Goal: Task Accomplishment & Management: Manage account settings

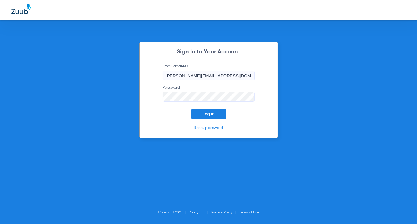
click at [209, 113] on span "Log In" at bounding box center [209, 114] width 12 height 5
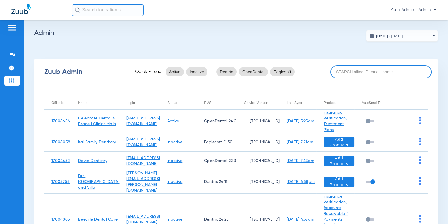
click at [366, 73] on input at bounding box center [381, 72] width 101 height 13
paste input "Ypsilanti"
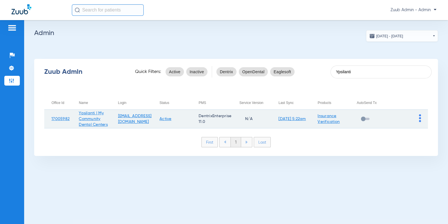
type input "Ypsilanti"
click at [417, 119] on td at bounding box center [408, 119] width 39 height 19
click at [417, 121] on td at bounding box center [408, 119] width 39 height 19
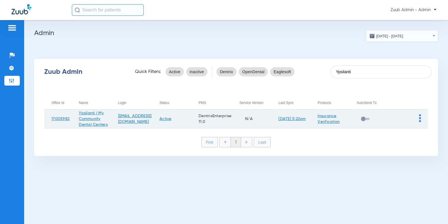
click at [417, 121] on img at bounding box center [420, 118] width 2 height 8
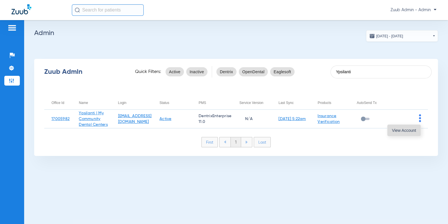
click at [405, 129] on span "View Account" at bounding box center [404, 131] width 24 height 4
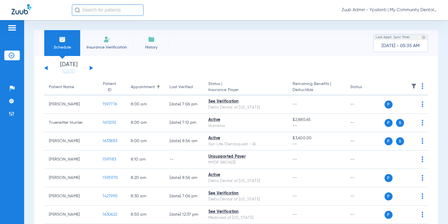
click at [70, 67] on li "Today 08-12-2025" at bounding box center [68, 68] width 35 height 13
click at [69, 72] on link "[DATE]" at bounding box center [68, 72] width 35 height 6
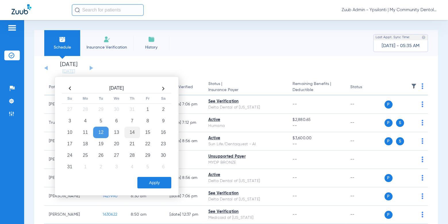
click at [129, 129] on td "14" at bounding box center [133, 133] width 16 height 12
click at [164, 185] on button "Apply" at bounding box center [155, 183] width 34 height 12
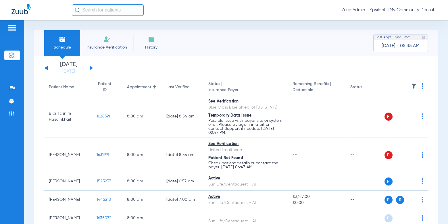
click at [414, 85] on img at bounding box center [414, 86] width 6 height 6
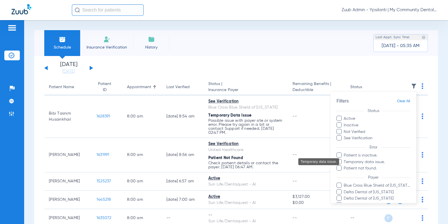
click at [385, 161] on span "Temporary data issue." at bounding box center [377, 162] width 67 height 6
click at [345, 166] on input "Temporary data issue." at bounding box center [345, 166] width 0 height 0
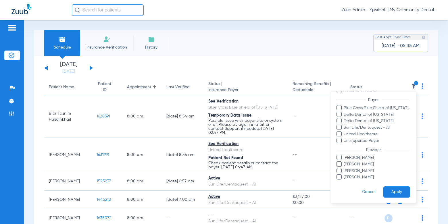
click at [392, 190] on button "Apply" at bounding box center [397, 192] width 27 height 11
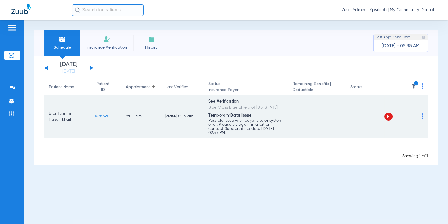
click at [417, 115] on img at bounding box center [423, 117] width 2 height 6
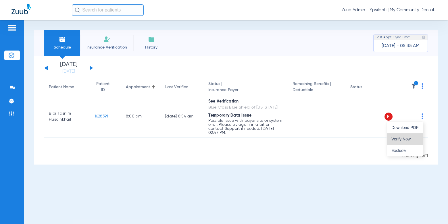
click at [406, 135] on button "Verify Now" at bounding box center [405, 139] width 36 height 12
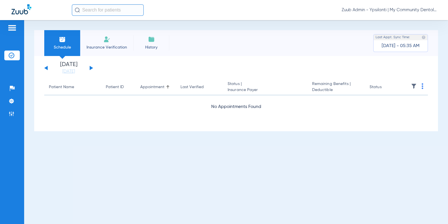
click at [411, 85] on th at bounding box center [416, 87] width 24 height 16
click at [414, 87] on img at bounding box center [414, 86] width 6 height 6
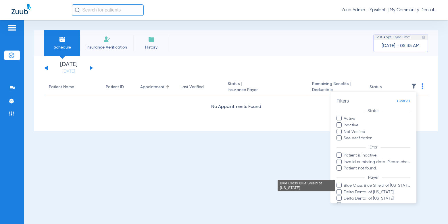
click at [380, 183] on span "Blue Cross Blue Shield of [US_STATE]" at bounding box center [377, 186] width 67 height 6
click at [345, 190] on input "Blue Cross Blue Shield of [US_STATE]" at bounding box center [345, 190] width 0 height 0
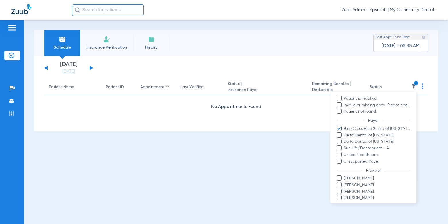
scroll to position [78, 0]
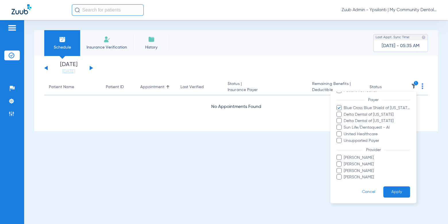
click at [398, 192] on button "Apply" at bounding box center [397, 192] width 27 height 11
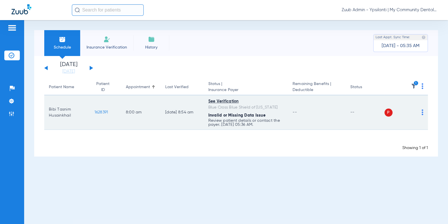
click at [103, 111] on span "1628391" at bounding box center [102, 112] width 14 height 4
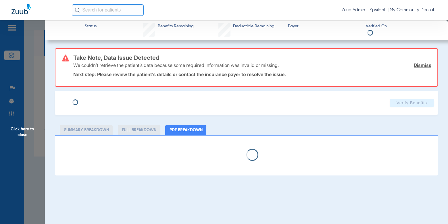
select select "page-width"
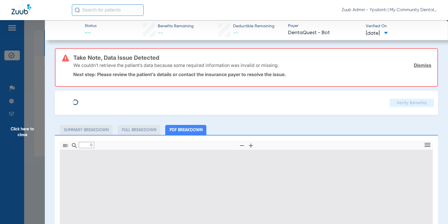
type input "1"
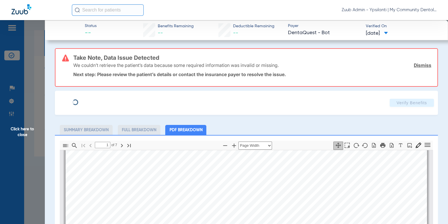
type input "Bibi Tasnim"
type input "Husainkhail"
type input "09/15/2019"
type input "1289476643"
type input "1234"
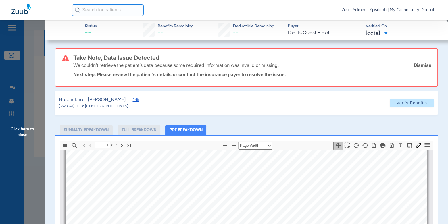
click at [133, 100] on span "Edit" at bounding box center [135, 100] width 5 height 5
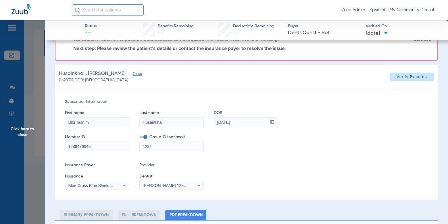
scroll to position [27, 0]
click at [116, 183] on div "Blue Cross Blue Shield Of [US_STATE]" at bounding box center [97, 185] width 64 height 7
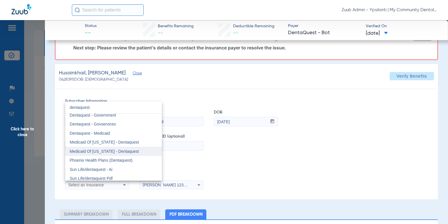
scroll to position [0, 0]
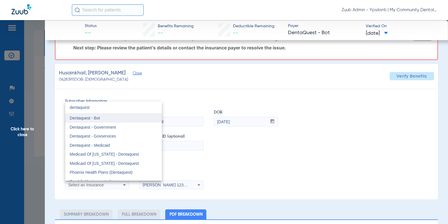
type input "dentaquest"
click at [113, 119] on mat-option "Dentaquest - Bot" at bounding box center [113, 118] width 97 height 9
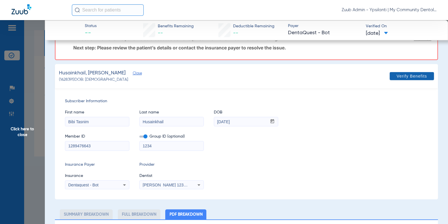
click at [403, 75] on span "Verify Benefits" at bounding box center [412, 76] width 30 height 5
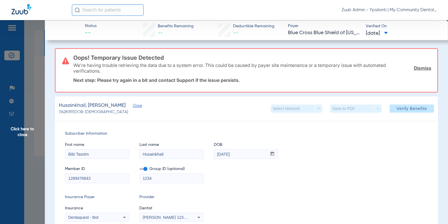
click at [417, 64] on div "We’re having trouble retrieving the data due to a system error. This could be c…" at bounding box center [252, 68] width 358 height 21
click at [417, 67] on link "Dismiss" at bounding box center [423, 68] width 18 height 6
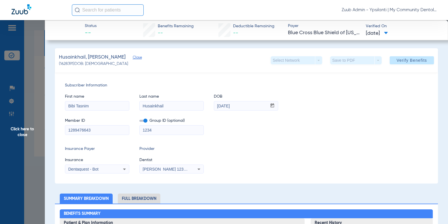
click at [113, 175] on div "Subscriber Information First name Bibi Tasnim Last name Husainkhail DOB mm / dd…" at bounding box center [246, 127] width 383 height 111
click at [115, 170] on div "Dentaquest - Bot" at bounding box center [97, 169] width 64 height 7
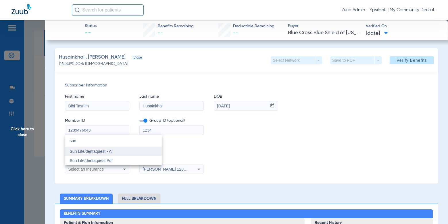
type input "sun"
click at [122, 152] on mat-option "Sun Life/dentaquest - Ai" at bounding box center [113, 151] width 97 height 9
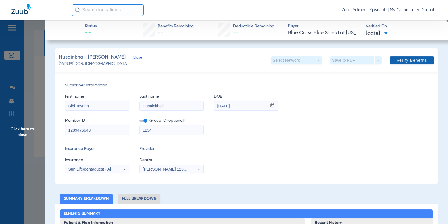
click at [406, 58] on span "Verify Benefits" at bounding box center [412, 60] width 30 height 5
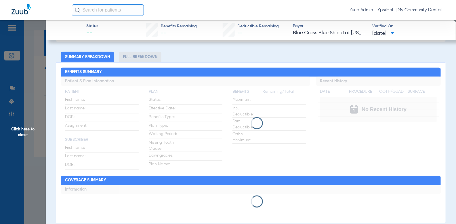
scroll to position [142, 0]
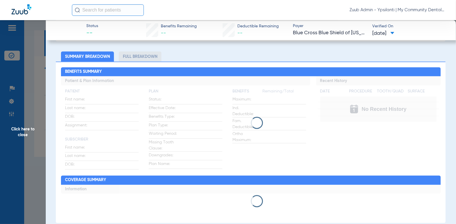
click at [29, 119] on span "Click here to close" at bounding box center [23, 132] width 46 height 224
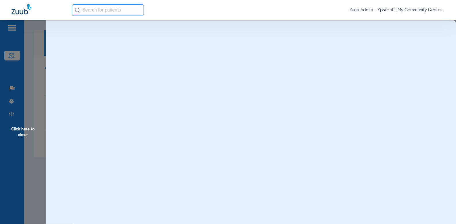
scroll to position [0, 0]
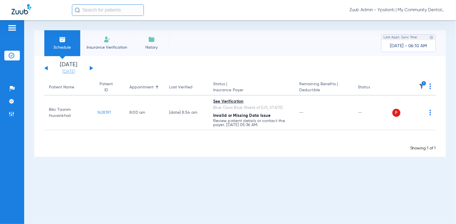
click at [68, 69] on link "[DATE]" at bounding box center [68, 72] width 35 height 6
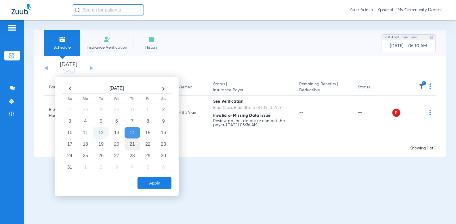
click at [133, 138] on td "21" at bounding box center [133, 144] width 16 height 12
click at [157, 179] on button "Apply" at bounding box center [155, 183] width 34 height 12
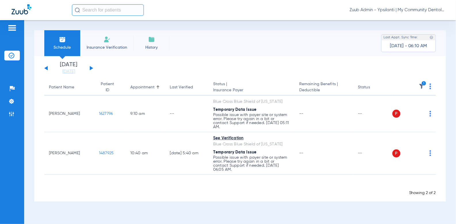
click at [417, 82] on icon "1" at bounding box center [423, 83] width 5 height 5
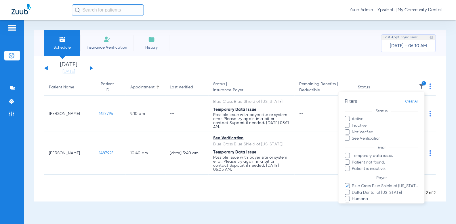
click at [411, 101] on span "Clear All" at bounding box center [411, 101] width 13 height 7
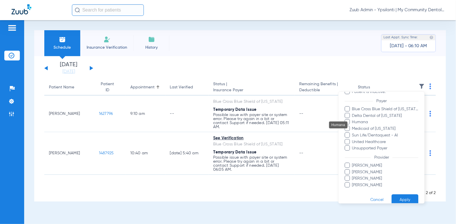
scroll to position [85, 0]
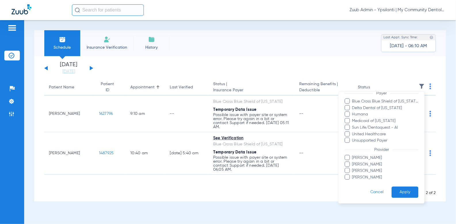
click at [404, 188] on button "Apply" at bounding box center [405, 191] width 27 height 11
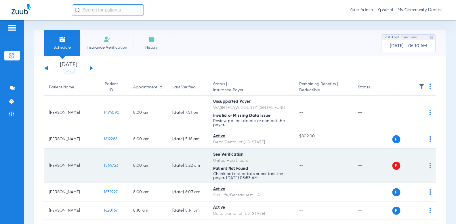
click at [104, 163] on span "1564723" at bounding box center [111, 165] width 15 height 4
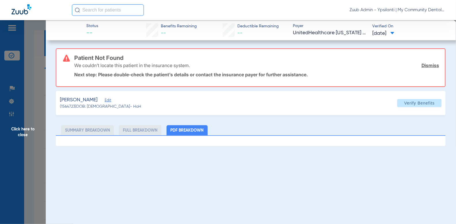
click at [40, 115] on span "Click here to close" at bounding box center [23, 132] width 46 height 224
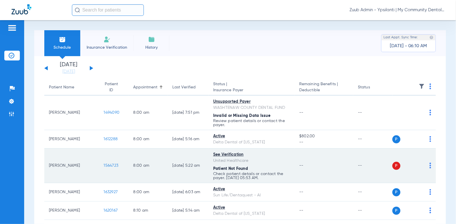
click at [109, 164] on span "1564723" at bounding box center [111, 165] width 15 height 4
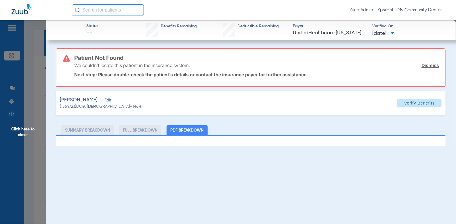
click at [34, 101] on span "Click here to close" at bounding box center [23, 132] width 46 height 224
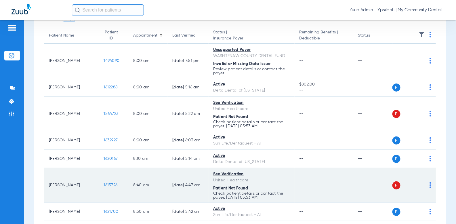
scroll to position [0, 0]
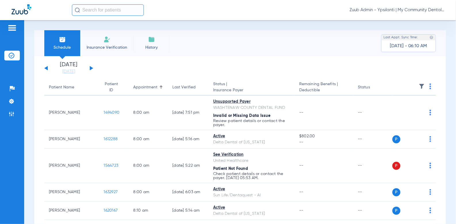
click at [417, 86] on img at bounding box center [422, 86] width 6 height 6
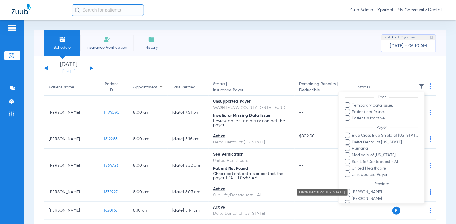
scroll to position [53, 0]
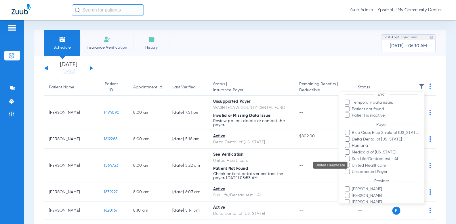
click at [393, 165] on span "United Healthcare" at bounding box center [385, 165] width 67 height 6
click at [353, 169] on input "United Healthcare" at bounding box center [353, 169] width 0 height 0
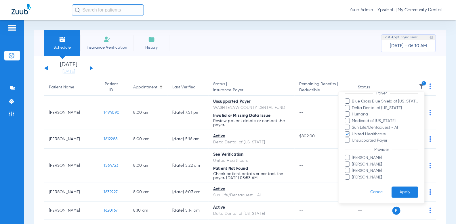
click at [405, 192] on button "Apply" at bounding box center [405, 191] width 27 height 11
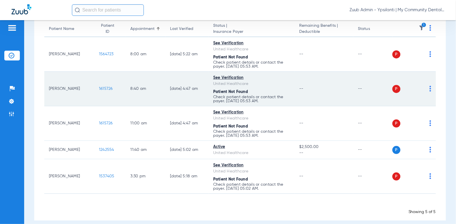
scroll to position [53, 0]
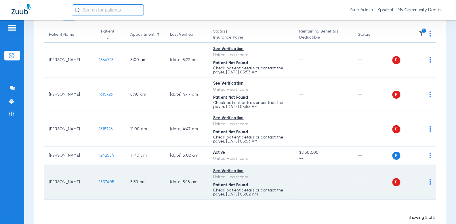
click at [106, 178] on td "1537405" at bounding box center [110, 182] width 32 height 35
click at [105, 181] on span "1537405" at bounding box center [107, 182] width 16 height 4
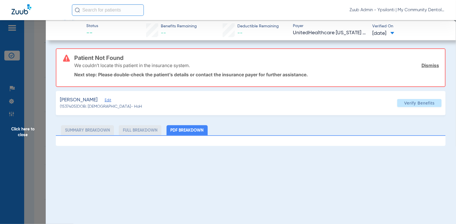
click at [136, 129] on li "Full Breakdown" at bounding box center [140, 130] width 43 height 10
click at [214, 128] on ul "Summary Breakdown Full Breakdown PDF Breakdown" at bounding box center [251, 130] width 390 height 10
click at [110, 99] on span "Edit" at bounding box center [107, 100] width 5 height 5
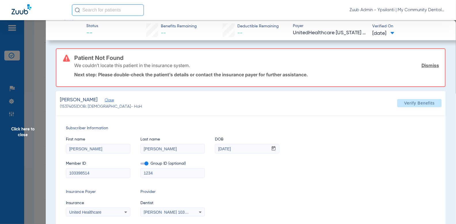
scroll to position [12, 0]
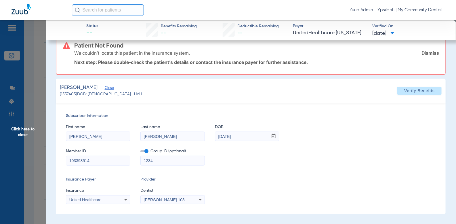
click at [96, 199] on span "United Healthcare" at bounding box center [85, 199] width 32 height 5
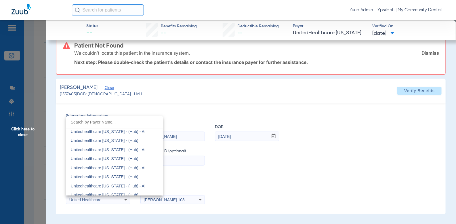
scroll to position [3911, 0]
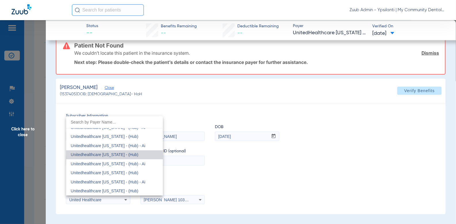
click at [120, 157] on mat-option "Unitedhealthcare [US_STATE] - (Hub)" at bounding box center [114, 154] width 97 height 9
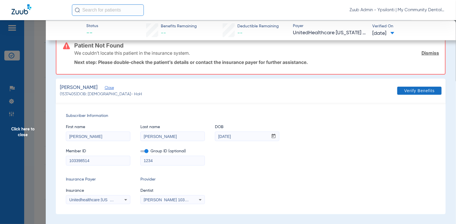
click at [417, 90] on span "Verify Benefits" at bounding box center [419, 90] width 30 height 5
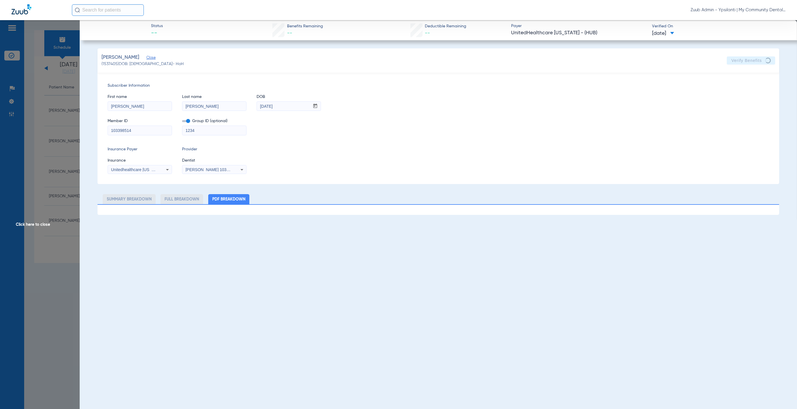
scroll to position [0, 0]
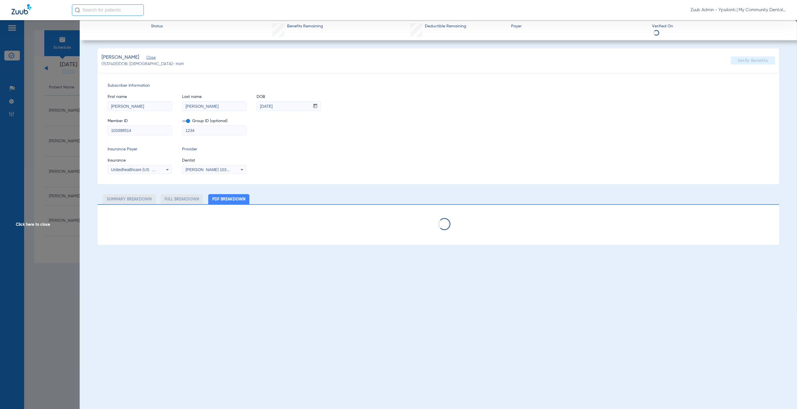
select select "page-width"
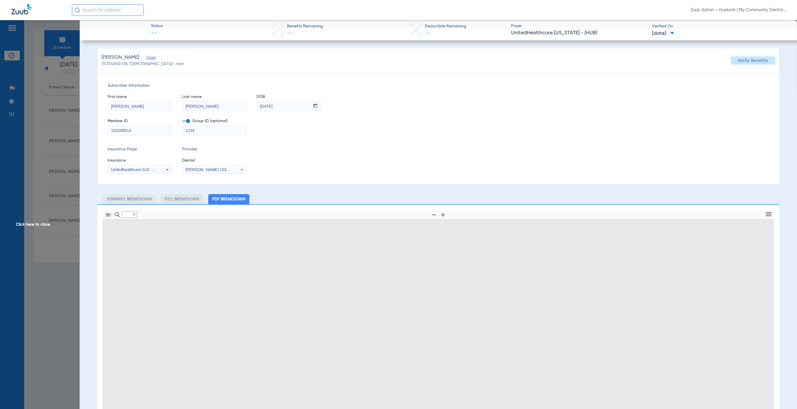
type input "1"
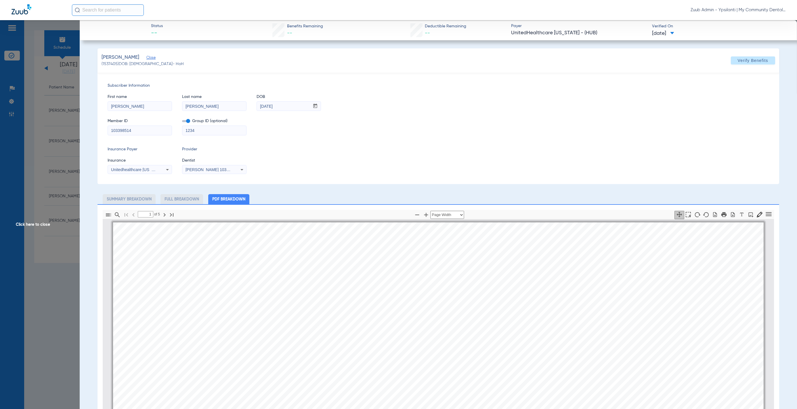
click at [46, 183] on span "Click here to close" at bounding box center [40, 224] width 80 height 409
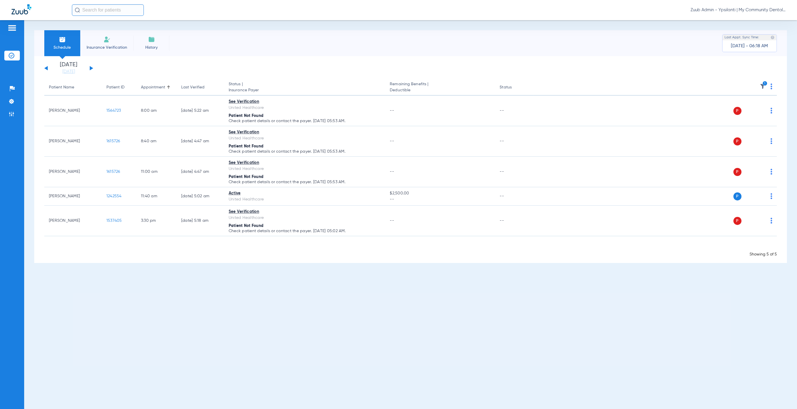
click at [14, 103] on li "Settings" at bounding box center [12, 101] width 16 height 10
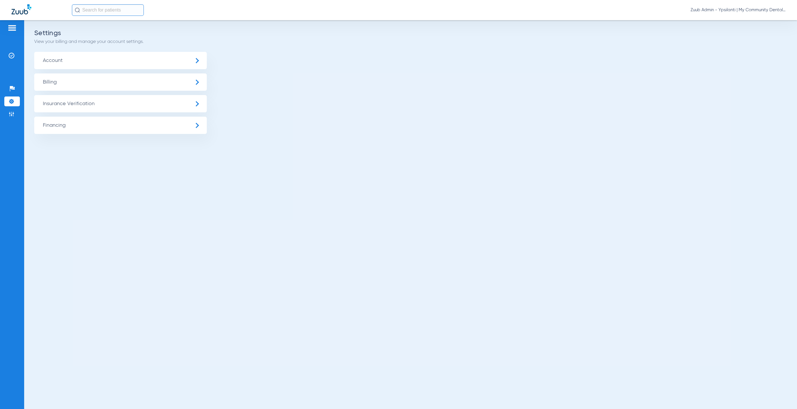
click at [80, 102] on span "Insurance Verification" at bounding box center [120, 103] width 173 height 17
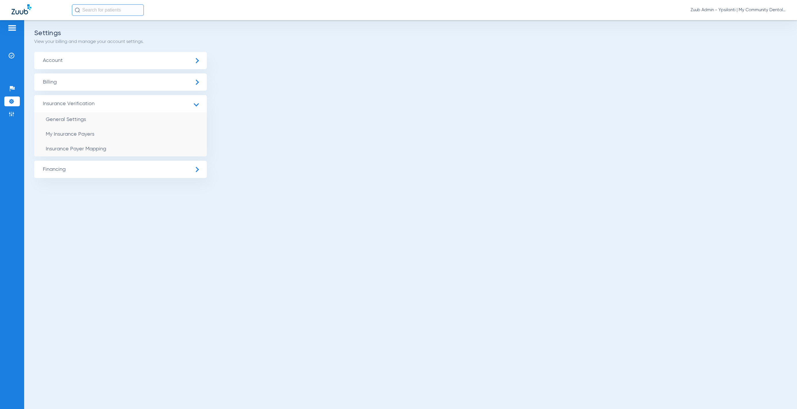
click at [118, 148] on li "Insurance Payer Mapping" at bounding box center [120, 149] width 173 height 15
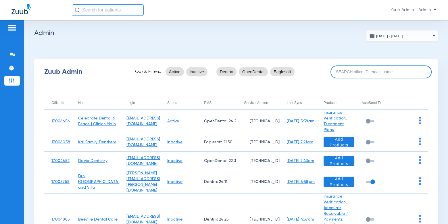
click at [375, 73] on input at bounding box center [381, 72] width 101 height 13
paste input "17007076"
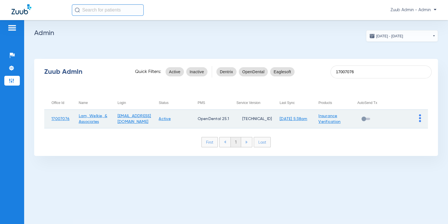
type input "17007076"
click at [418, 117] on td at bounding box center [409, 119] width 39 height 19
click at [421, 120] on td at bounding box center [409, 119] width 39 height 19
click at [420, 119] on img at bounding box center [420, 118] width 2 height 8
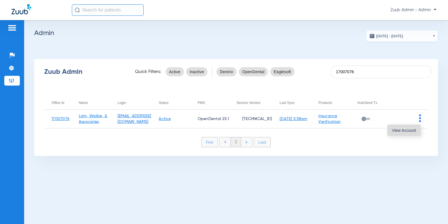
click at [408, 129] on span "View Account" at bounding box center [404, 131] width 24 height 4
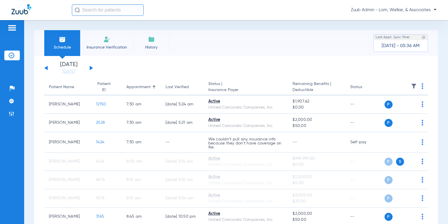
click at [413, 86] on img at bounding box center [414, 86] width 6 height 6
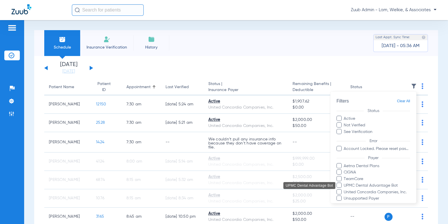
click at [376, 184] on span "UPMC Dental Advantage Bot" at bounding box center [377, 186] width 67 height 6
click at [345, 190] on input "UPMC Dental Advantage Bot" at bounding box center [345, 190] width 0 height 0
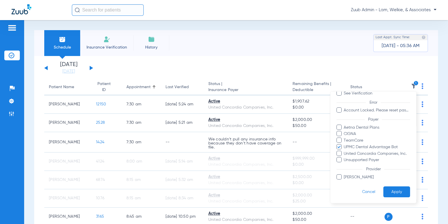
click at [396, 192] on button "Apply" at bounding box center [397, 192] width 27 height 11
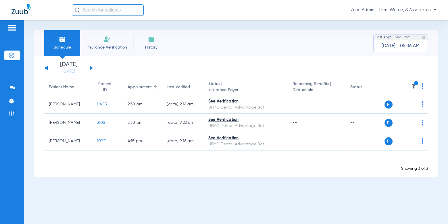
click at [89, 66] on div "[DATE] [DATE] [DATE] [DATE] [DATE] [DATE] [DATE] [DATE] [DATE] [DATE] [DATE] [D…" at bounding box center [68, 68] width 49 height 13
click at [91, 66] on div "[DATE] [DATE] [DATE] [DATE] [DATE] [DATE] [DATE] [DATE] [DATE] [DATE] [DATE] [D…" at bounding box center [68, 68] width 49 height 13
click at [91, 68] on button at bounding box center [91, 68] width 3 height 4
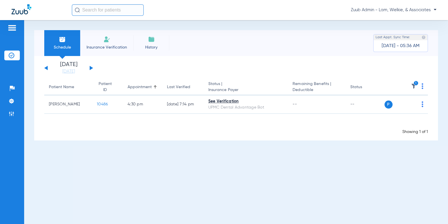
click at [91, 68] on button at bounding box center [91, 68] width 3 height 4
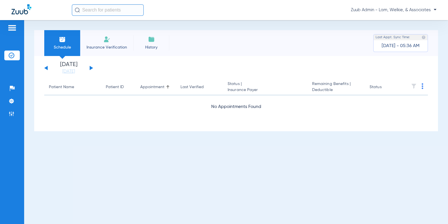
click at [91, 68] on button at bounding box center [91, 68] width 3 height 4
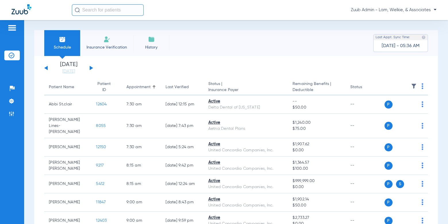
click at [414, 85] on img at bounding box center [414, 86] width 6 height 6
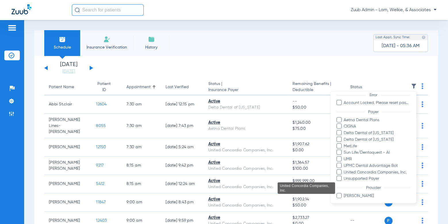
scroll to position [47, 0]
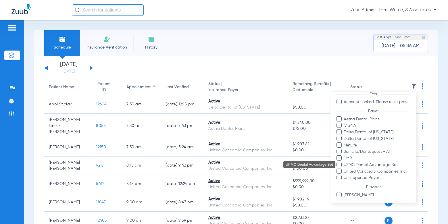
click at [385, 163] on span "UPMC Dental Advantage Bot" at bounding box center [377, 165] width 67 height 6
click at [345, 169] on input "UPMC Dental Advantage Bot" at bounding box center [345, 169] width 0 height 0
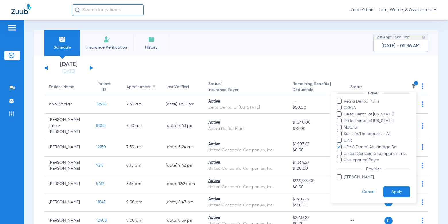
click at [394, 190] on button "Apply" at bounding box center [397, 192] width 27 height 11
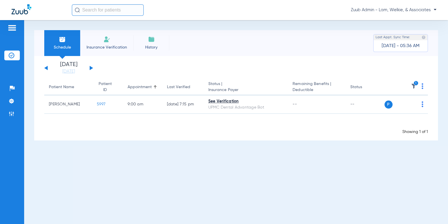
click at [91, 67] on button at bounding box center [91, 68] width 3 height 4
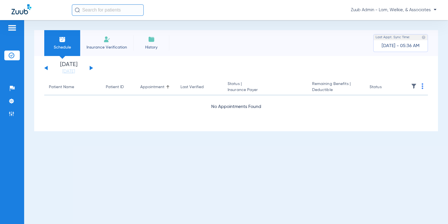
click at [91, 67] on button at bounding box center [91, 68] width 3 height 4
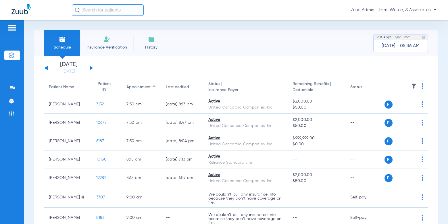
click at [413, 85] on img at bounding box center [414, 86] width 6 height 6
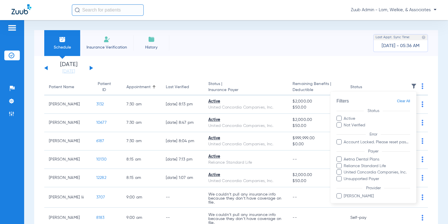
scroll to position [19, 0]
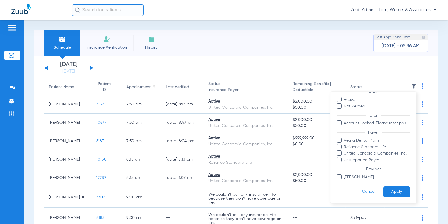
click at [251, 62] on div at bounding box center [224, 112] width 448 height 224
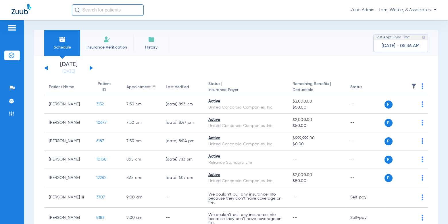
click at [92, 68] on button at bounding box center [91, 68] width 3 height 4
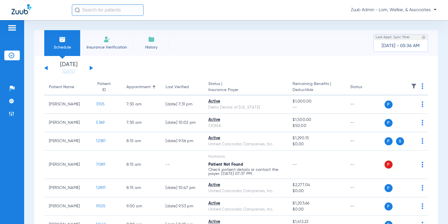
click at [415, 86] on img at bounding box center [414, 86] width 6 height 6
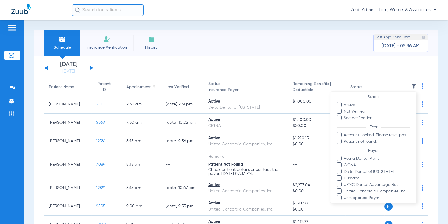
scroll to position [18, 0]
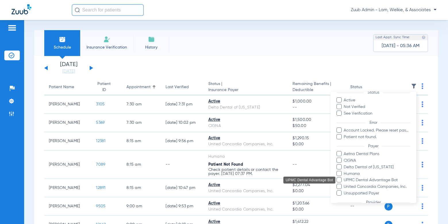
click at [380, 181] on span "UPMC Dental Advantage Bot" at bounding box center [377, 181] width 67 height 6
click at [345, 184] on input "UPMC Dental Advantage Bot" at bounding box center [345, 184] width 0 height 0
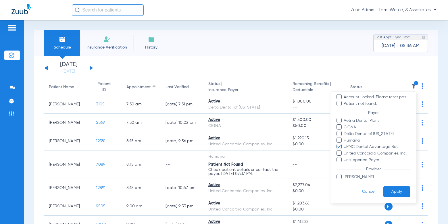
click at [399, 192] on button "Apply" at bounding box center [397, 191] width 27 height 11
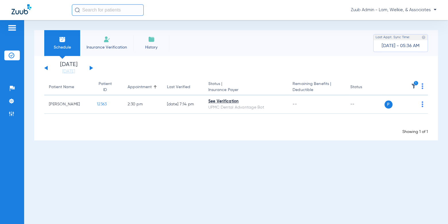
click at [91, 67] on button at bounding box center [91, 68] width 3 height 4
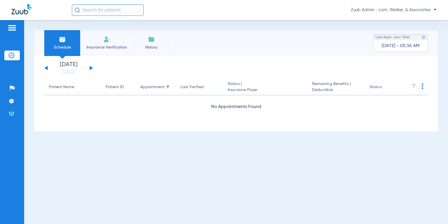
click at [91, 67] on button at bounding box center [91, 68] width 3 height 4
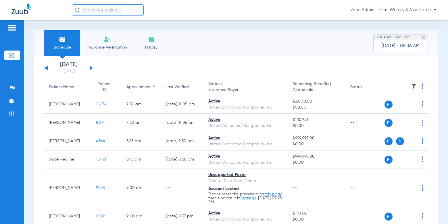
click at [414, 85] on img at bounding box center [414, 86] width 6 height 6
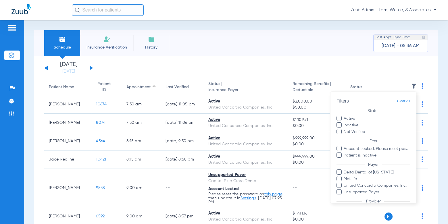
click at [289, 180] on div at bounding box center [224, 112] width 448 height 224
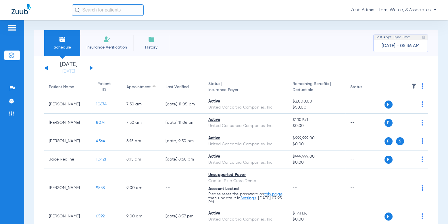
click at [414, 86] on img at bounding box center [414, 86] width 6 height 6
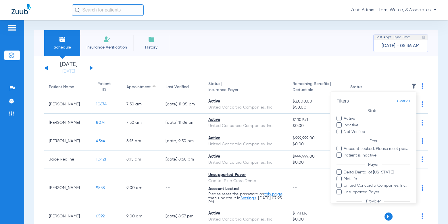
scroll to position [24, 0]
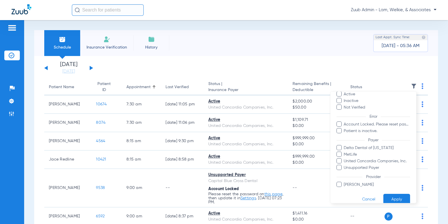
click at [259, 65] on div at bounding box center [224, 112] width 448 height 224
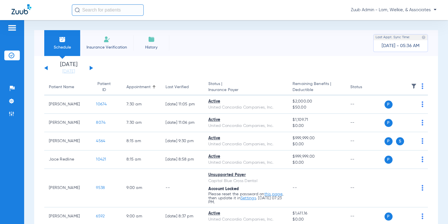
click at [91, 66] on div "Sunday 06-08-2025 Monday 06-09-2025 Tuesday 06-10-2025 Wednesday 06-11-2025 Thu…" at bounding box center [68, 68] width 49 height 13
click at [90, 67] on button at bounding box center [91, 68] width 3 height 4
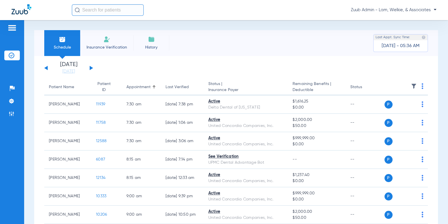
click at [413, 84] on img at bounding box center [414, 86] width 6 height 6
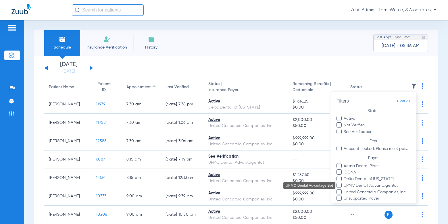
click at [392, 184] on span "UPMC Dental Advantage Bot" at bounding box center [377, 186] width 67 height 6
click at [345, 190] on input "UPMC Dental Advantage Bot" at bounding box center [345, 190] width 0 height 0
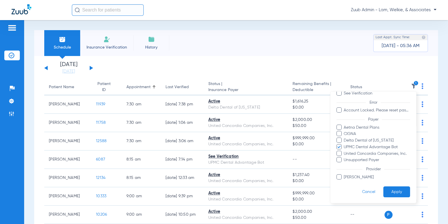
click at [392, 191] on button "Apply" at bounding box center [397, 192] width 27 height 11
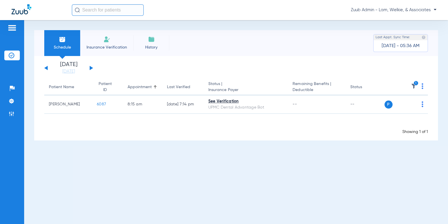
click at [90, 67] on button at bounding box center [91, 68] width 3 height 4
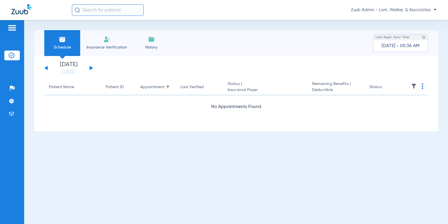
click at [90, 67] on button at bounding box center [91, 68] width 3 height 4
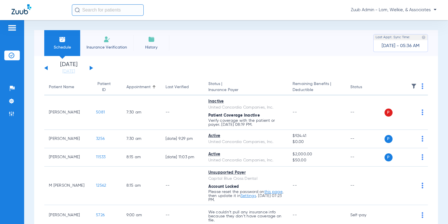
click at [413, 86] on img at bounding box center [414, 86] width 6 height 6
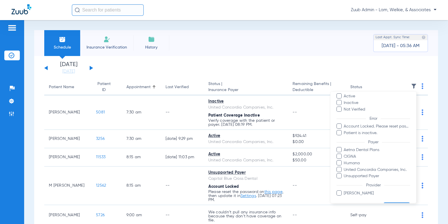
scroll to position [27, 0]
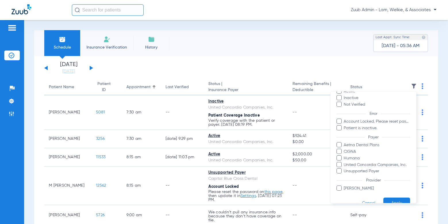
click at [233, 62] on div at bounding box center [224, 112] width 448 height 224
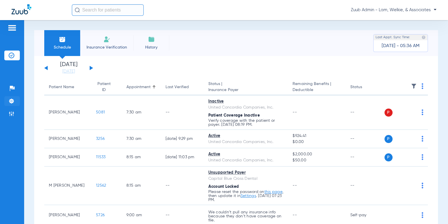
click at [7, 102] on li "Settings" at bounding box center [12, 101] width 16 height 10
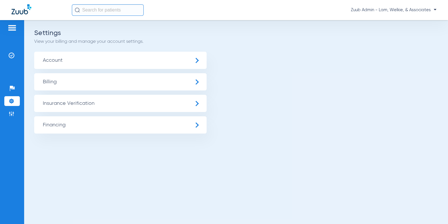
click at [119, 107] on span "Insurance Verification" at bounding box center [120, 103] width 173 height 17
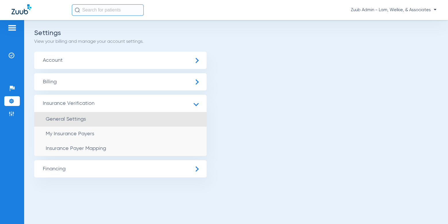
click at [111, 117] on li "General Settings" at bounding box center [120, 119] width 173 height 15
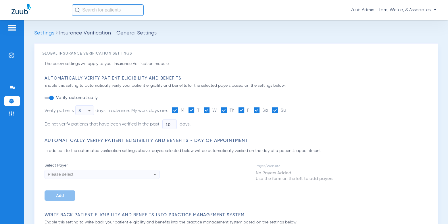
type input "14"
type input "1"
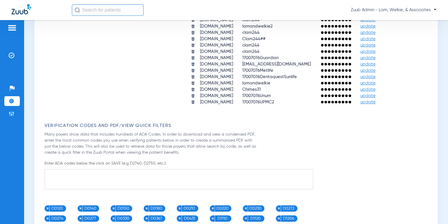
scroll to position [522, 0]
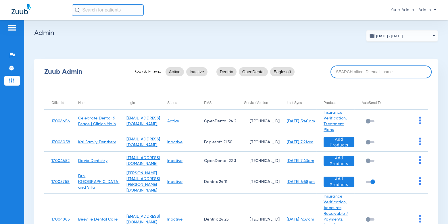
click at [352, 67] on input at bounding box center [381, 72] width 101 height 13
paste input "17005518"
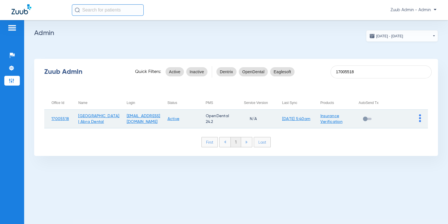
type input "17005518"
click at [419, 115] on td at bounding box center [409, 119] width 38 height 19
click at [421, 123] on div at bounding box center [420, 118] width 2 height 9
click at [420, 118] on img at bounding box center [420, 118] width 2 height 8
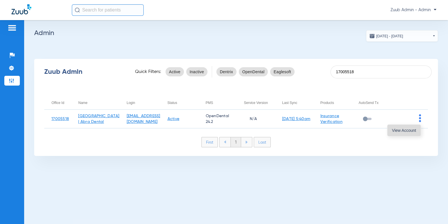
click at [408, 126] on button "View Account" at bounding box center [404, 131] width 33 height 12
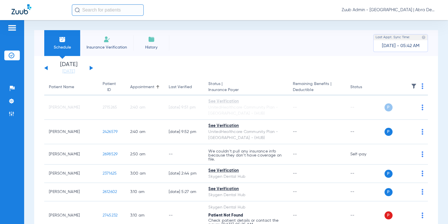
click at [109, 12] on input "text" at bounding box center [108, 10] width 72 height 12
paste input "2705176"
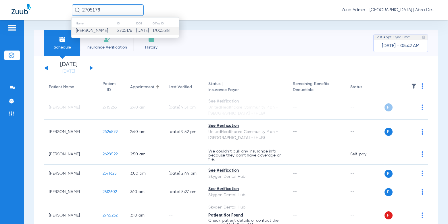
click at [97, 31] on span "Mason Mininck" at bounding box center [92, 30] width 32 height 4
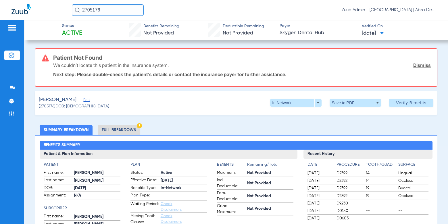
click at [85, 99] on span "Edit" at bounding box center [85, 100] width 5 height 5
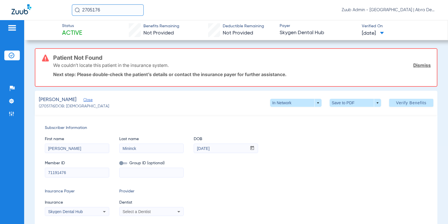
click at [87, 100] on span "Close" at bounding box center [85, 100] width 5 height 5
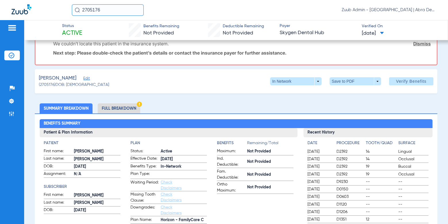
scroll to position [27, 0]
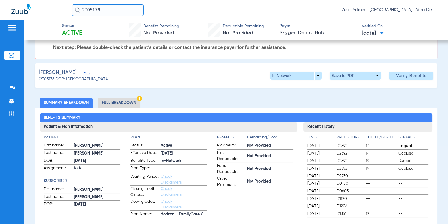
click at [125, 101] on li "Full Breakdown" at bounding box center [119, 103] width 43 height 10
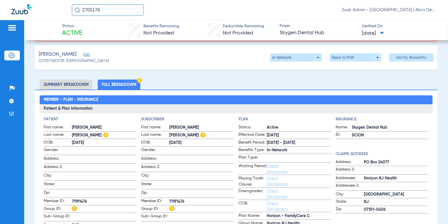
scroll to position [0, 0]
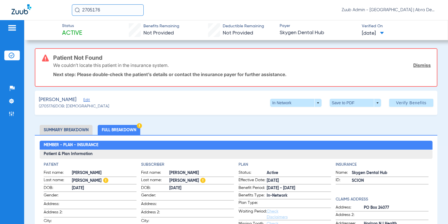
click at [111, 13] on input "2705176" at bounding box center [108, 10] width 72 height 12
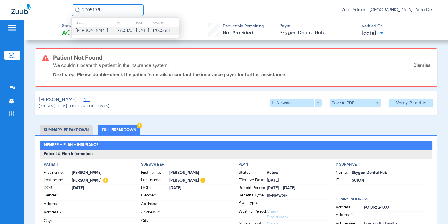
click at [111, 13] on input "2705176" at bounding box center [108, 10] width 72 height 12
paste input "Claire Orare"
type input "Claire Orare"
click at [137, 33] on td "04/13/1999" at bounding box center [145, 31] width 16 height 8
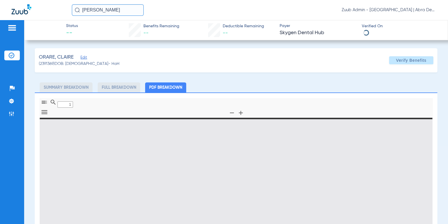
type input "0"
select select "page-width"
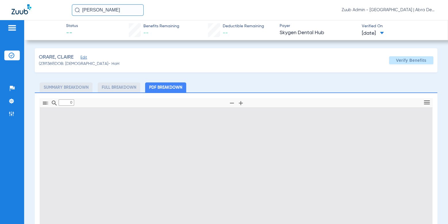
type input "1"
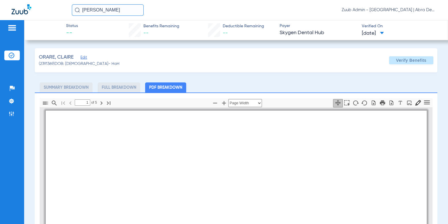
scroll to position [3, 0]
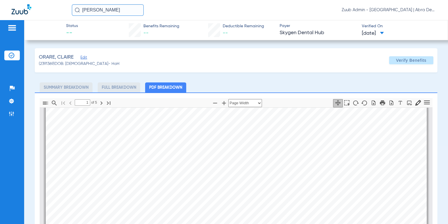
click at [85, 58] on span "Edit" at bounding box center [83, 58] width 5 height 5
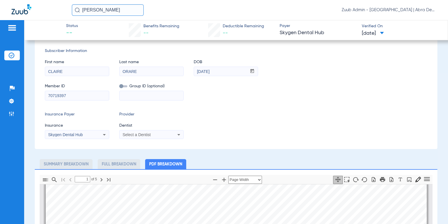
scroll to position [35, 0]
click at [115, 14] on input "Claire Orare" at bounding box center [108, 10] width 72 height 12
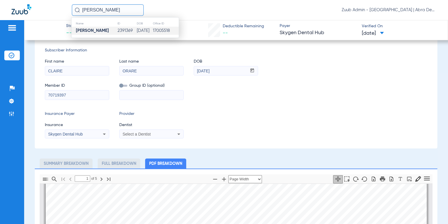
click at [115, 14] on input "Claire Orare" at bounding box center [108, 10] width 72 height 12
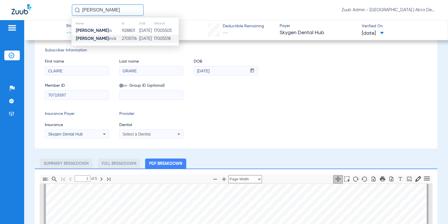
type input "mason min"
click at [108, 38] on td "Mason Min inck" at bounding box center [97, 39] width 50 height 8
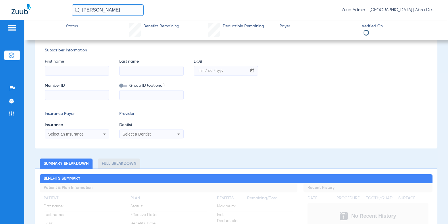
scroll to position [38, 0]
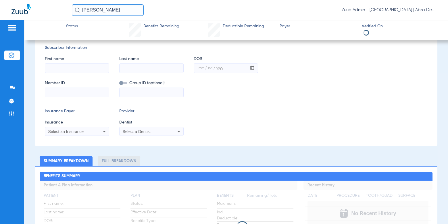
type input "Mason"
type input "Mininck"
type input "04/03/2014"
type input "71191476"
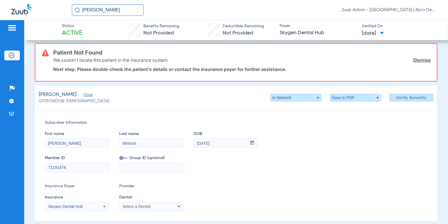
scroll to position [0, 0]
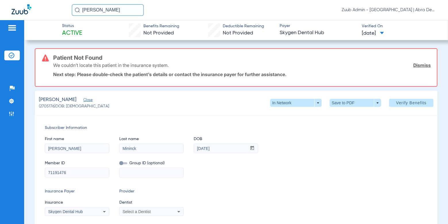
click at [49, 99] on span "Mininck, Mason" at bounding box center [58, 99] width 38 height 7
copy span "Mininck"
click at [14, 110] on li "Admin" at bounding box center [12, 114] width 16 height 10
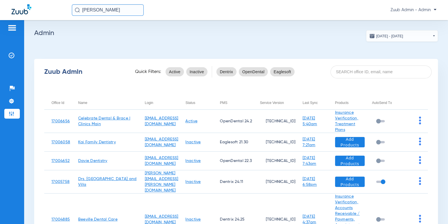
click at [362, 78] on div "Zuub Admin Quick Filters: Active Inactive Dentrix OpenDental Eaglesoft" at bounding box center [236, 71] width 404 height 23
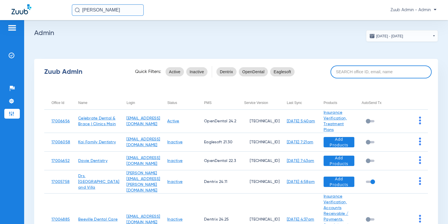
click at [364, 75] on input at bounding box center [381, 72] width 101 height 13
paste input "17007131"
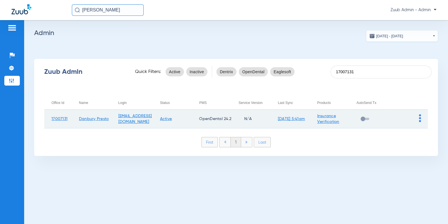
type input "17007131"
click at [420, 117] on img at bounding box center [420, 118] width 2 height 8
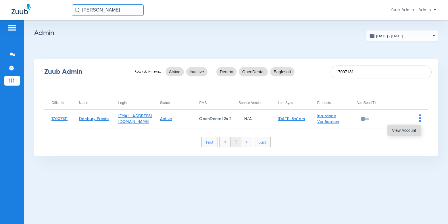
click at [406, 127] on button "View Account" at bounding box center [404, 131] width 33 height 12
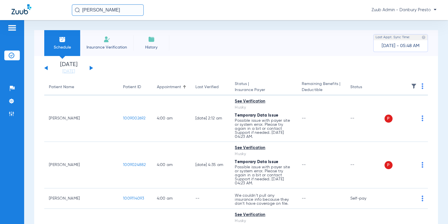
click at [412, 87] on img at bounding box center [414, 86] width 6 height 6
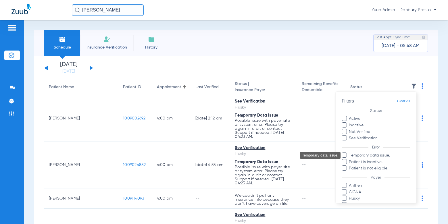
click at [388, 154] on span "Temporary data issue." at bounding box center [380, 156] width 62 height 6
click at [350, 160] on input "Temporary data issue." at bounding box center [350, 160] width 0 height 0
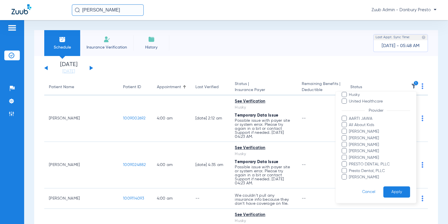
click at [394, 194] on button "Apply" at bounding box center [397, 192] width 27 height 11
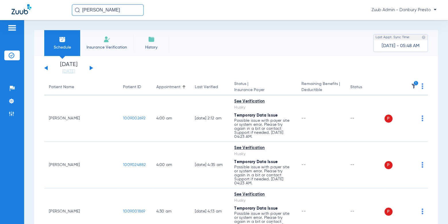
click at [415, 81] on icon "1" at bounding box center [416, 83] width 5 height 5
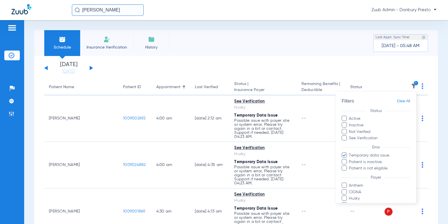
click at [402, 98] on span "Clear All" at bounding box center [404, 101] width 13 height 7
click at [233, 63] on div at bounding box center [224, 112] width 448 height 224
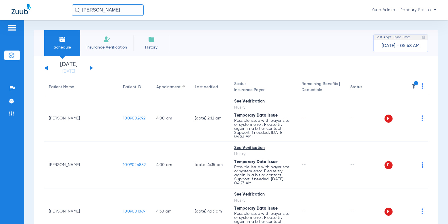
click at [115, 16] on div "mason min Zuub Admin - Danbury Presto" at bounding box center [224, 10] width 448 height 20
click at [115, 12] on input "mason min" at bounding box center [108, 10] width 72 height 12
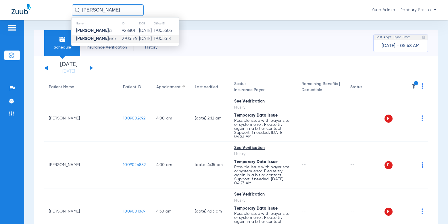
click at [115, 12] on input "mason min" at bounding box center [108, 10] width 72 height 12
paste input "BOT-1772"
type input "BOT-1772"
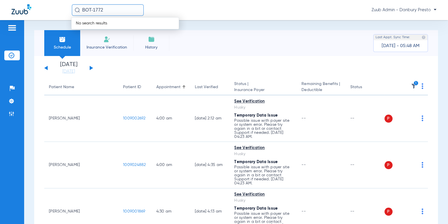
click at [115, 12] on input "BOT-1772" at bounding box center [108, 10] width 72 height 12
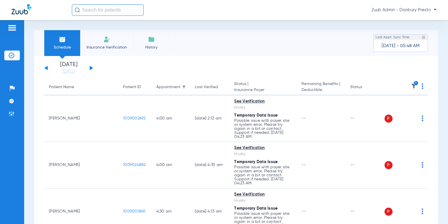
paste input "1009008790"
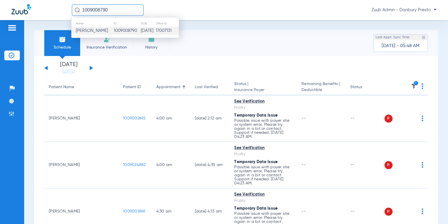
type input "1009008790"
click at [114, 32] on td "1009008790" at bounding box center [127, 31] width 27 height 8
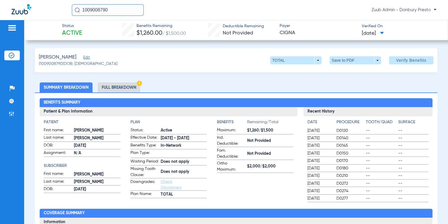
click at [110, 87] on li "Full Breakdown" at bounding box center [119, 88] width 43 height 10
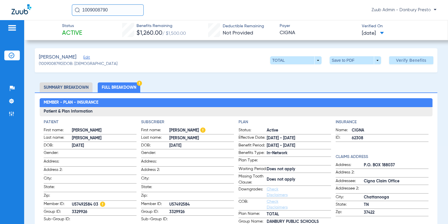
drag, startPoint x: 72, startPoint y: 128, endPoint x: 91, endPoint y: 138, distance: 20.8
click at [91, 138] on form "First name: Frank Last name: Mareno DOB: 12/13/2007 Gender: Address: Address 2:…" at bounding box center [90, 179] width 93 height 105
click at [100, 114] on h3 "Patient & Plan Information" at bounding box center [236, 111] width 393 height 9
click at [70, 58] on span "Mareno, Frank" at bounding box center [58, 57] width 38 height 7
click at [71, 58] on span "Mareno, Frank" at bounding box center [58, 57] width 38 height 7
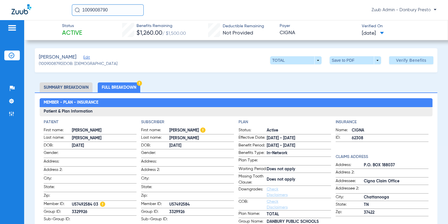
click at [60, 59] on span "Mareno, Frank" at bounding box center [58, 57] width 38 height 7
click at [54, 64] on span "(1009008790) DOB: 12/13/2007" at bounding box center [78, 64] width 79 height 6
copy span "1009008790"
click at [11, 115] on img at bounding box center [12, 114] width 6 height 6
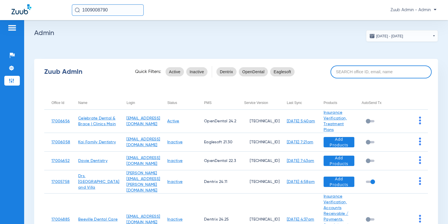
click at [381, 73] on input at bounding box center [381, 72] width 101 height 13
paste input "17005217"
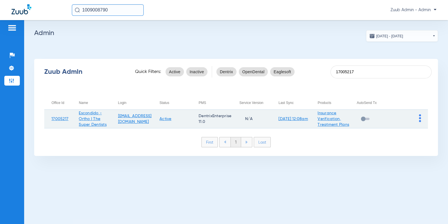
type input "17005217"
click at [419, 122] on td at bounding box center [408, 119] width 39 height 19
click at [420, 122] on img at bounding box center [420, 118] width 2 height 8
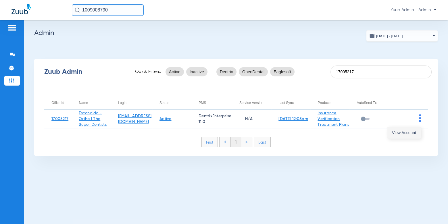
click at [406, 133] on span "View Account" at bounding box center [404, 133] width 24 height 4
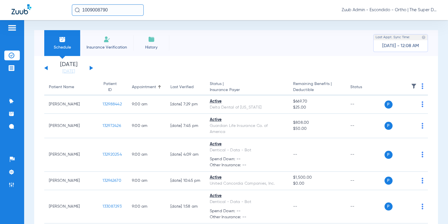
click at [123, 12] on input "1009008790" at bounding box center [108, 10] width 72 height 12
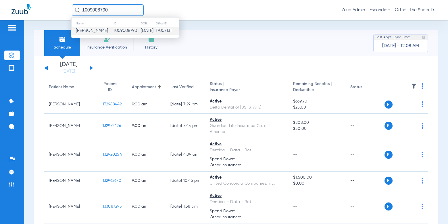
click at [123, 12] on input "1009008790" at bounding box center [108, 10] width 72 height 12
paste input "33139271"
type input "133139271"
click at [124, 28] on td "133139271" at bounding box center [126, 31] width 22 height 8
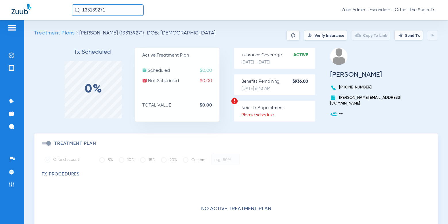
click at [329, 37] on button "Verify Insurance" at bounding box center [325, 35] width 43 height 10
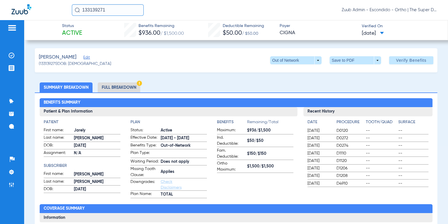
click at [129, 83] on li "Full Breakdown" at bounding box center [119, 88] width 43 height 10
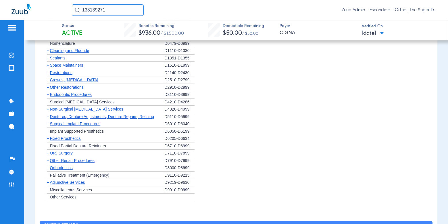
scroll to position [563, 0]
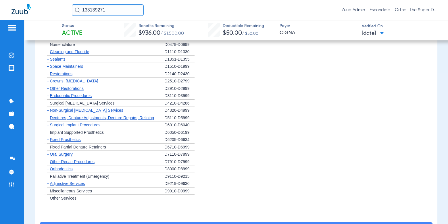
click at [70, 168] on div "+ Orthodontics" at bounding box center [104, 169] width 121 height 7
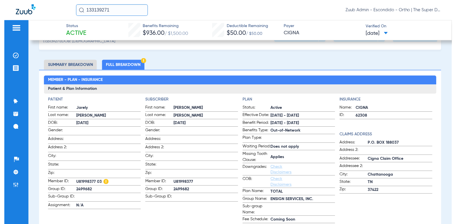
scroll to position [0, 0]
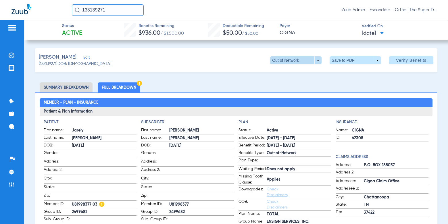
click at [305, 59] on span at bounding box center [295, 60] width 51 height 8
click at [335, 95] on div "ADVANTAGE DPPO Out of Network" at bounding box center [318, 82] width 97 height 37
click at [344, 63] on div at bounding box center [224, 112] width 448 height 224
click at [350, 58] on span at bounding box center [356, 61] width 14 height 14
click at [352, 67] on button "insert_drive_file Save to PDF" at bounding box center [351, 72] width 43 height 12
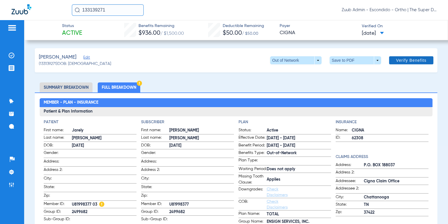
click at [398, 61] on span "Verify Benefits" at bounding box center [411, 60] width 30 height 5
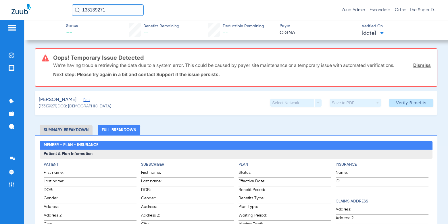
click at [424, 66] on link "Dismiss" at bounding box center [423, 65] width 18 height 6
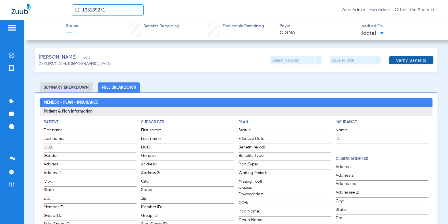
click at [419, 61] on span "Verify Benefits" at bounding box center [411, 60] width 30 height 5
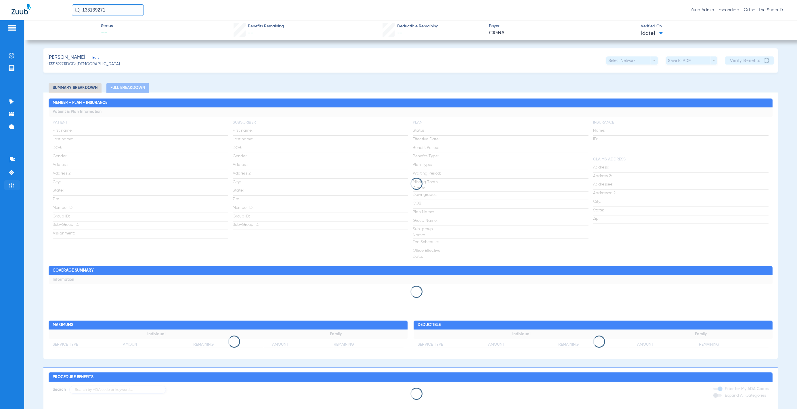
click at [16, 184] on li "Admin" at bounding box center [12, 185] width 16 height 10
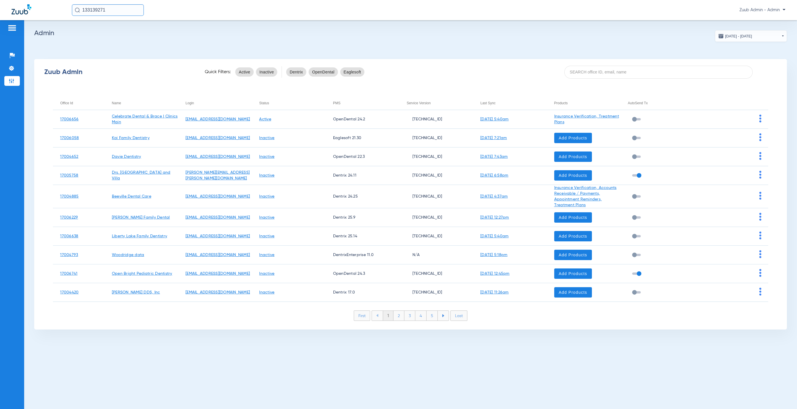
click at [448, 65] on div "Zuub Admin Quick Filters: Active Inactive Dentrix OpenDental Eaglesoft" at bounding box center [410, 71] width 753 height 23
click at [448, 68] on input at bounding box center [658, 72] width 188 height 13
paste input "hank you for providing all the information and screenshots—I really appreciate …"
type input "hank you for providing all the information and screenshots—I really appreciate …"
paste input "17007221"
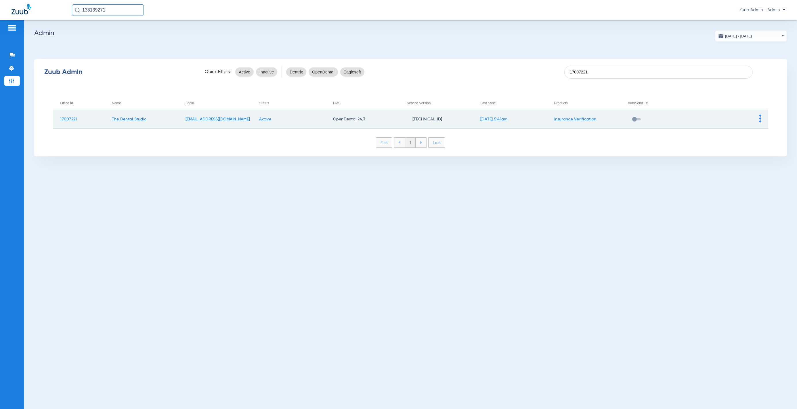
type input "17007221"
click at [448, 118] on img at bounding box center [760, 118] width 2 height 8
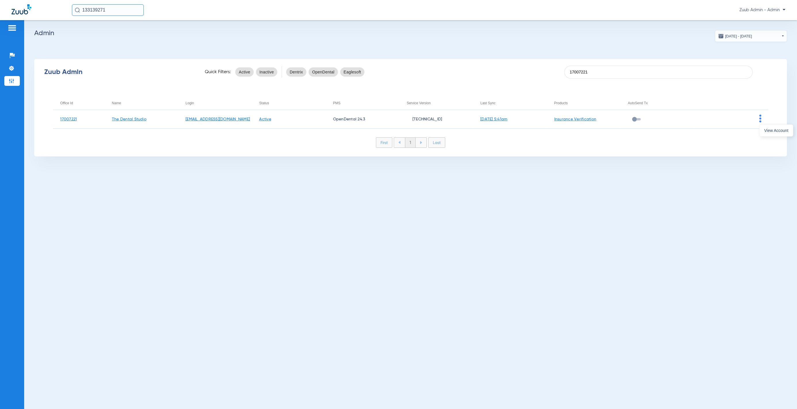
click at [448, 134] on div at bounding box center [398, 204] width 797 height 409
click at [448, 128] on div "Zuub Admin Quick Filters: Active Inactive Dentrix OpenDental Eaglesoft 17007221…" at bounding box center [410, 107] width 753 height 97
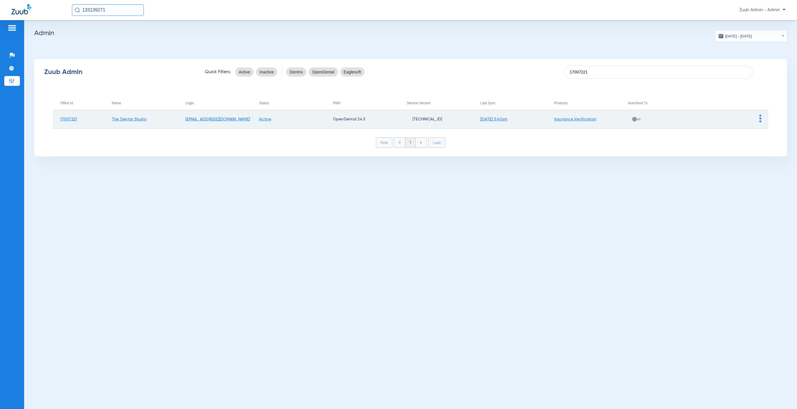
click at [448, 116] on td at bounding box center [731, 119] width 74 height 19
click at [448, 116] on img at bounding box center [760, 118] width 2 height 8
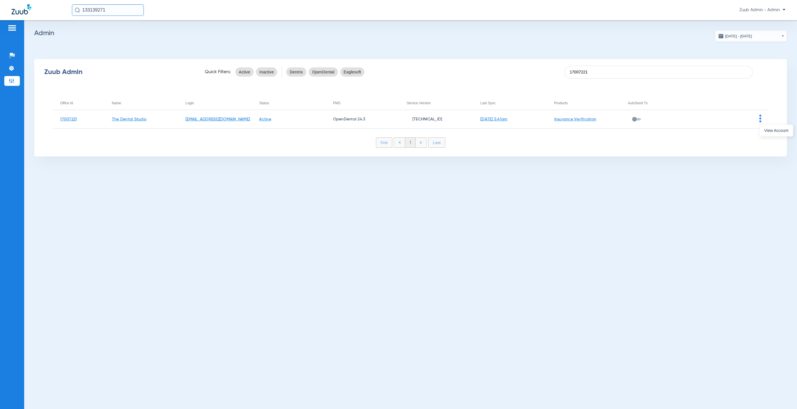
drag, startPoint x: 768, startPoint y: 130, endPoint x: 741, endPoint y: 137, distance: 27.9
click at [448, 130] on span "View Account" at bounding box center [776, 130] width 24 height 4
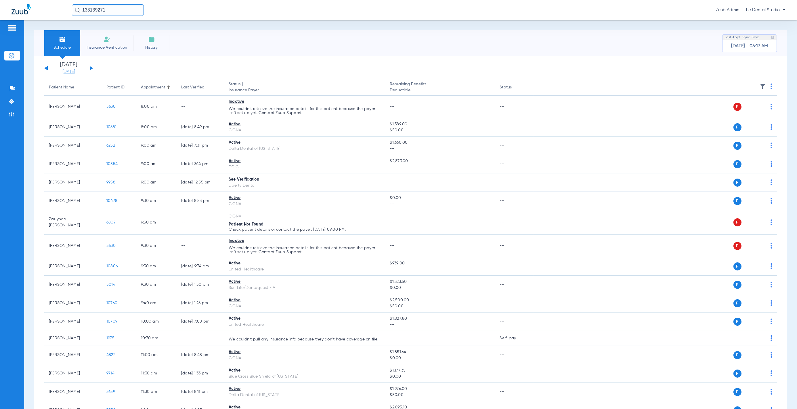
click at [75, 69] on link "08-12-2025" at bounding box center [68, 72] width 35 height 6
click at [144, 135] on td "15" at bounding box center [148, 133] width 16 height 12
click at [159, 185] on button "Apply" at bounding box center [155, 183] width 34 height 12
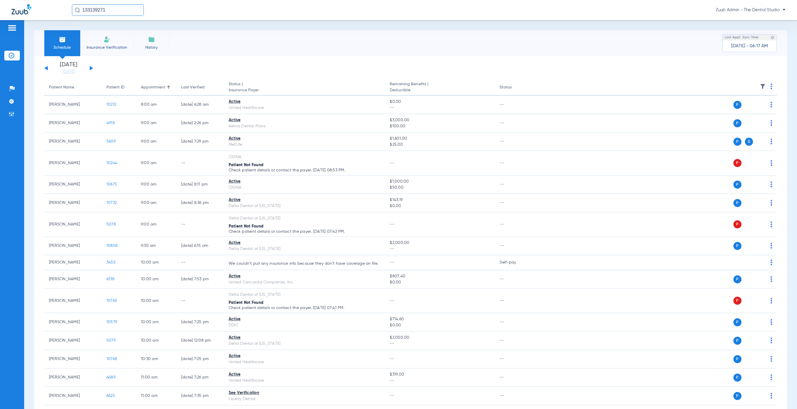
click at [448, 84] on img at bounding box center [763, 86] width 6 height 6
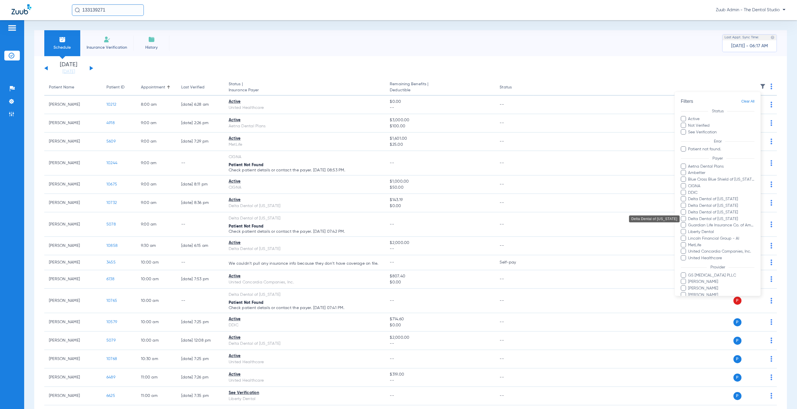
click at [448, 217] on span "Delta Dental of Washington" at bounding box center [721, 218] width 67 height 6
click at [448, 222] on input "Delta Dental of Washington" at bounding box center [689, 222] width 0 height 0
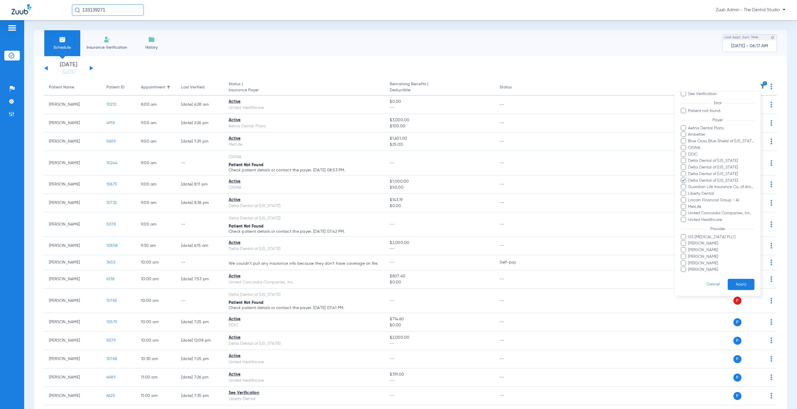
click at [448, 224] on button "Apply" at bounding box center [741, 283] width 27 height 11
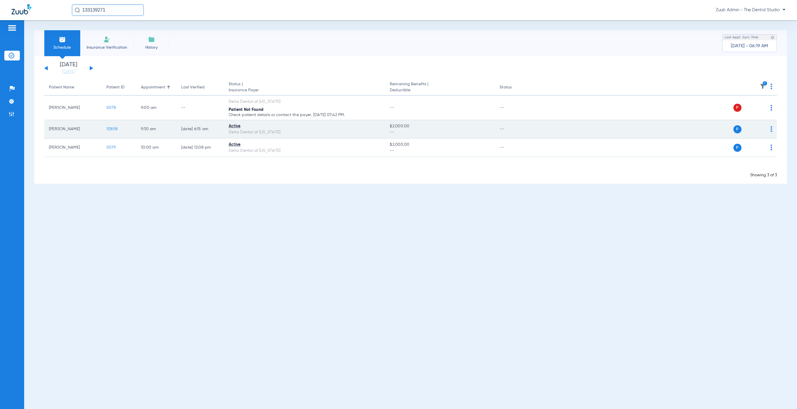
click at [115, 127] on span "10858" at bounding box center [111, 129] width 11 height 4
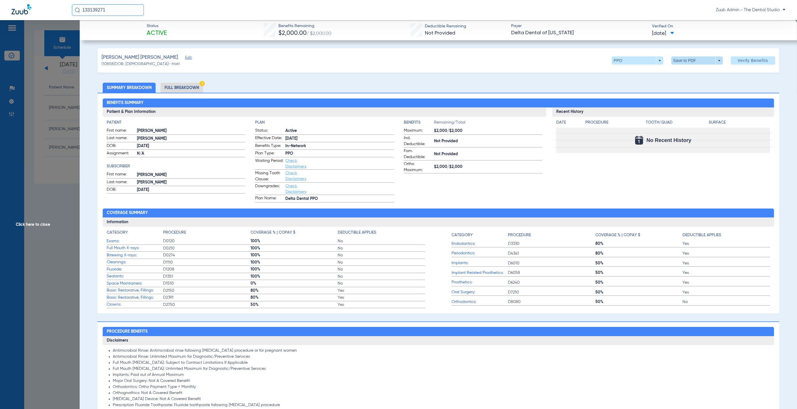
click at [448, 63] on span at bounding box center [696, 60] width 51 height 8
click at [448, 73] on span "Save to PDF" at bounding box center [694, 72] width 23 height 4
click at [74, 122] on span "Click here to close" at bounding box center [40, 224] width 80 height 409
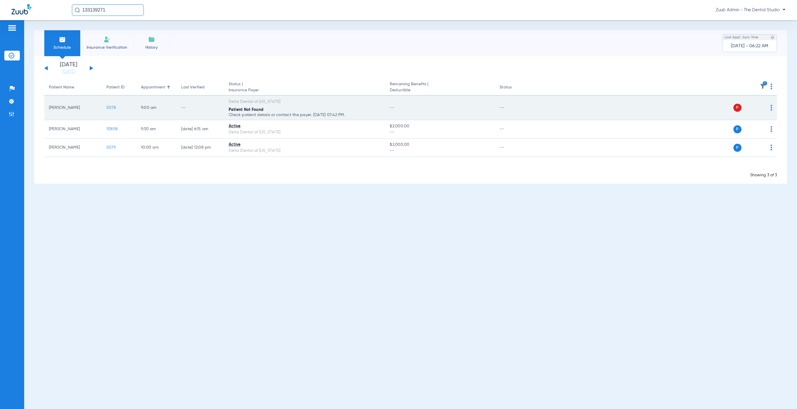
click at [115, 107] on span "5078" at bounding box center [110, 108] width 9 height 4
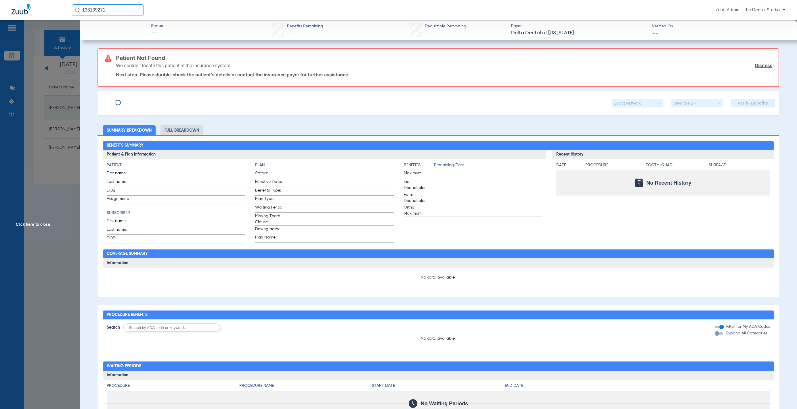
type input "Maria alejandra"
type input "Ramirez"
type input "12/11/1985"
type input "965068919"
type input "0901314000"
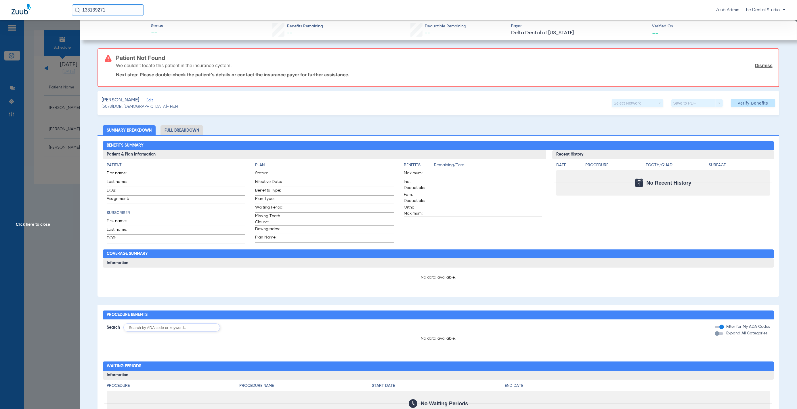
click at [152, 100] on span "Edit" at bounding box center [148, 100] width 5 height 5
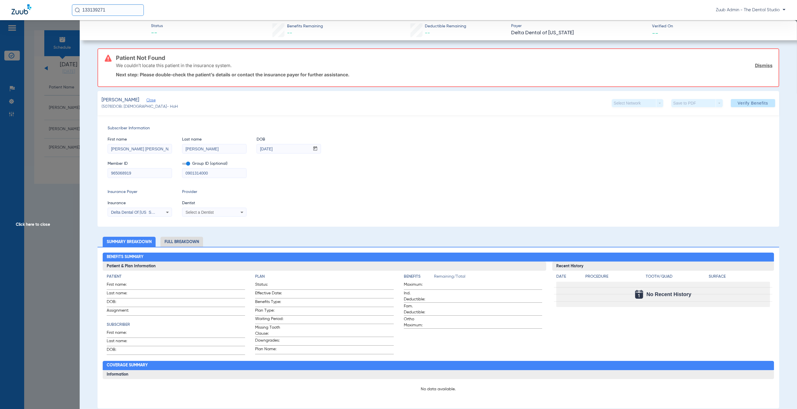
click at [168, 147] on input "Maria alejandra" at bounding box center [140, 148] width 64 height 9
type input "Maria"
click at [735, 106] on span at bounding box center [753, 103] width 44 height 14
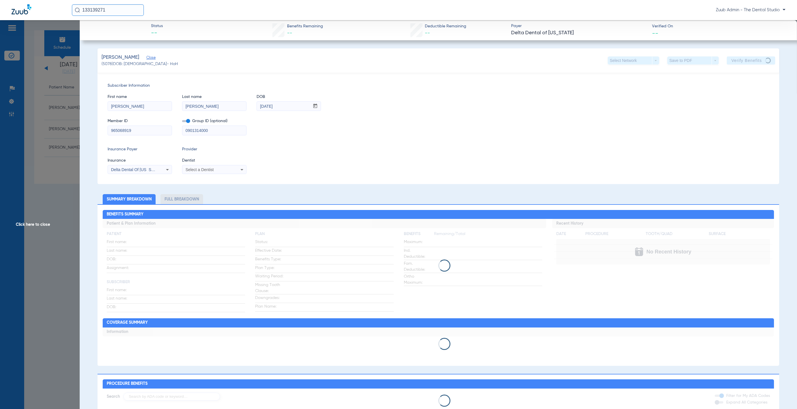
click at [28, 85] on span "Click here to close" at bounding box center [40, 224] width 80 height 409
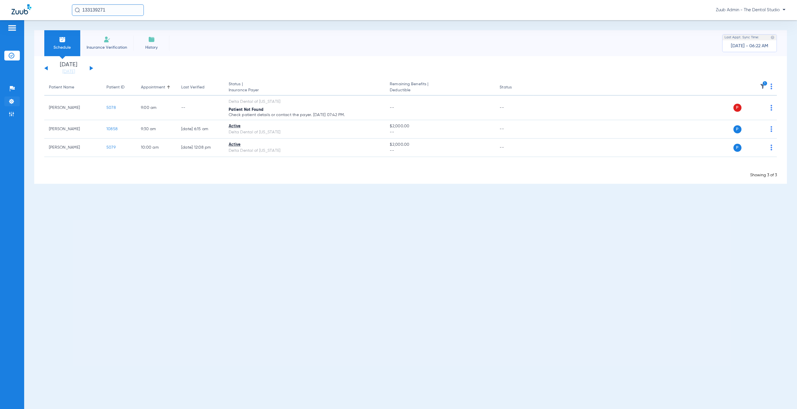
click at [14, 101] on img at bounding box center [12, 101] width 6 height 6
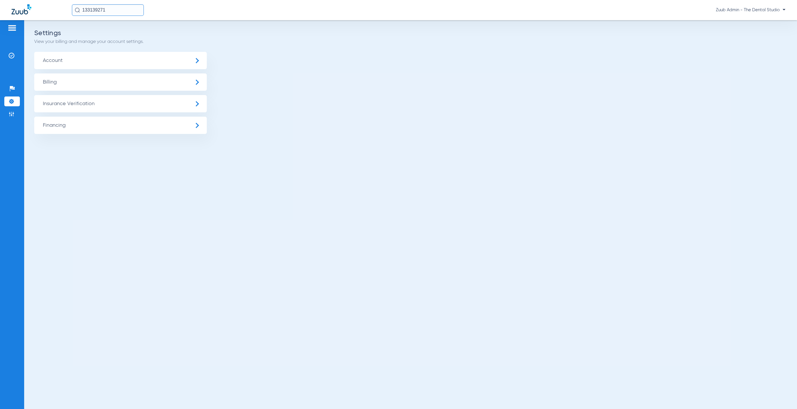
click at [66, 102] on span "Insurance Verification" at bounding box center [120, 103] width 173 height 17
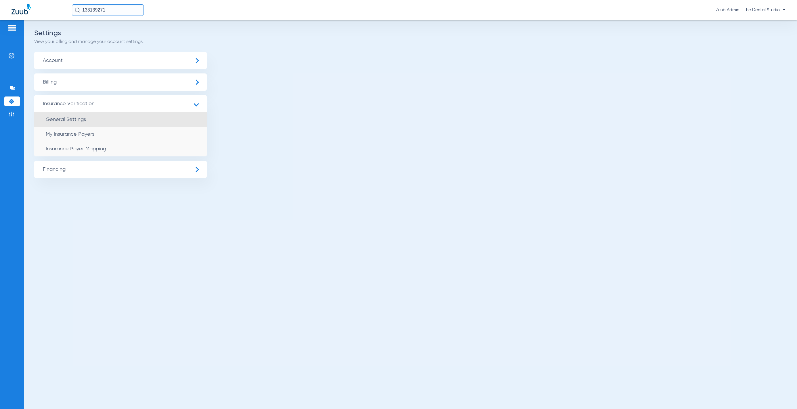
click at [111, 121] on li "General Settings" at bounding box center [120, 119] width 173 height 15
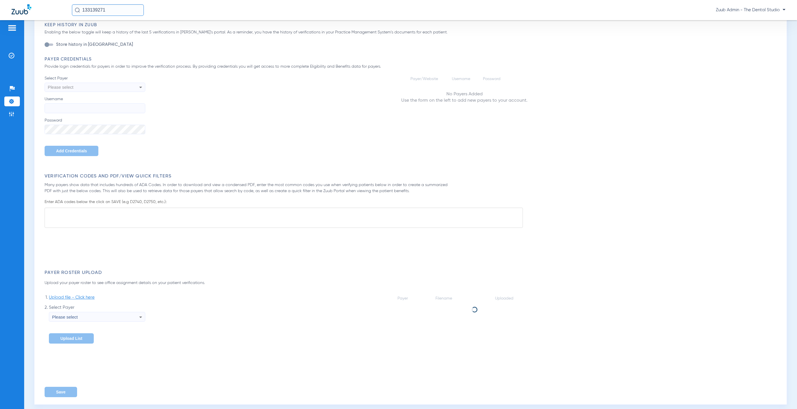
scroll to position [331, 0]
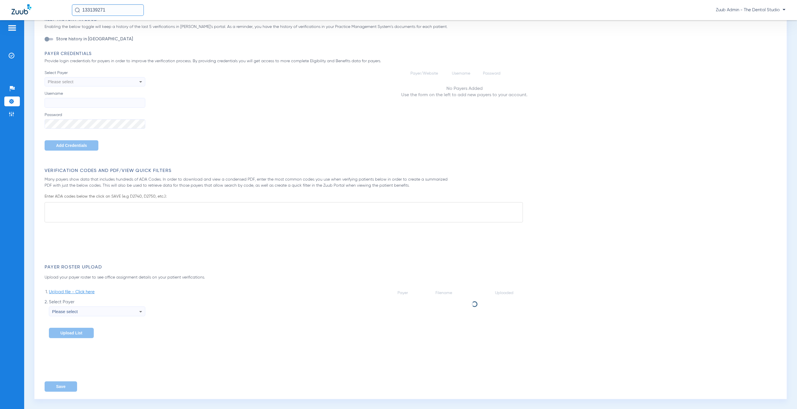
type input "5"
type input "1"
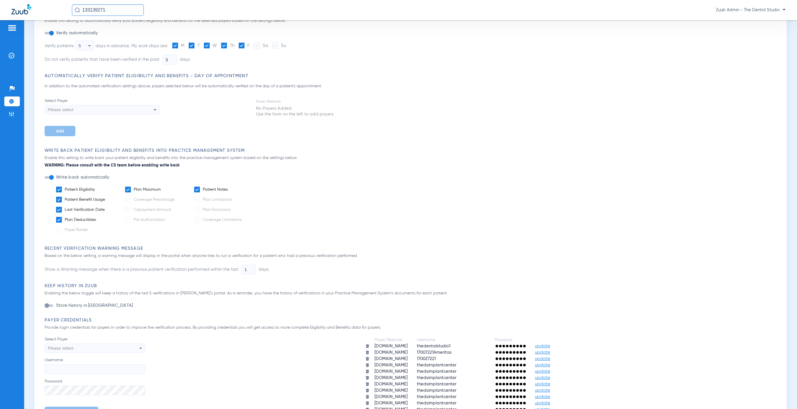
scroll to position [0, 0]
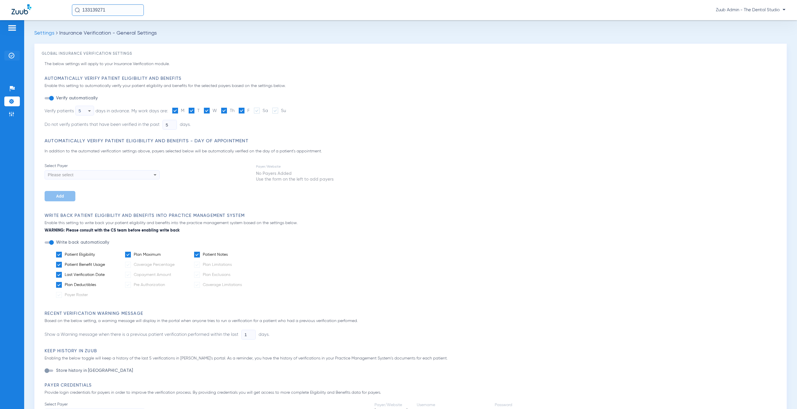
click at [7, 59] on li "Insurance Verification" at bounding box center [12, 56] width 16 height 10
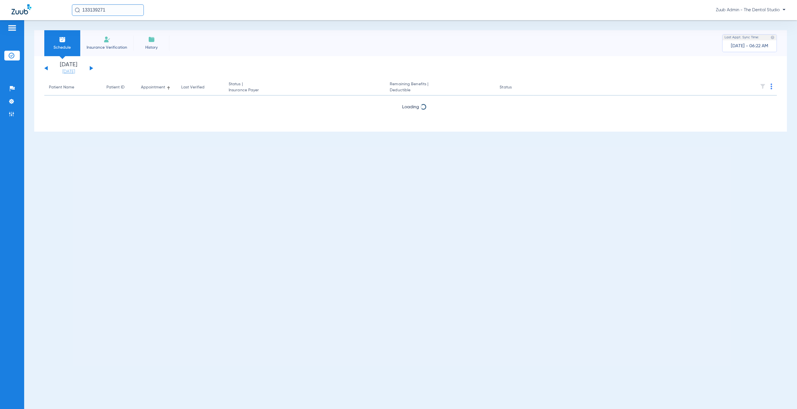
click at [78, 72] on link "[DATE]" at bounding box center [68, 72] width 35 height 6
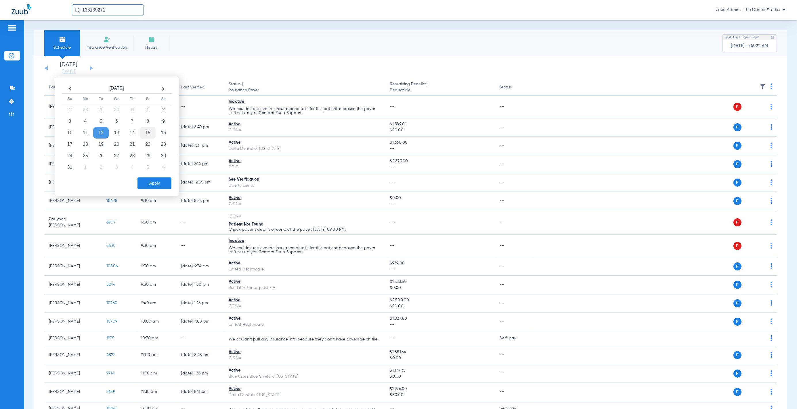
click at [144, 131] on td "15" at bounding box center [148, 133] width 16 height 12
click at [157, 187] on button "Apply" at bounding box center [155, 183] width 34 height 12
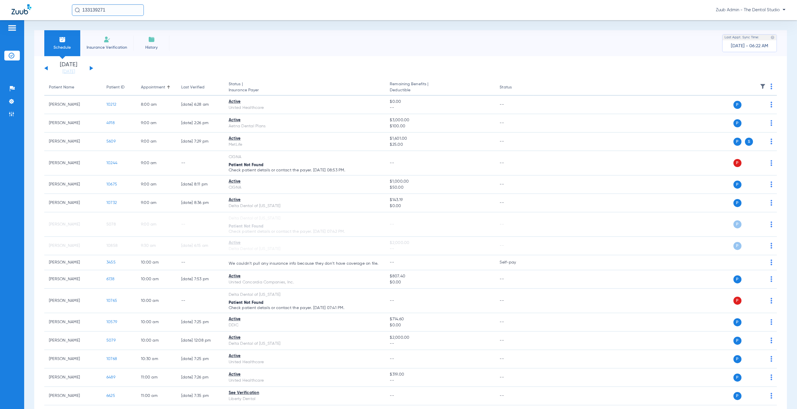
click at [760, 85] on img at bounding box center [763, 86] width 6 height 6
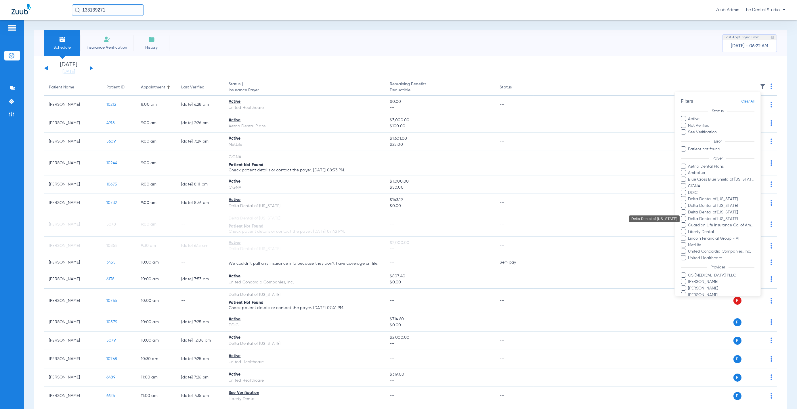
click at [725, 219] on span "Delta Dental of [US_STATE]" at bounding box center [721, 218] width 67 height 6
click at [689, 222] on input "Delta Dental of [US_STATE]" at bounding box center [689, 222] width 0 height 0
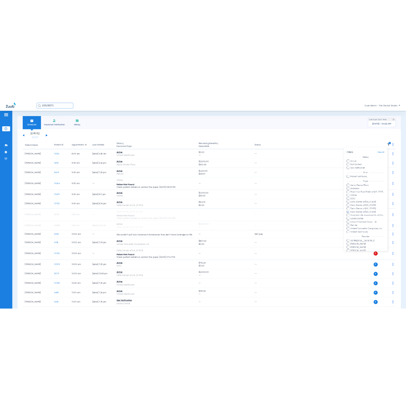
scroll to position [38, 0]
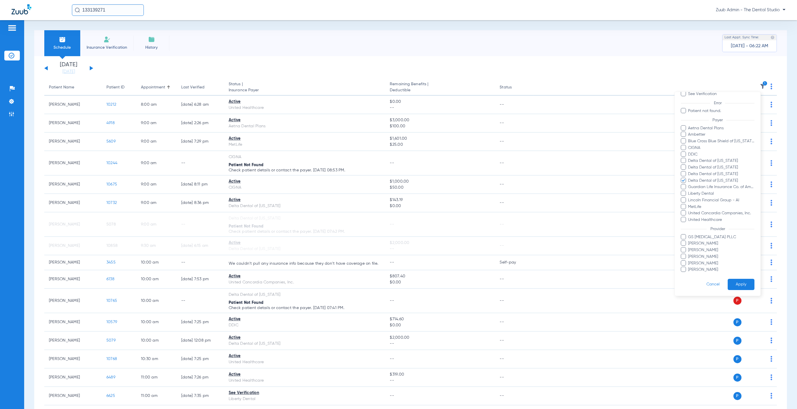
click at [739, 279] on button "Apply" at bounding box center [741, 283] width 27 height 11
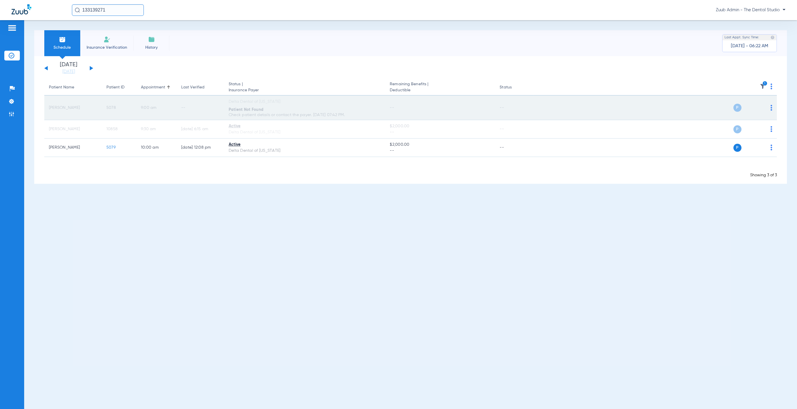
click at [113, 108] on span "5078" at bounding box center [110, 108] width 9 height 4
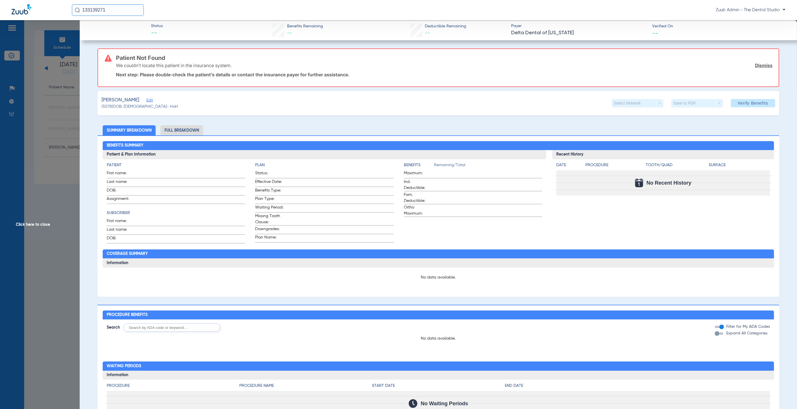
click at [70, 101] on span "Click here to close" at bounding box center [40, 224] width 80 height 409
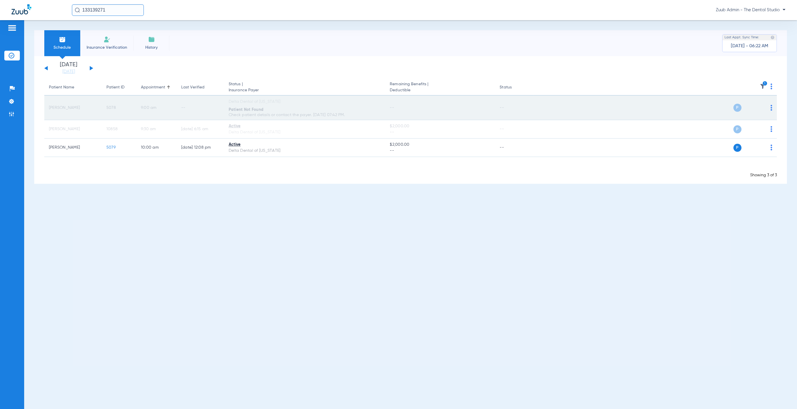
click at [109, 108] on span "5078" at bounding box center [110, 108] width 9 height 4
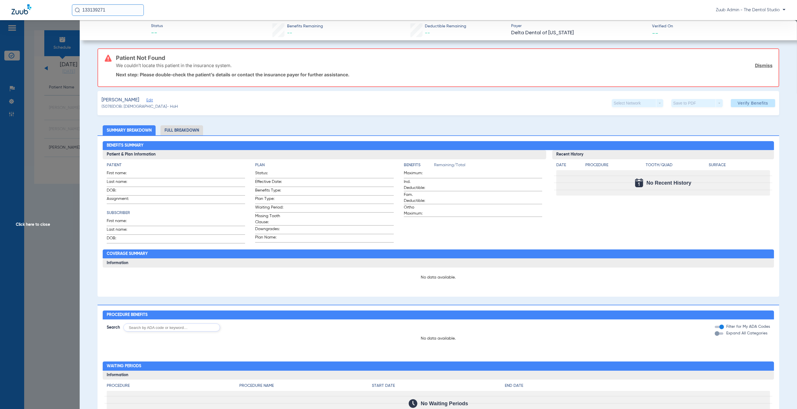
click at [152, 102] on span "Edit" at bounding box center [148, 100] width 5 height 5
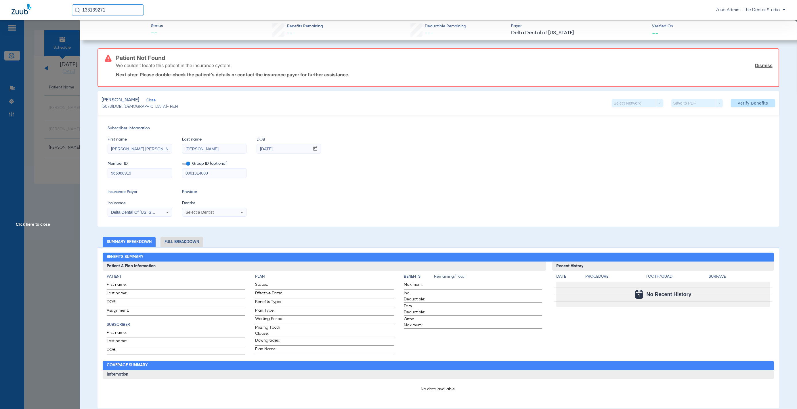
drag, startPoint x: 125, startPoint y: 147, endPoint x: 166, endPoint y: 148, distance: 41.4
click at [166, 148] on input "Maria alejandra" at bounding box center [140, 148] width 64 height 9
type input "Maria"
click at [741, 103] on span "Verify Benefits" at bounding box center [753, 103] width 30 height 5
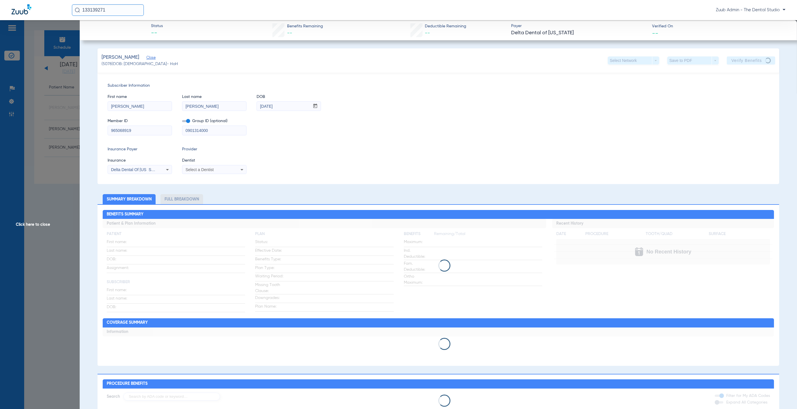
drag, startPoint x: 155, startPoint y: 55, endPoint x: 96, endPoint y: 51, distance: 59.7
click at [96, 51] on app-member-insurance-verification-view "Status -- Benefits Remaining -- Deductible Remaining -- Payer Delta Dental of W…" at bounding box center [438, 308] width 717 height 577
copy span "Ramirez, Maria alejandra"
click at [183, 74] on div "Subscriber Information First name Maria Last name Ramirez DOB mm / dd / yyyy 12…" at bounding box center [439, 127] width 682 height 111
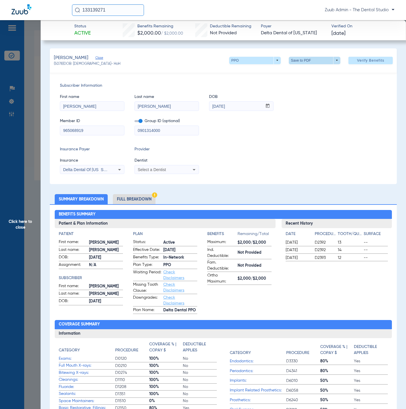
click at [295, 63] on span at bounding box center [314, 60] width 51 height 7
click at [299, 68] on button "insert_drive_file Save to PDF" at bounding box center [305, 72] width 43 height 12
click at [21, 114] on span "Click here to close" at bounding box center [20, 224] width 41 height 409
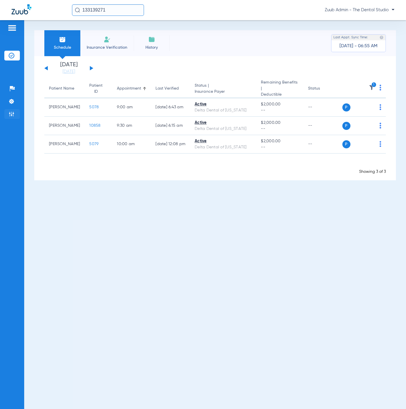
click at [16, 114] on li "Admin" at bounding box center [12, 114] width 16 height 10
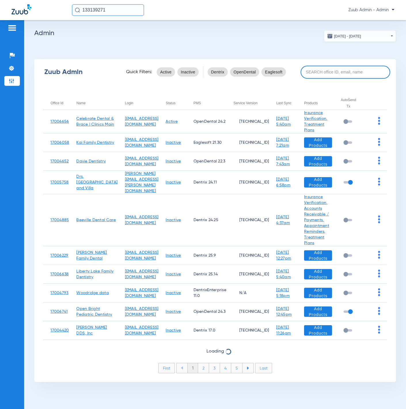
click at [332, 68] on input at bounding box center [344, 72] width 89 height 13
paste input "17006776"
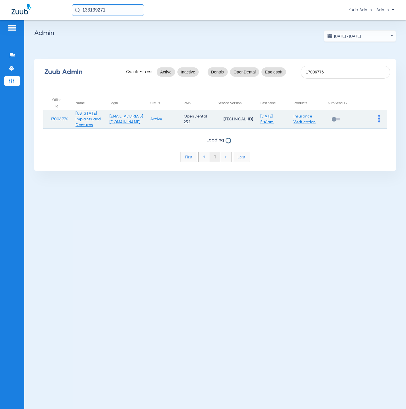
type input "17006776"
click at [378, 116] on img at bounding box center [379, 118] width 2 height 8
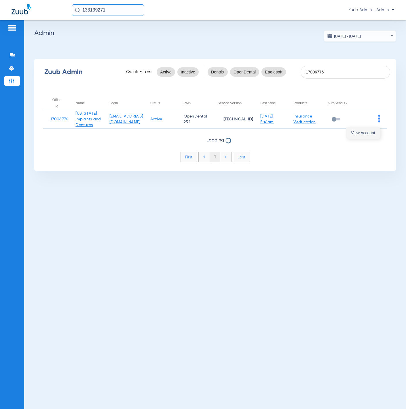
click at [370, 131] on span "View Account" at bounding box center [363, 133] width 24 height 4
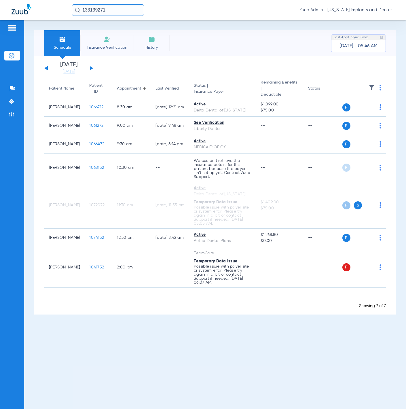
click at [118, 9] on input "133139271" at bounding box center [108, 10] width 72 height 12
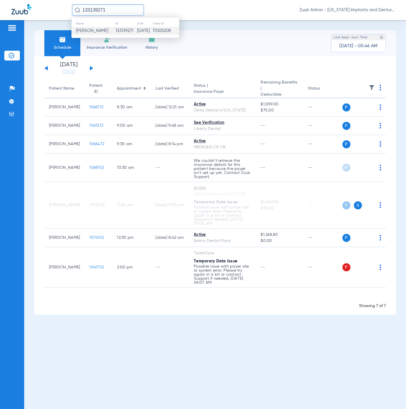
click at [118, 9] on input "133139271" at bounding box center [108, 10] width 72 height 12
type input "William Gar"
click at [98, 27] on td "William Gar rion" at bounding box center [97, 31] width 50 height 8
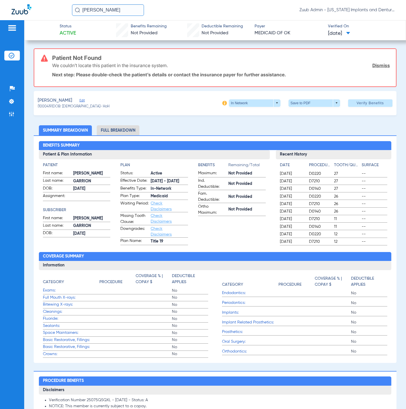
click at [82, 99] on span "Edit" at bounding box center [81, 100] width 5 height 5
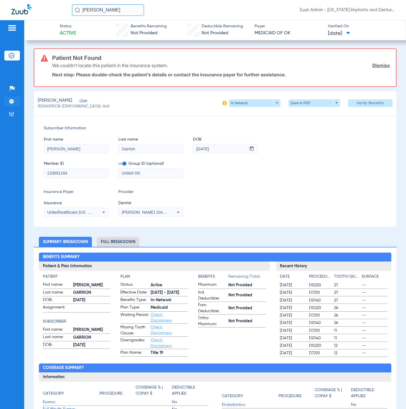
click at [12, 99] on img at bounding box center [12, 101] width 6 height 6
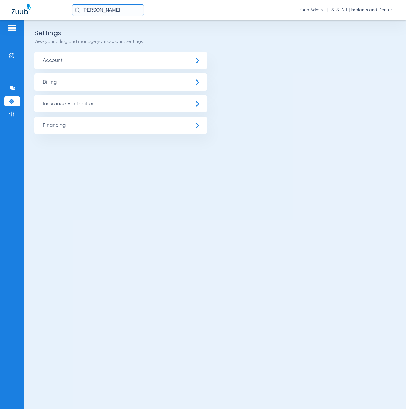
click at [52, 102] on span "Insurance Verification" at bounding box center [120, 103] width 173 height 17
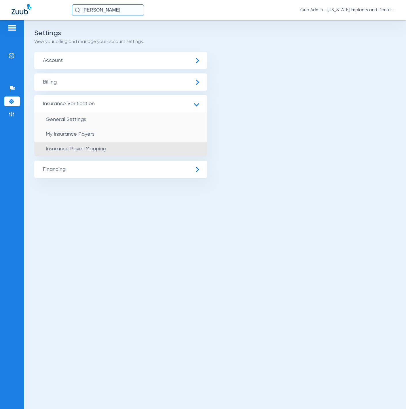
click at [135, 145] on li "Insurance Payer Mapping" at bounding box center [120, 149] width 173 height 15
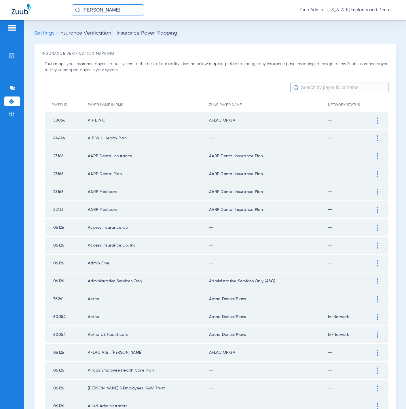
click at [334, 89] on input "text" at bounding box center [339, 88] width 98 height 12
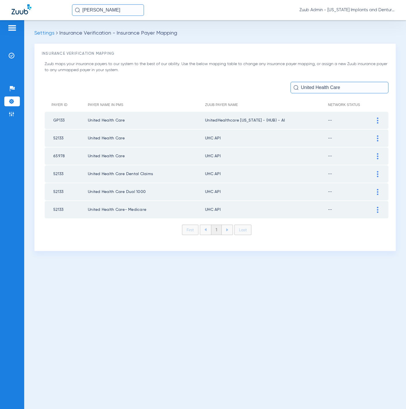
type input "United Health Care"
click at [378, 153] on div at bounding box center [377, 156] width 10 height 6
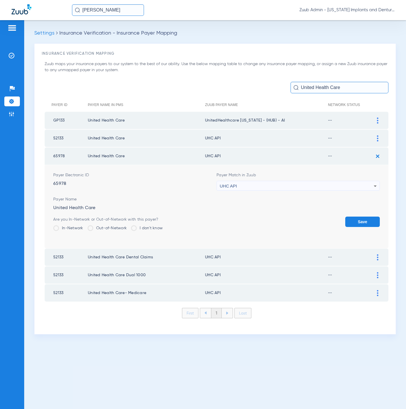
click at [321, 182] on div "UHC API" at bounding box center [297, 186] width 154 height 10
click at [297, 199] on input "medicaid ok" at bounding box center [298, 195] width 163 height 12
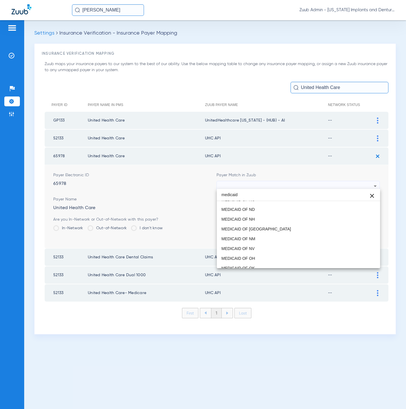
scroll to position [203, 0]
type input "medicaid"
click at [278, 265] on mat-option "MEDICAID OF OK" at bounding box center [298, 267] width 163 height 10
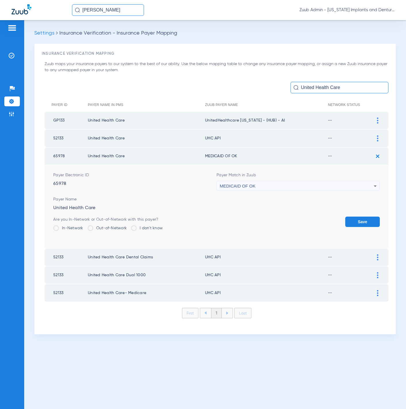
click at [364, 216] on button "Save" at bounding box center [362, 221] width 35 height 10
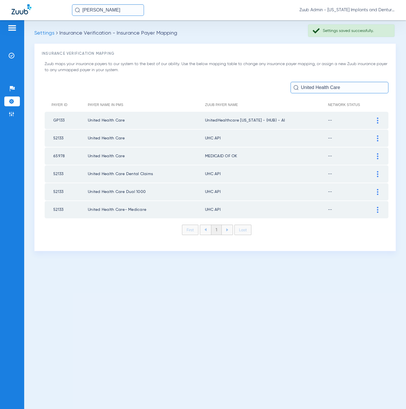
click at [111, 12] on input "William Gar" at bounding box center [108, 10] width 72 height 12
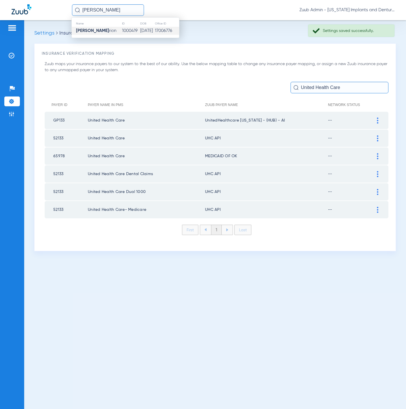
click at [122, 28] on td "1000419" at bounding box center [131, 31] width 18 height 8
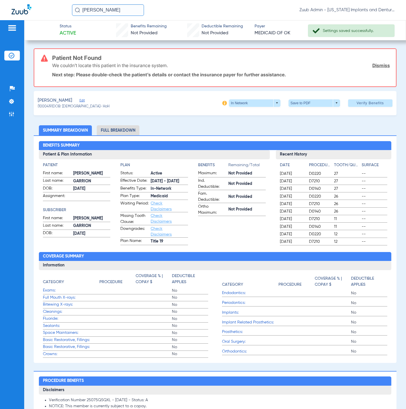
click at [83, 99] on div "Garrion, William Edit" at bounding box center [74, 100] width 72 height 7
click at [83, 99] on span "Edit" at bounding box center [81, 100] width 5 height 5
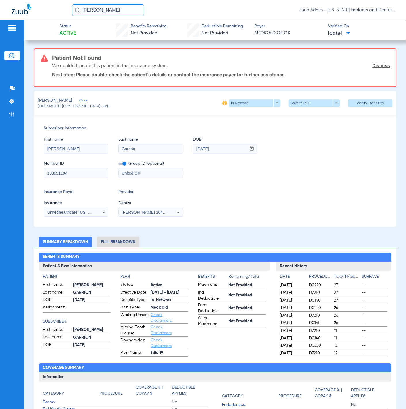
click at [98, 209] on div "Unitedhealthcare Texas - (Hub) - Ai" at bounding box center [76, 212] width 64 height 7
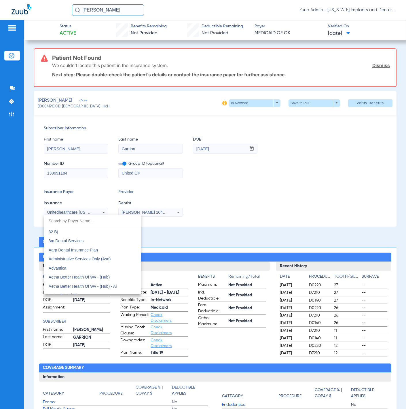
scroll to position [4100, 0]
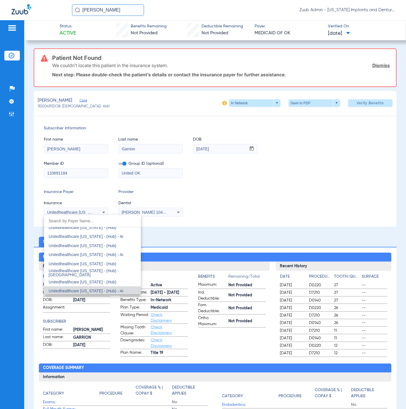
click at [326, 178] on div at bounding box center [203, 204] width 406 height 409
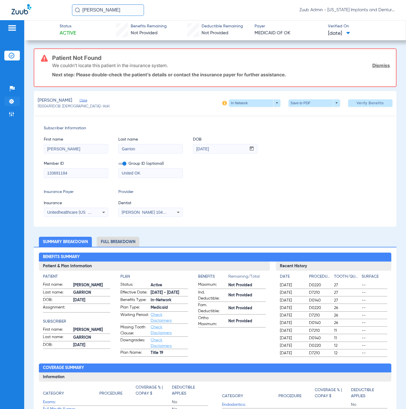
click at [15, 99] on li "Settings" at bounding box center [12, 101] width 16 height 10
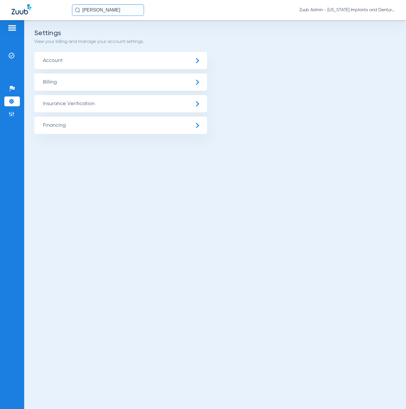
click at [75, 101] on span "Insurance Verification" at bounding box center [120, 103] width 173 height 17
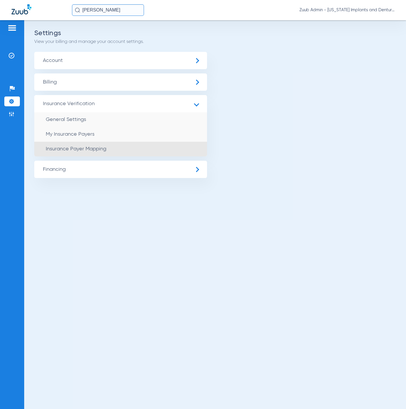
click at [114, 147] on li "Insurance Payer Mapping" at bounding box center [120, 149] width 173 height 15
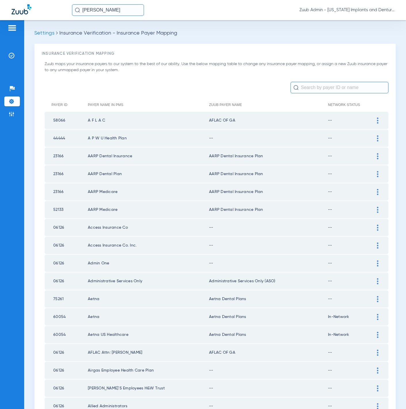
click at [337, 88] on input "text" at bounding box center [339, 88] width 98 height 12
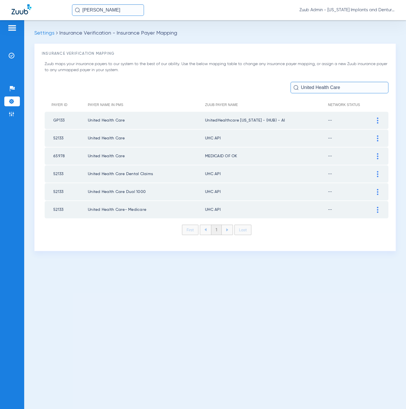
type input "United Health Care"
click at [56, 153] on td "65978" at bounding box center [66, 155] width 43 height 17
copy td "65978"
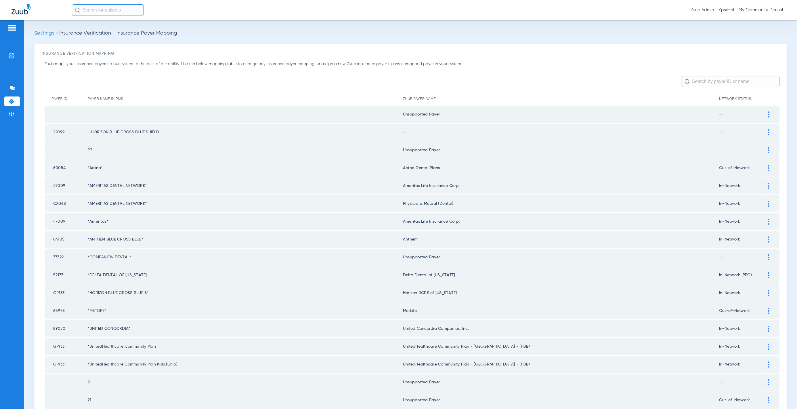
click at [704, 78] on input "text" at bounding box center [731, 82] width 98 height 12
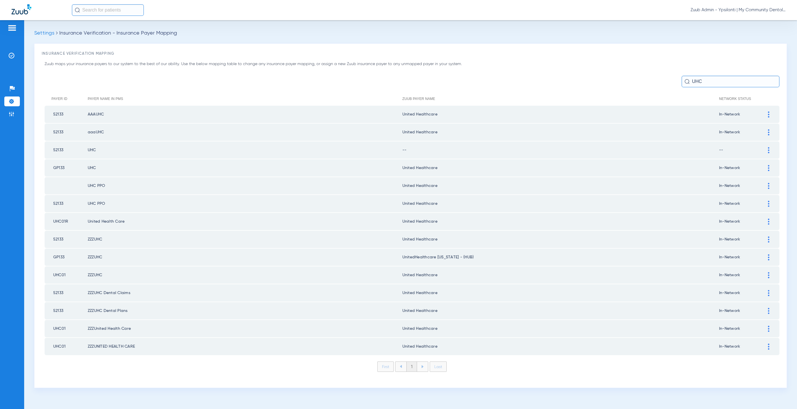
type input "UHC"
click at [770, 165] on div at bounding box center [769, 168] width 10 height 6
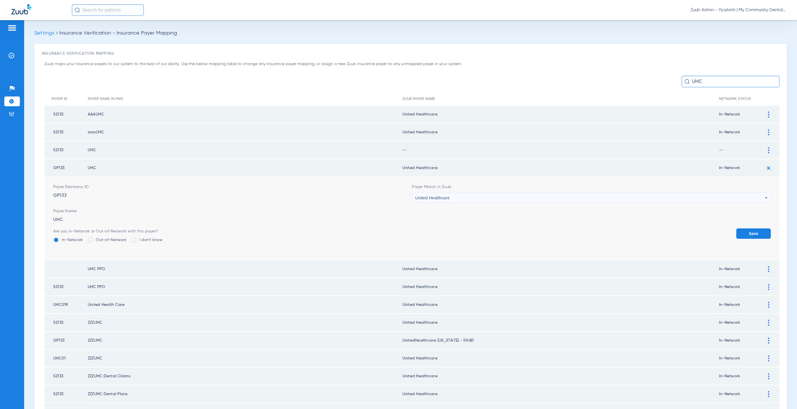
click at [456, 193] on div "United Healthcare" at bounding box center [590, 198] width 350 height 10
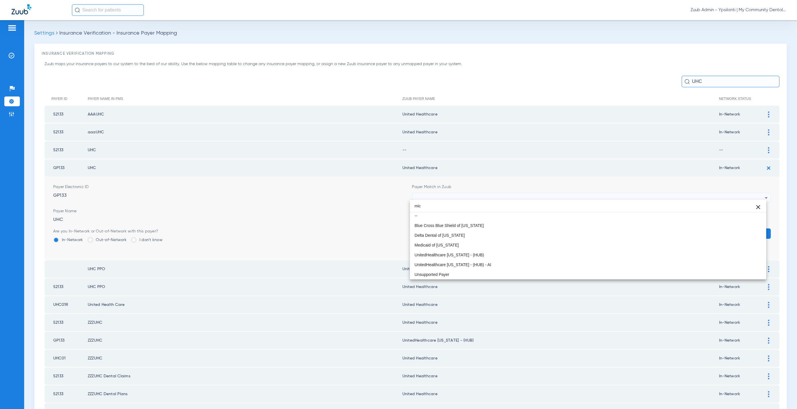
scroll to position [1, 0]
type input "mich"
click at [507, 257] on mat-option "UnitedHealthcare [US_STATE] - (HUB)" at bounding box center [588, 255] width 356 height 10
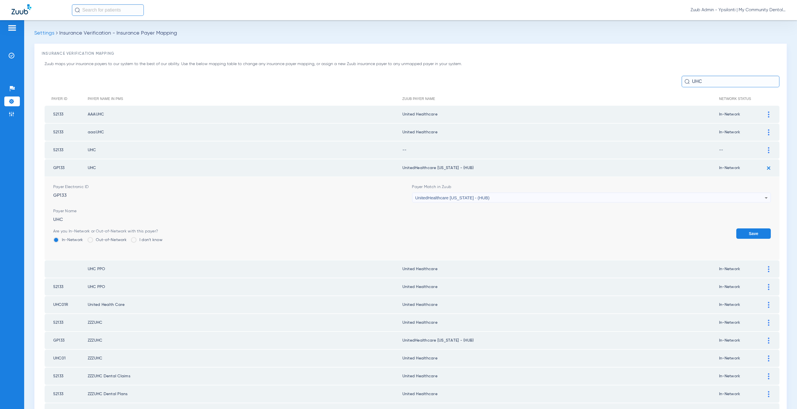
click at [757, 233] on button "Save" at bounding box center [753, 233] width 35 height 10
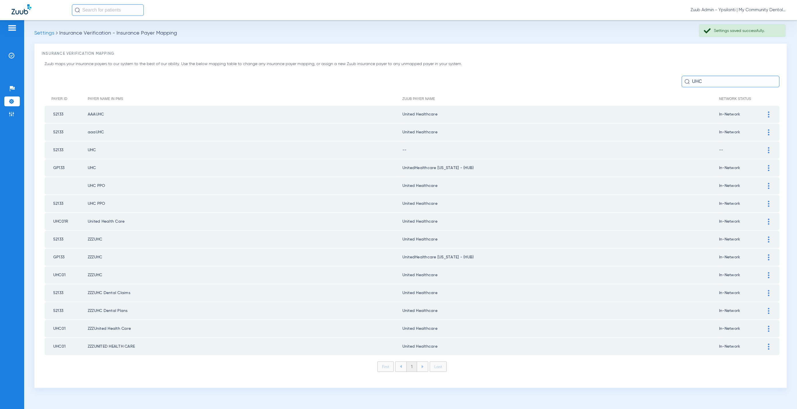
drag, startPoint x: 767, startPoint y: 148, endPoint x: 752, endPoint y: 149, distance: 15.0
click at [767, 148] on div at bounding box center [769, 150] width 10 height 6
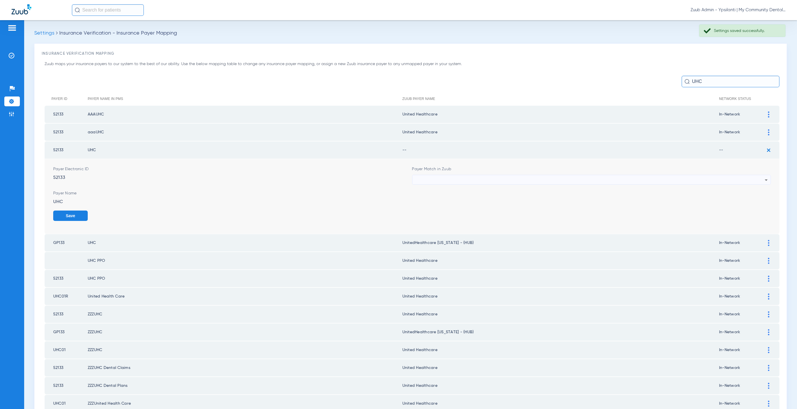
click at [476, 175] on div at bounding box center [590, 180] width 350 height 10
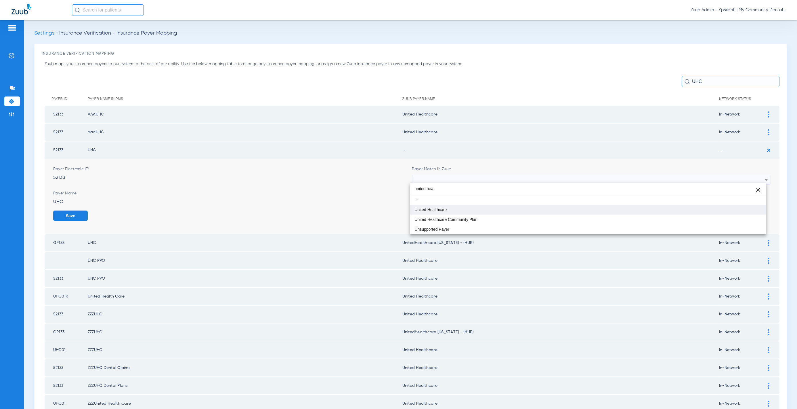
type input "united hea"
click at [472, 205] on mat-option "United Healthcare" at bounding box center [588, 210] width 356 height 10
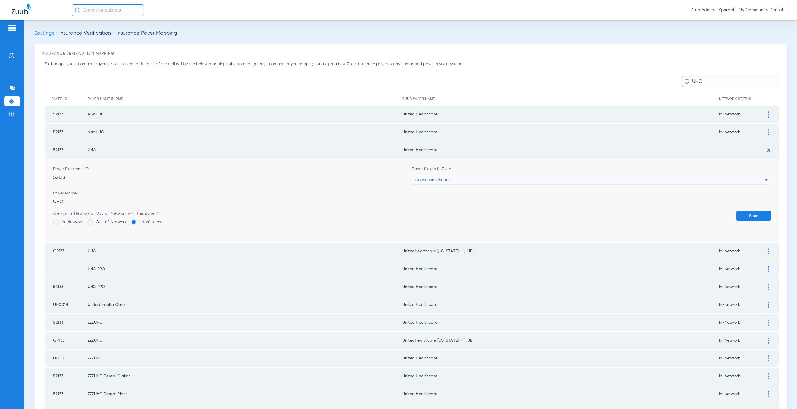
click at [64, 220] on label "In-Network" at bounding box center [68, 222] width 30 height 6
click at [85, 220] on input "In-Network" at bounding box center [85, 220] width 0 height 0
click at [745, 215] on button "Save" at bounding box center [753, 215] width 35 height 10
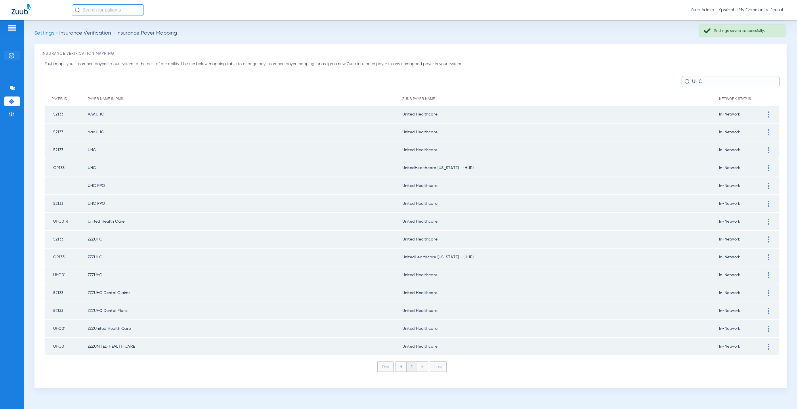
click at [12, 53] on img at bounding box center [12, 56] width 6 height 6
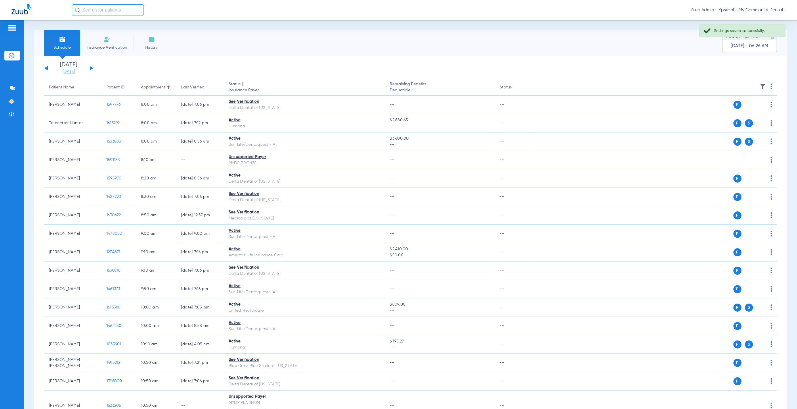
click at [72, 69] on link "[DATE]" at bounding box center [68, 72] width 35 height 6
click at [132, 142] on td "21" at bounding box center [133, 144] width 16 height 12
click at [153, 179] on button "Apply" at bounding box center [155, 183] width 34 height 12
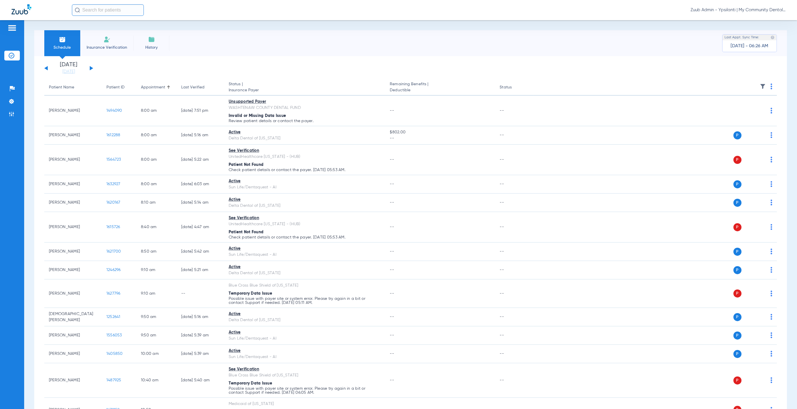
click at [760, 87] on img at bounding box center [763, 86] width 6 height 6
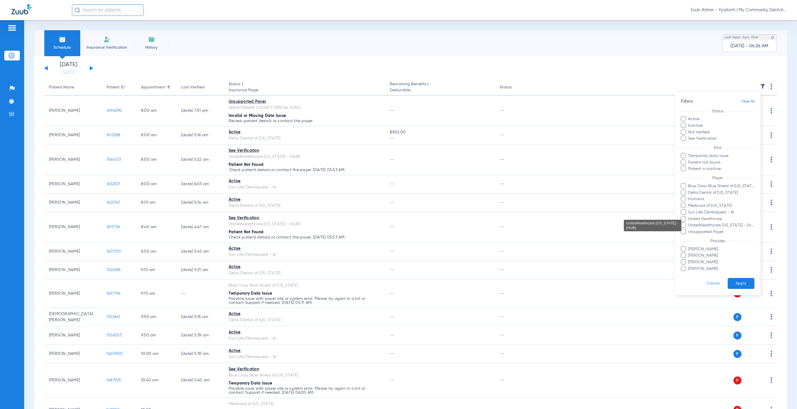
click at [733, 224] on span "UnitedHealthcare [US_STATE] - (HUB)" at bounding box center [721, 225] width 67 height 6
click at [689, 229] on input "UnitedHealthcare [US_STATE] - (HUB)" at bounding box center [689, 229] width 0 height 0
click at [714, 217] on span "United Healthcare" at bounding box center [721, 218] width 67 height 6
click at [689, 222] on input "United Healthcare" at bounding box center [689, 222] width 0 height 0
click at [734, 274] on form "Filters Clear All Status Active Inactive Not Verified See Verification Error Te…" at bounding box center [718, 193] width 86 height 203
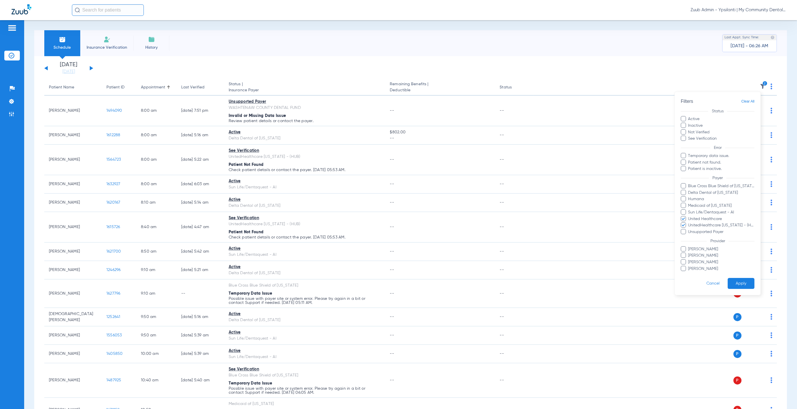
click at [735, 277] on form "Filters Clear All Status Active Inactive Not Verified See Verification Error Te…" at bounding box center [718, 193] width 86 height 203
click at [744, 284] on button "Apply" at bounding box center [741, 283] width 27 height 11
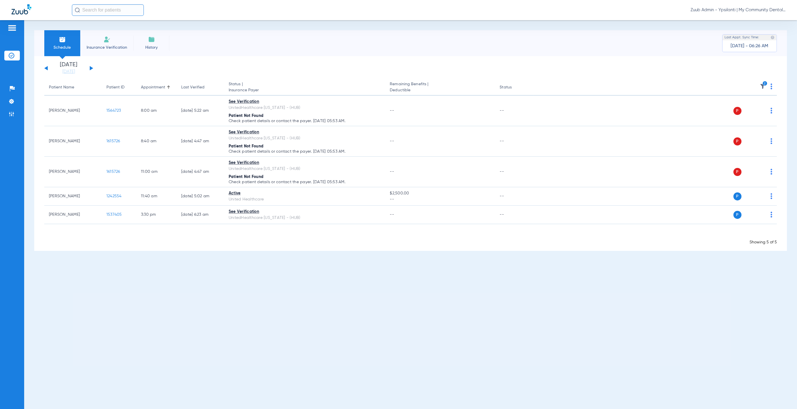
click at [761, 85] on img at bounding box center [763, 86] width 6 height 6
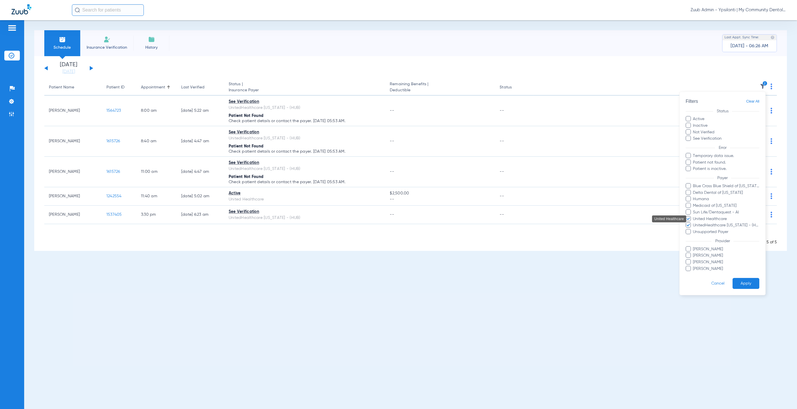
click at [724, 216] on span "United Healthcare" at bounding box center [726, 218] width 67 height 6
click at [694, 222] on input "United Healthcare" at bounding box center [694, 222] width 0 height 0
click at [744, 278] on button "Apply" at bounding box center [746, 283] width 27 height 11
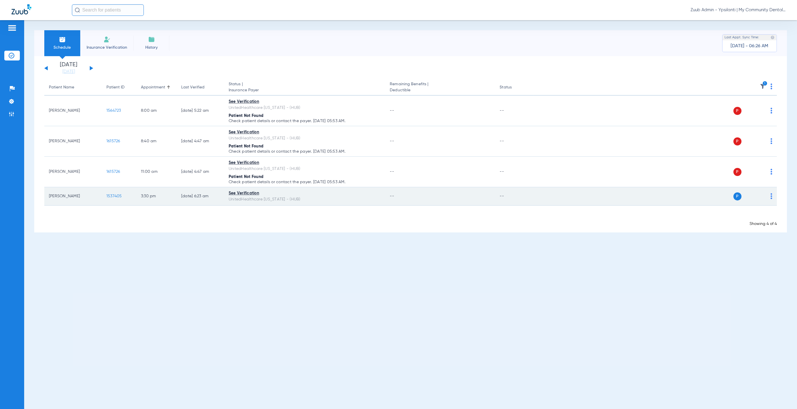
click at [771, 196] on img at bounding box center [772, 196] width 2 height 6
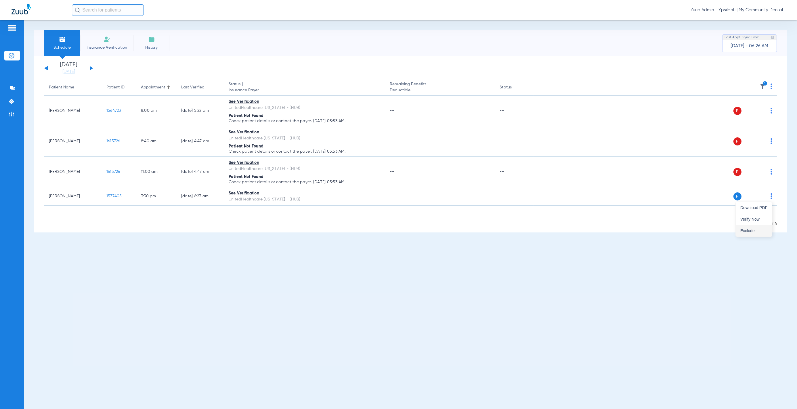
click at [764, 228] on button "Exclude" at bounding box center [754, 231] width 36 height 12
click at [772, 88] on th "1" at bounding box center [655, 87] width 243 height 16
click at [772, 88] on img at bounding box center [772, 86] width 2 height 6
click at [757, 107] on span "Verify All" at bounding box center [750, 109] width 35 height 4
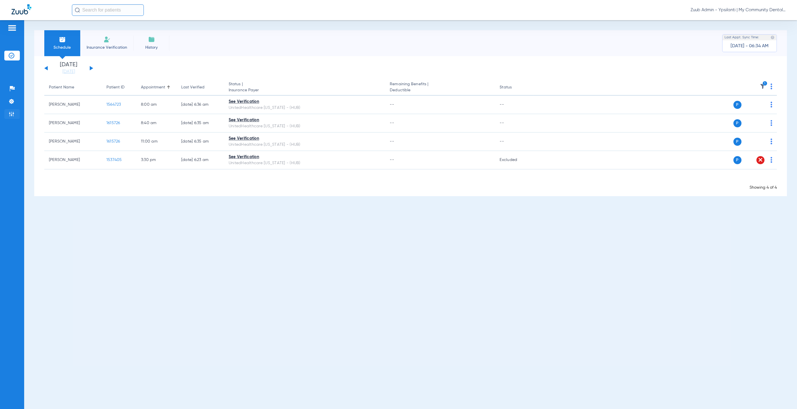
click at [11, 114] on img at bounding box center [12, 114] width 6 height 6
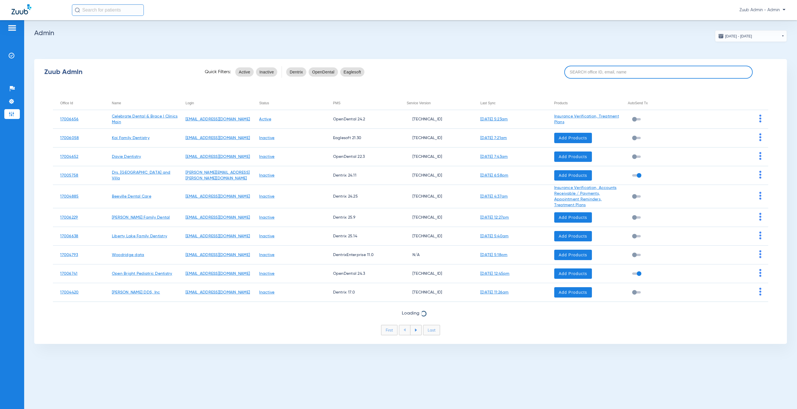
click at [621, 75] on input at bounding box center [658, 72] width 188 height 13
paste input "Cadillac"
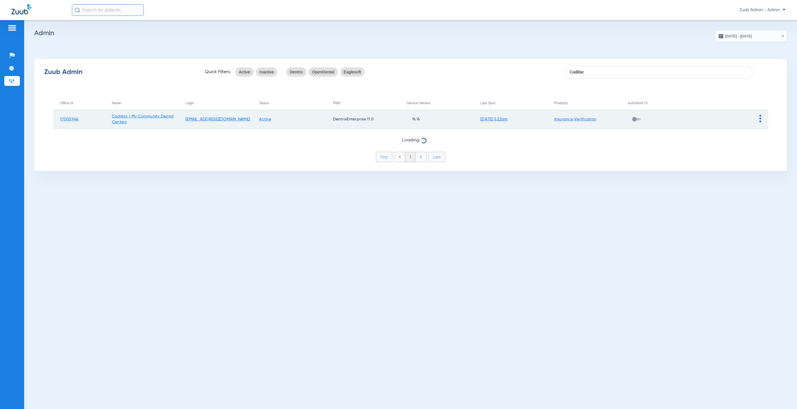
type input "Cadillac"
click at [760, 118] on img at bounding box center [760, 118] width 2 height 8
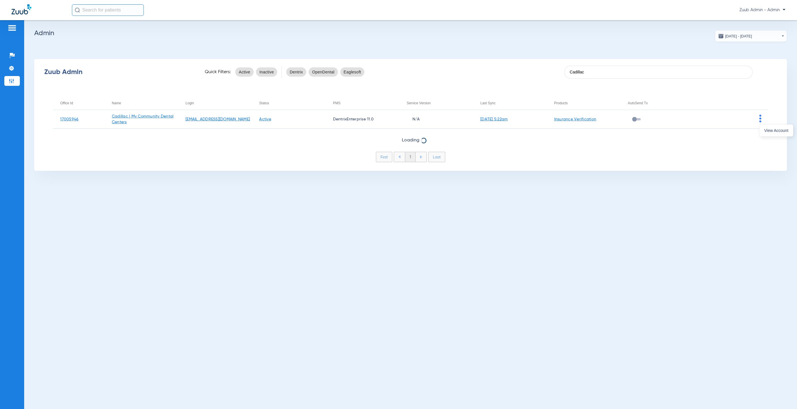
click at [777, 135] on button "View Account" at bounding box center [776, 131] width 33 height 12
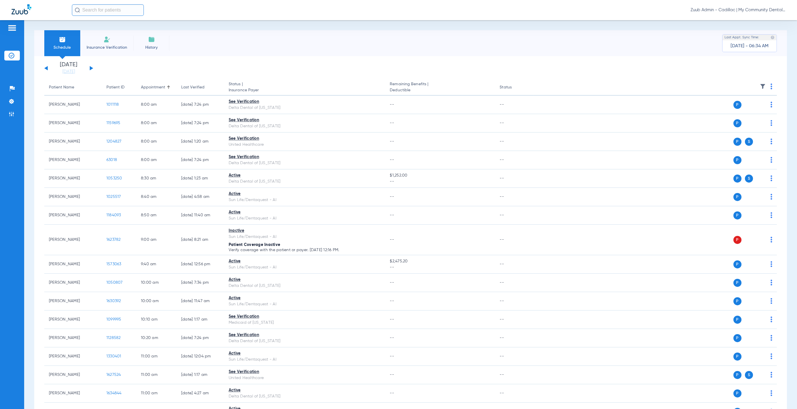
click at [760, 85] on img at bounding box center [763, 86] width 6 height 6
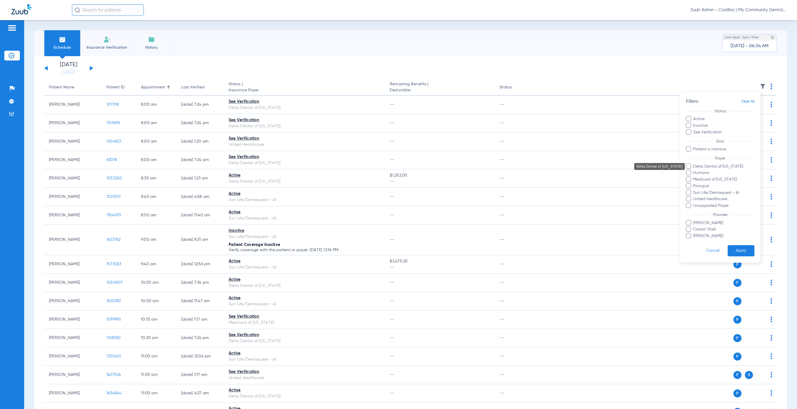
click at [733, 164] on span "Delta Dental of [US_STATE]" at bounding box center [724, 166] width 62 height 6
click at [694, 170] on input "Delta Dental of [US_STATE]" at bounding box center [694, 170] width 0 height 0
click at [741, 247] on button "Apply" at bounding box center [741, 250] width 27 height 11
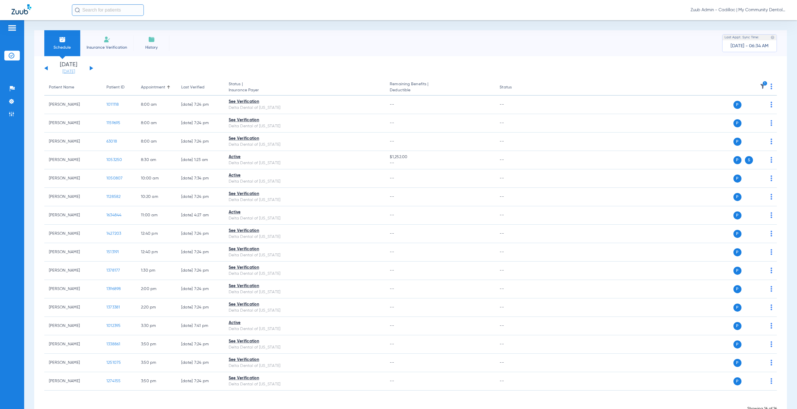
click at [71, 69] on link "08-12-2025" at bounding box center [68, 72] width 35 height 6
click at [111, 145] on td "20" at bounding box center [117, 144] width 16 height 12
click at [156, 180] on button "Apply" at bounding box center [155, 183] width 34 height 12
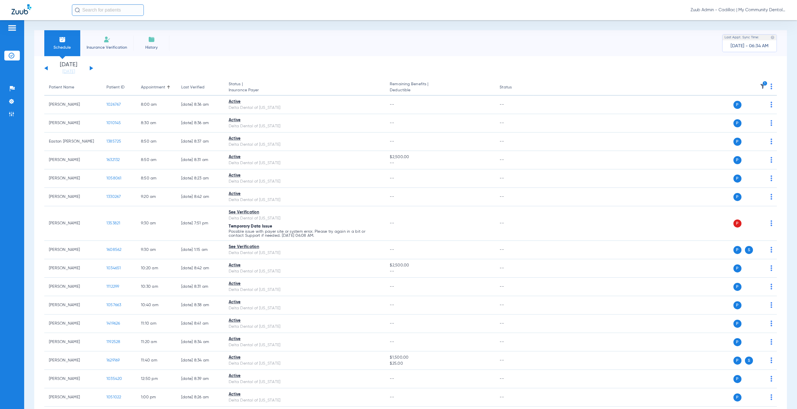
click at [760, 88] on img at bounding box center [763, 86] width 6 height 6
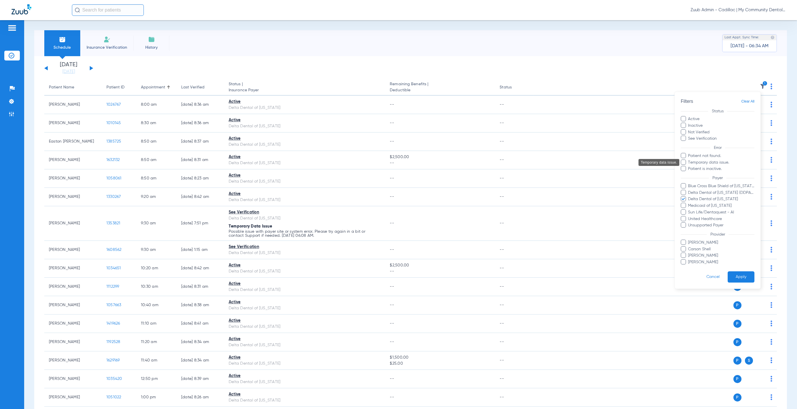
click at [726, 160] on span "Temporary data issue." at bounding box center [721, 162] width 67 height 6
click at [689, 166] on input "Temporary data issue." at bounding box center [689, 166] width 0 height 0
click at [711, 197] on span "Delta Dental of [US_STATE]" at bounding box center [721, 199] width 67 height 6
click at [689, 203] on input "Delta Dental of [US_STATE]" at bounding box center [689, 203] width 0 height 0
click at [746, 273] on button "Apply" at bounding box center [741, 276] width 27 height 11
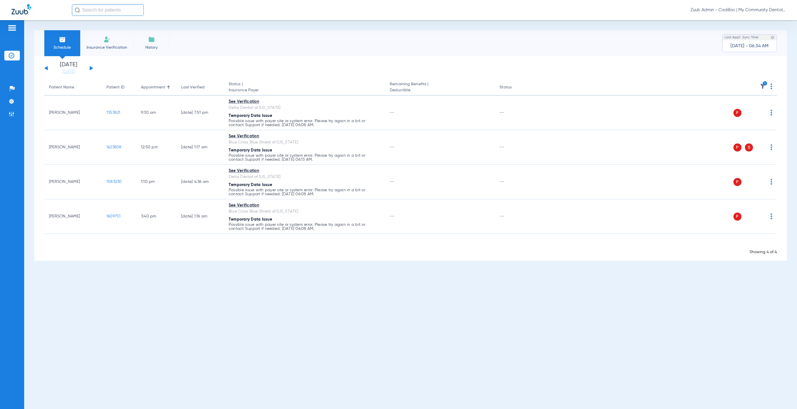
click at [772, 88] on img at bounding box center [772, 86] width 2 height 6
click at [763, 106] on button "Verify All" at bounding box center [749, 109] width 45 height 12
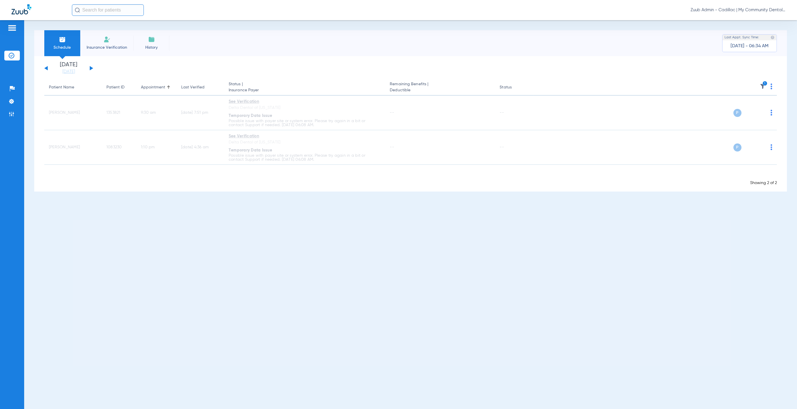
click at [763, 87] on img at bounding box center [763, 86] width 6 height 6
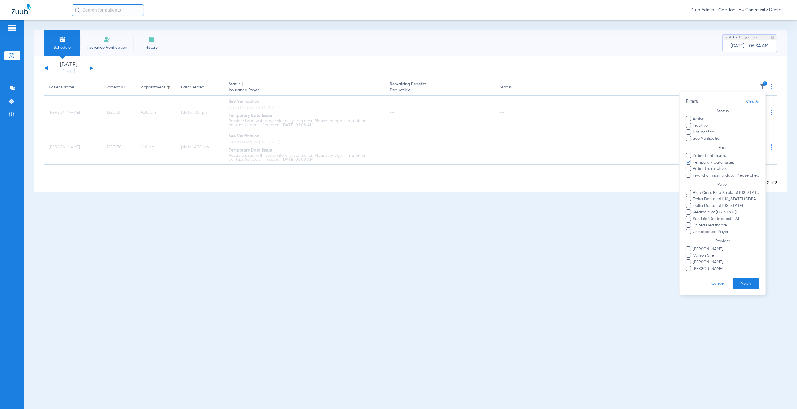
click at [763, 87] on div at bounding box center [398, 204] width 797 height 409
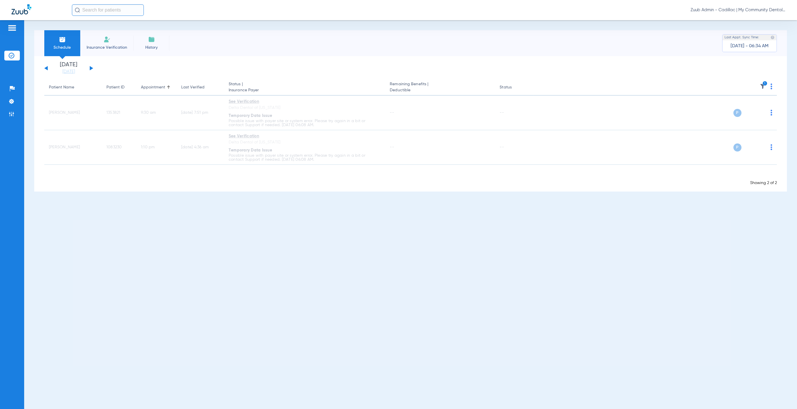
click at [763, 87] on img at bounding box center [763, 86] width 6 height 6
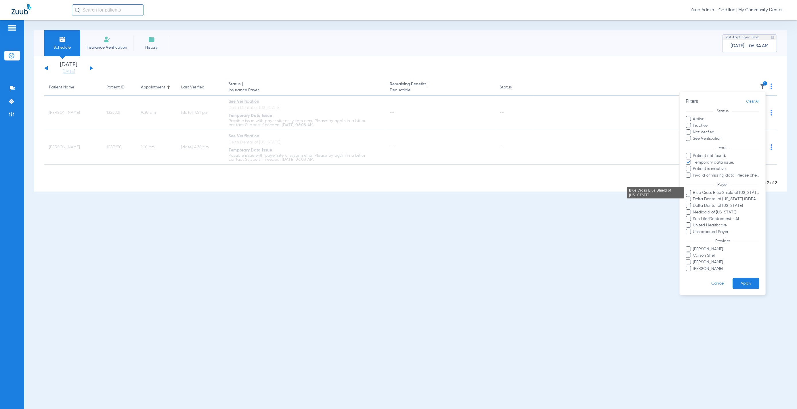
click at [752, 190] on span "Blue Cross Blue Shield of [US_STATE]" at bounding box center [726, 192] width 67 height 6
click at [694, 196] on input "Blue Cross Blue Shield of [US_STATE]" at bounding box center [694, 196] width 0 height 0
click at [752, 289] on form "Filters Clear All Status Active Inactive Not Verified See Verification Error Pa…" at bounding box center [723, 193] width 86 height 203
click at [750, 284] on button "Apply" at bounding box center [746, 283] width 27 height 11
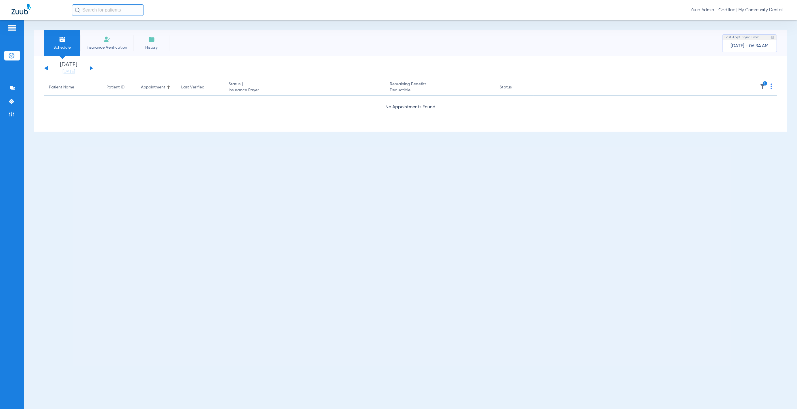
click at [762, 87] on img at bounding box center [763, 86] width 6 height 6
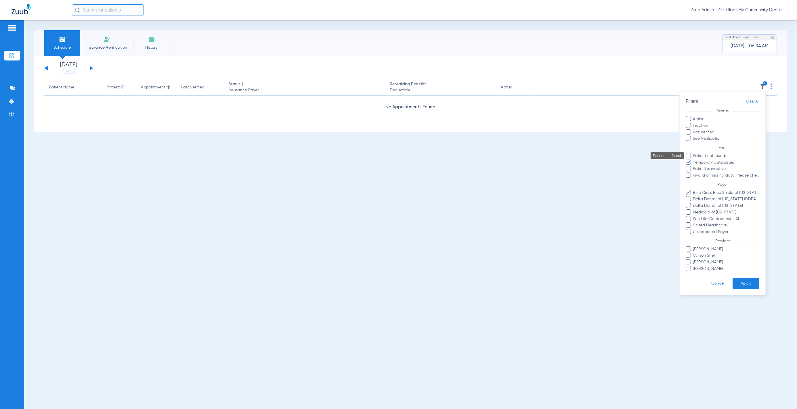
click at [725, 158] on span "Patient not found." at bounding box center [726, 156] width 67 height 6
click at [694, 160] on input "Patient not found." at bounding box center [694, 160] width 0 height 0
drag, startPoint x: 726, startPoint y: 161, endPoint x: 719, endPoint y: 155, distance: 8.6
click at [726, 161] on span "Temporary data issue." at bounding box center [726, 162] width 67 height 6
click at [694, 166] on input "Temporary data issue." at bounding box center [694, 166] width 0 height 0
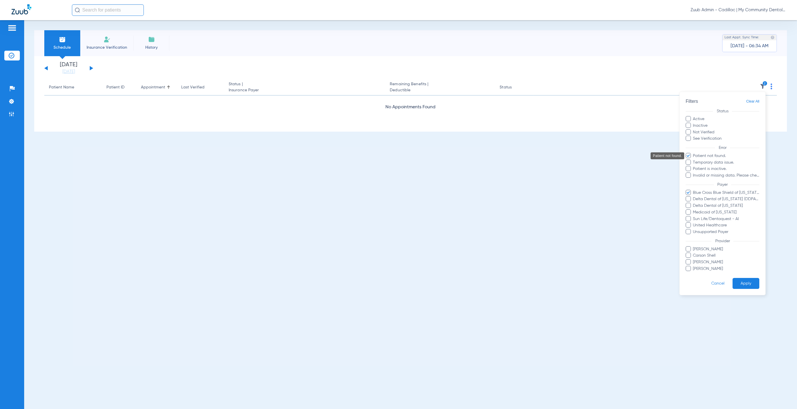
click at [718, 154] on span "Patient not found." at bounding box center [726, 156] width 67 height 6
click at [694, 160] on input "Patient not found." at bounding box center [694, 160] width 0 height 0
click at [742, 284] on button "Apply" at bounding box center [746, 283] width 27 height 11
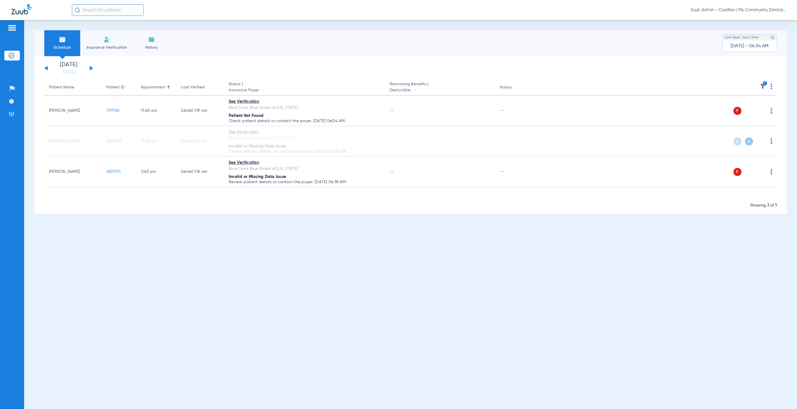
click at [763, 87] on img at bounding box center [763, 86] width 6 height 6
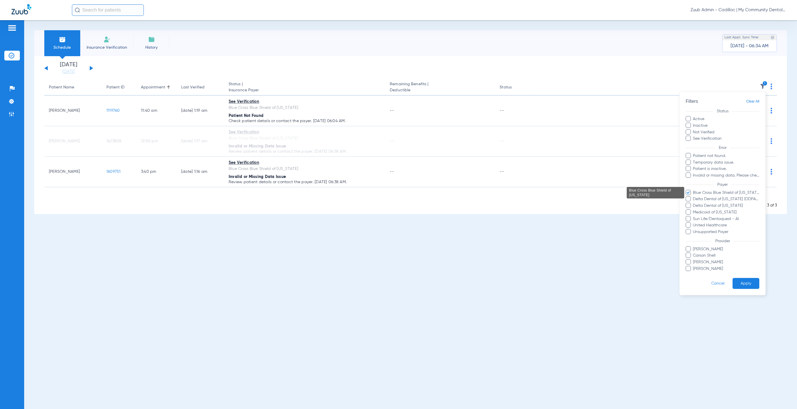
click at [710, 191] on span "Blue Cross Blue Shield of [US_STATE]" at bounding box center [726, 192] width 67 height 6
click at [694, 196] on input "Blue Cross Blue Shield of [US_STATE]" at bounding box center [694, 196] width 0 height 0
click at [735, 203] on span "Delta Dental of [US_STATE]" at bounding box center [726, 206] width 67 height 6
click at [694, 209] on input "Delta Dental of [US_STATE]" at bounding box center [694, 209] width 0 height 0
click at [721, 161] on span "Temporary data issue." at bounding box center [726, 162] width 67 height 6
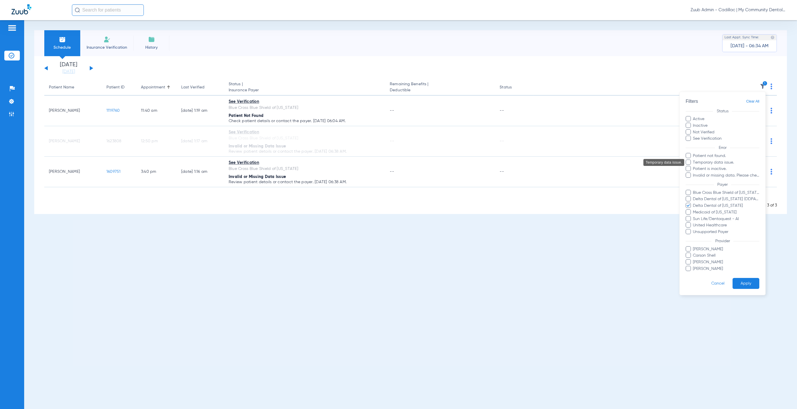
click at [694, 166] on input "Temporary data issue." at bounding box center [694, 166] width 0 height 0
click at [753, 283] on button "Apply" at bounding box center [746, 283] width 27 height 11
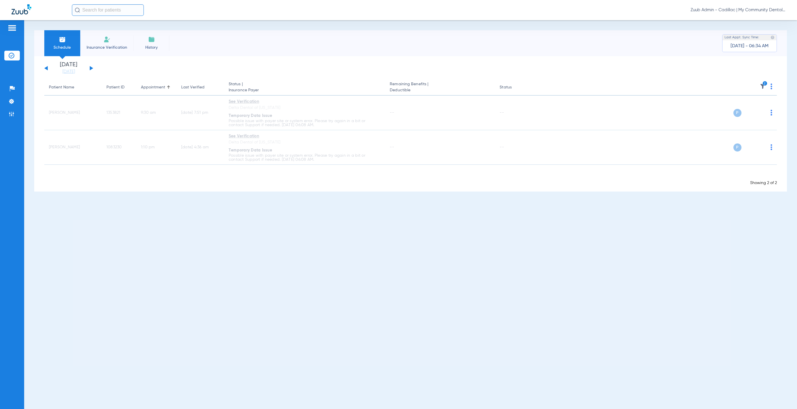
click at [119, 8] on input "text" at bounding box center [108, 10] width 72 height 12
click at [762, 87] on img at bounding box center [763, 86] width 6 height 6
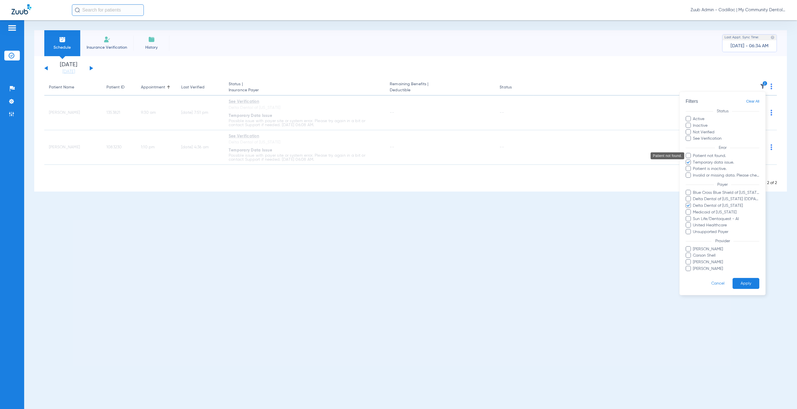
click at [729, 158] on span "Patient not found." at bounding box center [726, 156] width 67 height 6
click at [694, 160] on input "Patient not found." at bounding box center [694, 160] width 0 height 0
click at [729, 163] on span "Temporary data issue." at bounding box center [726, 162] width 67 height 6
click at [694, 166] on input "Temporary data issue." at bounding box center [694, 166] width 0 height 0
click at [722, 154] on span "Patient not found." at bounding box center [726, 156] width 67 height 6
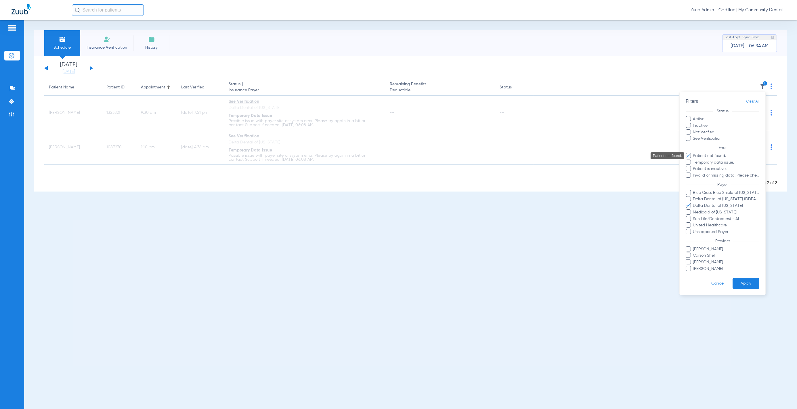
click at [694, 160] on input "Patient not found." at bounding box center [694, 160] width 0 height 0
click at [747, 278] on button "Apply" at bounding box center [746, 283] width 27 height 11
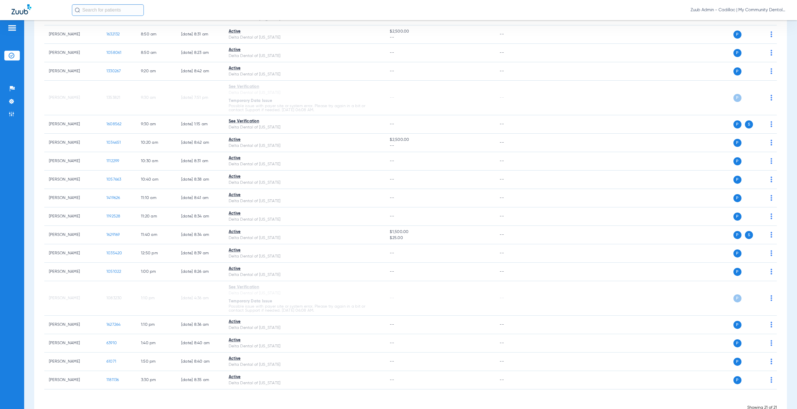
scroll to position [143, 0]
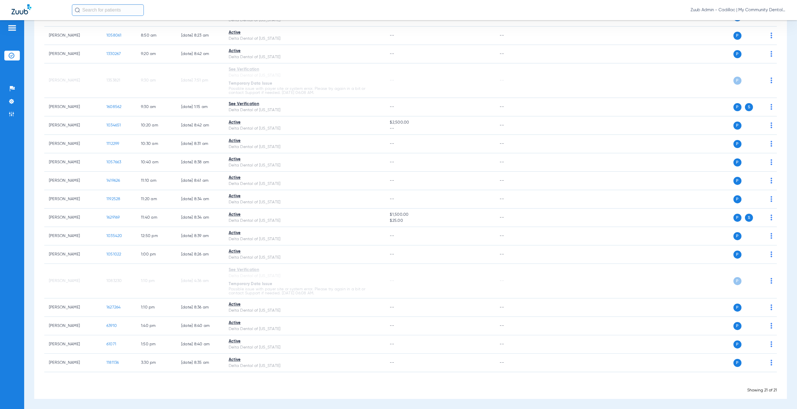
click at [114, 11] on input "text" at bounding box center [108, 10] width 72 height 12
paste input "1109037"
type input "1109037"
click at [117, 30] on td "1109037" at bounding box center [126, 31] width 19 height 8
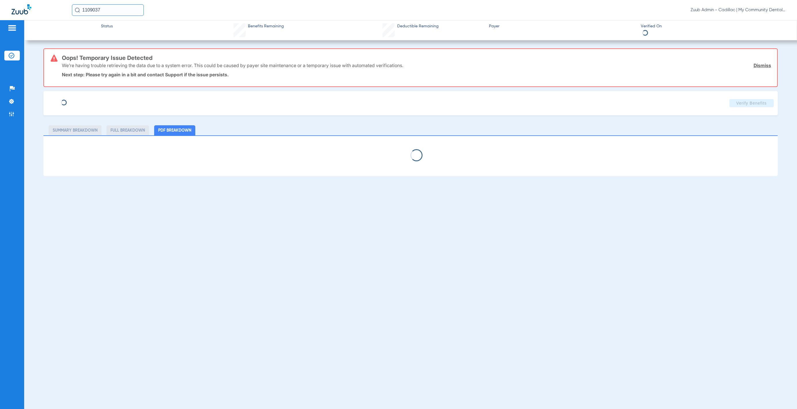
select select "page-width"
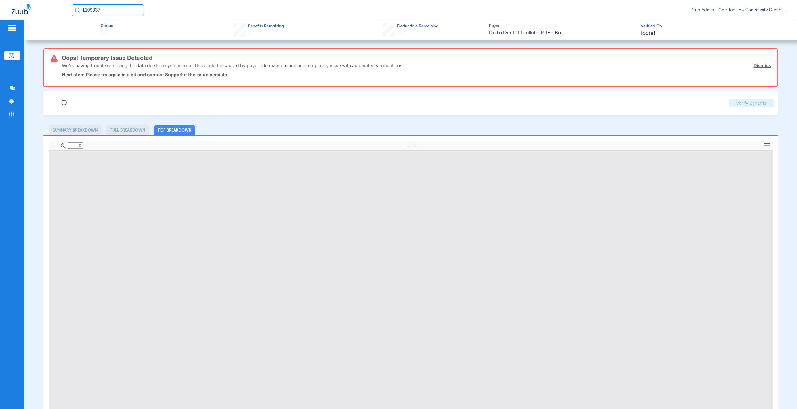
type input "1"
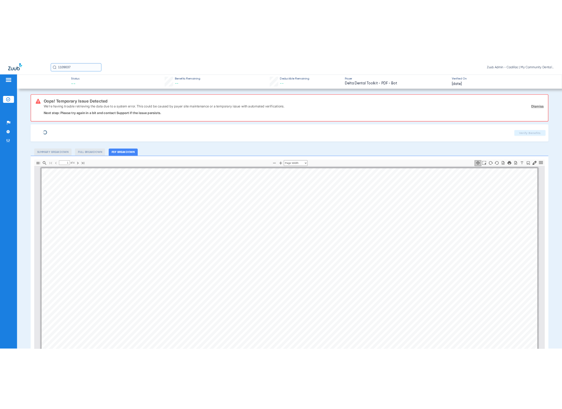
scroll to position [3, 0]
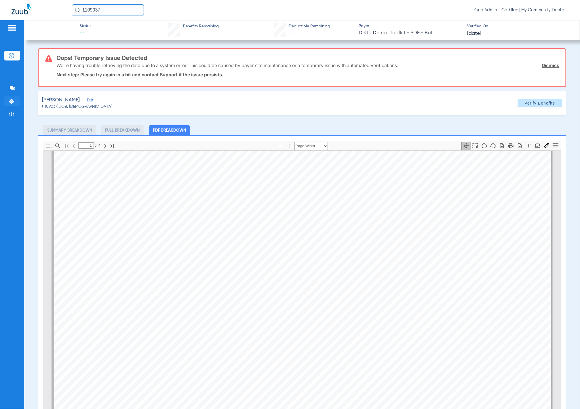
click at [10, 99] on img at bounding box center [12, 101] width 6 height 6
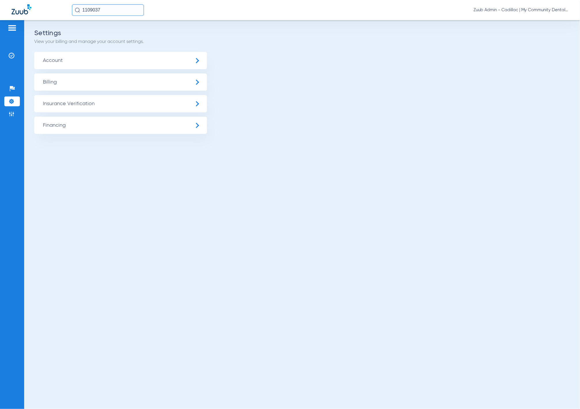
click at [165, 66] on span "Account" at bounding box center [120, 60] width 173 height 17
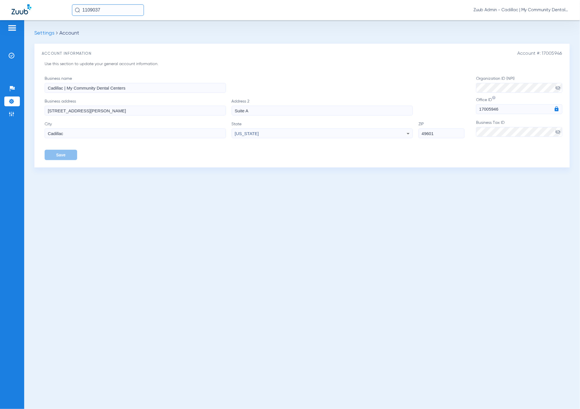
click at [558, 52] on span "Account #: 17005946" at bounding box center [539, 53] width 45 height 5
copy span "17005946"
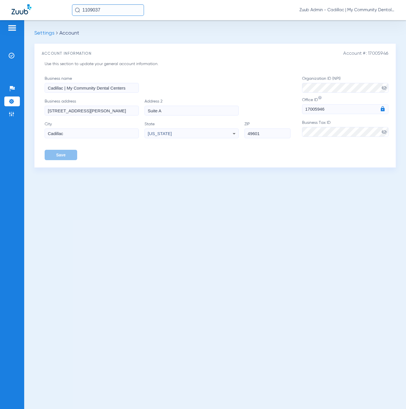
drag, startPoint x: 14, startPoint y: 53, endPoint x: 23, endPoint y: 56, distance: 10.0
click at [14, 53] on img at bounding box center [12, 56] width 6 height 6
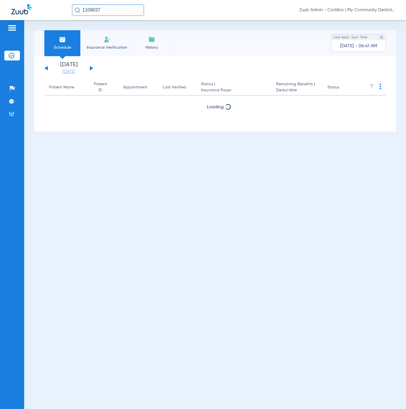
click at [78, 74] on link "[DATE]" at bounding box center [68, 72] width 35 height 6
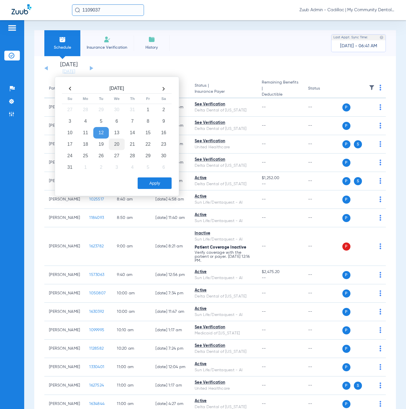
click at [113, 145] on td "20" at bounding box center [117, 144] width 16 height 12
click at [131, 142] on td "21" at bounding box center [133, 144] width 16 height 12
click at [149, 182] on button "Apply" at bounding box center [155, 183] width 34 height 12
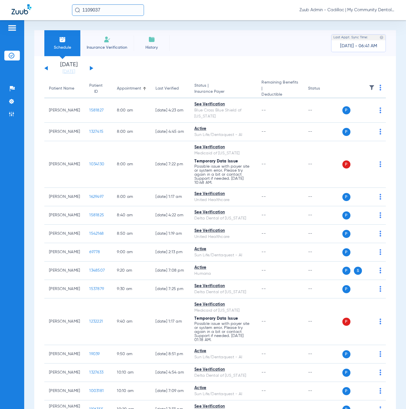
click at [369, 90] on img at bounding box center [372, 88] width 6 height 6
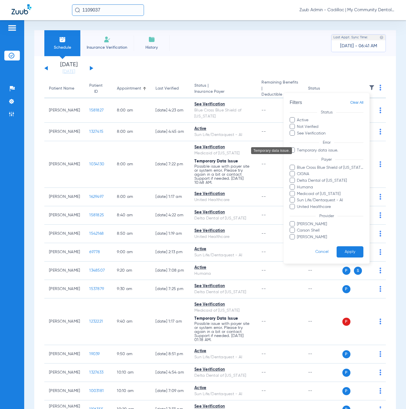
click at [339, 148] on span "Temporary data issue." at bounding box center [329, 150] width 67 height 6
click at [297, 154] on input "Temporary data issue." at bounding box center [297, 154] width 0 height 0
click at [356, 251] on button "Apply" at bounding box center [349, 251] width 27 height 11
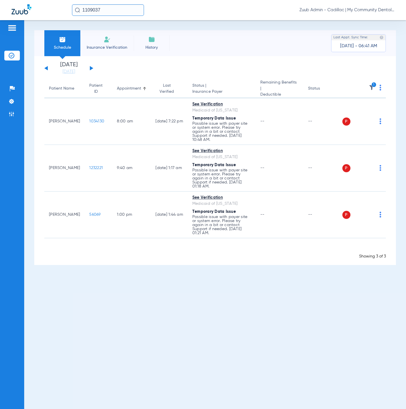
click at [379, 87] on img at bounding box center [380, 88] width 2 height 6
click at [373, 106] on button "Verify All" at bounding box center [359, 109] width 44 height 12
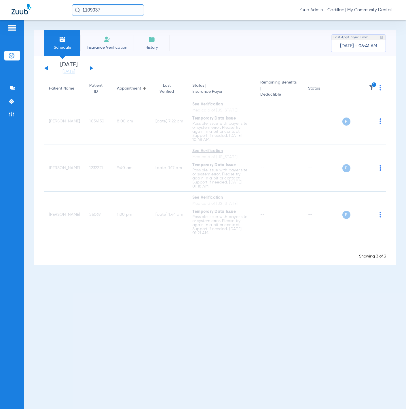
click at [371, 85] on img at bounding box center [372, 88] width 6 height 6
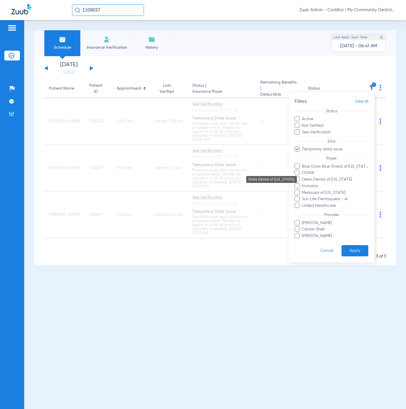
click at [341, 177] on span "Delta Dental of [US_STATE]" at bounding box center [334, 179] width 67 height 6
click at [302, 183] on input "Delta Dental of [US_STATE]" at bounding box center [302, 183] width 0 height 0
click at [357, 255] on button "Apply" at bounding box center [354, 250] width 27 height 11
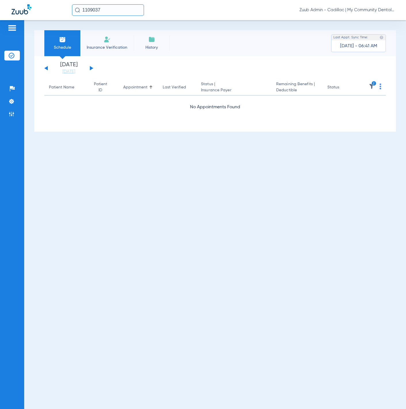
click at [371, 85] on img at bounding box center [372, 86] width 6 height 6
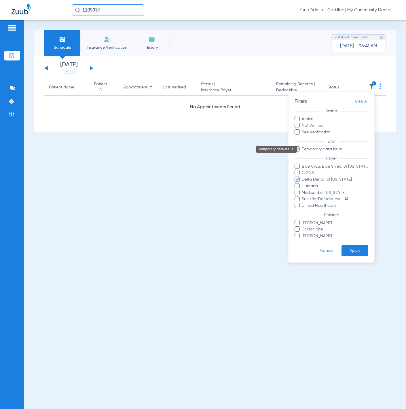
click at [326, 150] on span "Temporary data issue." at bounding box center [334, 149] width 67 height 6
click at [302, 153] on input "Temporary data issue." at bounding box center [302, 153] width 0 height 0
click at [352, 249] on button "Apply" at bounding box center [354, 250] width 27 height 11
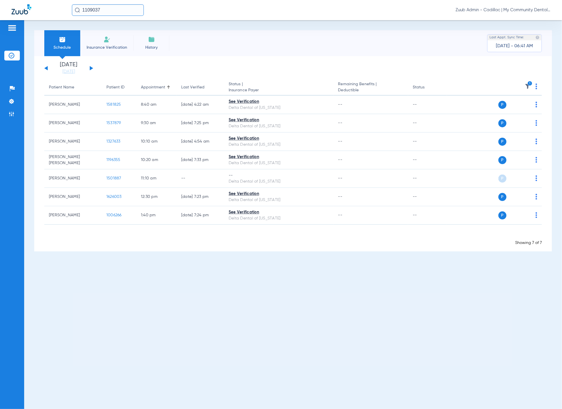
click at [127, 12] on input "1109037" at bounding box center [108, 10] width 72 height 12
click at [123, 30] on td "1109037" at bounding box center [126, 31] width 19 height 8
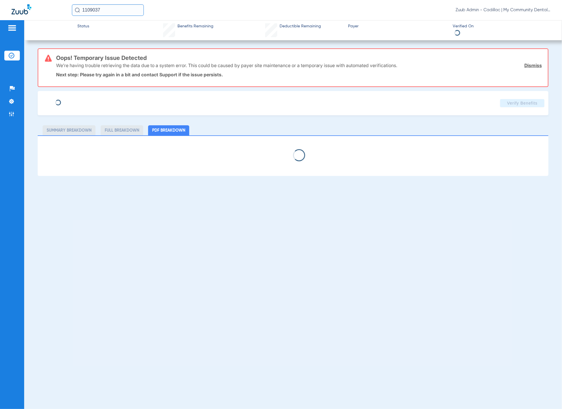
select select "page-width"
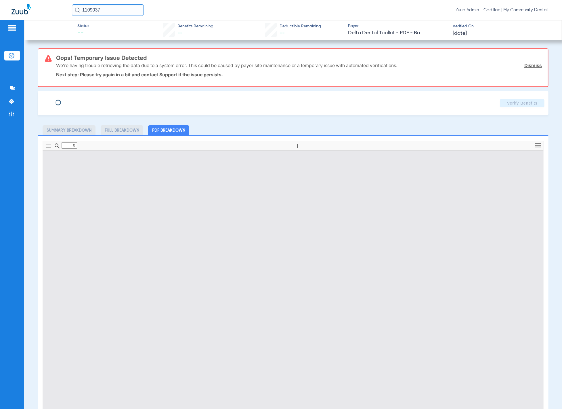
type input "1"
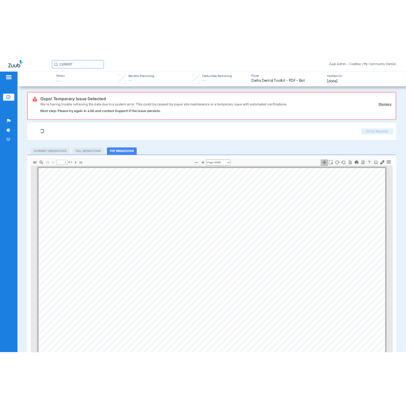
scroll to position [3, 0]
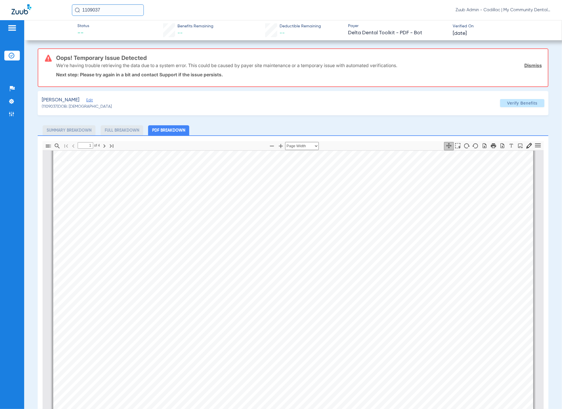
click at [91, 98] on span "Edit" at bounding box center [88, 100] width 5 height 5
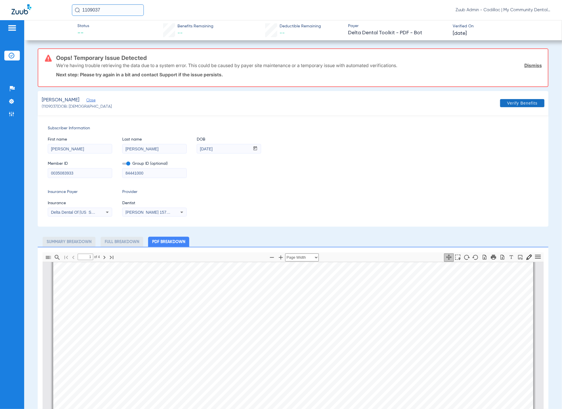
click at [514, 106] on span at bounding box center [522, 103] width 44 height 14
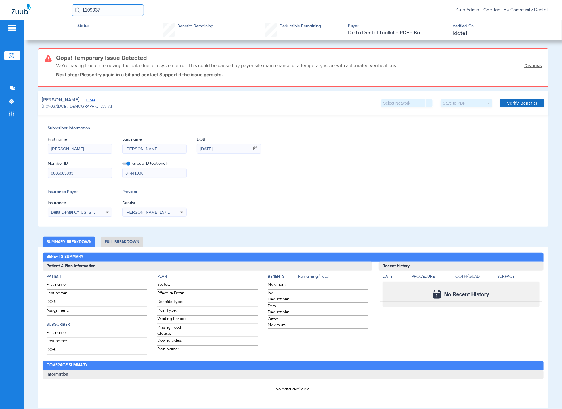
click at [517, 101] on span "Verify Benefits" at bounding box center [522, 103] width 30 height 5
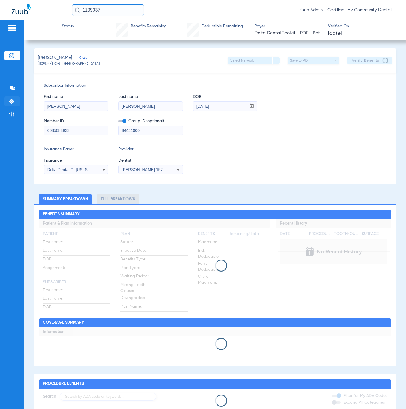
click at [12, 97] on li "Settings" at bounding box center [12, 101] width 16 height 10
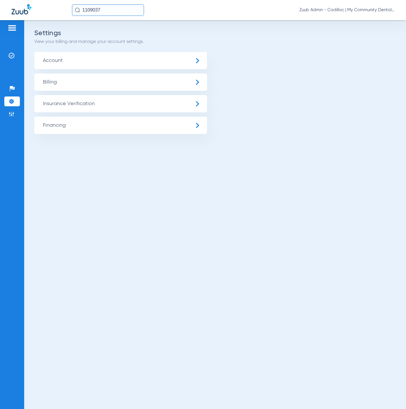
click at [60, 102] on span "Insurance Verification" at bounding box center [120, 103] width 173 height 17
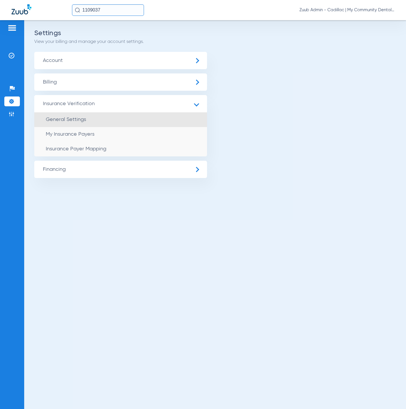
click at [107, 123] on li "General Settings" at bounding box center [120, 119] width 173 height 15
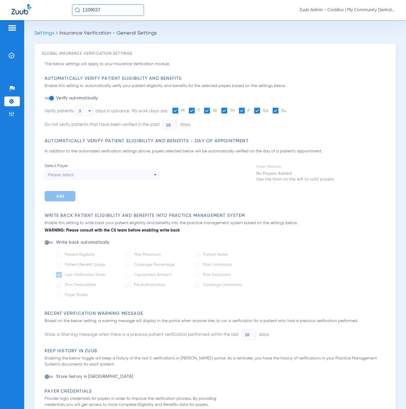
type input "0"
type input "1"
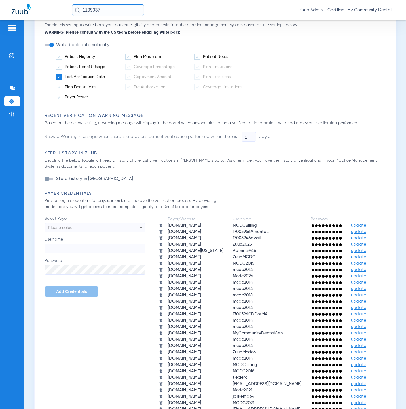
scroll to position [344, 0]
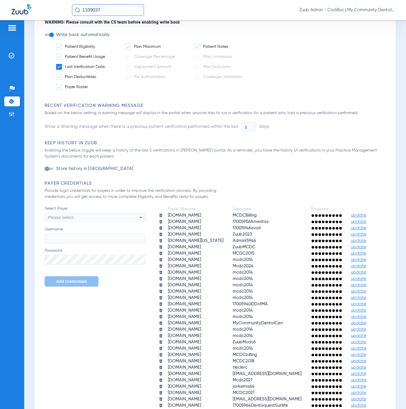
click at [87, 212] on div "Please select" at bounding box center [85, 217] width 75 height 10
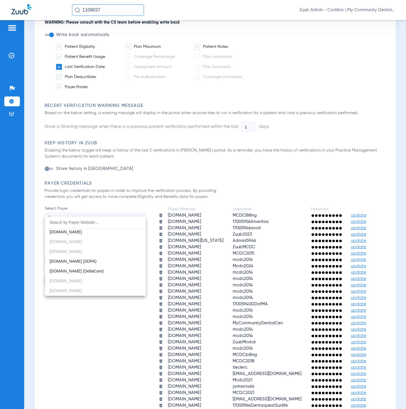
scroll to position [148, 0]
click at [174, 231] on div at bounding box center [203, 204] width 406 height 409
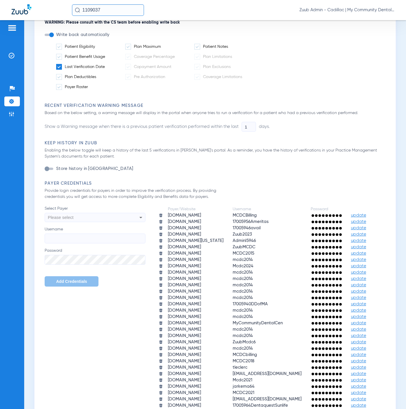
click at [95, 212] on div "Please select" at bounding box center [85, 217] width 75 height 10
type input "deltadentalm"
click at [170, 231] on div at bounding box center [203, 204] width 406 height 409
click at [133, 212] on div "Please select" at bounding box center [95, 217] width 100 height 10
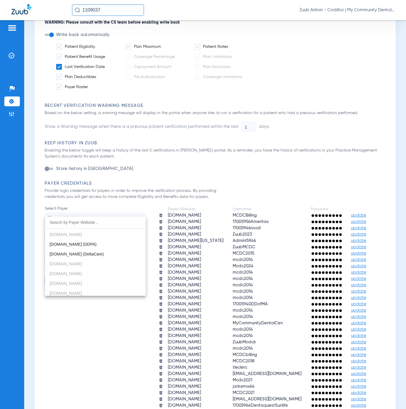
scroll to position [159, 0]
click at [8, 60] on div at bounding box center [203, 204] width 406 height 409
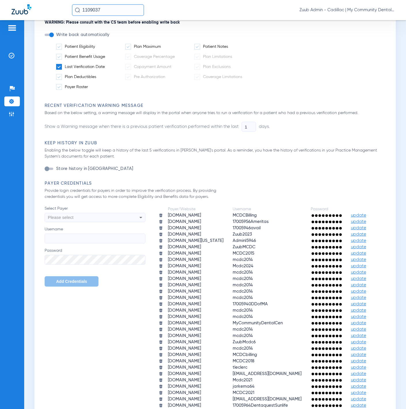
click at [107, 17] on div "1109037 Zuub Admin - Cadillac | My Community Dental Centers" at bounding box center [203, 10] width 406 height 20
click at [109, 14] on input "1109037" at bounding box center [108, 10] width 72 height 12
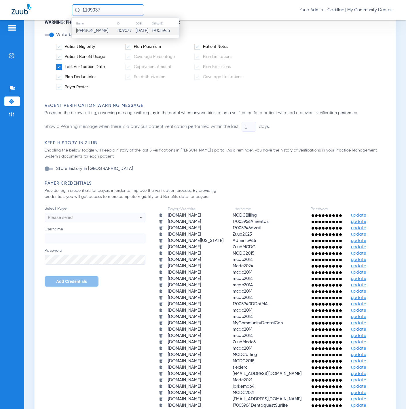
click at [109, 28] on td "Abigail Hottmann" at bounding box center [94, 31] width 45 height 8
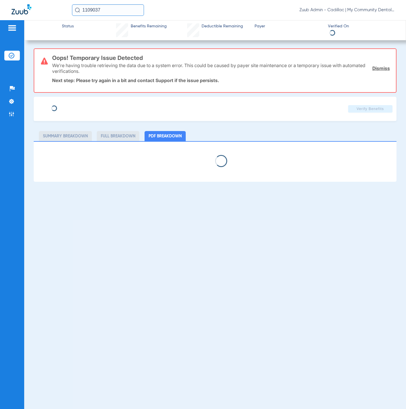
select select "page-width"
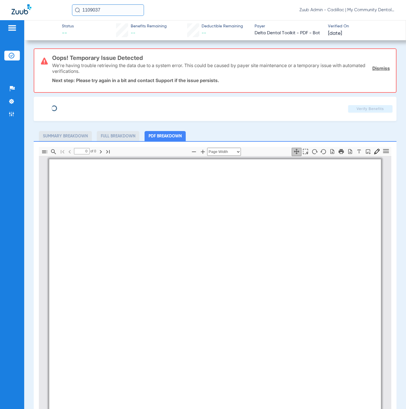
type input "1"
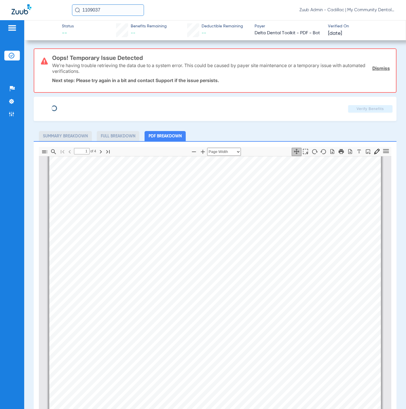
type input "Abigail"
type input "Hottmann"
type input "12/19/2006"
type input "0035083933"
type input "84441000"
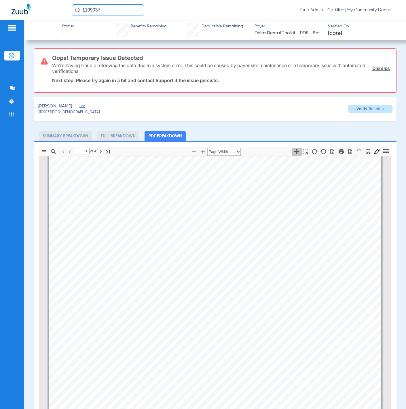
click at [379, 67] on link "Dismiss" at bounding box center [381, 68] width 18 height 6
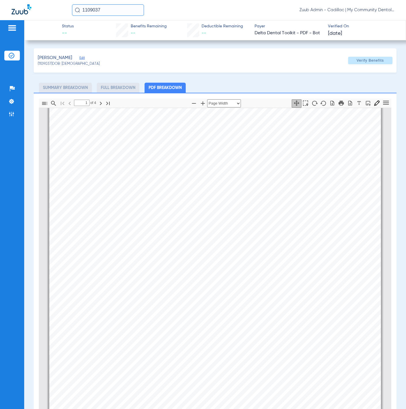
click at [87, 56] on div "Hottmann, Abigail Edit" at bounding box center [69, 57] width 62 height 7
click at [85, 56] on span "Edit" at bounding box center [81, 58] width 5 height 5
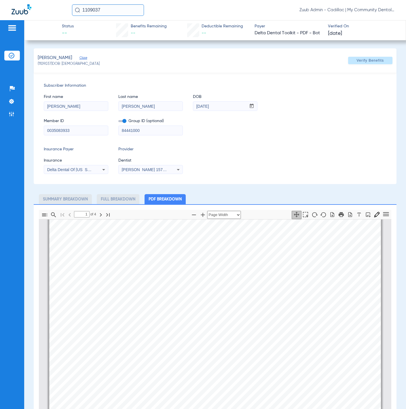
click at [96, 170] on div "Delta Dental Of [US_STATE]" at bounding box center [76, 169] width 64 height 7
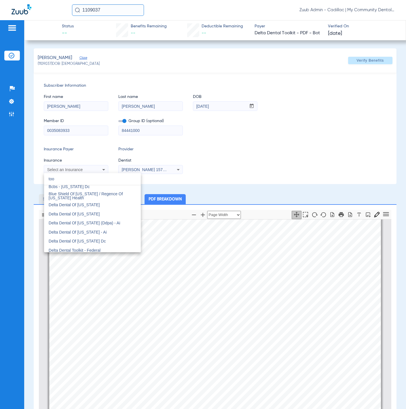
scroll to position [0, 0]
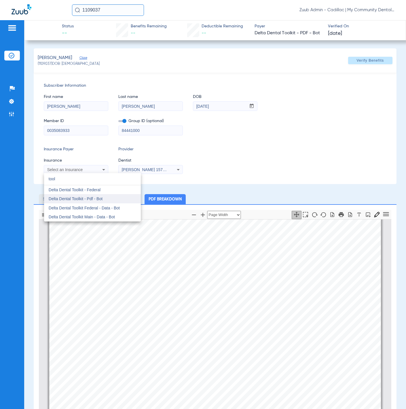
type input "tool"
click at [102, 195] on mat-option "Delta Dental Toolkit - Pdf - Bot" at bounding box center [92, 198] width 97 height 9
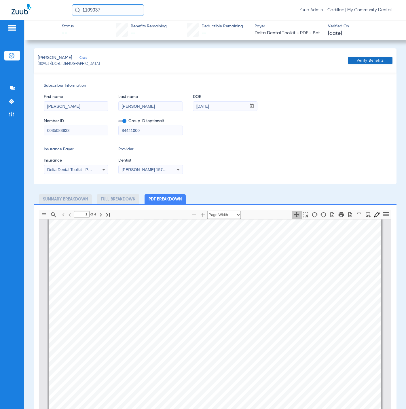
click at [362, 63] on span at bounding box center [370, 61] width 44 height 14
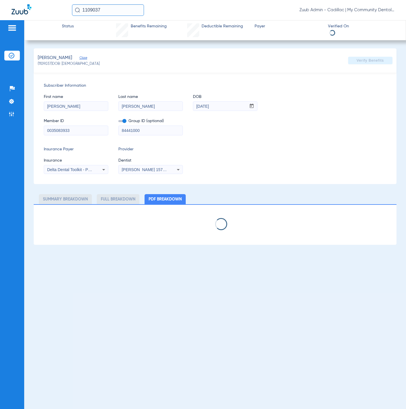
select select "page-width"
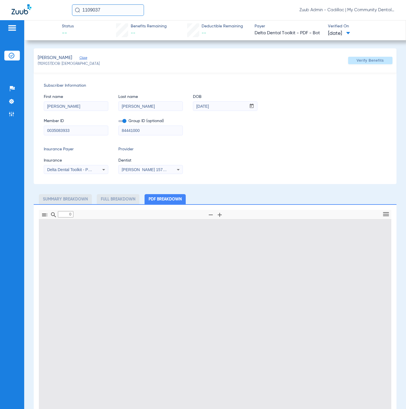
type input "1"
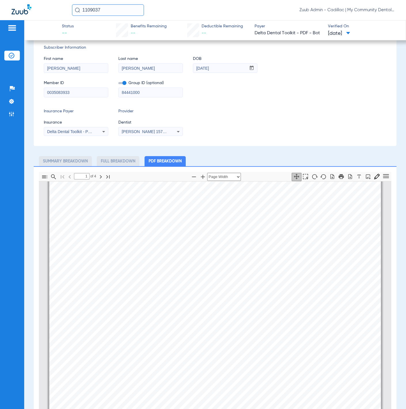
scroll to position [39, 0]
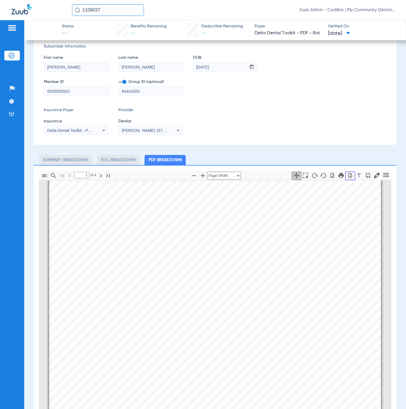
click at [348, 177] on icon "button" at bounding box center [350, 175] width 4 height 5
click at [348, 173] on icon "button" at bounding box center [350, 175] width 4 height 5
click at [15, 100] on li "Settings" at bounding box center [12, 101] width 16 height 10
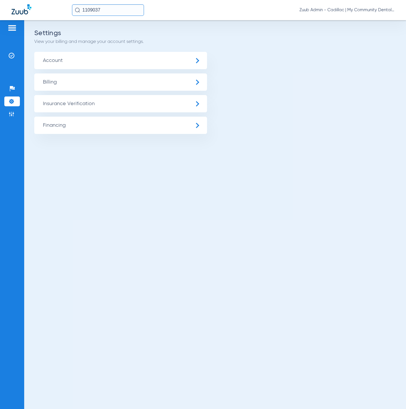
click at [49, 102] on span "Insurance Verification" at bounding box center [120, 103] width 173 height 17
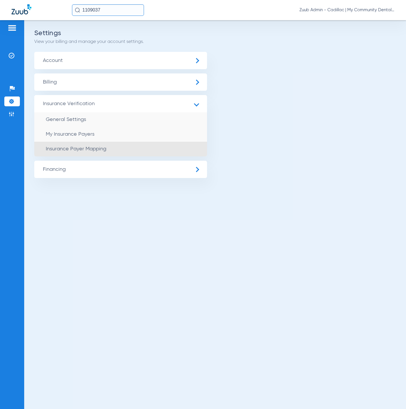
click at [132, 155] on li "Insurance Payer Mapping" at bounding box center [120, 149] width 173 height 15
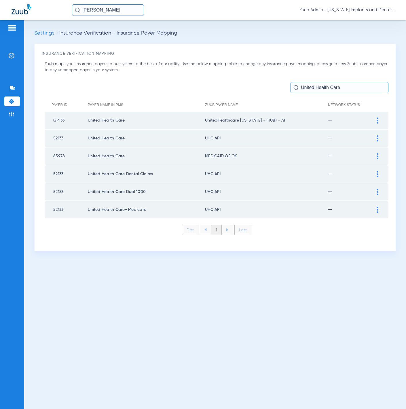
click at [378, 154] on img at bounding box center [377, 156] width 1 height 6
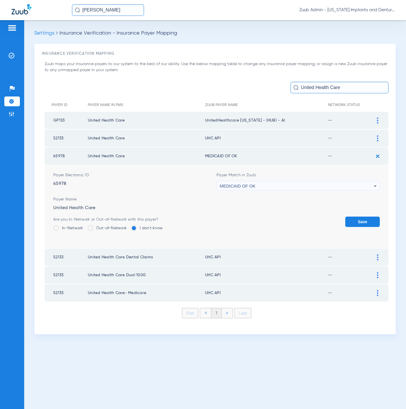
click at [258, 182] on div "MEDICAID OF OK" at bounding box center [297, 186] width 154 height 10
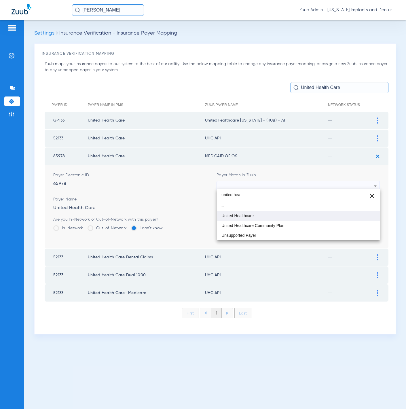
type input "united hea"
click at [251, 217] on span "United Healthcare" at bounding box center [237, 215] width 32 height 4
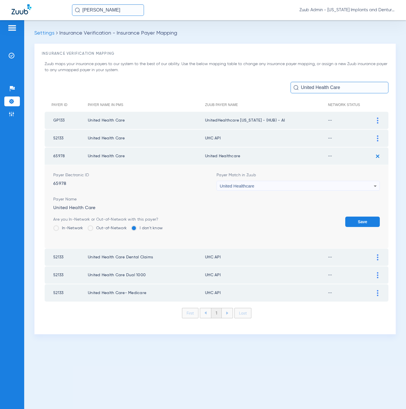
click at [348, 216] on button "Save" at bounding box center [362, 221] width 35 height 10
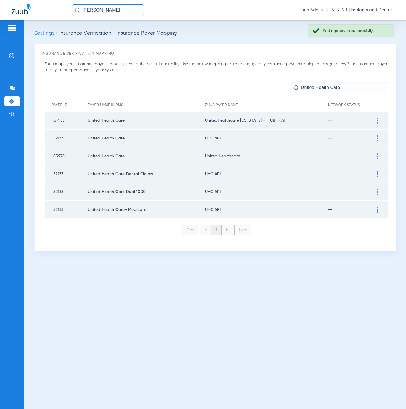
click at [377, 120] on img at bounding box center [377, 120] width 1 height 6
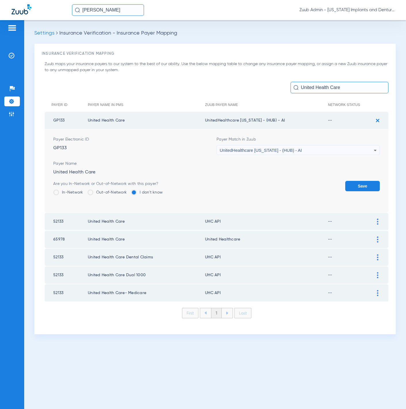
click at [301, 150] on div "UnitedHealthcare [US_STATE] - (HUB) - AI" at bounding box center [297, 150] width 154 height 10
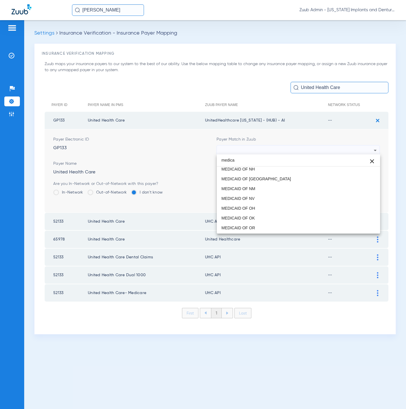
scroll to position [274, 0]
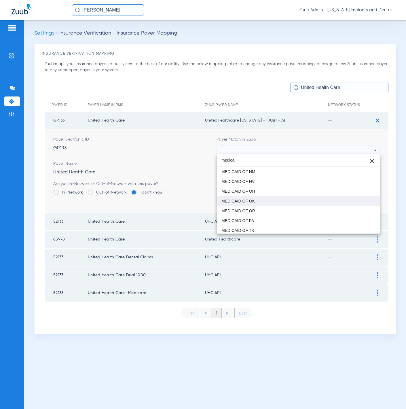
type input "medica"
click at [293, 204] on mat-option "MEDICAID OF OK" at bounding box center [298, 201] width 163 height 10
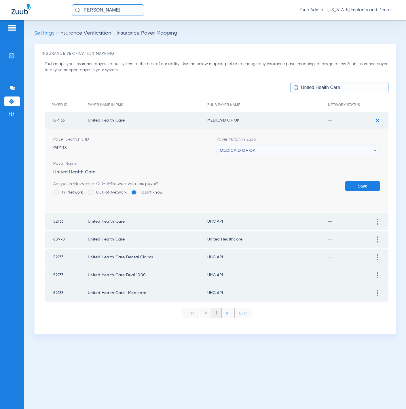
click at [352, 181] on button "Save" at bounding box center [362, 186] width 35 height 10
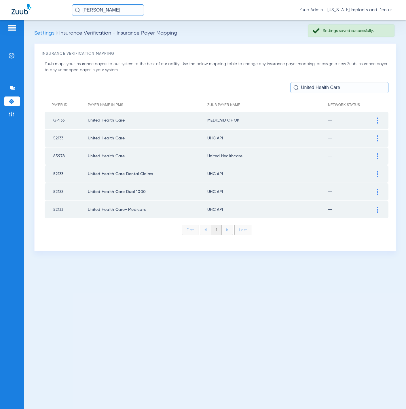
click at [375, 137] on div at bounding box center [377, 138] width 10 height 6
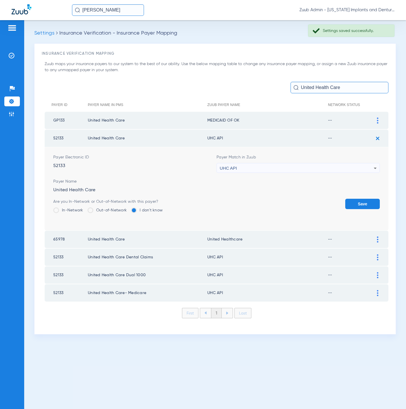
click at [293, 168] on div "UHC API" at bounding box center [297, 168] width 154 height 10
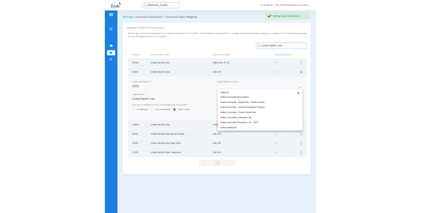
scroll to position [0, 0]
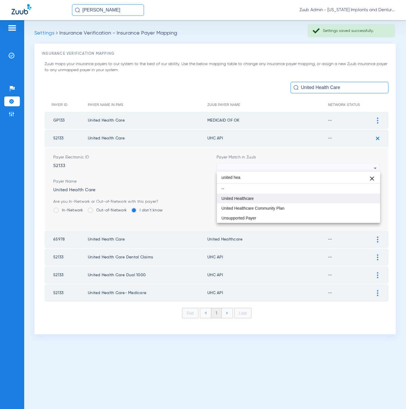
type input "united hea"
click at [264, 194] on mat-option "United Healthcare" at bounding box center [298, 198] width 163 height 10
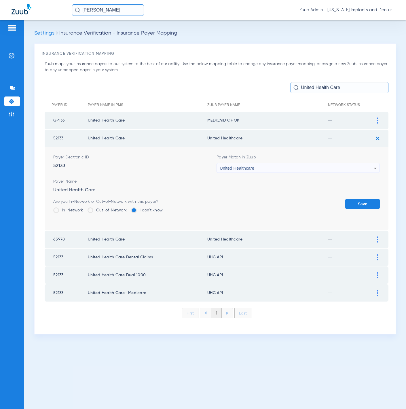
click at [356, 202] on button "Save" at bounding box center [362, 204] width 35 height 10
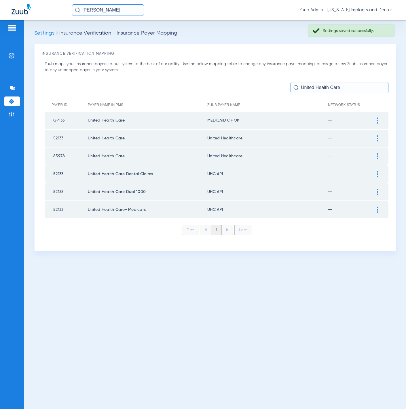
click at [109, 13] on input "[PERSON_NAME]" at bounding box center [108, 10] width 72 height 12
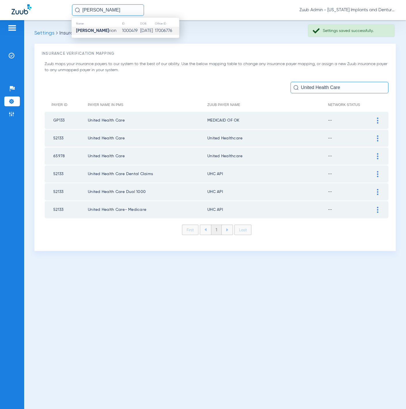
click at [122, 27] on td "1000419" at bounding box center [131, 31] width 18 height 8
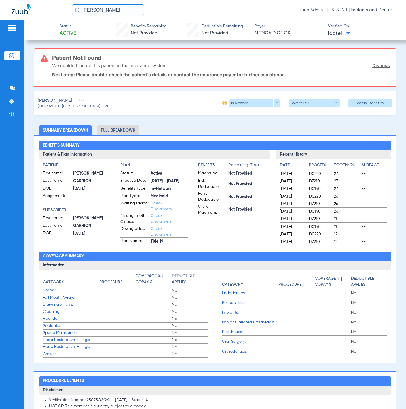
click at [81, 99] on span "Edit" at bounding box center [81, 100] width 5 height 5
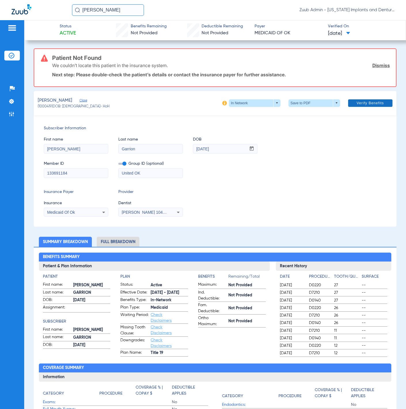
click at [356, 102] on span "Verify Benefits" at bounding box center [369, 103] width 27 height 5
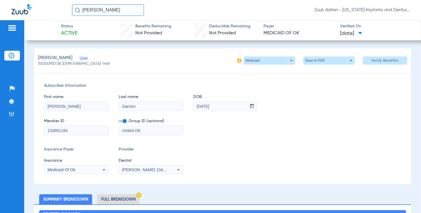
click at [123, 11] on input "[PERSON_NAME]" at bounding box center [108, 10] width 72 height 12
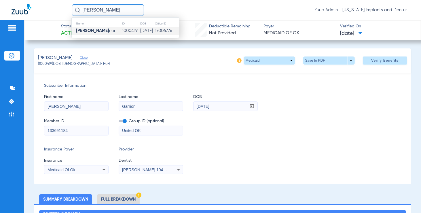
click at [123, 11] on input "[PERSON_NAME]" at bounding box center [108, 10] width 72 height 12
type input "[PERSON_NAME]"
click at [127, 31] on td "1054072" at bounding box center [130, 31] width 18 height 8
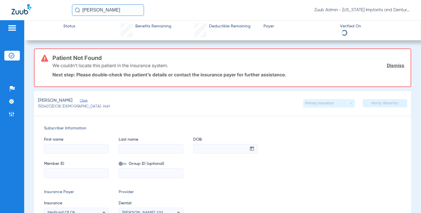
type input "[PERSON_NAME]"
type input "[DATE]"
type input "116061663"
type input "United OK"
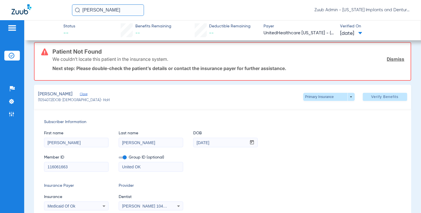
scroll to position [6, 0]
click at [375, 97] on span "Verify Benefits" at bounding box center [384, 96] width 27 height 5
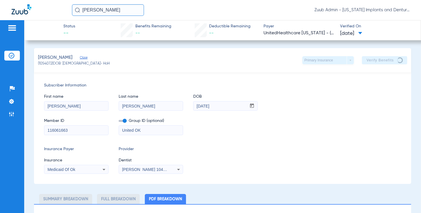
scroll to position [1, 0]
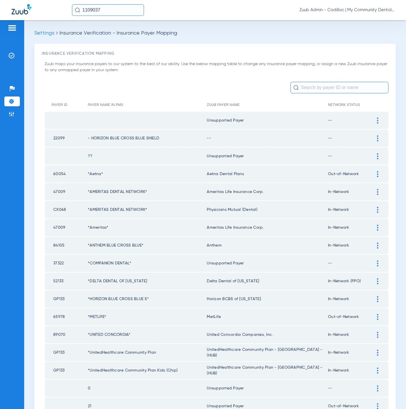
click at [325, 91] on input "text" at bounding box center [339, 88] width 98 height 12
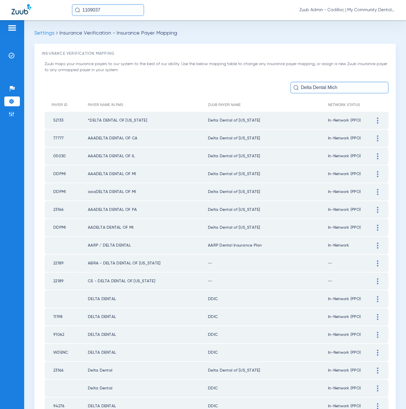
click at [339, 85] on input "Delta Dental Mich" at bounding box center [339, 88] width 98 height 12
type input "Delta Dental Mich"
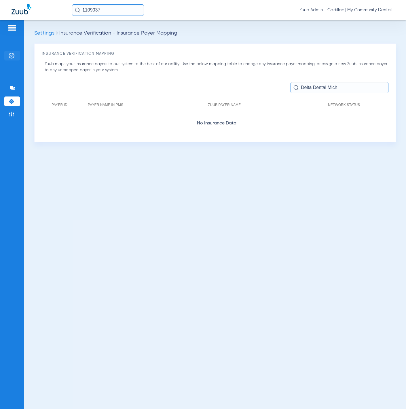
click at [15, 53] on li "Insurance Verification" at bounding box center [12, 56] width 16 height 10
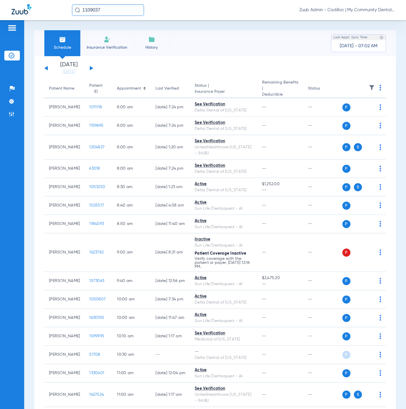
click at [109, 10] on input "1109037" at bounding box center [108, 10] width 72 height 12
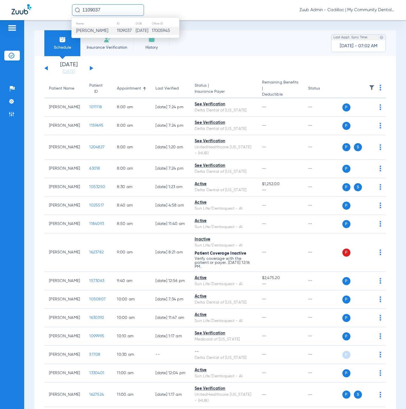
click at [112, 27] on td "Abigail Hottmann" at bounding box center [94, 31] width 45 height 8
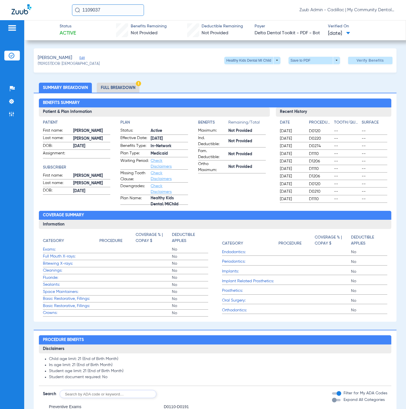
click at [121, 90] on li "Full Breakdown" at bounding box center [118, 88] width 43 height 10
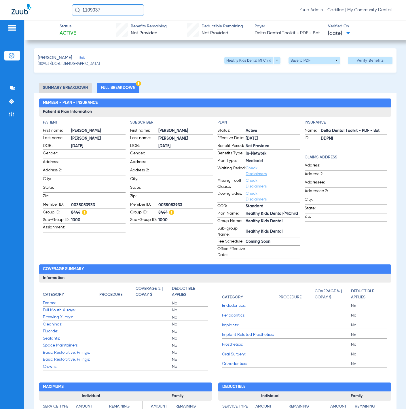
click at [85, 58] on span "Edit" at bounding box center [81, 58] width 5 height 5
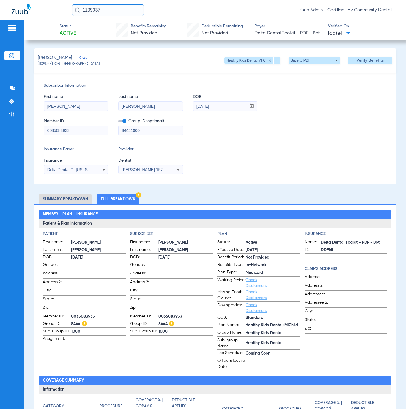
click at [82, 199] on li "Summary Breakdown" at bounding box center [65, 199] width 53 height 10
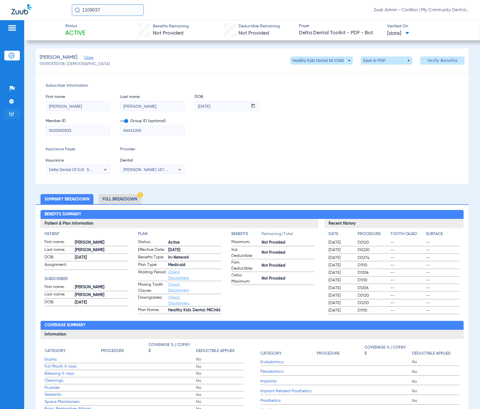
click at [14, 109] on li "Admin" at bounding box center [12, 114] width 16 height 10
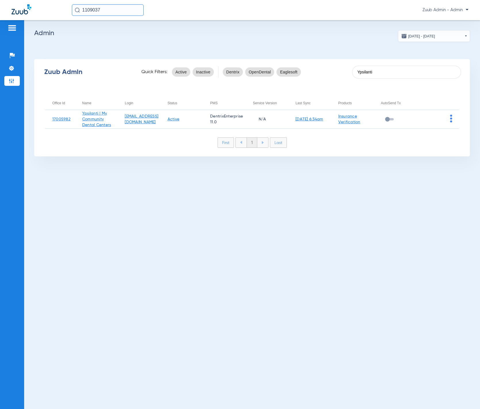
click at [451, 118] on img at bounding box center [452, 118] width 2 height 8
click at [444, 128] on span "View Account" at bounding box center [435, 130] width 24 height 4
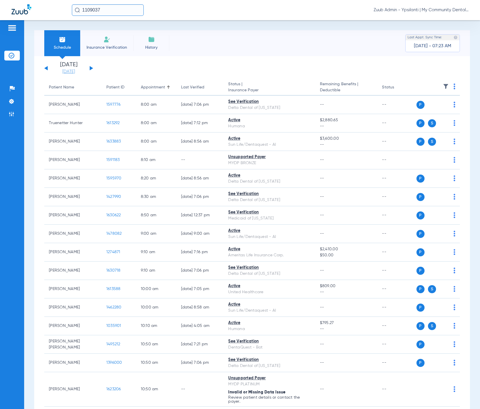
click at [75, 72] on link "[DATE]" at bounding box center [68, 72] width 35 height 6
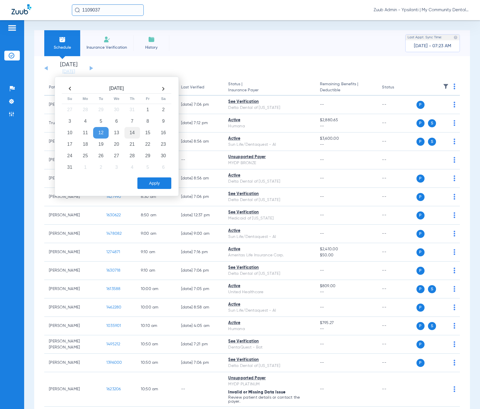
click at [129, 132] on td "14" at bounding box center [133, 133] width 16 height 12
click at [161, 187] on button "Apply" at bounding box center [155, 183] width 34 height 12
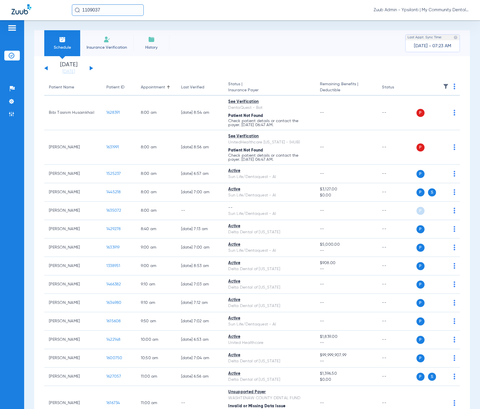
click at [443, 88] on img at bounding box center [446, 86] width 6 height 6
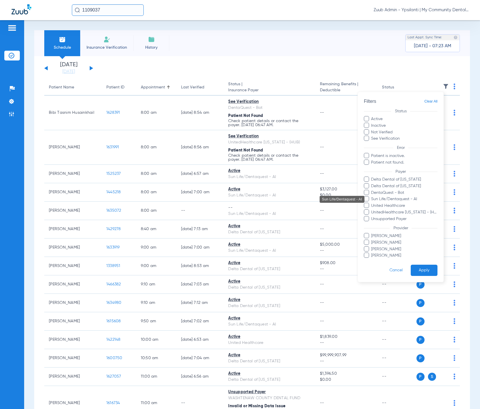
click at [400, 196] on span "Sun Life/Dentaquest - AI" at bounding box center [404, 199] width 67 height 6
click at [372, 203] on input "Sun Life/Dentaquest - AI" at bounding box center [372, 203] width 0 height 0
click at [430, 266] on button "Apply" at bounding box center [424, 269] width 27 height 11
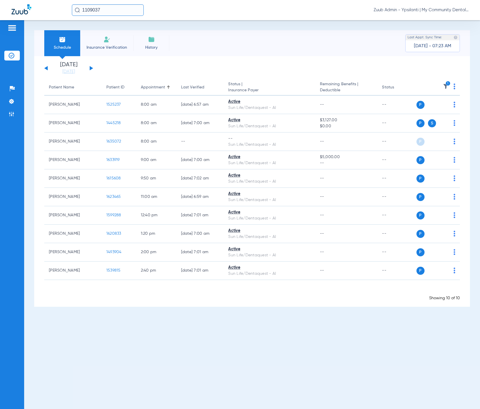
click at [447, 85] on icon "1" at bounding box center [448, 83] width 5 height 5
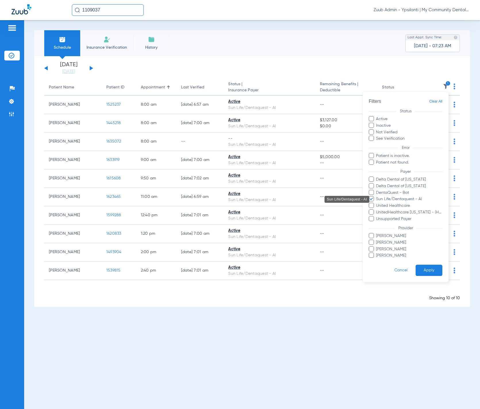
click at [411, 198] on span "Sun Life/Dentaquest - AI" at bounding box center [409, 199] width 67 height 6
click at [377, 203] on input "Sun Life/Dentaquest - AI" at bounding box center [377, 203] width 0 height 0
click at [407, 192] on span "DentaQuest - Bot" at bounding box center [409, 192] width 67 height 6
click at [377, 196] on input "DentaQuest - Bot" at bounding box center [377, 196] width 0 height 0
click at [408, 199] on span "Sun Life/Dentaquest - AI" at bounding box center [409, 199] width 67 height 6
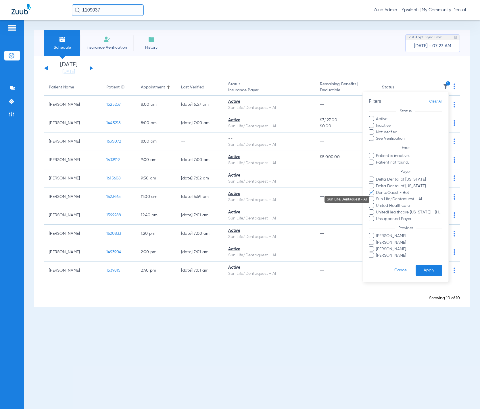
click at [377, 203] on input "Sun Life/Dentaquest - AI" at bounding box center [377, 203] width 0 height 0
click at [428, 266] on button "Apply" at bounding box center [429, 269] width 27 height 11
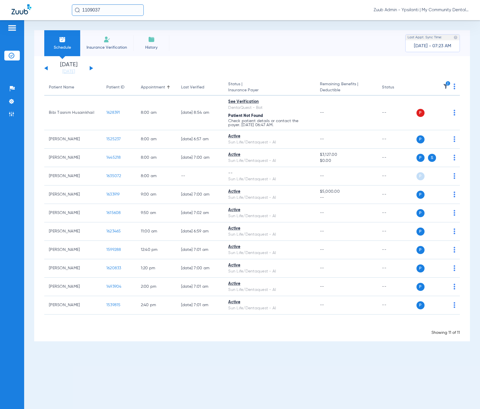
click at [121, 17] on div "1109037 Zuub Admin - Ypsilanti | My Community Dental Centers" at bounding box center [240, 10] width 480 height 20
click at [120, 13] on input "1109037" at bounding box center [108, 10] width 72 height 12
paste input "547593"
type input "1547593"
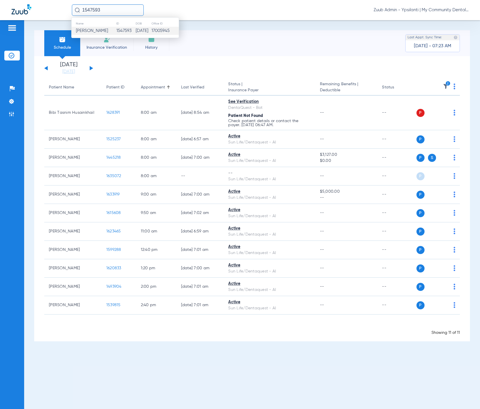
click at [105, 28] on td "[PERSON_NAME]" at bounding box center [94, 31] width 45 height 8
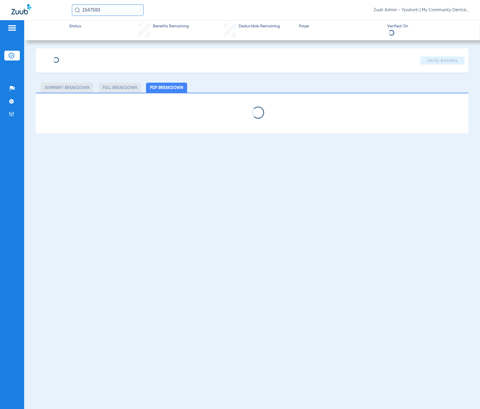
select select "page-width"
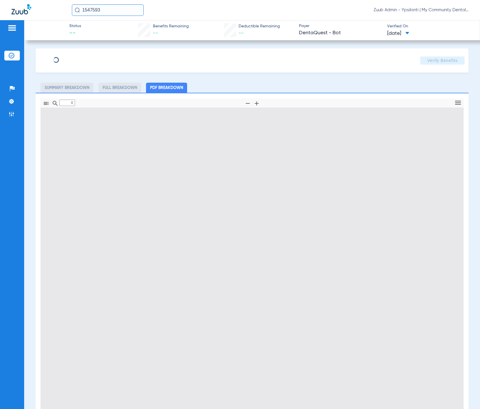
type input "1"
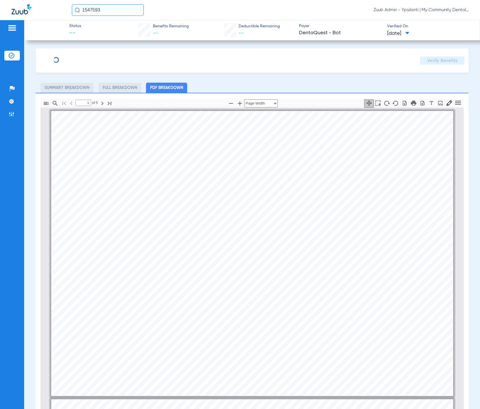
type input "Uriah"
type input "Stennis"
type input "[DATE]"
type input "1270134689"
type input "1234"
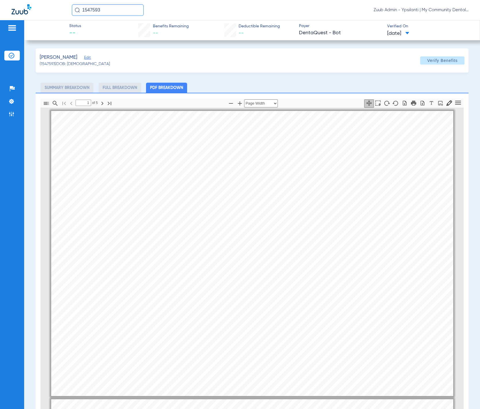
click at [90, 58] on div "[PERSON_NAME] Edit (1547593) DOB: [DEMOGRAPHIC_DATA] Verify Benefits" at bounding box center [253, 60] width 434 height 24
click at [84, 57] on div "[PERSON_NAME] Edit" at bounding box center [75, 57] width 70 height 7
click at [86, 58] on div "[PERSON_NAME] Edit" at bounding box center [75, 57] width 70 height 7
click at [84, 58] on div "[PERSON_NAME] Edit" at bounding box center [75, 57] width 70 height 7
click at [84, 58] on span "Edit" at bounding box center [86, 58] width 5 height 5
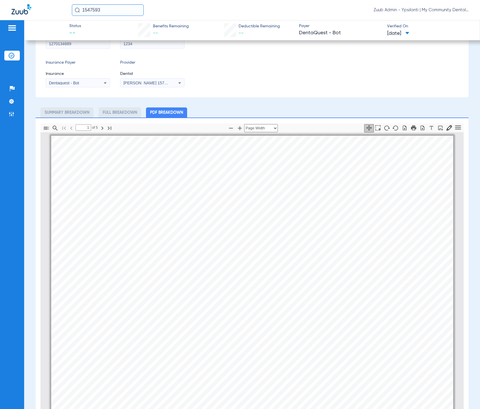
scroll to position [87, 0]
click at [421, 126] on icon "button" at bounding box center [423, 127] width 4 height 5
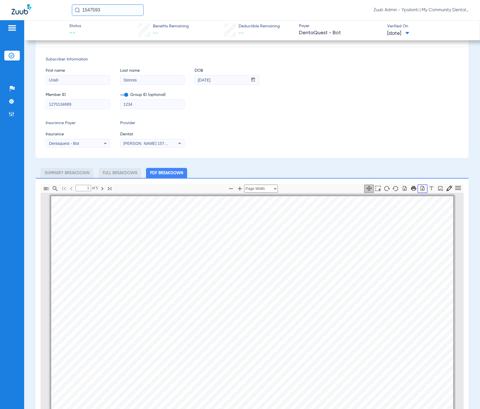
scroll to position [0, 0]
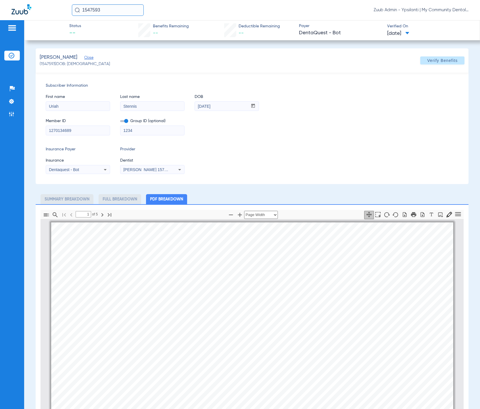
click at [11, 60] on li "Insurance Verification" at bounding box center [12, 56] width 16 height 10
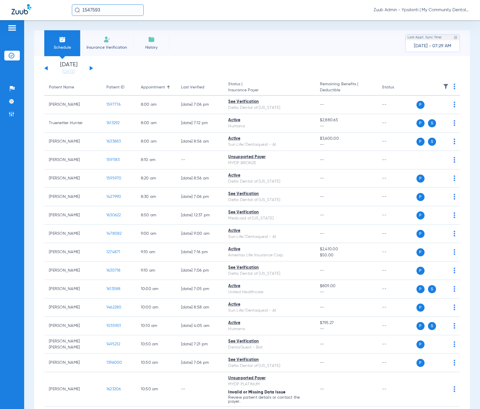
click at [443, 85] on img at bounding box center [446, 86] width 6 height 6
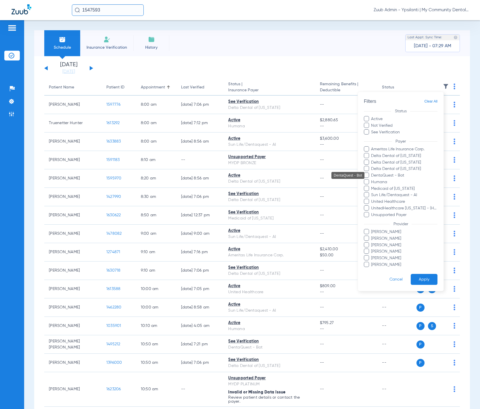
click at [401, 175] on span "DentaQuest - Bot" at bounding box center [404, 175] width 67 height 6
click at [372, 179] on input "DentaQuest - Bot" at bounding box center [372, 179] width 0 height 0
click at [423, 274] on button "Apply" at bounding box center [424, 279] width 27 height 11
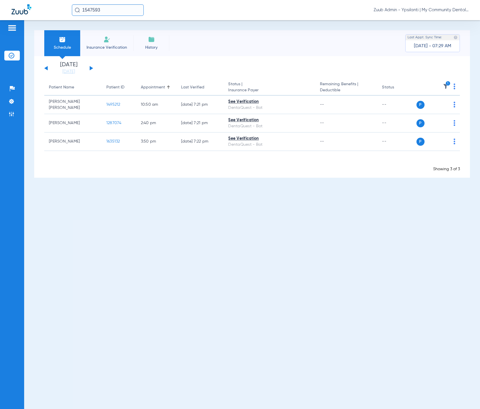
click at [91, 66] on div "[DATE] [DATE] [DATE] [DATE] [DATE] [DATE] [DATE] [DATE] [DATE] [DATE] [DATE] [D…" at bounding box center [68, 68] width 49 height 13
click at [91, 67] on button at bounding box center [91, 68] width 3 height 4
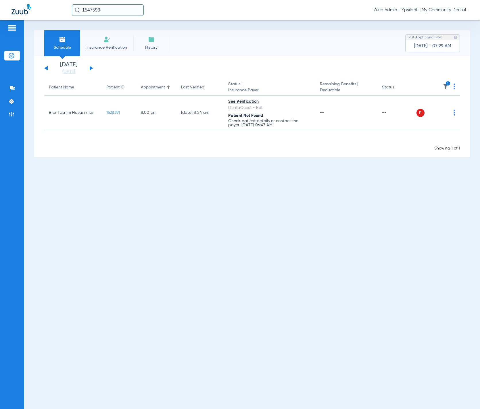
click at [91, 67] on button at bounding box center [91, 68] width 3 height 4
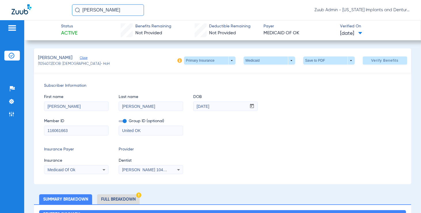
scroll to position [1, 0]
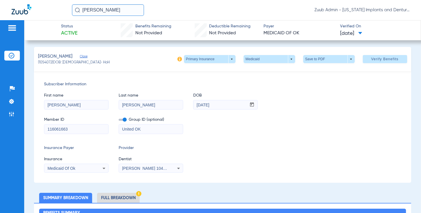
click at [14, 57] on img at bounding box center [12, 56] width 6 height 6
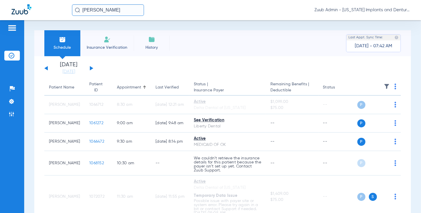
click at [383, 85] on img at bounding box center [386, 86] width 6 height 6
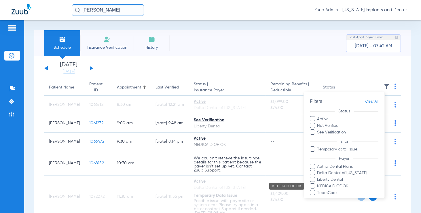
click at [336, 187] on span "MEDICAID OF OK" at bounding box center [348, 186] width 62 height 6
click at [318, 190] on input "MEDICAID OF OK" at bounding box center [318, 190] width 0 height 0
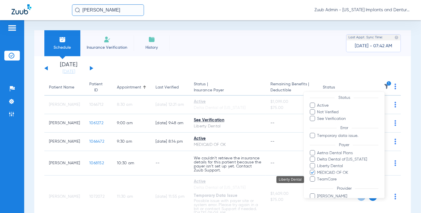
scroll to position [38, 0]
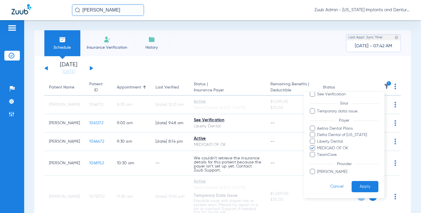
click at [356, 186] on button "Apply" at bounding box center [364, 186] width 27 height 11
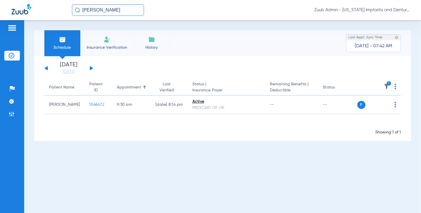
click at [91, 68] on button at bounding box center [91, 68] width 3 height 4
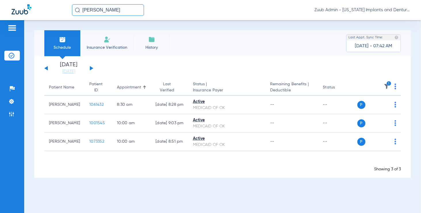
click at [91, 68] on button at bounding box center [91, 68] width 3 height 4
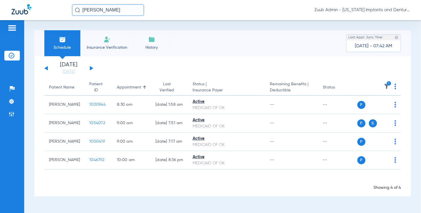
click at [91, 68] on button at bounding box center [91, 68] width 3 height 4
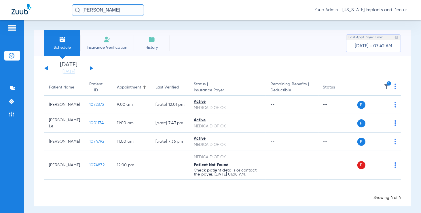
click at [91, 68] on button at bounding box center [91, 68] width 3 height 4
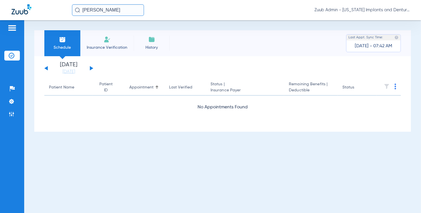
click at [91, 68] on button at bounding box center [91, 68] width 3 height 4
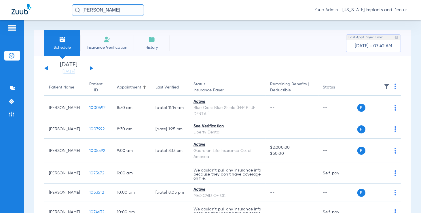
click at [383, 86] on img at bounding box center [386, 86] width 6 height 6
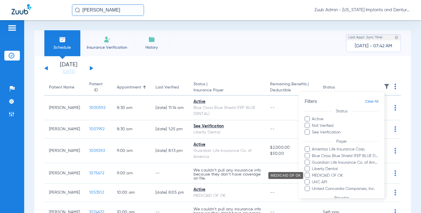
click at [329, 175] on span "MEDICAID OF OK" at bounding box center [345, 175] width 67 height 6
click at [313, 179] on input "MEDICAID OF OK" at bounding box center [313, 179] width 0 height 0
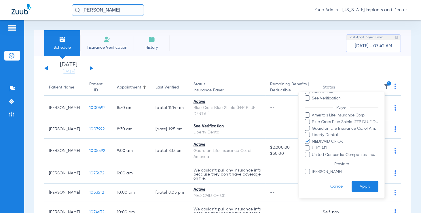
click at [352, 188] on button "Apply" at bounding box center [364, 186] width 27 height 11
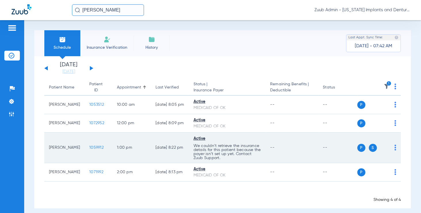
click at [89, 145] on span "1059912" at bounding box center [96, 147] width 14 height 4
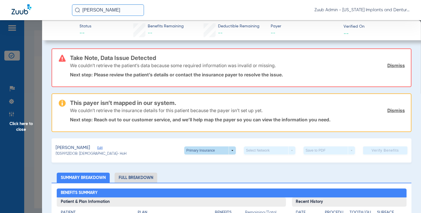
click at [215, 146] on span at bounding box center [209, 150] width 51 height 8
click at [211, 167] on button "Secondary Insurance" at bounding box center [203, 173] width 47 height 12
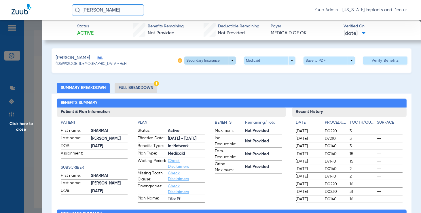
click at [209, 63] on span at bounding box center [210, 61] width 14 height 14
click at [209, 72] on span "Primary Insurance" at bounding box center [203, 72] width 38 height 4
type input "089028130"
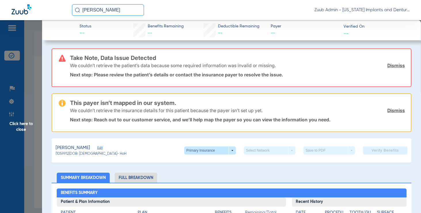
click at [102, 146] on span "Edit" at bounding box center [99, 148] width 5 height 5
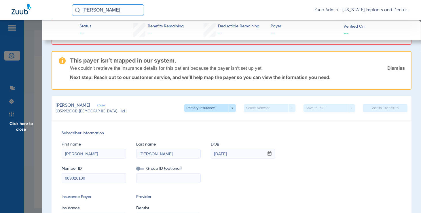
scroll to position [66, 0]
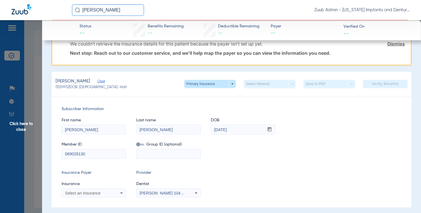
click at [40, 130] on span "Click here to close" at bounding box center [21, 126] width 42 height 213
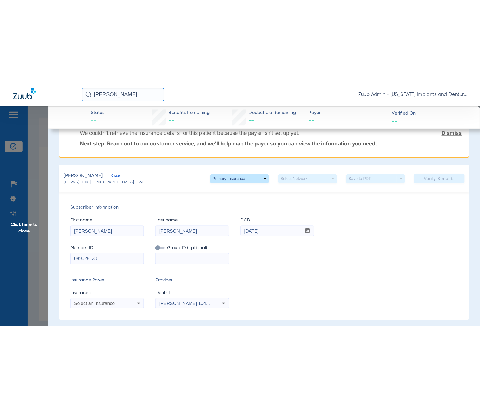
scroll to position [0, 0]
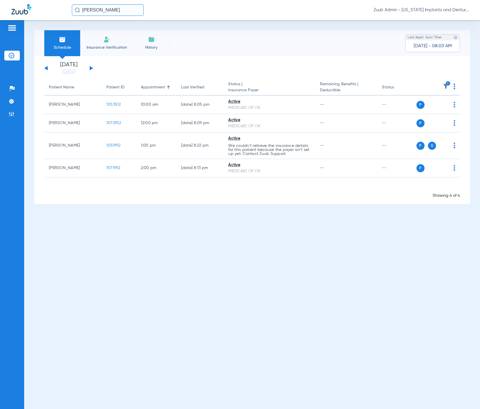
click at [90, 67] on button at bounding box center [91, 68] width 3 height 4
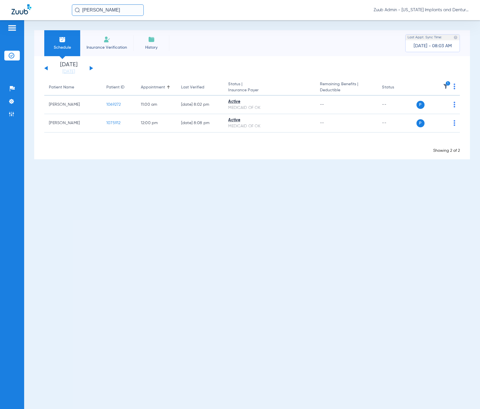
click at [90, 67] on button at bounding box center [91, 68] width 3 height 4
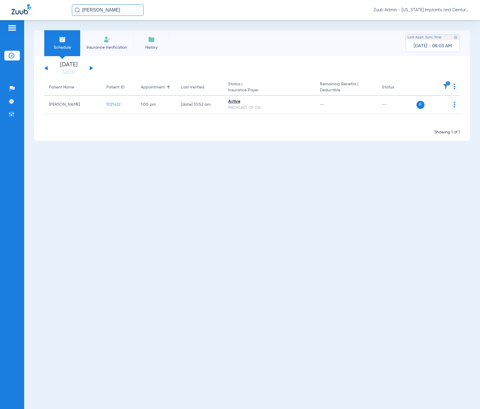
click at [90, 67] on button at bounding box center [91, 68] width 3 height 4
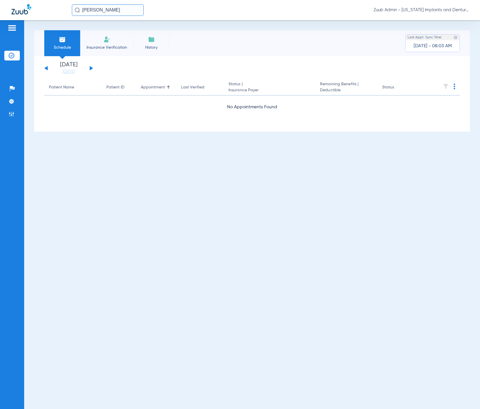
click at [90, 67] on button at bounding box center [91, 68] width 3 height 4
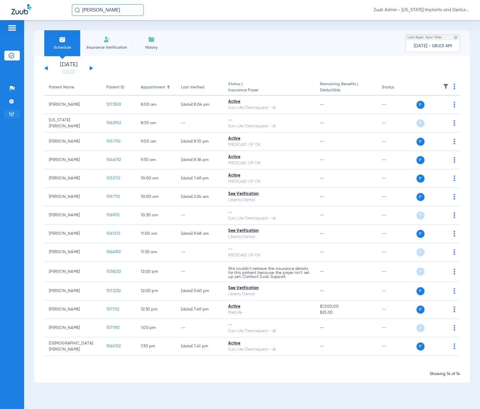
click at [14, 112] on img at bounding box center [12, 114] width 6 height 6
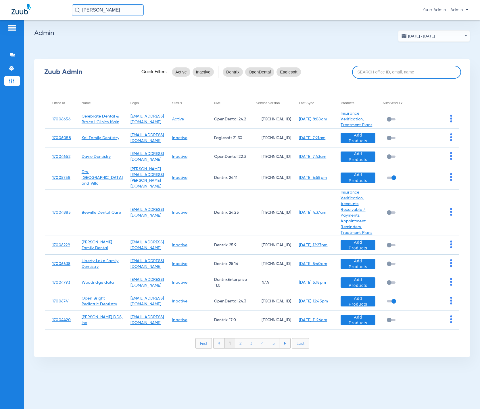
click at [374, 75] on input at bounding box center [406, 72] width 109 height 13
paste input "17006786"
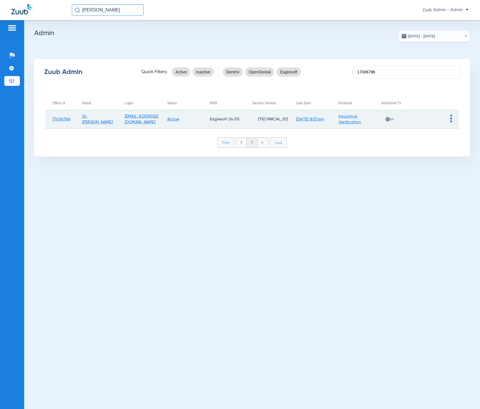
type input "17006786"
click at [420, 119] on img at bounding box center [452, 118] width 2 height 8
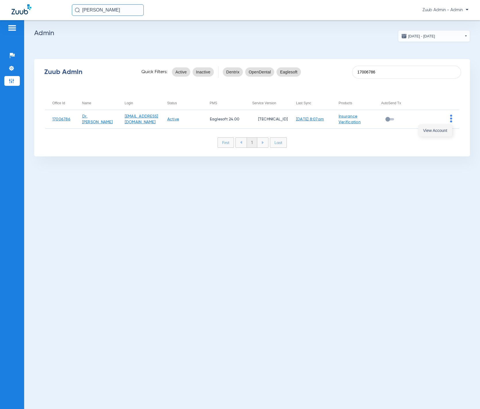
click at [420, 126] on button "View Account" at bounding box center [435, 131] width 33 height 12
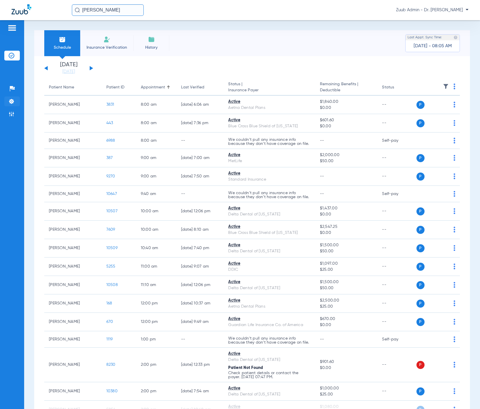
click at [11, 98] on img at bounding box center [12, 101] width 6 height 6
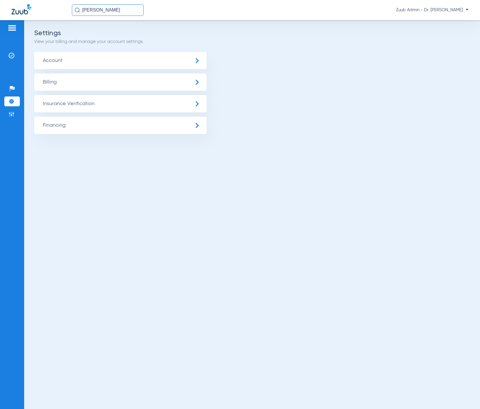
click at [87, 110] on span "Insurance Verification" at bounding box center [120, 103] width 173 height 17
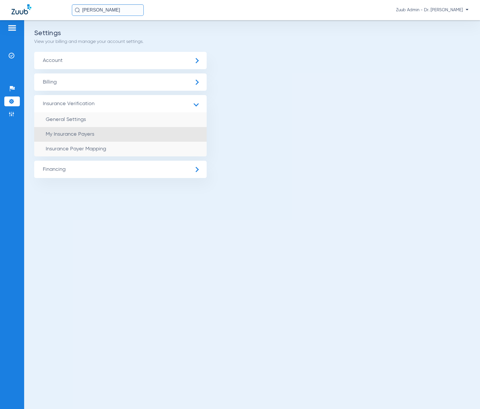
click at [99, 133] on li "My Insurance Payers" at bounding box center [120, 134] width 173 height 15
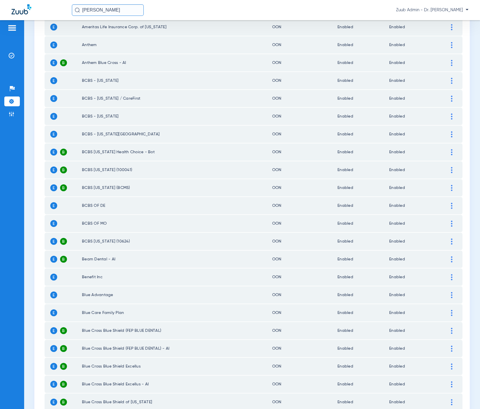
scroll to position [602, 0]
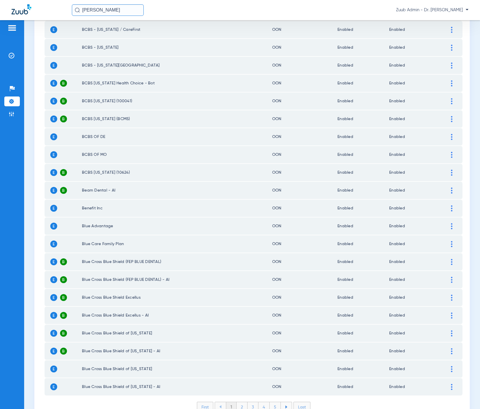
click at [241, 212] on li "2" at bounding box center [242, 407] width 11 height 10
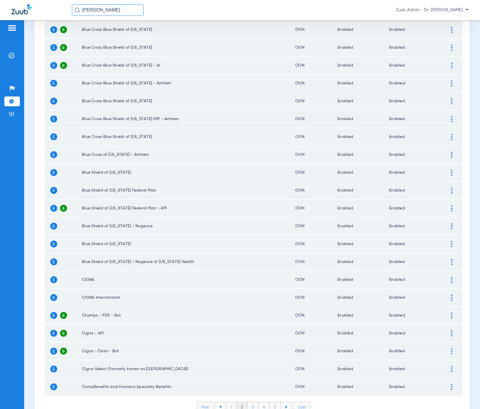
click at [251, 212] on li "3" at bounding box center [253, 407] width 11 height 10
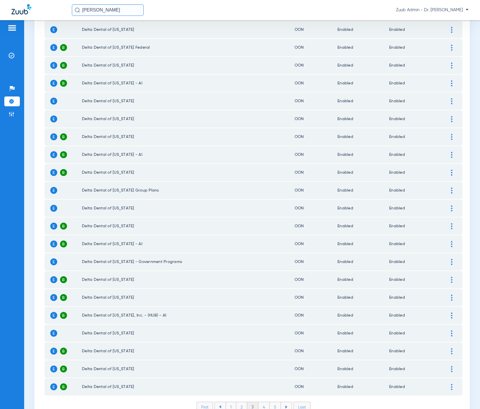
click at [259, 212] on li "4" at bounding box center [264, 407] width 11 height 10
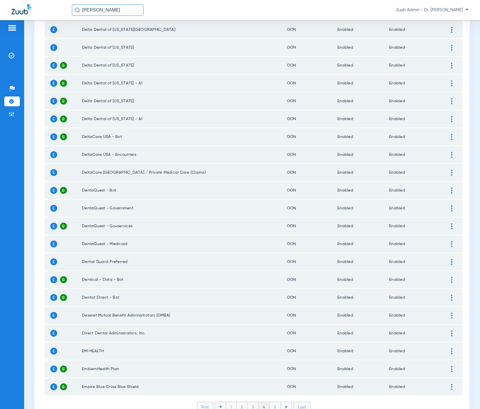
click at [270, 212] on li "5" at bounding box center [275, 407] width 11 height 10
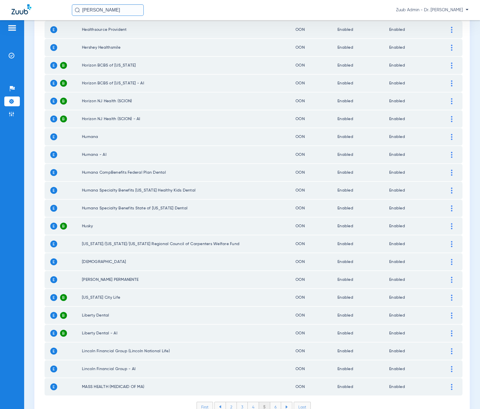
click at [273, 212] on li "6" at bounding box center [275, 407] width 11 height 10
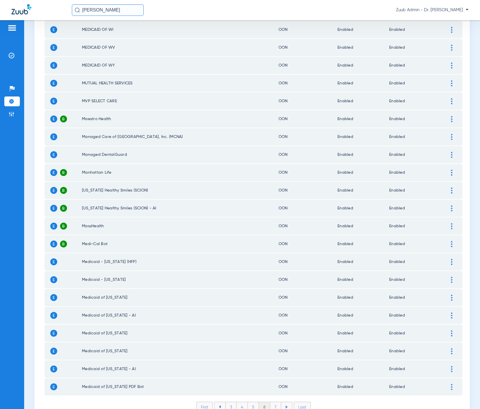
click at [14, 100] on img at bounding box center [12, 101] width 6 height 6
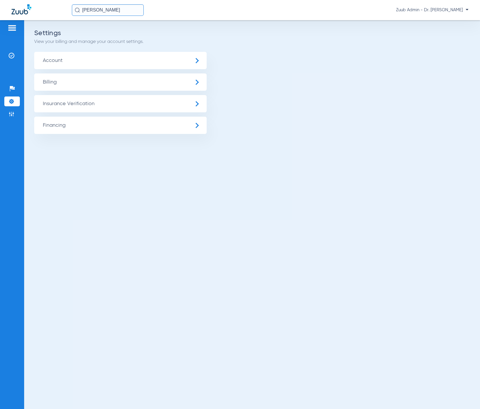
click at [82, 101] on span "Insurance Verification" at bounding box center [120, 103] width 173 height 17
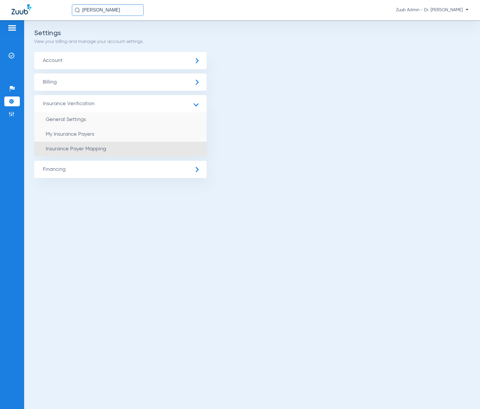
click at [95, 152] on li "Insurance Payer Mapping" at bounding box center [120, 149] width 173 height 15
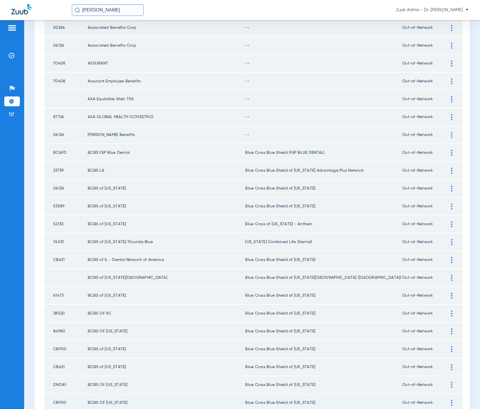
scroll to position [608, 0]
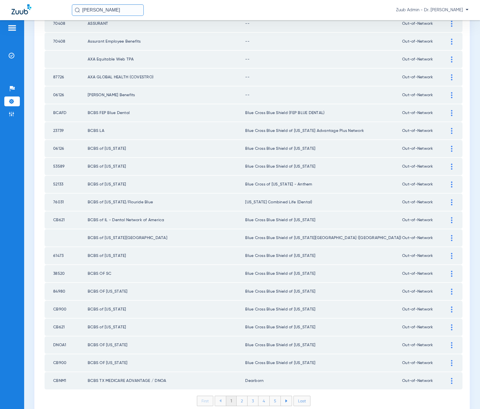
click at [243, 212] on li "2" at bounding box center [242, 401] width 11 height 10
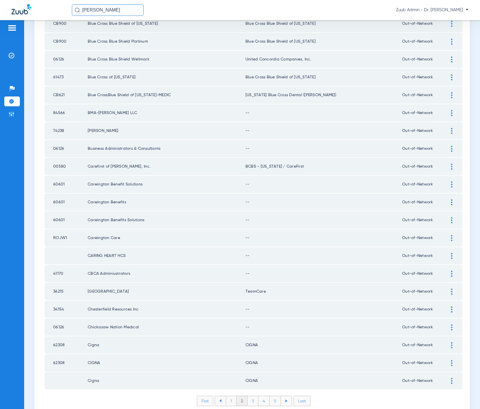
click at [249, 212] on li "3" at bounding box center [253, 401] width 11 height 10
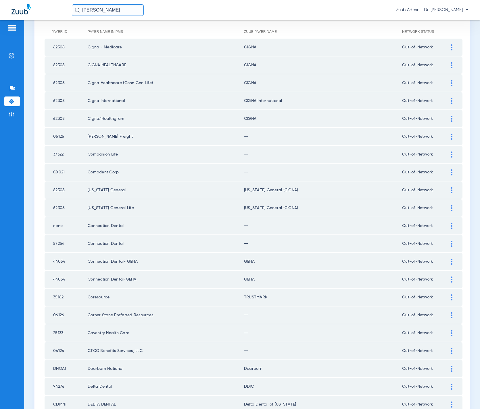
scroll to position [487, 0]
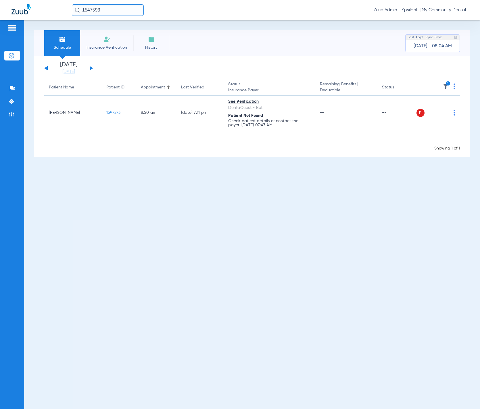
click at [68, 68] on li "[DATE]" at bounding box center [68, 68] width 35 height 13
click at [67, 70] on link "[DATE]" at bounding box center [68, 72] width 35 height 6
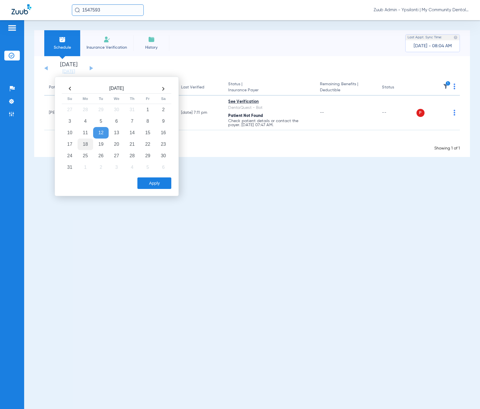
click at [85, 144] on td "18" at bounding box center [86, 144] width 16 height 12
click at [155, 184] on button "Apply" at bounding box center [155, 183] width 34 height 12
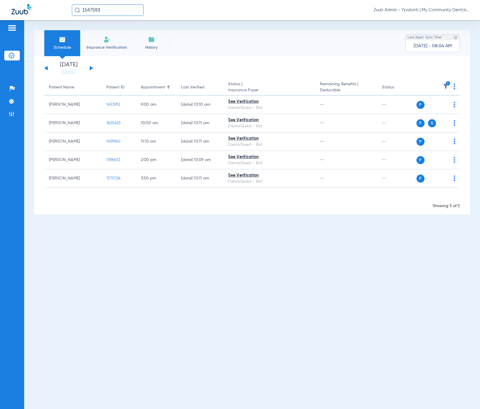
click at [91, 69] on button at bounding box center [91, 68] width 3 height 4
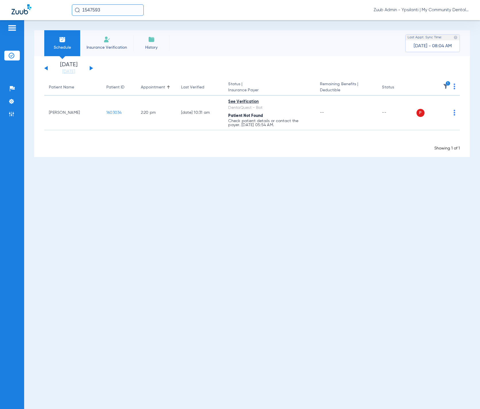
click at [8, 115] on li "Admin" at bounding box center [12, 114] width 16 height 10
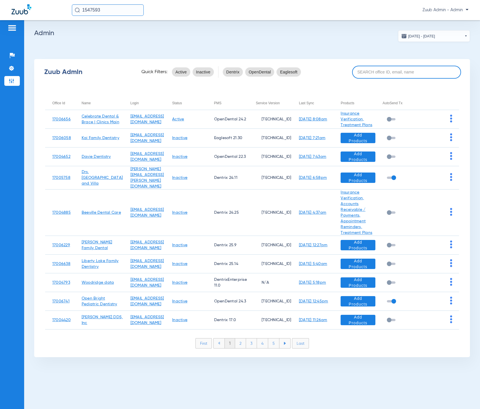
click at [404, 70] on input at bounding box center [406, 72] width 109 height 13
paste input "17006802"
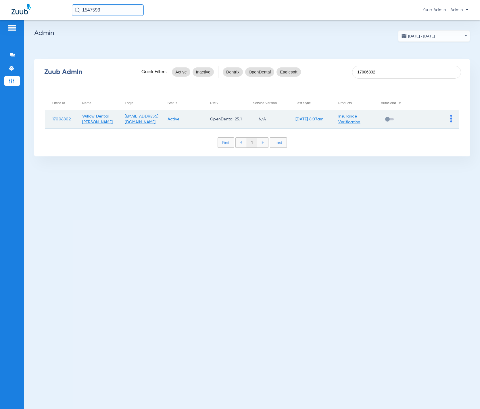
type input "17006802"
click at [451, 120] on img at bounding box center [452, 118] width 2 height 8
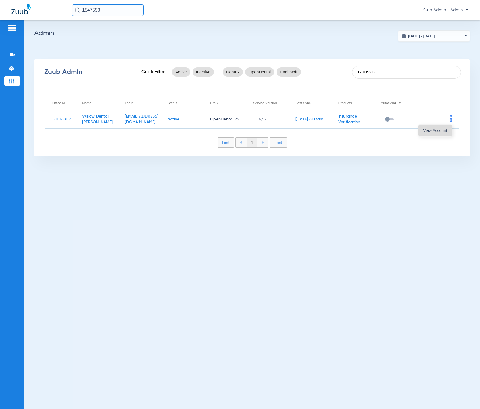
click at [450, 132] on button "View Account" at bounding box center [435, 131] width 33 height 12
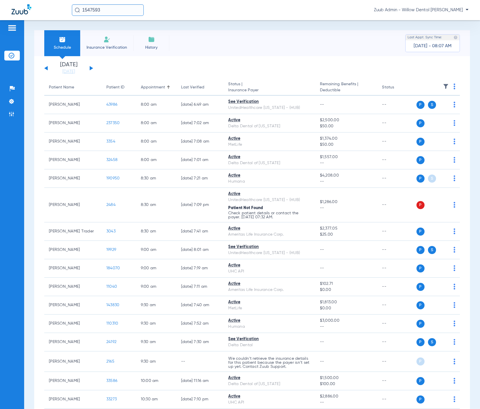
click at [443, 85] on img at bounding box center [446, 86] width 6 height 6
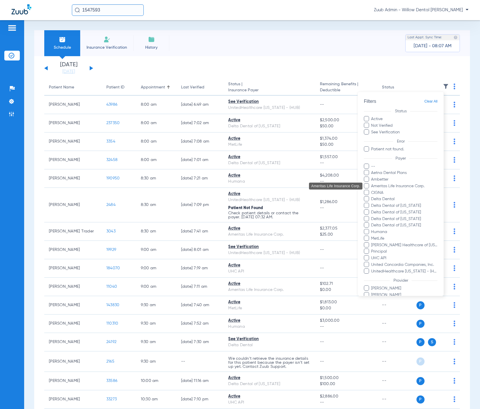
click at [406, 184] on span "Ameritas Life Insurance Corp." at bounding box center [404, 186] width 67 height 6
click at [372, 190] on input "Ameritas Life Insurance Corp." at bounding box center [372, 190] width 0 height 0
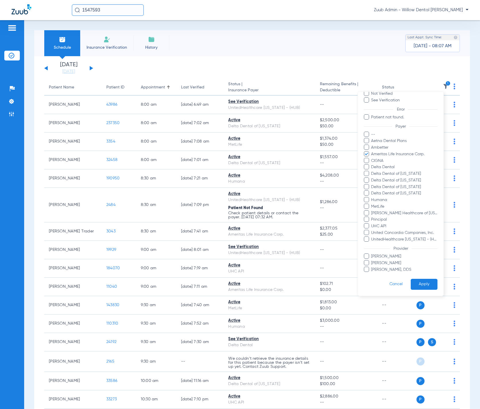
drag, startPoint x: 424, startPoint y: 279, endPoint x: 402, endPoint y: 271, distance: 23.4
click at [425, 279] on button "Apply" at bounding box center [424, 283] width 27 height 11
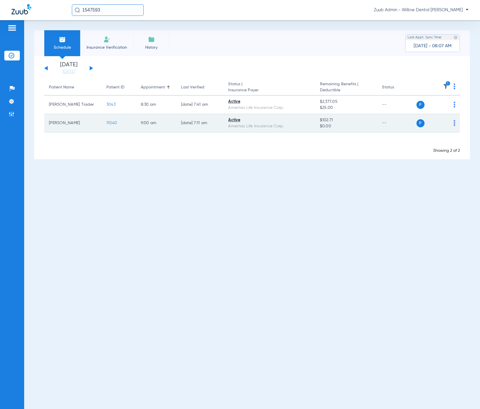
click at [113, 121] on span "11040" at bounding box center [111, 123] width 11 height 4
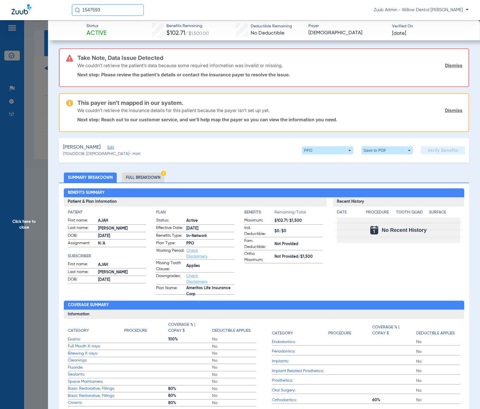
click at [450, 64] on link "Dismiss" at bounding box center [454, 65] width 18 height 6
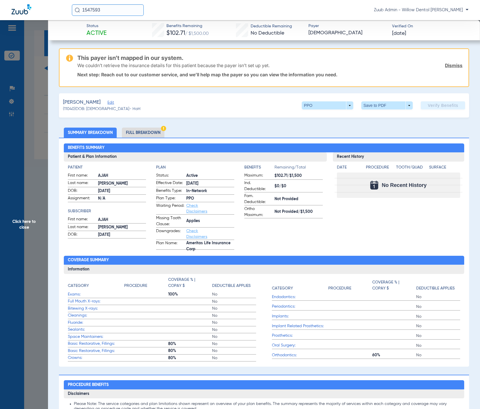
click at [100, 102] on div "[PERSON_NAME] Edit" at bounding box center [102, 102] width 78 height 7
click at [108, 102] on span "Edit" at bounding box center [110, 102] width 5 height 5
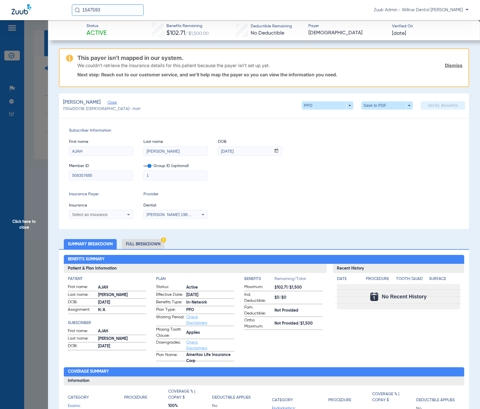
click at [16, 89] on span "Click here to close" at bounding box center [24, 224] width 48 height 409
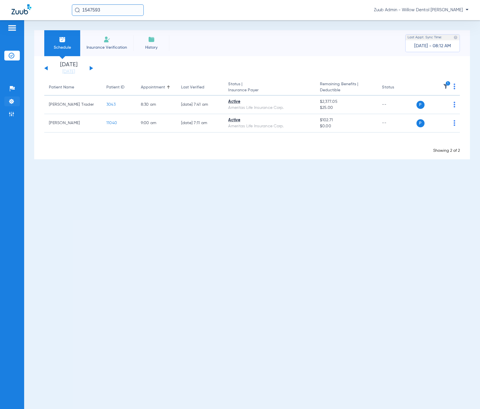
click at [16, 102] on li "Settings" at bounding box center [12, 101] width 16 height 10
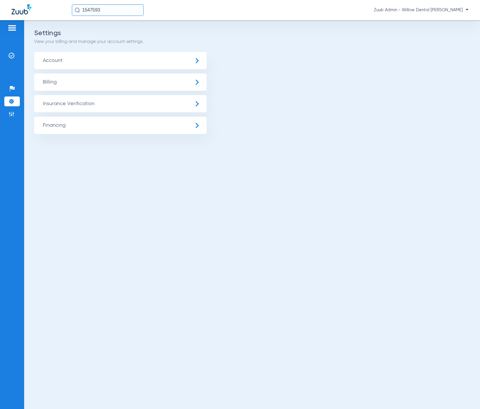
click at [71, 104] on span "Insurance Verification" at bounding box center [120, 103] width 173 height 17
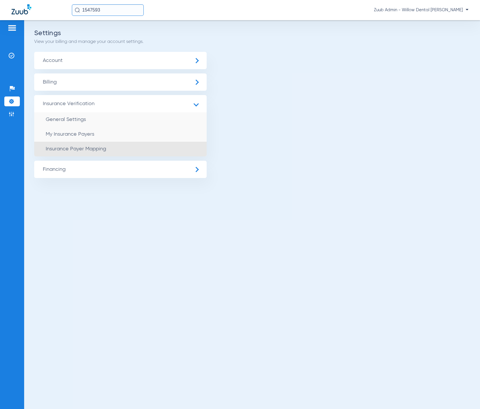
click at [93, 147] on span "Insurance Payer Mapping" at bounding box center [76, 148] width 60 height 5
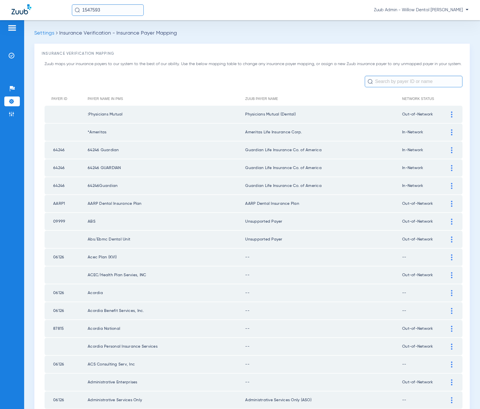
click at [441, 87] on input "text" at bounding box center [414, 82] width 98 height 12
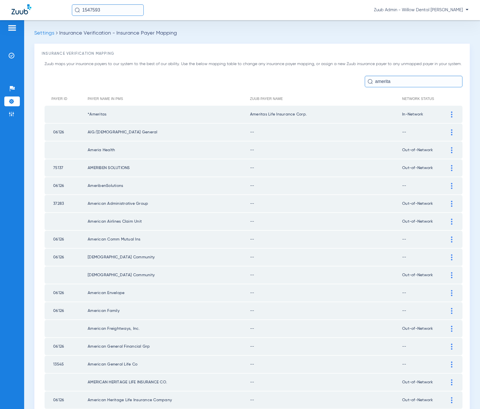
type input "ameritas"
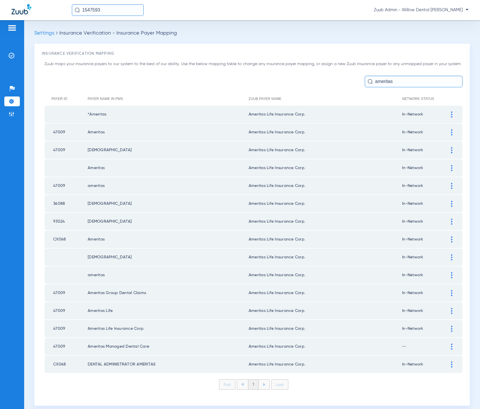
click at [441, 87] on input "ameritas" at bounding box center [414, 82] width 98 height 12
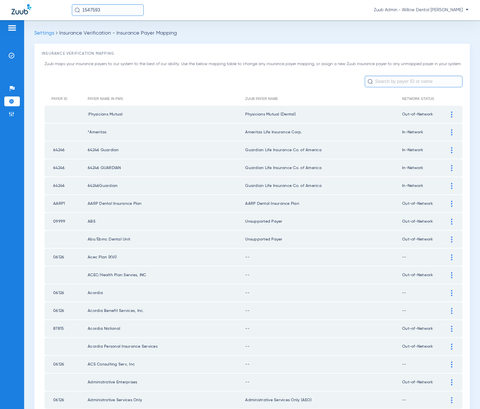
click at [119, 10] on input "1547593" at bounding box center [108, 10] width 72 height 12
click at [130, 8] on input "text" at bounding box center [108, 10] width 72 height 12
paste input "11040"
type input "11040"
click at [119, 27] on td "11040" at bounding box center [126, 31] width 14 height 8
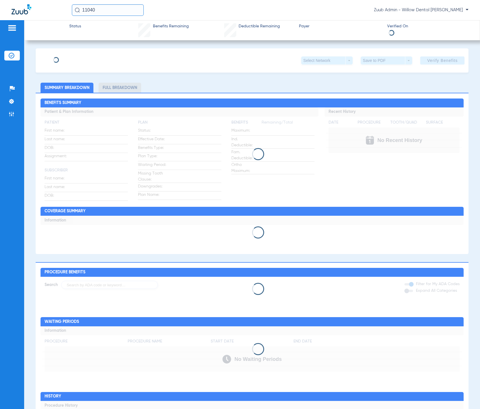
type input "AJAH"
type input "[PERSON_NAME]"
type input "[DATE]"
type input "508357685"
type input "1"
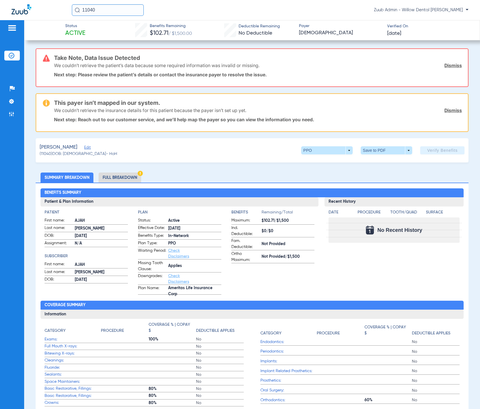
click at [84, 145] on div "[PERSON_NAME] Edit" at bounding box center [79, 147] width 78 height 7
click at [84, 145] on span "Edit" at bounding box center [86, 147] width 5 height 5
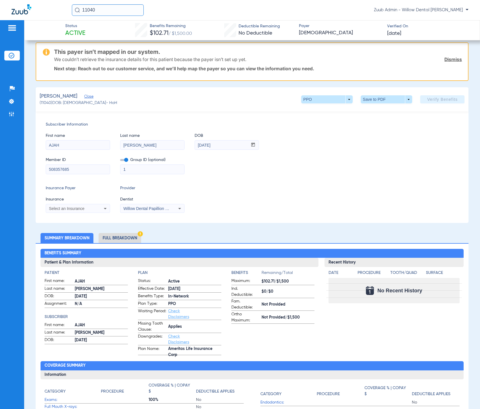
scroll to position [51, 0]
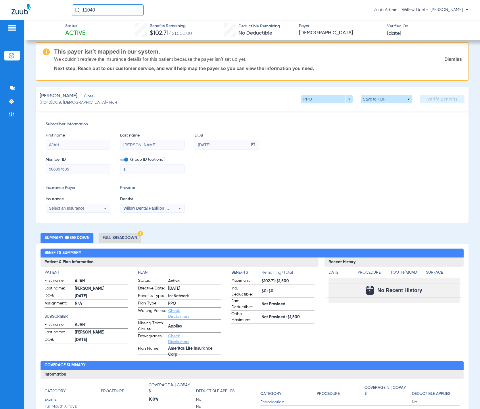
click at [85, 207] on div "Select an Insurance" at bounding box center [72, 208] width 46 height 4
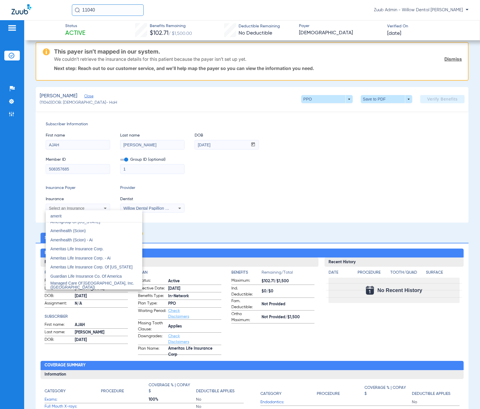
scroll to position [0, 0]
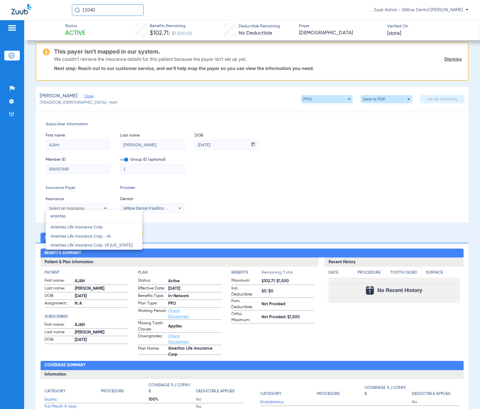
type input "ameritas"
click at [305, 202] on div at bounding box center [240, 204] width 480 height 409
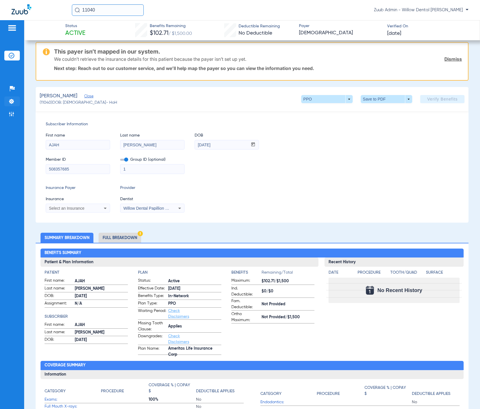
click at [14, 100] on img at bounding box center [12, 101] width 6 height 6
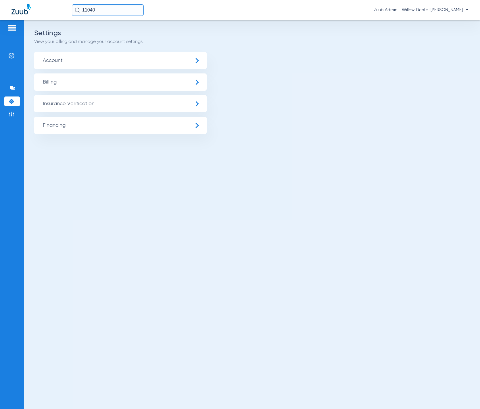
click at [77, 102] on span "Insurance Verification" at bounding box center [120, 103] width 173 height 17
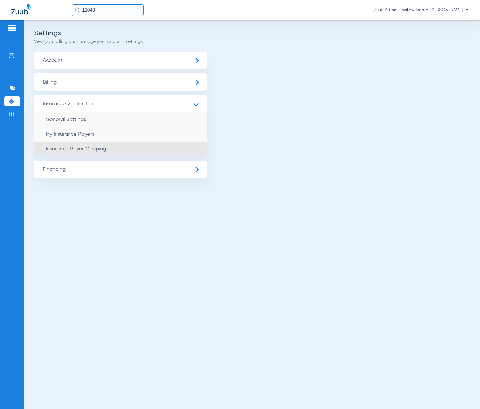
click at [123, 149] on li "Insurance Payer Mapping" at bounding box center [120, 149] width 173 height 15
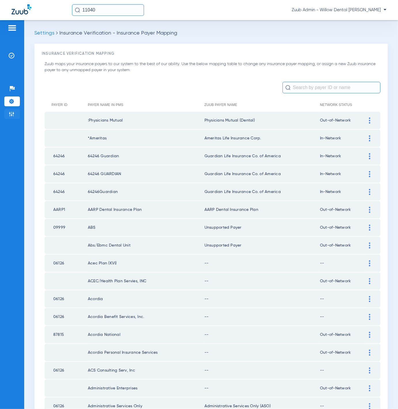
click at [14, 110] on li "Admin" at bounding box center [12, 114] width 16 height 10
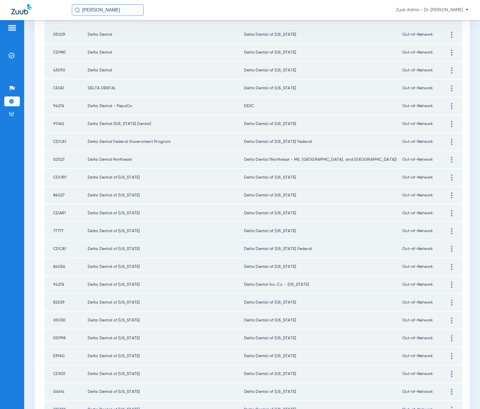
scroll to position [608, 0]
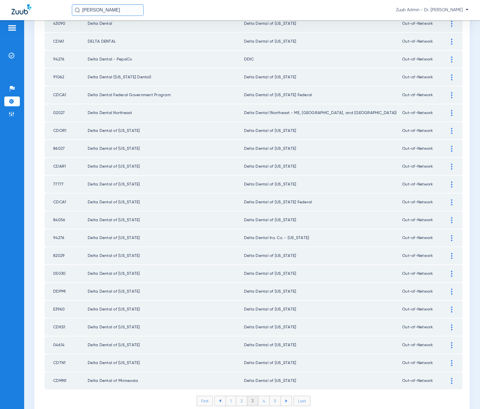
click at [265, 396] on li "4" at bounding box center [264, 401] width 11 height 10
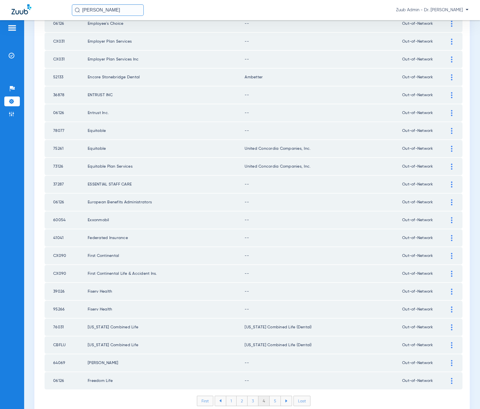
click at [270, 396] on li "5" at bounding box center [275, 401] width 11 height 10
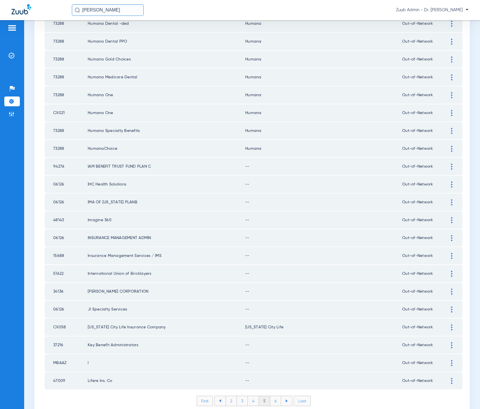
click at [278, 396] on li "6" at bounding box center [275, 401] width 11 height 10
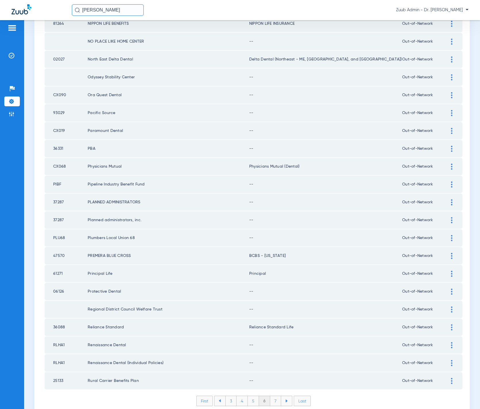
click at [270, 396] on li "7" at bounding box center [275, 401] width 11 height 10
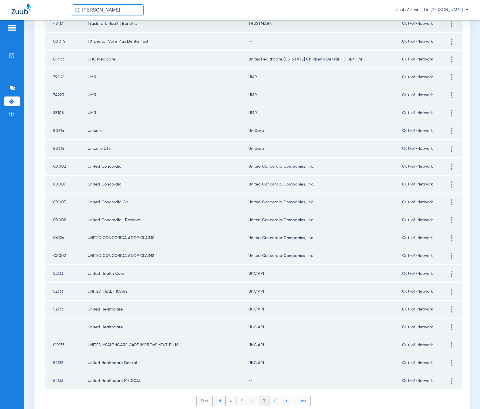
click at [298, 395] on li "Last" at bounding box center [302, 400] width 17 height 10
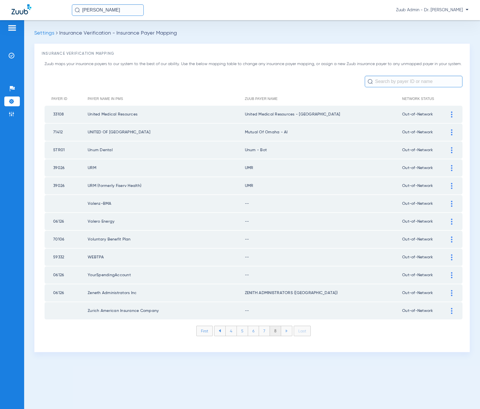
click at [9, 116] on img at bounding box center [12, 114] width 6 height 6
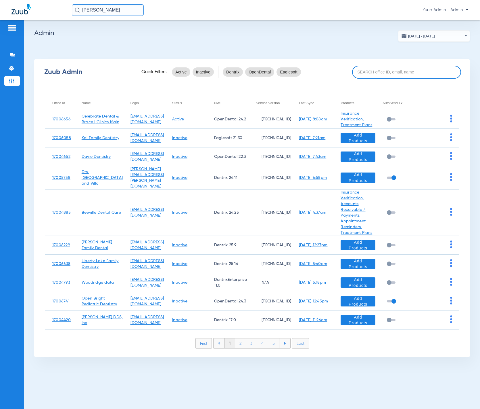
click at [400, 75] on input at bounding box center [406, 72] width 109 height 13
paste input "17006621"
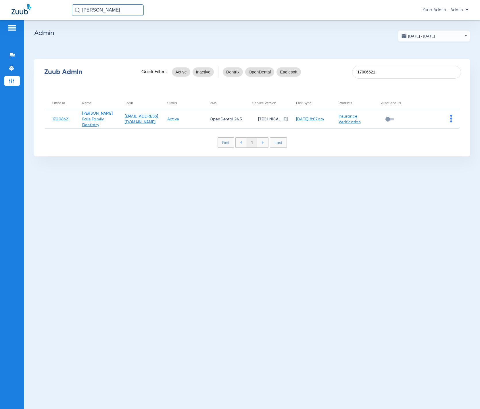
type input "17006621"
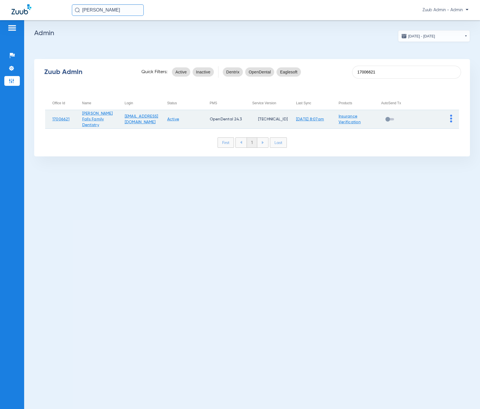
click at [451, 117] on img at bounding box center [452, 118] width 2 height 8
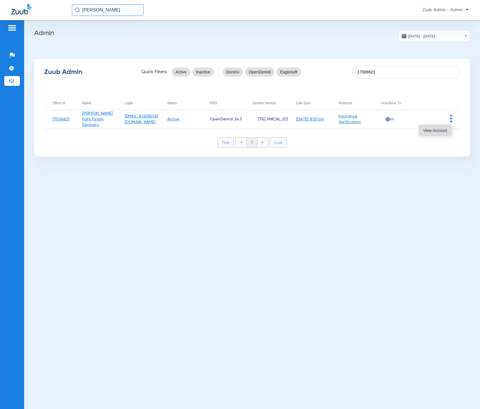
click at [449, 127] on button "View Account" at bounding box center [435, 131] width 33 height 12
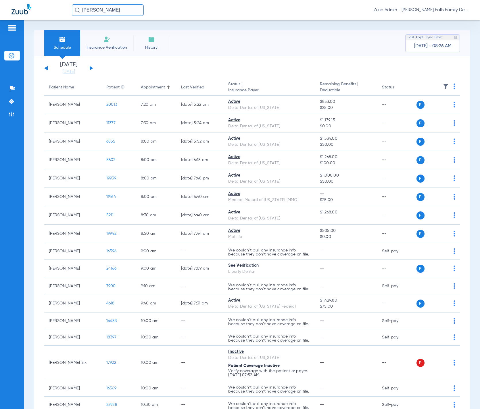
click at [443, 84] on img at bounding box center [446, 86] width 6 height 6
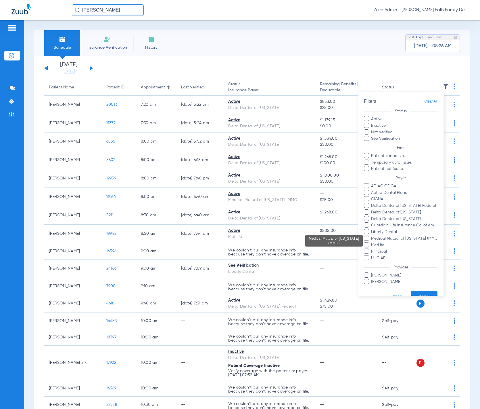
click at [407, 240] on span "Medical Mutual of Ohio (MMO)" at bounding box center [404, 238] width 67 height 6
click at [372, 242] on input "Medical Mutual of Ohio (MMO)" at bounding box center [372, 242] width 0 height 0
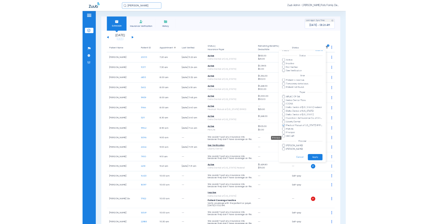
scroll to position [12, 0]
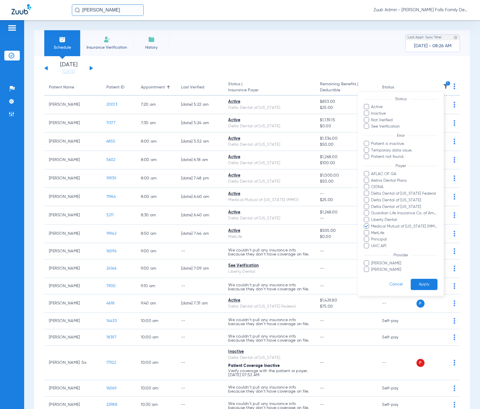
click at [420, 289] on button "Apply" at bounding box center [424, 283] width 27 height 11
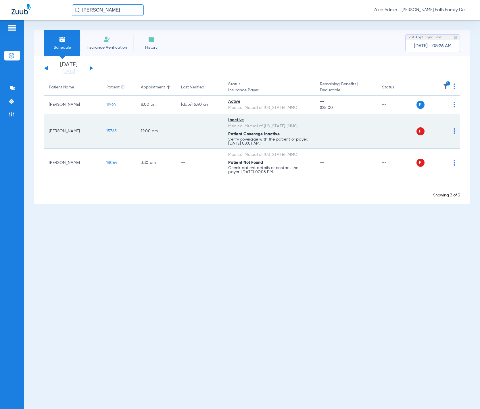
click at [113, 133] on span "15765" at bounding box center [111, 131] width 10 height 4
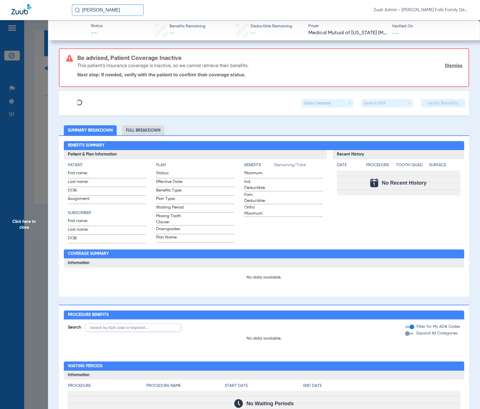
type input "Tracy"
type input "Zappone"
type input "03/29/1975"
type input "562493007547"
type input "418470188"
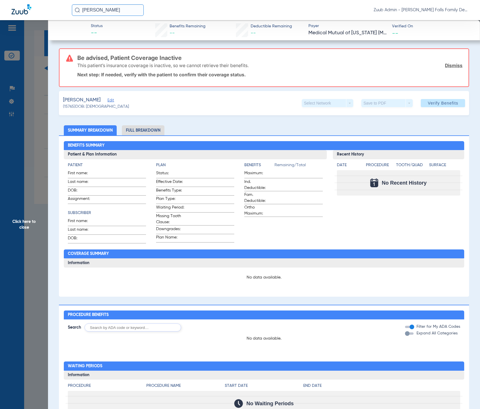
click at [108, 102] on span "Edit" at bounding box center [110, 100] width 5 height 5
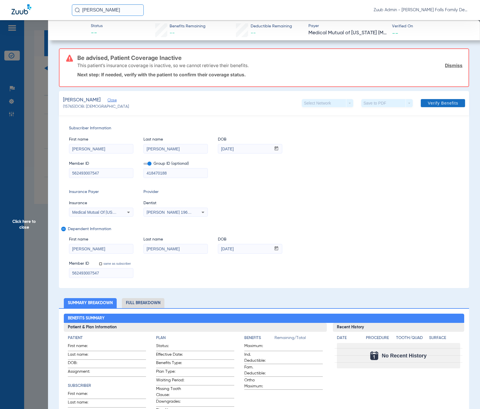
click at [445, 101] on span "Verify Benefits" at bounding box center [443, 103] width 30 height 5
click at [40, 105] on span "Click here to close" at bounding box center [24, 224] width 48 height 409
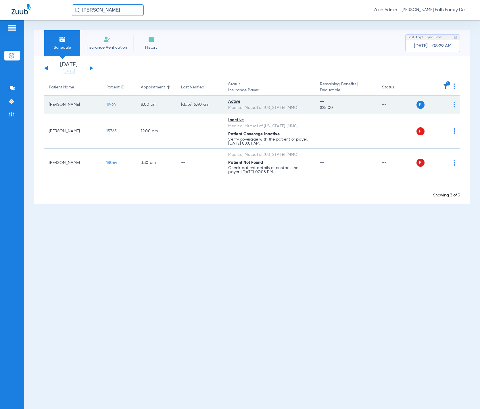
click at [109, 104] on span "11964" at bounding box center [110, 104] width 9 height 4
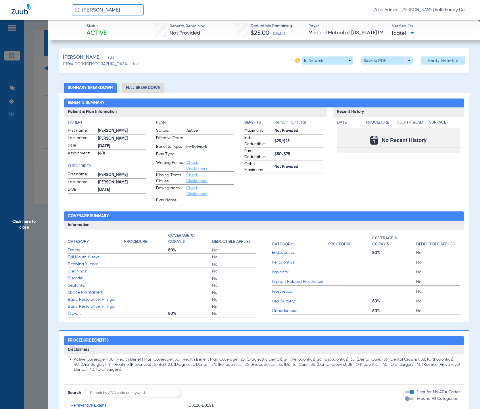
click at [109, 57] on span "Edit" at bounding box center [110, 58] width 5 height 5
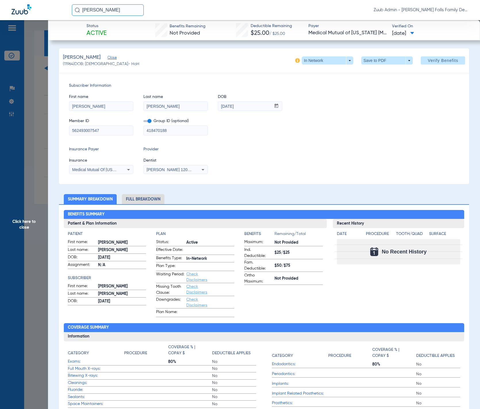
click at [38, 124] on span "Click here to close" at bounding box center [24, 224] width 48 height 409
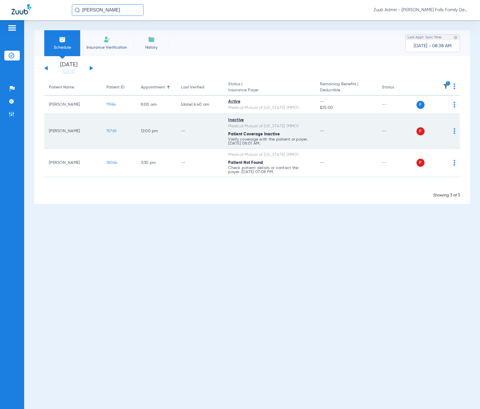
click at [112, 129] on span "15765" at bounding box center [111, 131] width 10 height 4
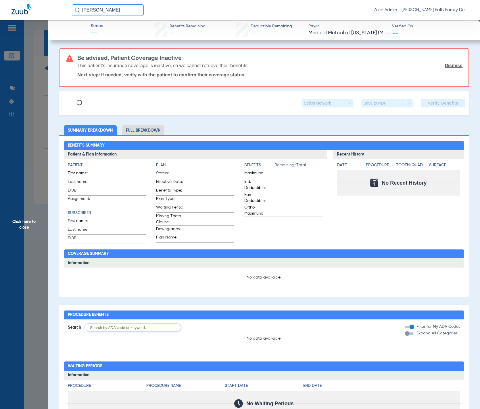
type input "Tracy"
type input "Zappone"
type input "03/29/1975"
type input "562493007547"
type input "418470188"
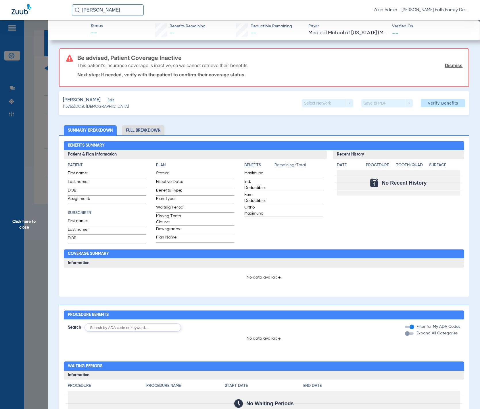
click at [108, 101] on span "Edit" at bounding box center [110, 100] width 5 height 5
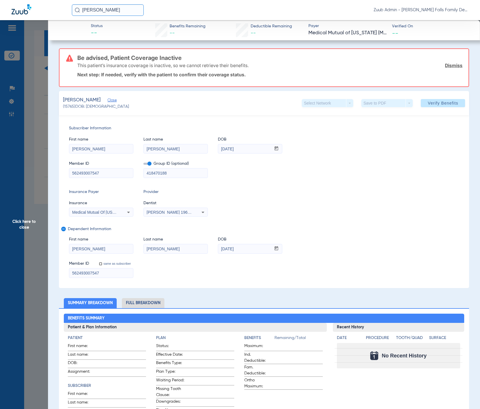
click at [39, 108] on span "Click here to close" at bounding box center [24, 224] width 48 height 409
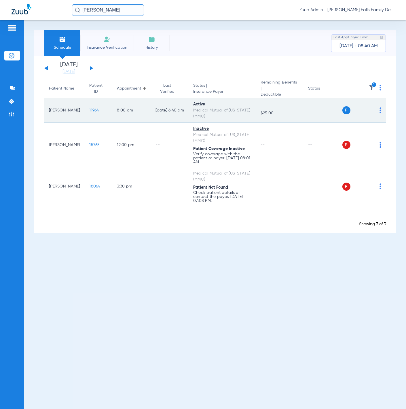
click at [89, 108] on span "11964" at bounding box center [93, 110] width 9 height 4
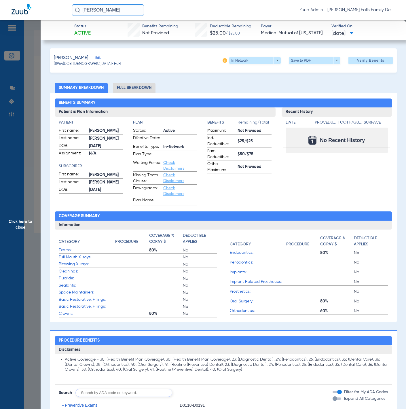
click at [39, 105] on span "Click here to close" at bounding box center [20, 224] width 41 height 409
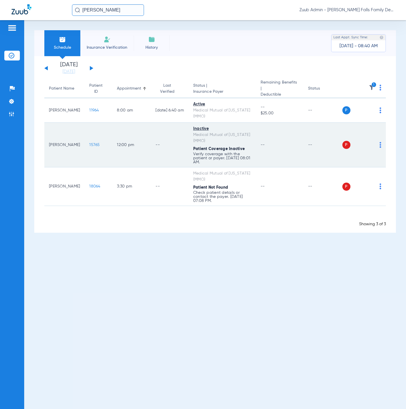
click at [381, 142] on img at bounding box center [380, 145] width 2 height 6
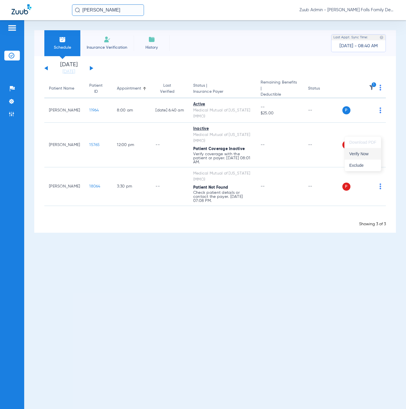
click at [371, 148] on button "Verify Now" at bounding box center [362, 154] width 36 height 12
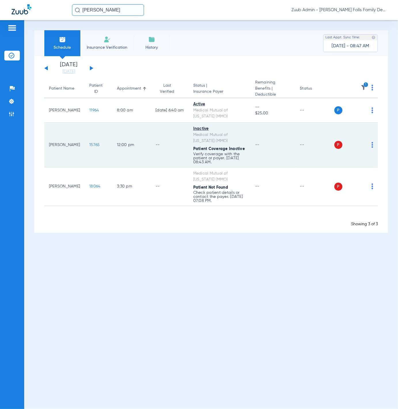
drag, startPoint x: 76, startPoint y: 139, endPoint x: 97, endPoint y: 139, distance: 21.0
click at [97, 139] on td "15765" at bounding box center [99, 145] width 28 height 45
drag, startPoint x: 94, startPoint y: 143, endPoint x: 74, endPoint y: 143, distance: 20.4
click at [85, 143] on td "15765" at bounding box center [99, 145] width 28 height 45
copy span "15765"
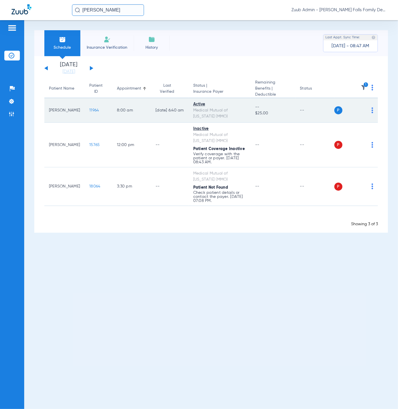
drag, startPoint x: 78, startPoint y: 107, endPoint x: 93, endPoint y: 110, distance: 14.6
click at [93, 110] on td "11964" at bounding box center [99, 110] width 28 height 24
copy span "11964"
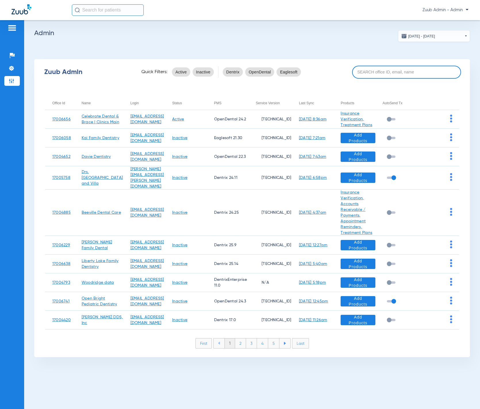
click at [385, 72] on input at bounding box center [406, 72] width 109 height 13
paste input "17007212"
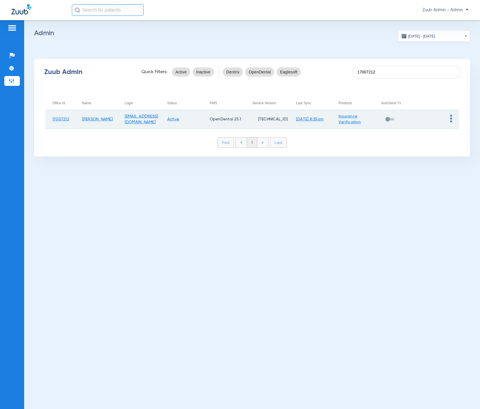
type input "17007212"
click at [451, 119] on img at bounding box center [452, 118] width 2 height 8
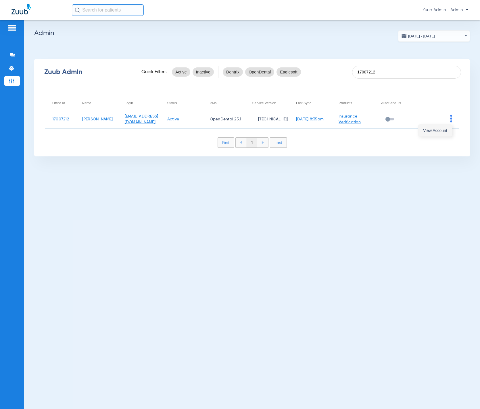
click at [443, 126] on button "View Account" at bounding box center [435, 131] width 33 height 12
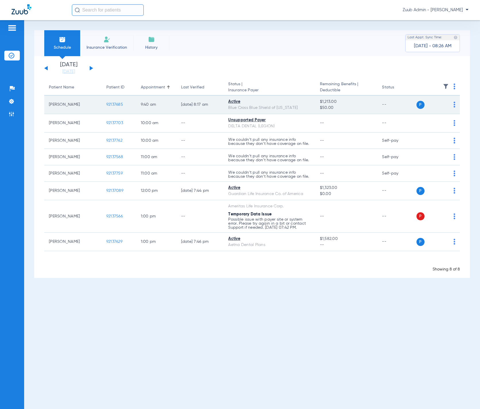
click at [119, 105] on span "92137685" at bounding box center [114, 104] width 17 height 4
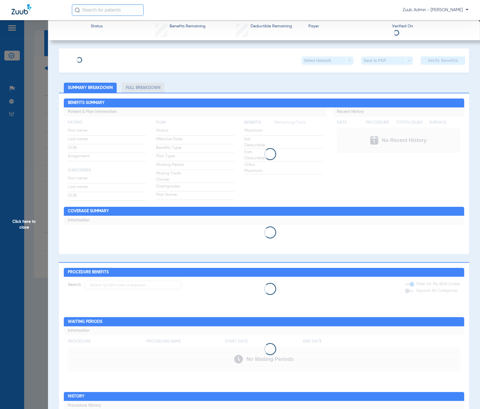
type input "Jeremy"
type input "Worley"
type input "05/23/1973"
type input "811198167"
type input "328074"
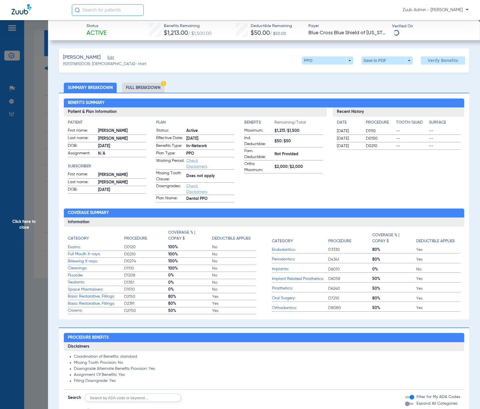
click at [113, 60] on span "Edit" at bounding box center [110, 58] width 5 height 5
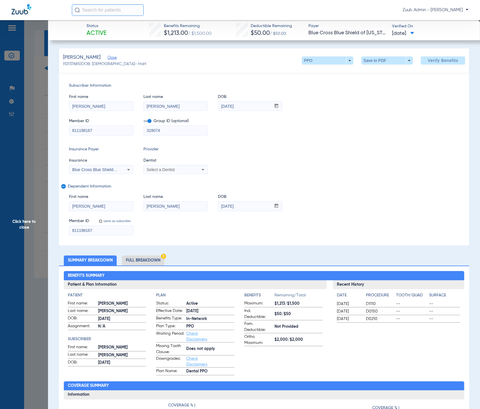
click at [180, 170] on div "Select a Dentist" at bounding box center [170, 169] width 46 height 4
click at [195, 223] on div at bounding box center [240, 204] width 480 height 409
click at [171, 170] on span "Select a Dentist" at bounding box center [161, 169] width 28 height 5
click at [296, 151] on div at bounding box center [240, 204] width 480 height 409
click at [34, 119] on span "Click here to close" at bounding box center [24, 224] width 48 height 409
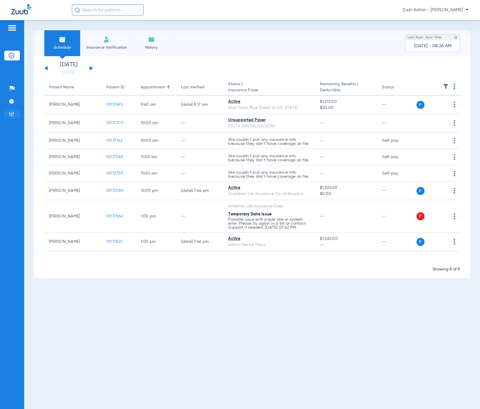
click at [13, 115] on img at bounding box center [12, 114] width 6 height 6
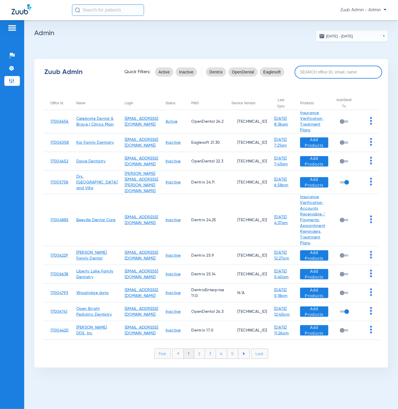
click at [337, 73] on input at bounding box center [337, 72] width 87 height 13
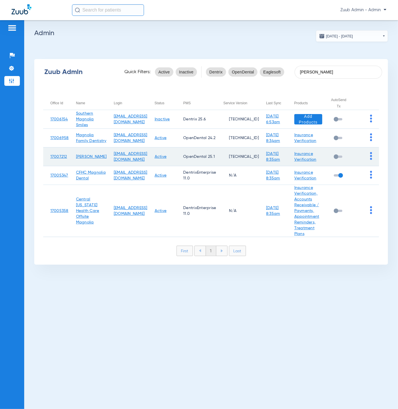
type input "magno"
click at [371, 154] on img at bounding box center [371, 156] width 2 height 8
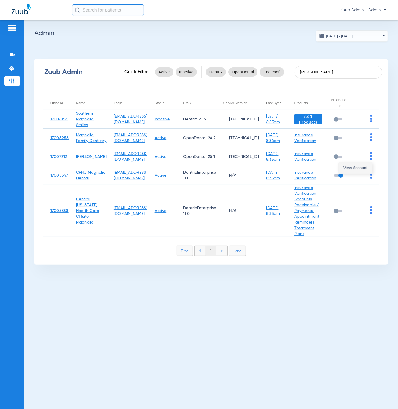
click at [368, 165] on button "View Account" at bounding box center [354, 168] width 33 height 12
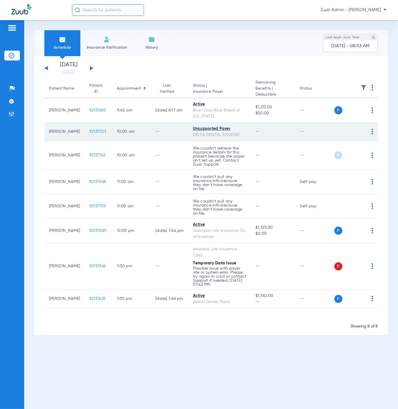
click at [90, 131] on span "92137703" at bounding box center [97, 131] width 17 height 4
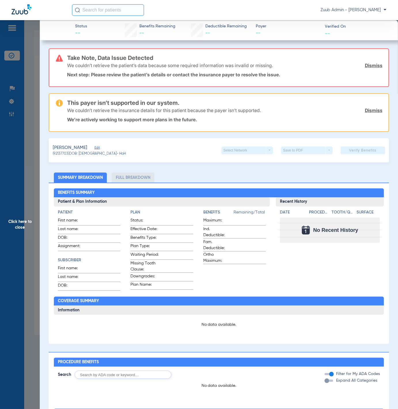
click at [96, 146] on span "Edit" at bounding box center [96, 148] width 5 height 5
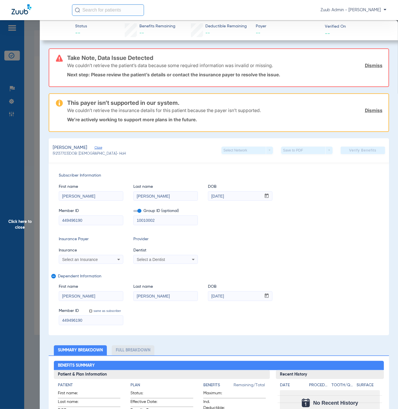
click at [25, 167] on span "Click here to close" at bounding box center [20, 224] width 40 height 409
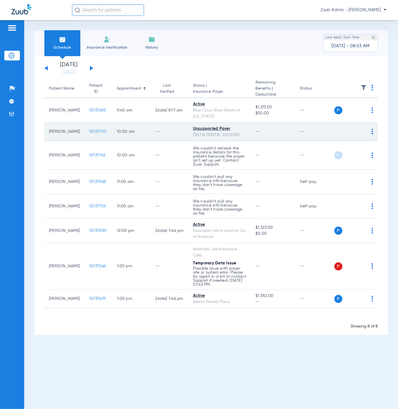
click at [91, 129] on span "92137703" at bounding box center [97, 131] width 17 height 4
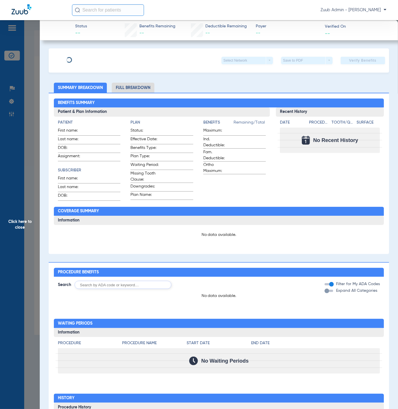
type input "[PERSON_NAME]"
type input "[DATE]"
type input "449496190"
type input "10010002"
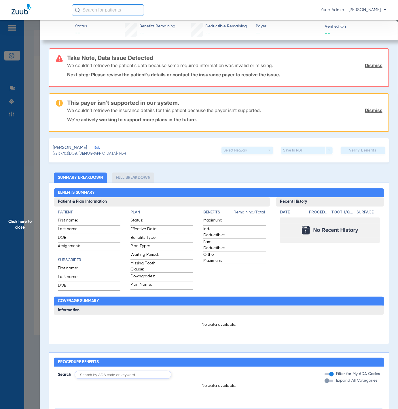
click at [91, 144] on div "[PERSON_NAME]" at bounding box center [89, 147] width 73 height 7
click at [100, 150] on div "[PERSON_NAME]" at bounding box center [89, 147] width 73 height 7
drag, startPoint x: 96, startPoint y: 147, endPoint x: 94, endPoint y: 145, distance: 3.3
click at [96, 147] on div "[PERSON_NAME]" at bounding box center [89, 147] width 73 height 7
click at [94, 146] on span "Edit" at bounding box center [96, 148] width 5 height 5
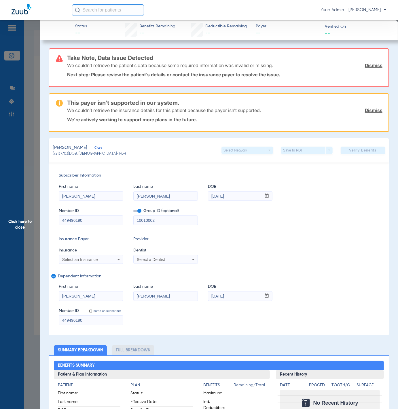
click at [27, 148] on span "Click here to close" at bounding box center [20, 224] width 40 height 409
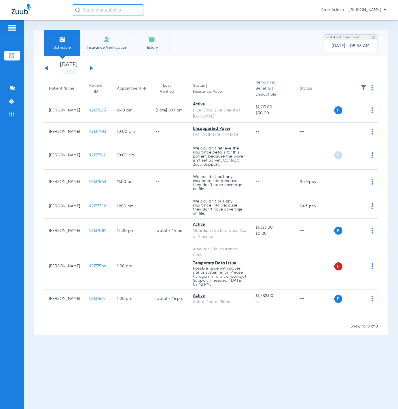
click at [13, 104] on img at bounding box center [12, 101] width 6 height 6
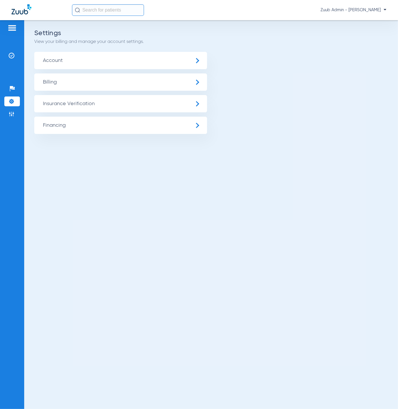
click at [72, 104] on span "Insurance Verification" at bounding box center [120, 103] width 173 height 17
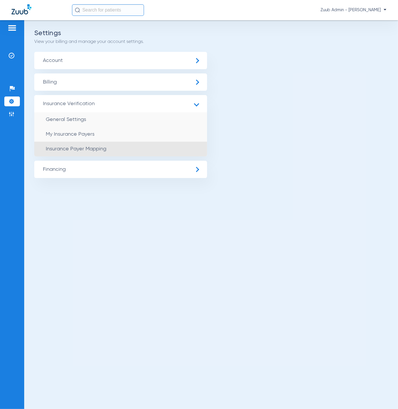
click at [107, 150] on li "Insurance Payer Mapping" at bounding box center [120, 149] width 173 height 15
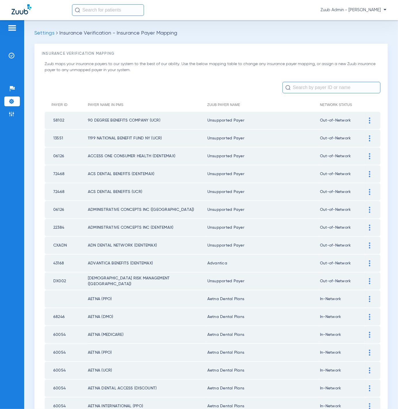
click at [336, 85] on input "text" at bounding box center [331, 88] width 98 height 12
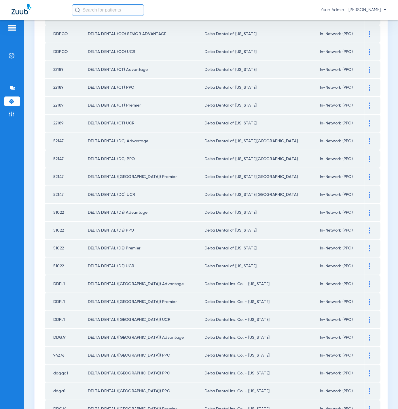
scroll to position [608, 0]
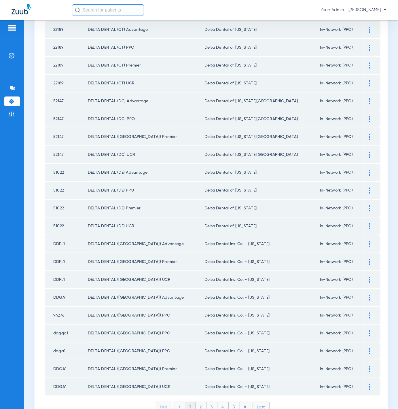
type input "Delta Dental"
click at [202, 402] on li "2" at bounding box center [200, 407] width 11 height 10
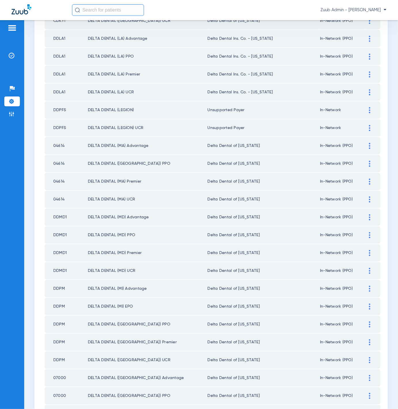
scroll to position [470, 0]
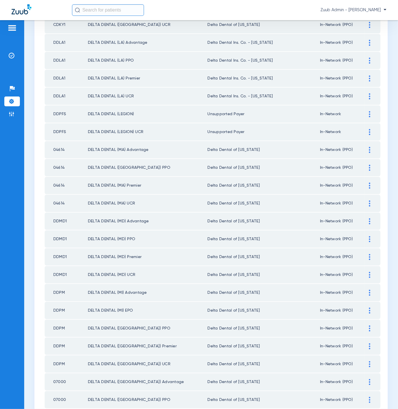
click at [365, 111] on div at bounding box center [369, 114] width 10 height 6
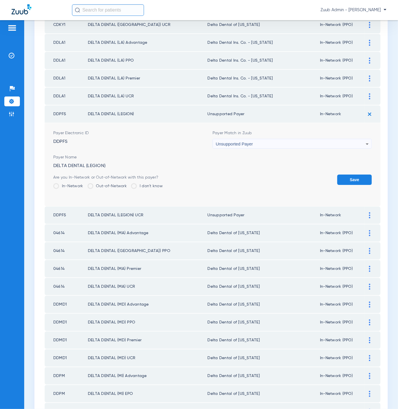
click at [250, 139] on div "Unsupported Payer" at bounding box center [290, 144] width 150 height 10
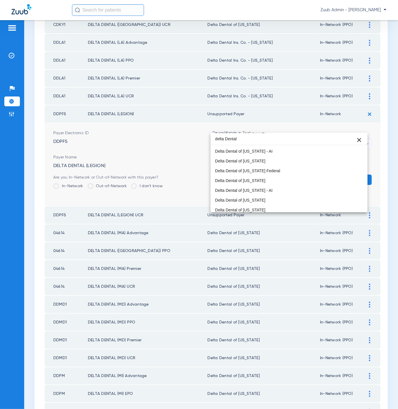
scroll to position [228, 0]
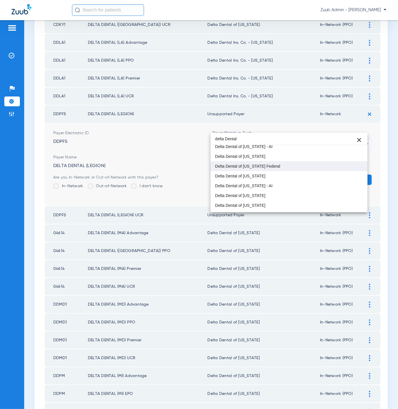
type input "delta Dental"
click at [305, 162] on mat-option "Delta Dental of California Federal" at bounding box center [288, 166] width 157 height 10
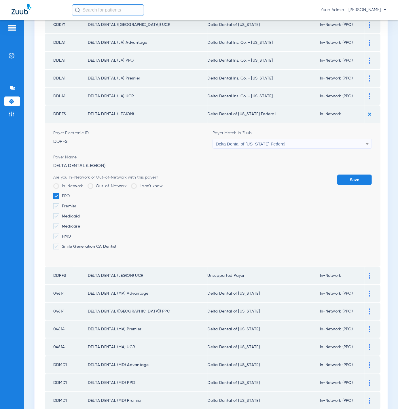
click at [343, 174] on button "Save" at bounding box center [354, 179] width 35 height 10
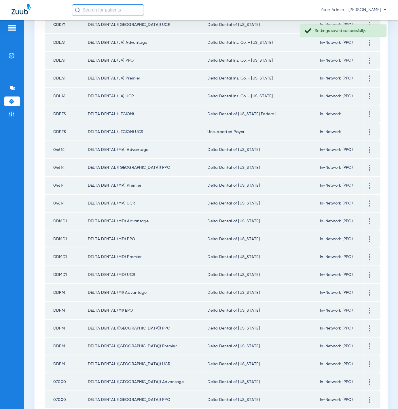
click at [9, 58] on img at bounding box center [12, 56] width 6 height 6
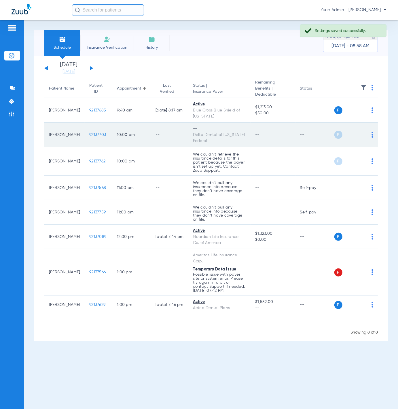
click at [370, 135] on div "P S" at bounding box center [353, 135] width 39 height 8
click at [371, 135] on img at bounding box center [372, 135] width 2 height 6
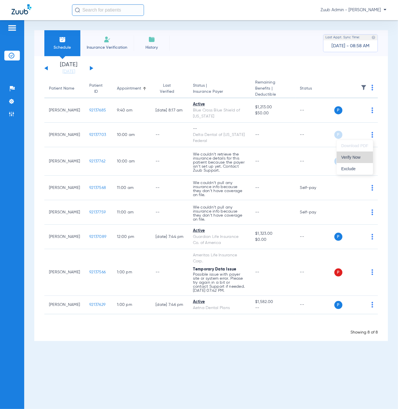
click at [361, 153] on button "Verify Now" at bounding box center [354, 157] width 36 height 12
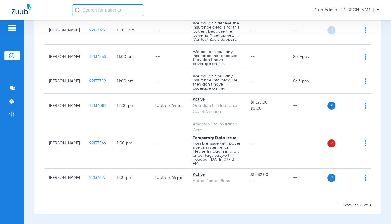
scroll to position [136, 0]
click at [13, 95] on ul "Help Center Settings Admin" at bounding box center [12, 104] width 16 height 41
click at [12, 98] on img at bounding box center [12, 101] width 6 height 6
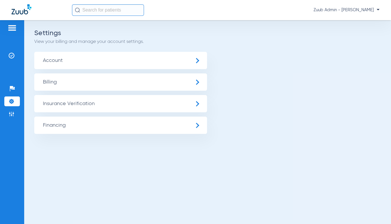
click at [58, 97] on span "Insurance Verification" at bounding box center [120, 103] width 173 height 17
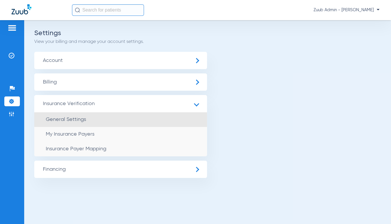
click at [70, 116] on li "General Settings" at bounding box center [120, 119] width 173 height 15
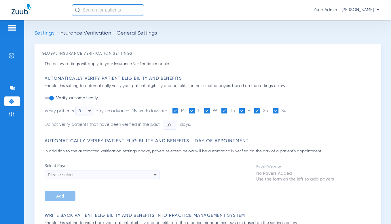
type input "0"
type input "1"
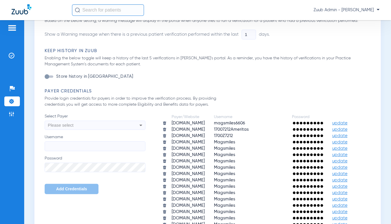
scroll to position [291, 0]
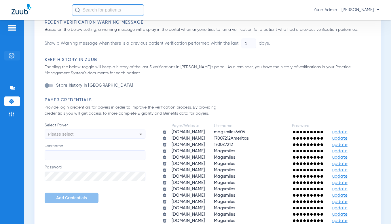
click at [13, 51] on li "Insurance Verification" at bounding box center [12, 56] width 16 height 10
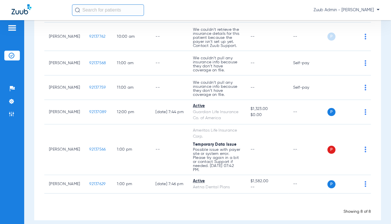
scroll to position [129, 0]
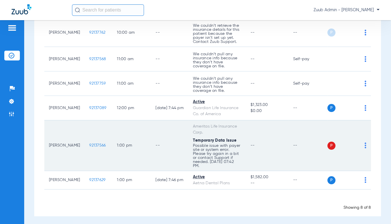
click at [364, 148] on img at bounding box center [365, 145] width 2 height 6
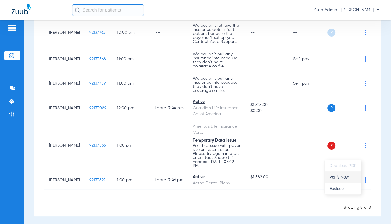
click at [334, 176] on span "Verify Now" at bounding box center [342, 177] width 27 height 4
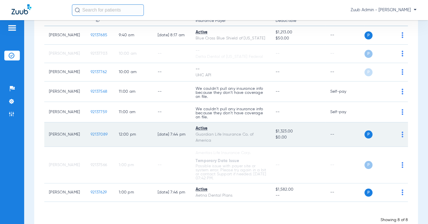
scroll to position [70, 0]
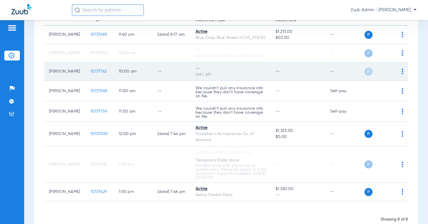
click at [396, 71] on div "P S" at bounding box center [383, 72] width 39 height 8
click at [402, 72] on img at bounding box center [403, 71] width 2 height 6
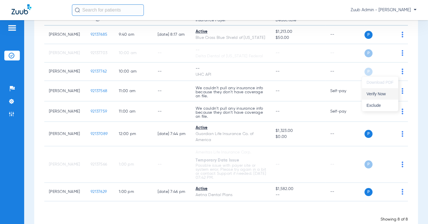
click at [379, 89] on button "Verify Now" at bounding box center [380, 94] width 36 height 12
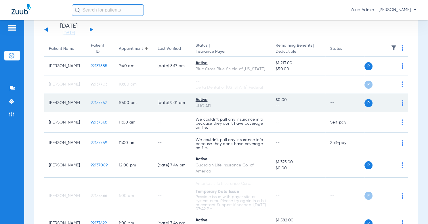
scroll to position [35, 0]
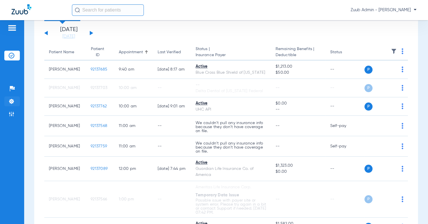
click at [14, 98] on li "Settings" at bounding box center [12, 101] width 16 height 10
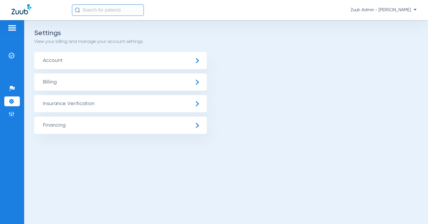
click at [80, 101] on span "Insurance Verification" at bounding box center [120, 103] width 173 height 17
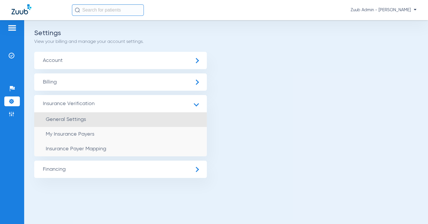
click at [95, 119] on li "General Settings" at bounding box center [120, 119] width 173 height 15
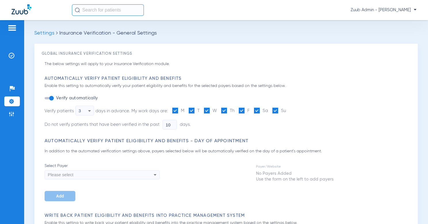
type input "0"
type input "1"
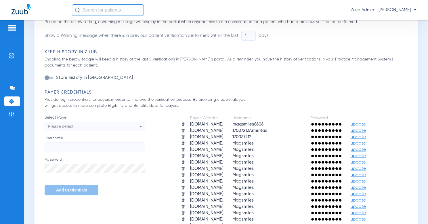
scroll to position [300, 0]
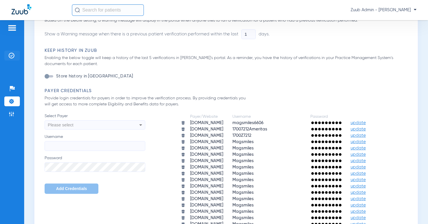
click at [17, 57] on li "Insurance Verification" at bounding box center [12, 56] width 16 height 10
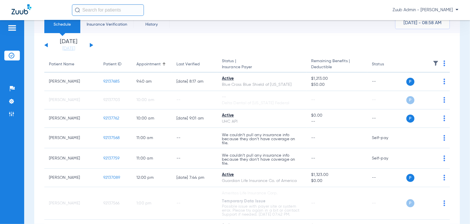
scroll to position [19, 0]
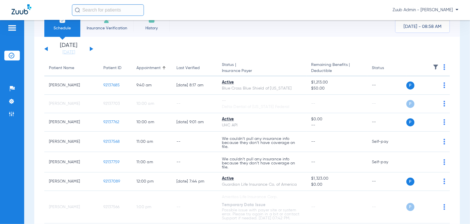
click at [93, 48] on div "Sunday 06-08-2025 Monday 06-09-2025 Tuesday 06-10-2025 Wednesday 06-11-2025 Thu…" at bounding box center [68, 49] width 49 height 13
click at [91, 48] on button at bounding box center [91, 49] width 3 height 4
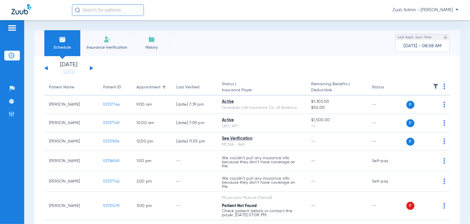
click at [46, 67] on button at bounding box center [45, 68] width 3 height 4
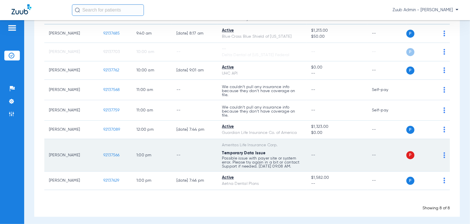
scroll to position [57, 0]
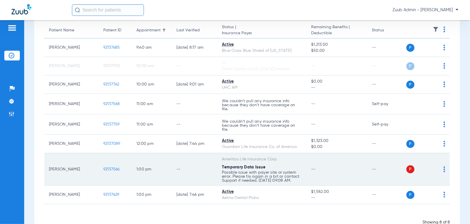
click at [442, 166] on td "P S" at bounding box center [428, 169] width 44 height 33
click at [443, 166] on img at bounding box center [444, 169] width 2 height 6
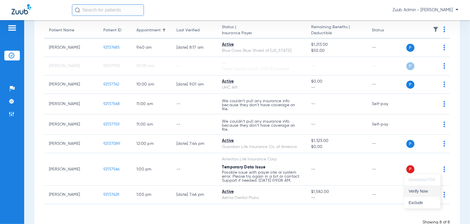
click at [423, 186] on button "Verify Now" at bounding box center [422, 191] width 36 height 12
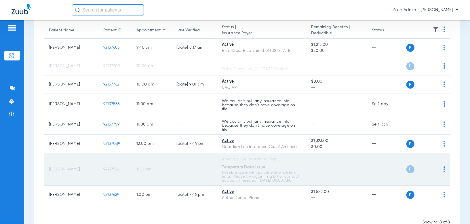
click at [112, 169] on span "92137566" at bounding box center [111, 169] width 16 height 4
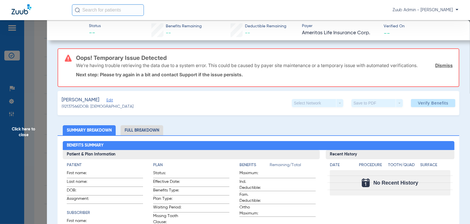
click at [108, 99] on div "Slack, Katelyn Edit" at bounding box center [98, 99] width 72 height 7
click at [106, 100] on span "Edit" at bounding box center [108, 100] width 5 height 5
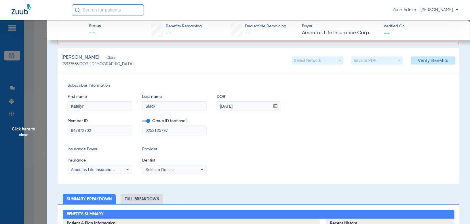
scroll to position [45, 0]
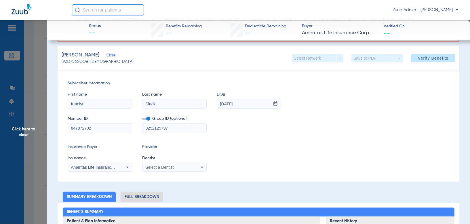
click at [206, 170] on app-form-autocomplete "Dentist Select a Dentist" at bounding box center [174, 163] width 64 height 17
click at [198, 168] on div "Select a Dentist" at bounding box center [174, 167] width 64 height 7
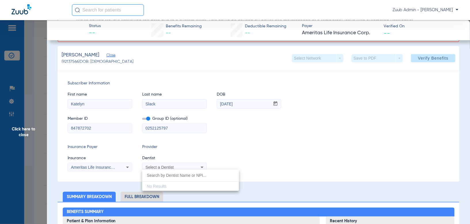
click at [223, 117] on div at bounding box center [235, 112] width 470 height 224
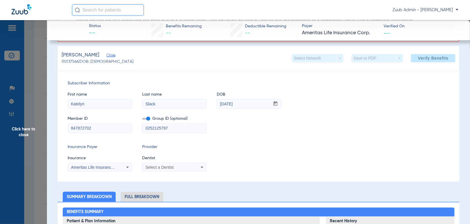
click at [172, 164] on div "Select a Dentist" at bounding box center [174, 167] width 64 height 7
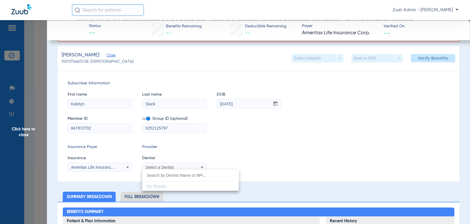
click at [168, 184] on div "No Results" at bounding box center [190, 179] width 97 height 21
click at [175, 148] on div at bounding box center [235, 112] width 470 height 224
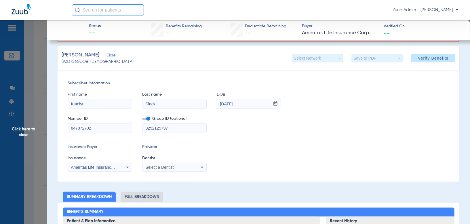
click at [26, 112] on span "Click here to close" at bounding box center [23, 132] width 47 height 224
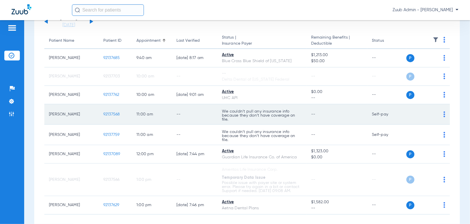
scroll to position [48, 0]
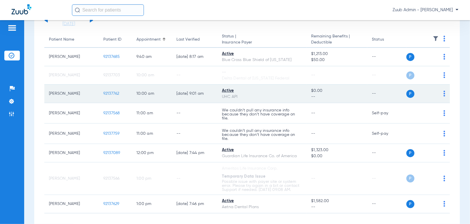
click at [107, 96] on td "92137762" at bounding box center [115, 94] width 33 height 18
click at [110, 95] on span "92137762" at bounding box center [111, 93] width 16 height 4
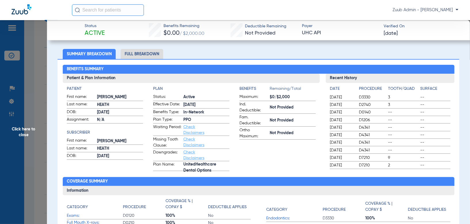
scroll to position [0, 0]
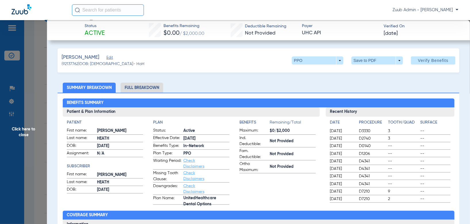
click at [28, 118] on span "Click here to close" at bounding box center [23, 132] width 47 height 224
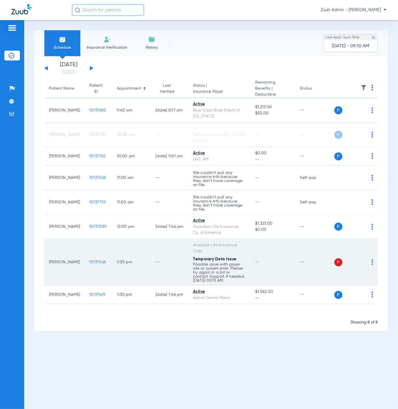
click at [371, 263] on img at bounding box center [372, 262] width 2 height 6
click at [370, 282] on button "Verify Now" at bounding box center [354, 285] width 36 height 12
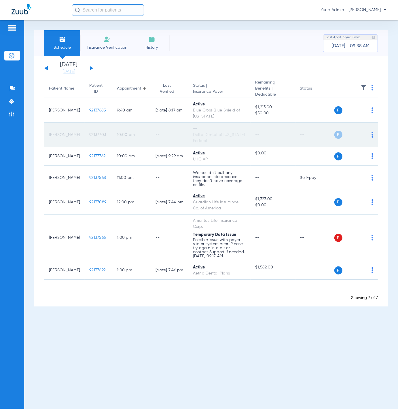
drag, startPoint x: 49, startPoint y: 131, endPoint x: 68, endPoint y: 139, distance: 20.4
click at [68, 139] on td "Emma Cooper" at bounding box center [64, 135] width 40 height 24
copy td "Emma Cooper"
click at [146, 130] on td "10:00 AM" at bounding box center [131, 135] width 39 height 24
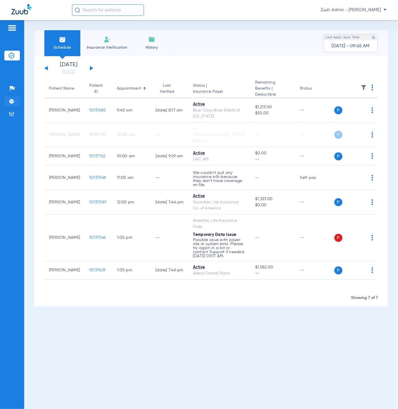
click at [14, 100] on li "Settings" at bounding box center [12, 101] width 16 height 10
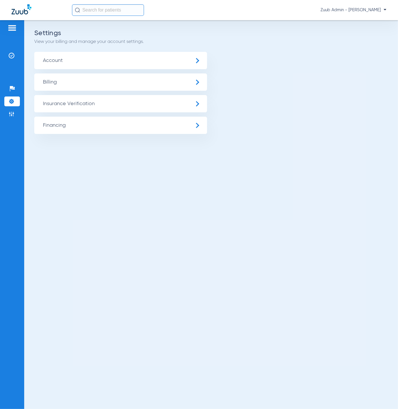
click at [64, 101] on span "Insurance Verification" at bounding box center [120, 103] width 173 height 17
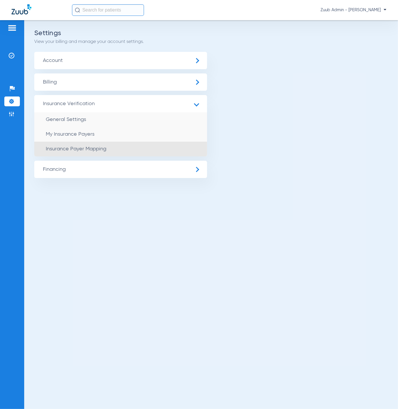
click at [90, 148] on span "Insurance Payer Mapping" at bounding box center [76, 148] width 60 height 5
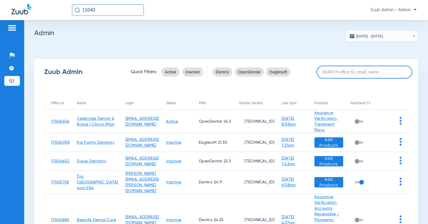
click at [340, 75] on input at bounding box center [364, 72] width 96 height 13
paste input "17006527"
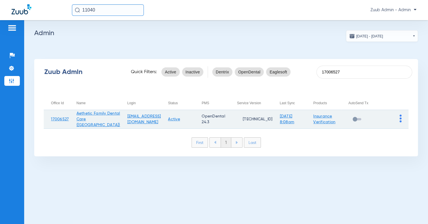
type input "17006527"
click at [397, 119] on img at bounding box center [401, 118] width 2 height 8
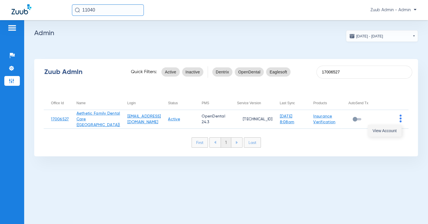
click at [394, 127] on button "View Account" at bounding box center [384, 131] width 33 height 12
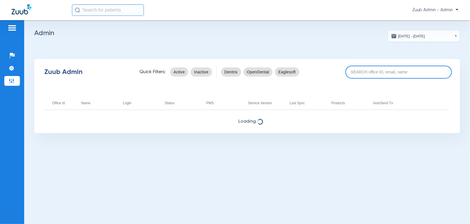
click at [386, 74] on input at bounding box center [398, 72] width 106 height 13
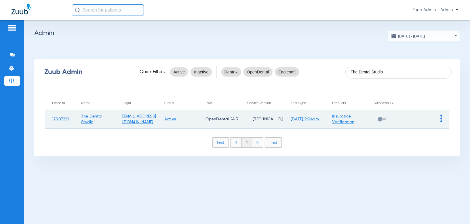
type input "The Dental Studio"
click at [428, 117] on img at bounding box center [441, 118] width 2 height 8
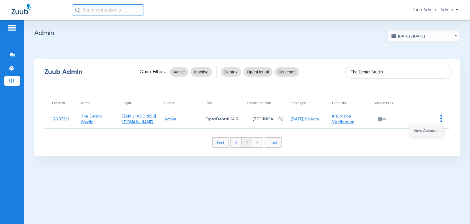
click at [428, 125] on button "View Account" at bounding box center [425, 131] width 33 height 12
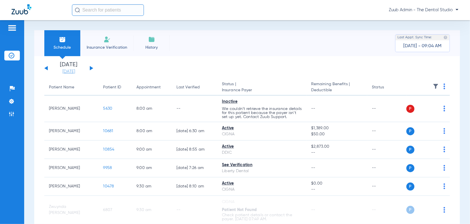
click at [74, 71] on link "[DATE]" at bounding box center [68, 72] width 35 height 6
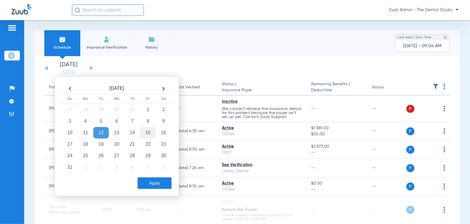
click at [150, 128] on td "15" at bounding box center [148, 133] width 16 height 12
click at [150, 181] on button "Apply" at bounding box center [155, 183] width 34 height 12
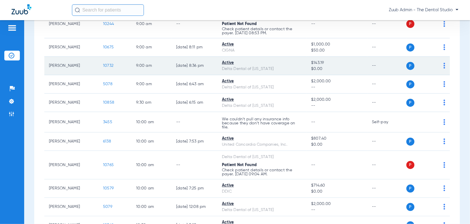
scroll to position [147, 0]
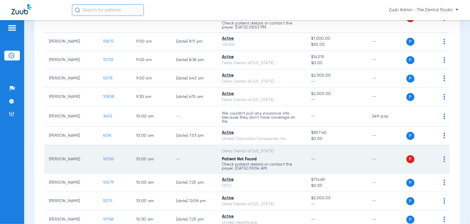
click at [106, 158] on span "10765" at bounding box center [108, 159] width 11 height 4
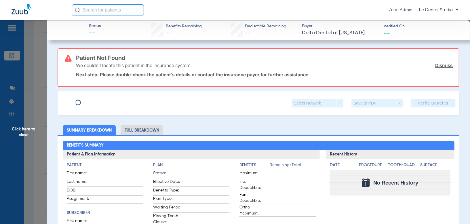
type input "[PERSON_NAME]"
type input "[DATE]"
type input "933930297"
click at [106, 100] on span "Edit" at bounding box center [108, 100] width 5 height 5
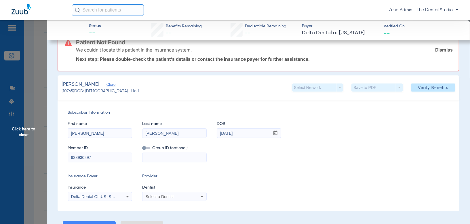
scroll to position [15, 0]
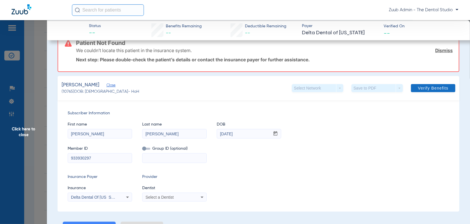
click at [428, 83] on span at bounding box center [433, 88] width 44 height 14
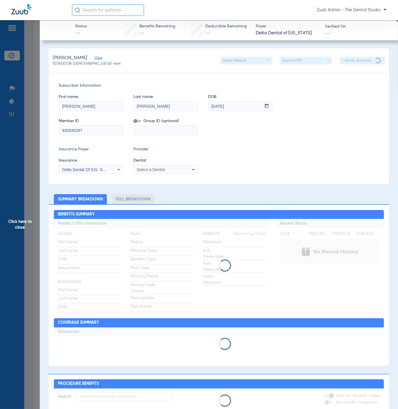
scroll to position [147, 0]
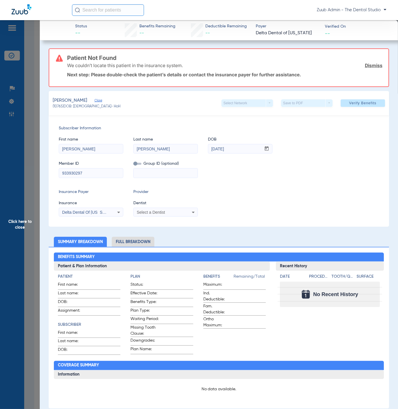
click at [28, 153] on span "Click here to close" at bounding box center [20, 224] width 40 height 409
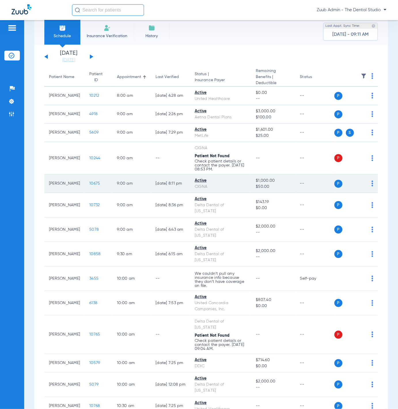
scroll to position [12, 0]
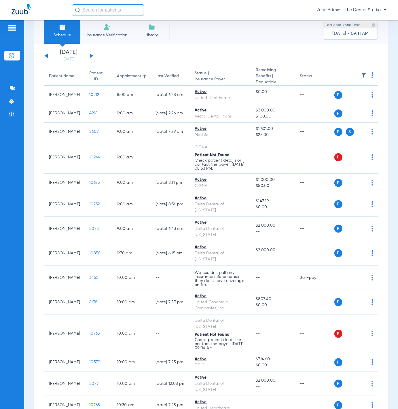
click at [360, 75] on img at bounding box center [363, 75] width 6 height 6
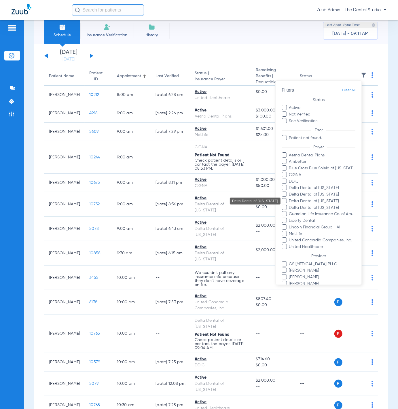
click at [339, 201] on span "Delta Dental of [US_STATE]" at bounding box center [322, 201] width 67 height 6
click at [290, 205] on input "Delta Dental of [US_STATE]" at bounding box center [290, 205] width 0 height 0
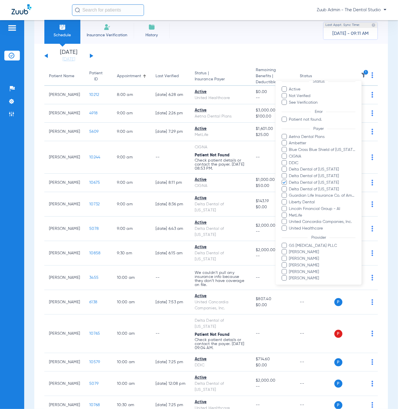
scroll to position [38, 0]
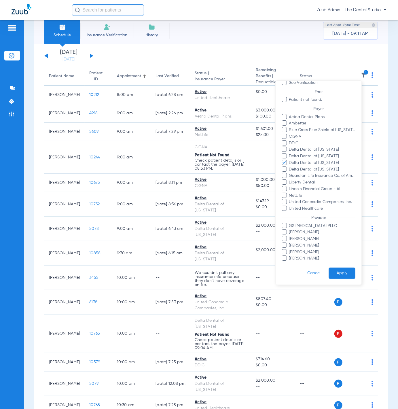
click at [342, 224] on button "Apply" at bounding box center [341, 272] width 27 height 11
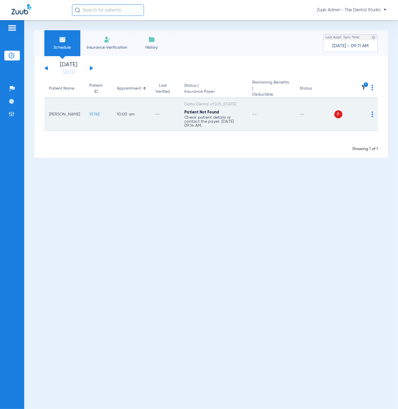
click at [89, 112] on span "10765" at bounding box center [94, 114] width 11 height 4
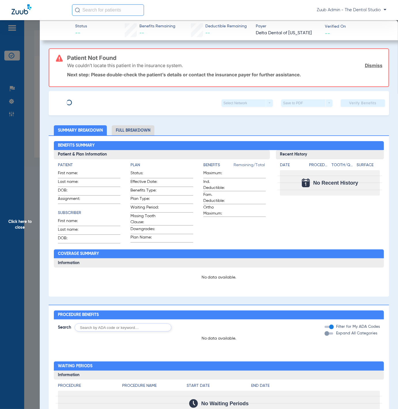
type input "[PERSON_NAME]"
type input "[DATE]"
type input "933930297"
click at [94, 101] on span "Edit" at bounding box center [96, 100] width 5 height 5
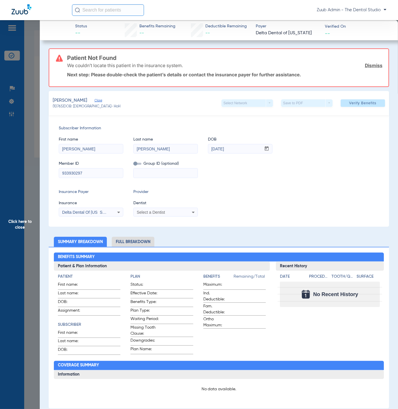
click at [22, 143] on span "Click here to close" at bounding box center [20, 224] width 40 height 409
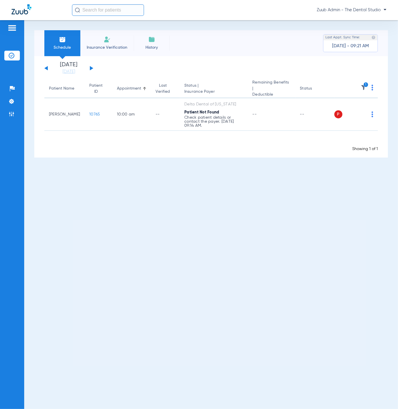
click at [363, 89] on img at bounding box center [363, 88] width 6 height 6
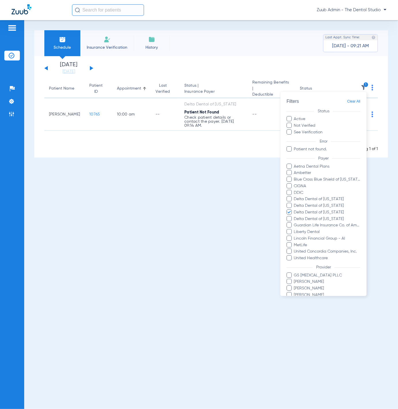
click at [351, 103] on span "Clear All" at bounding box center [353, 101] width 13 height 7
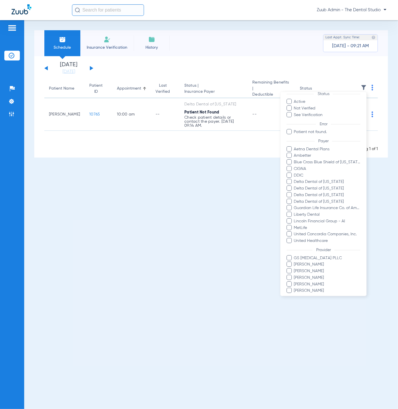
scroll to position [38, 0]
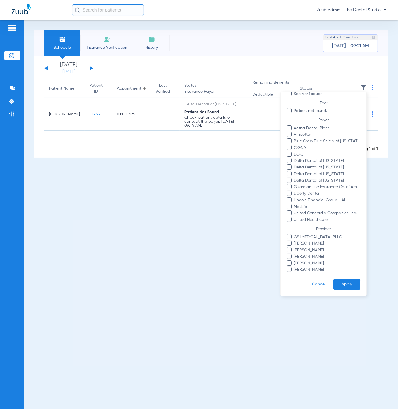
click at [343, 224] on button "Apply" at bounding box center [346, 283] width 27 height 11
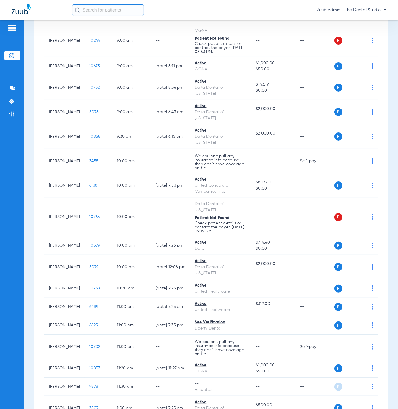
scroll to position [135, 0]
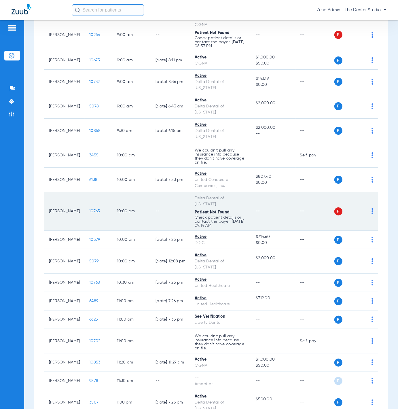
click at [85, 201] on td "10765" at bounding box center [99, 211] width 28 height 39
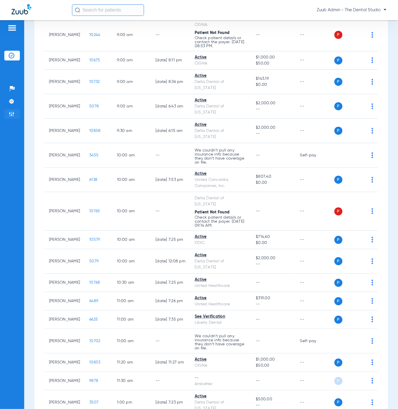
click at [11, 114] on img at bounding box center [12, 114] width 6 height 6
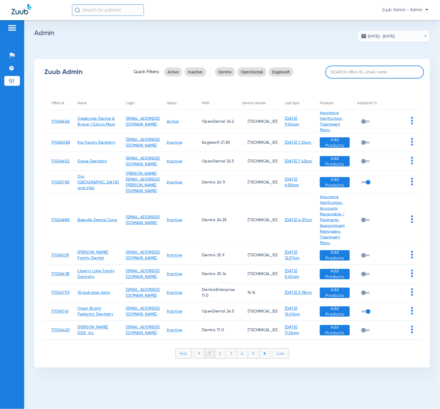
click at [350, 69] on input at bounding box center [374, 72] width 99 height 13
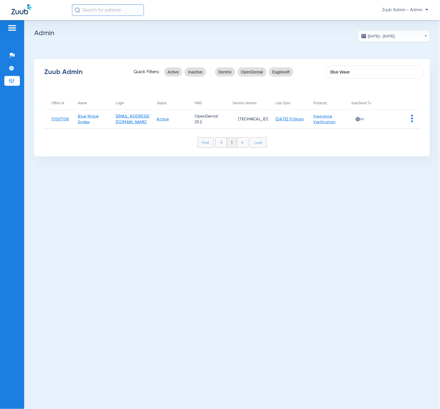
type input "Blue Wave"
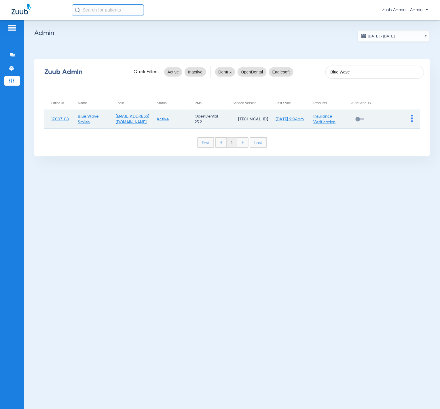
click at [412, 120] on img at bounding box center [412, 118] width 2 height 8
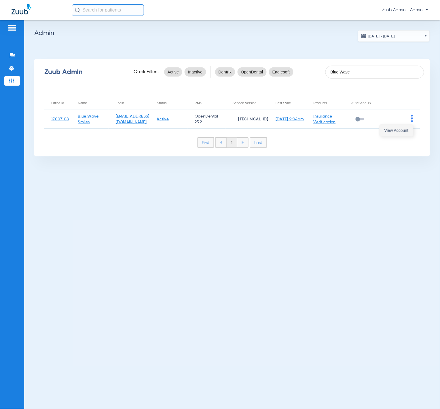
click at [407, 128] on span "View Account" at bounding box center [396, 130] width 24 height 4
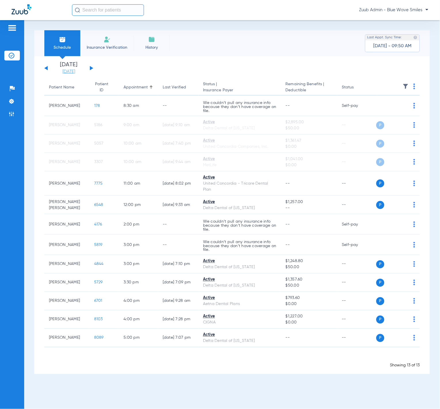
click at [71, 70] on link "[DATE]" at bounding box center [68, 72] width 35 height 6
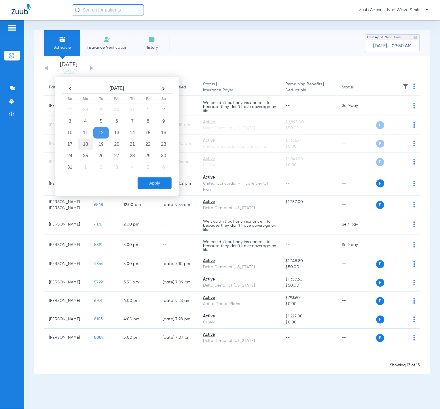
click at [82, 142] on td "18" at bounding box center [86, 144] width 16 height 12
click at [150, 182] on button "Apply" at bounding box center [155, 183] width 34 height 12
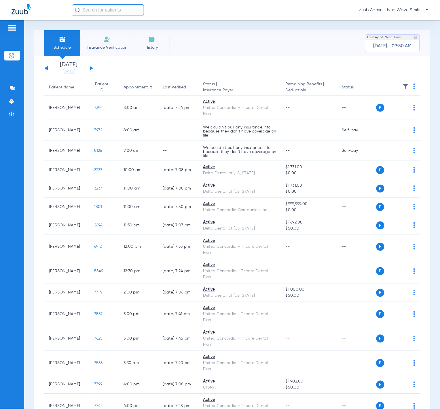
click at [402, 86] on img at bounding box center [405, 86] width 6 height 6
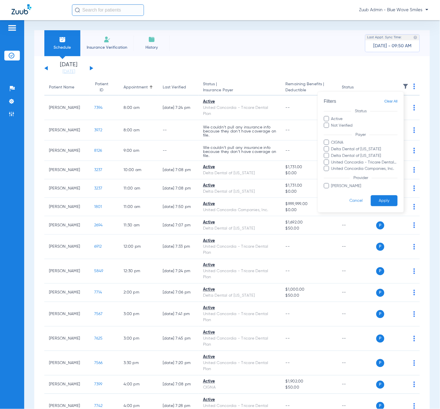
click at [240, 51] on div at bounding box center [220, 204] width 440 height 409
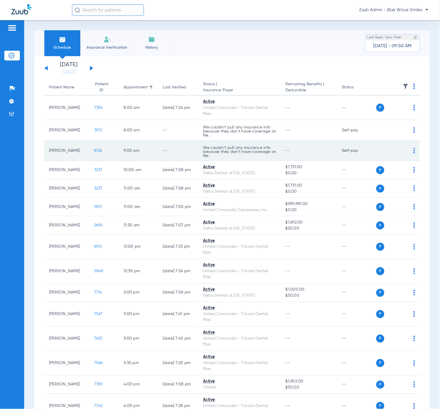
click at [94, 149] on span "8126" at bounding box center [98, 150] width 8 height 4
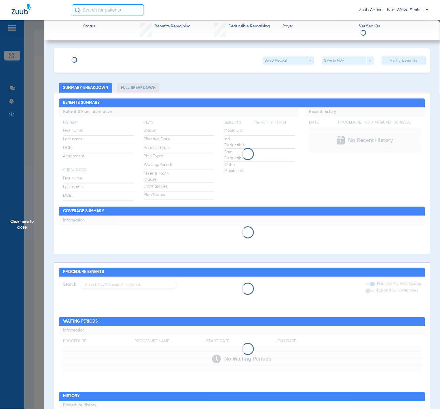
type input "Donald"
type input "Schall"
type input "04/16/1947"
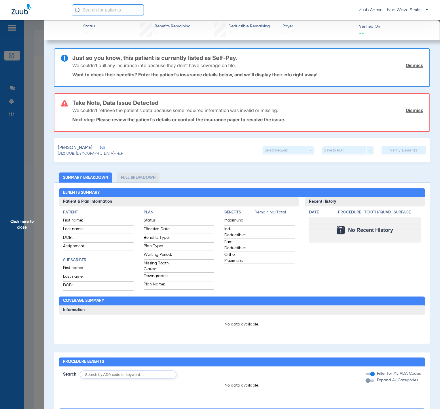
click at [98, 144] on div "Schall, Donald Edit" at bounding box center [90, 147] width 65 height 7
click at [100, 146] on span "Edit" at bounding box center [102, 148] width 5 height 5
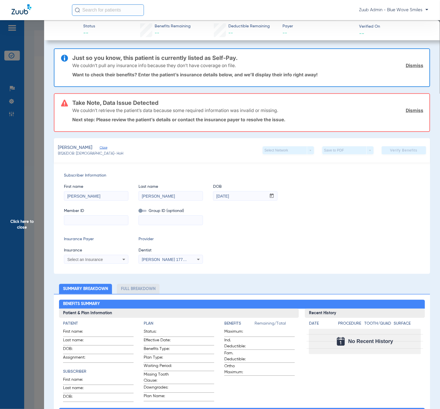
click at [406, 107] on link "Dismiss" at bounding box center [415, 110] width 18 height 6
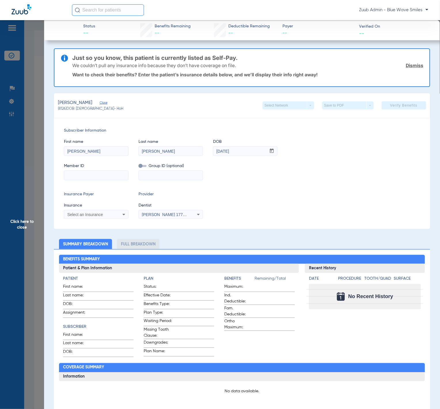
click at [409, 67] on link "Dismiss" at bounding box center [415, 65] width 18 height 6
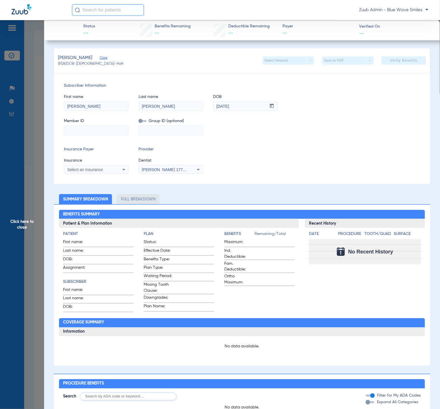
click at [38, 84] on span "Click here to close" at bounding box center [22, 224] width 44 height 409
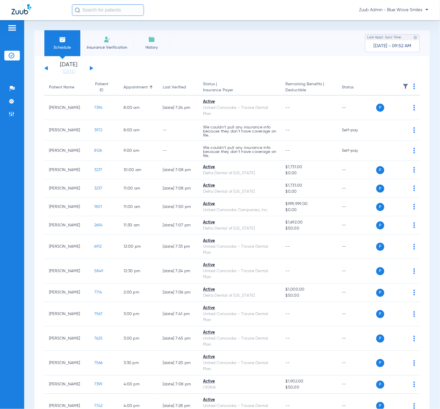
click at [93, 67] on div "Sunday 06-08-2025 Monday 06-09-2025 Tuesday 06-10-2025 Wednesday 06-11-2025 Thu…" at bounding box center [68, 68] width 49 height 13
click at [91, 67] on button at bounding box center [91, 68] width 3 height 4
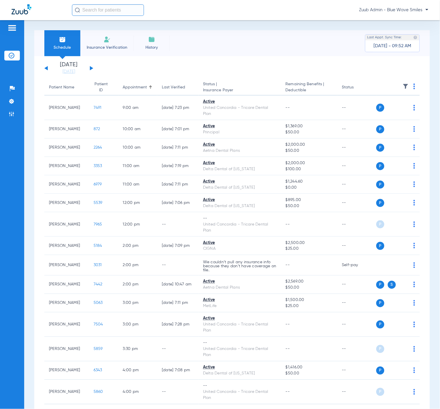
click at [45, 67] on button at bounding box center [45, 68] width 3 height 4
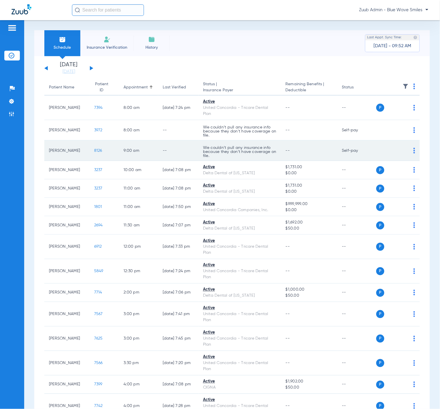
click at [89, 147] on td "8126" at bounding box center [104, 150] width 30 height 20
click at [94, 148] on span "8126" at bounding box center [98, 150] width 8 height 4
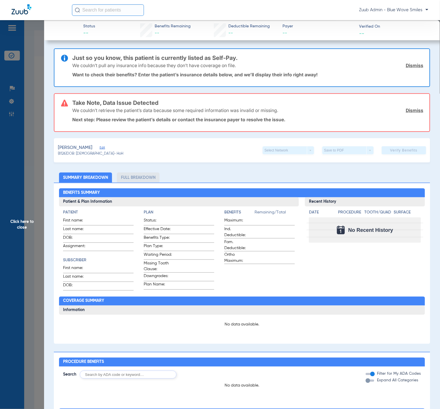
click at [29, 123] on span "Click here to close" at bounding box center [22, 224] width 44 height 409
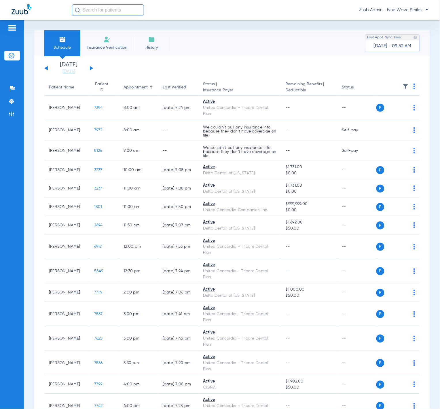
click at [110, 40] on img at bounding box center [107, 39] width 7 height 7
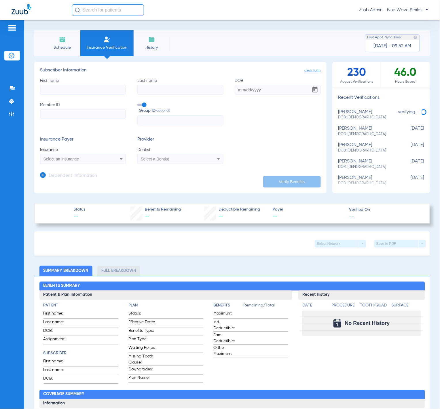
click at [355, 127] on div "donald schall DOB: 04/16/1947" at bounding box center [366, 131] width 57 height 11
type input "Donald"
type input "Schall"
type input "04/16/1947"
type input "H79608196"
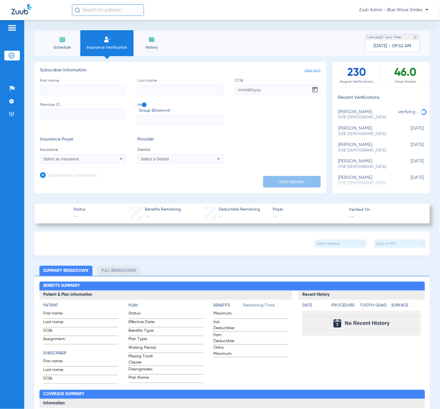
type input "Y9623"
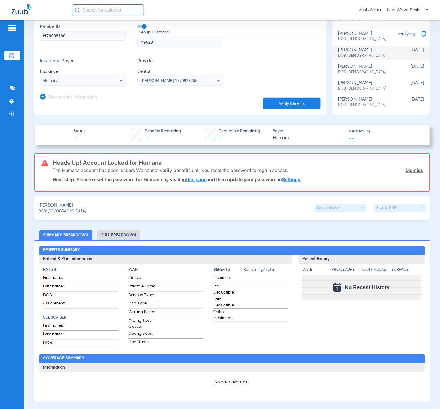
scroll to position [45, 0]
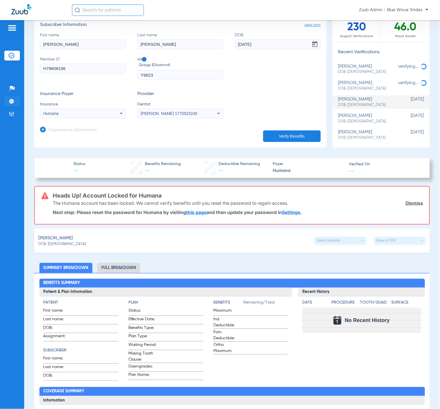
click at [15, 98] on li "Settings" at bounding box center [12, 101] width 16 height 10
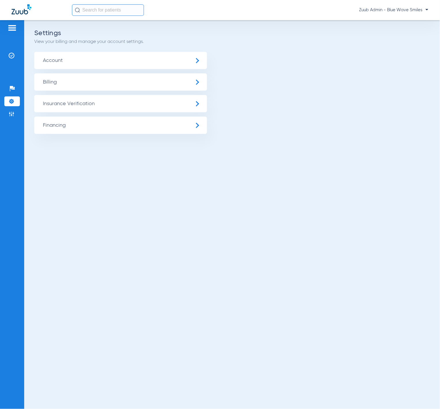
click at [74, 63] on span "Account" at bounding box center [120, 60] width 173 height 17
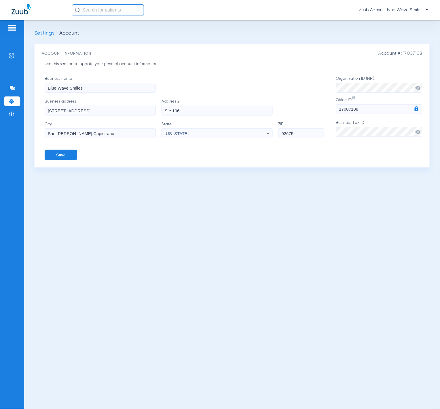
click at [410, 51] on span "Account #: 17007108" at bounding box center [400, 53] width 44 height 5
copy span "17007108"
drag, startPoint x: 7, startPoint y: 56, endPoint x: 15, endPoint y: 58, distance: 7.6
click at [7, 56] on li "Insurance Verification" at bounding box center [12, 56] width 16 height 10
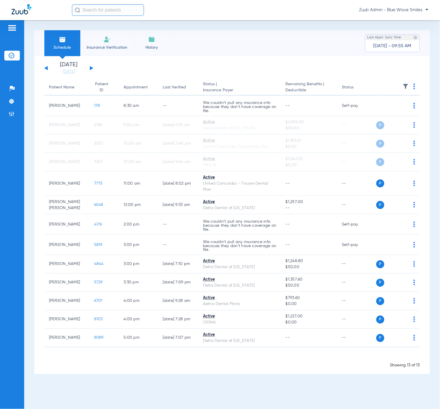
click at [114, 40] on li "Insurance Verification" at bounding box center [106, 43] width 53 height 26
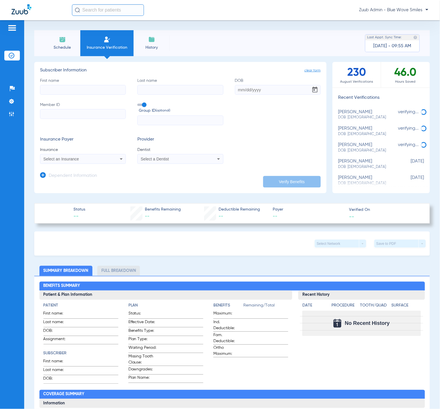
click at [357, 168] on span "DOB: 04/16/1947" at bounding box center [366, 166] width 57 height 5
type input "Donald"
type input "Schall"
type input "04/16/1947"
type input "H79608196"
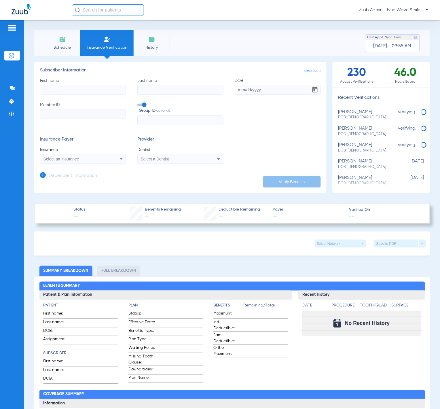
type input "Y9623"
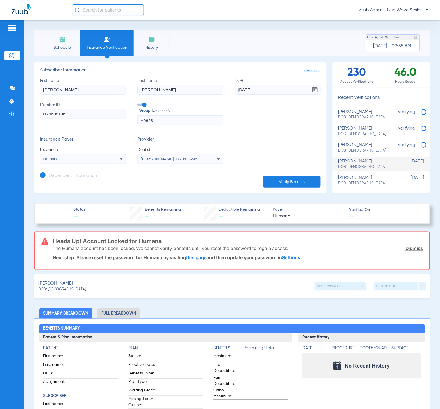
click at [412, 224] on link "Dismiss" at bounding box center [414, 248] width 18 height 6
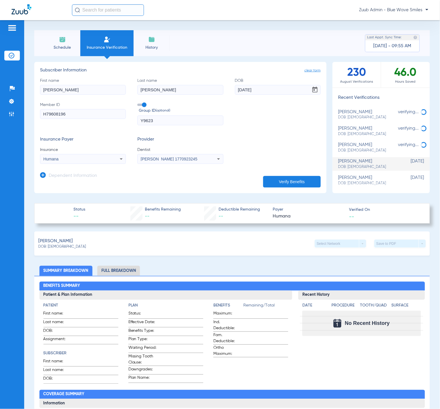
click at [230, 202] on app-manual-insurance-verification "clear form Subscriber Information First name Donald Last name Schall DOB 04/16/…" at bounding box center [231, 359] width 395 height 594
click at [287, 181] on button "Verify Benefits" at bounding box center [292, 182] width 58 height 12
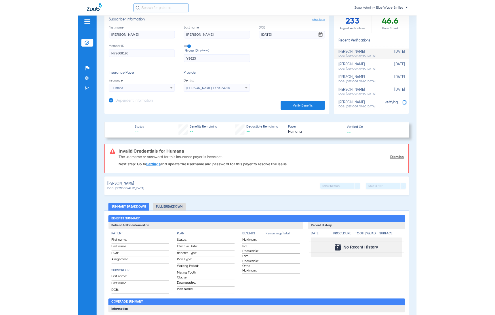
scroll to position [45, 0]
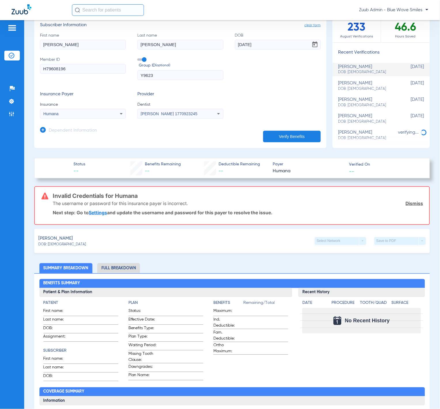
click at [289, 140] on button "Verify Benefits" at bounding box center [292, 137] width 58 height 12
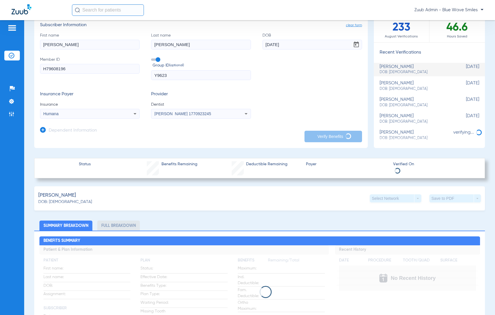
click at [336, 224] on app-loading-indicator at bounding box center [259, 291] width 440 height 93
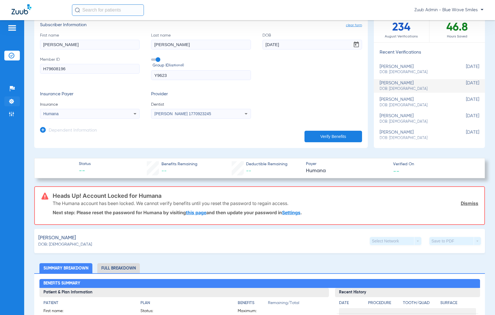
click at [14, 97] on li "Settings" at bounding box center [12, 101] width 16 height 10
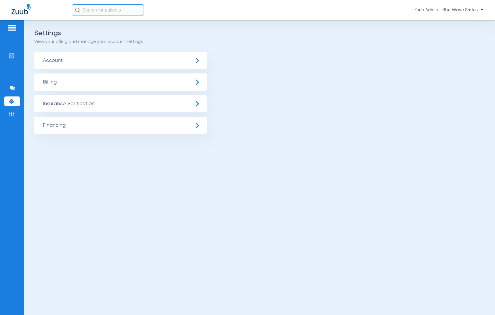
click at [107, 97] on span "Insurance Verification" at bounding box center [120, 103] width 173 height 17
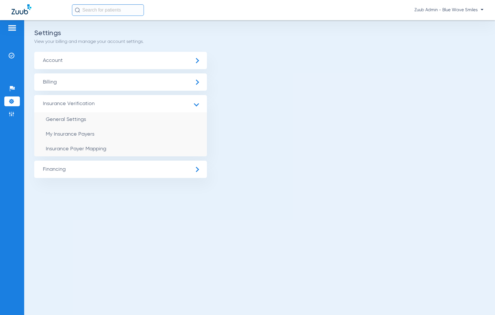
click at [103, 112] on span "Insurance Verification" at bounding box center [120, 103] width 173 height 17
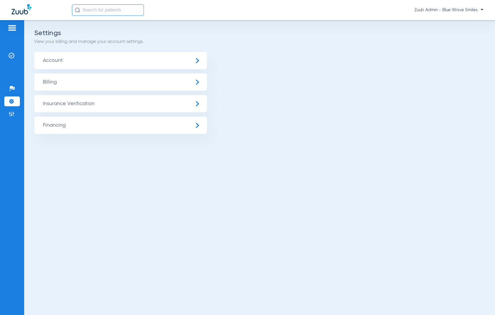
click at [94, 108] on span "Insurance Verification" at bounding box center [120, 103] width 173 height 17
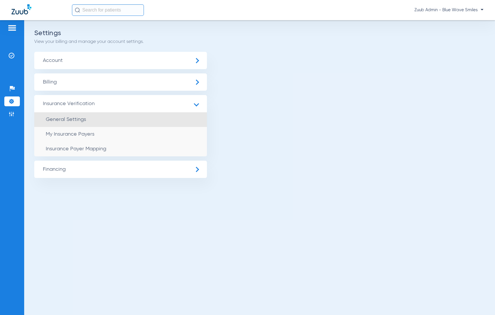
click at [97, 121] on li "General Settings" at bounding box center [120, 119] width 173 height 15
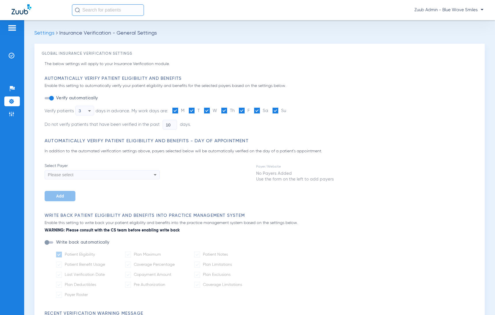
type input "5"
type input "1"
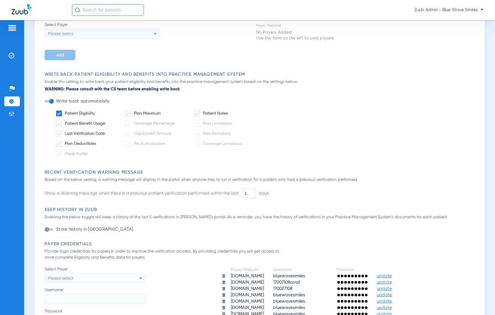
scroll to position [165, 0]
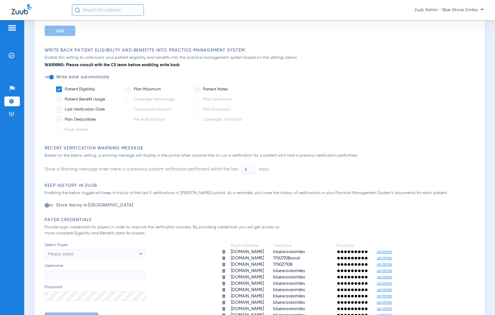
click at [391, 224] on span "update" at bounding box center [384, 258] width 15 height 4
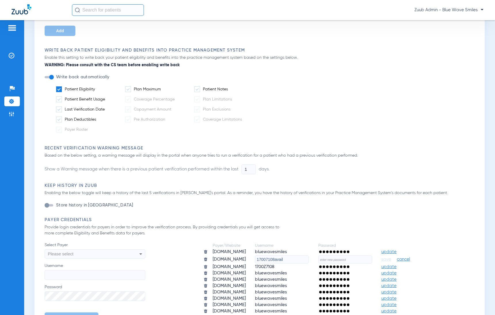
click at [342, 224] on input "text" at bounding box center [345, 259] width 54 height 8
paste input "qZ07tTBt8yy8!"
type input "qZ07tTBt8yy8!"
click at [390, 224] on span "save" at bounding box center [386, 259] width 10 height 5
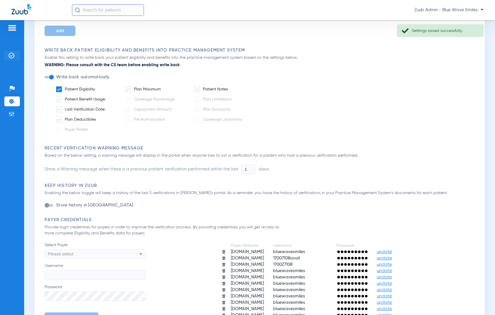
click at [12, 55] on img at bounding box center [12, 56] width 6 height 6
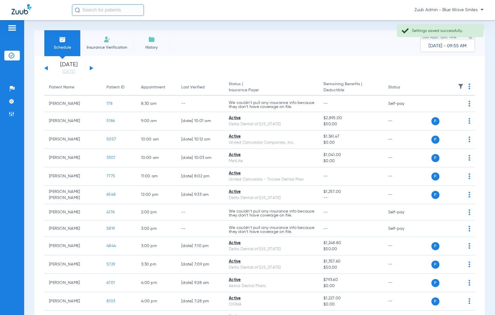
click at [117, 39] on li "Insurance Verification" at bounding box center [106, 43] width 53 height 26
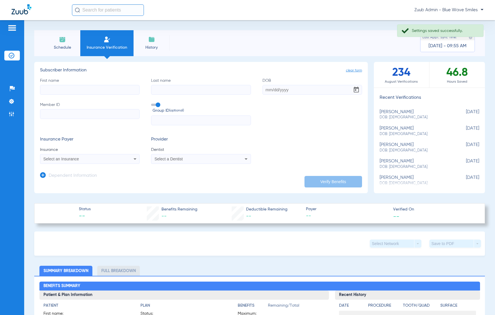
click at [428, 134] on span "DOB: 04/16/1947" at bounding box center [414, 133] width 71 height 5
type input "Donald"
type input "Schall"
type input "04/16/1947"
type input "H79608196"
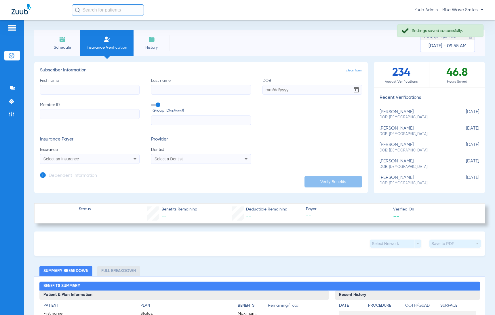
type input "Y9623"
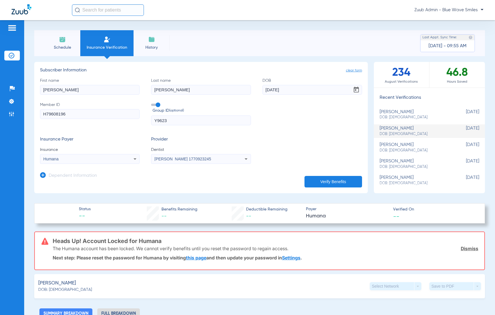
click at [321, 187] on app-manual-verification-form "clear form Subscriber Information First name Donald Last name Schall DOB 04/16/…" at bounding box center [200, 127] width 333 height 131
click at [321, 185] on button "Verify Benefits" at bounding box center [333, 182] width 58 height 12
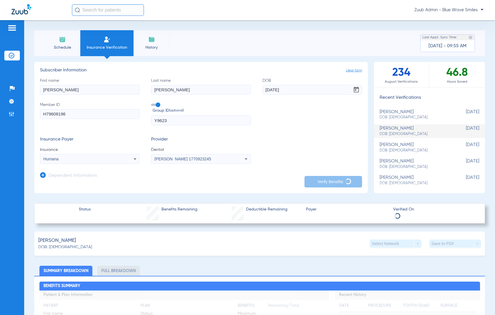
click at [154, 46] on span "History" at bounding box center [151, 48] width 27 height 6
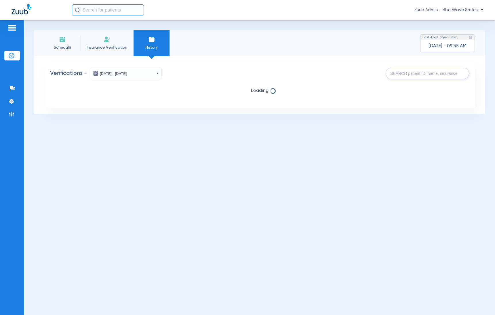
drag, startPoint x: 114, startPoint y: 45, endPoint x: 128, endPoint y: 55, distance: 17.5
click at [114, 45] on span "Insurance Verification" at bounding box center [107, 48] width 45 height 6
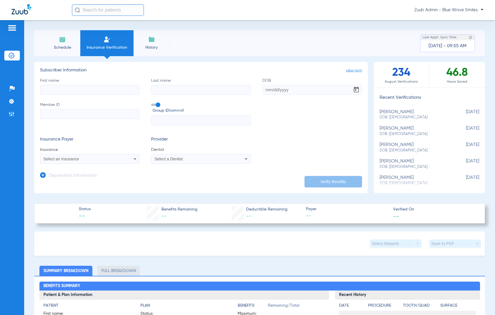
click at [389, 131] on span "DOB: 04/16/1947" at bounding box center [414, 133] width 71 height 5
type input "Donald"
type input "Schall"
type input "04/16/1947"
type input "H79608196"
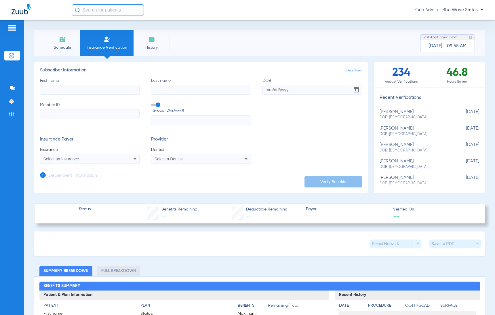
type input "Y9623"
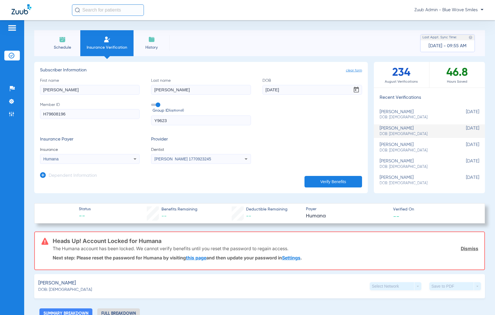
click at [327, 182] on button "Verify Benefits" at bounding box center [333, 182] width 58 height 12
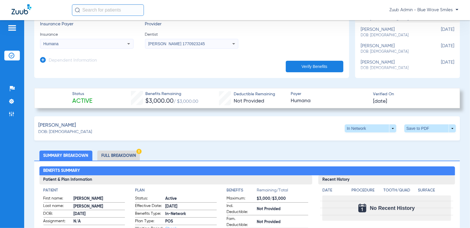
scroll to position [147, 0]
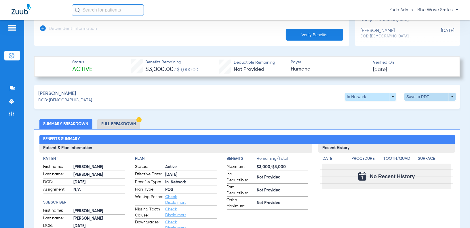
click at [423, 96] on span at bounding box center [430, 97] width 14 height 14
click at [379, 103] on button "insert_drive_file Save to PDF" at bounding box center [376, 108] width 43 height 12
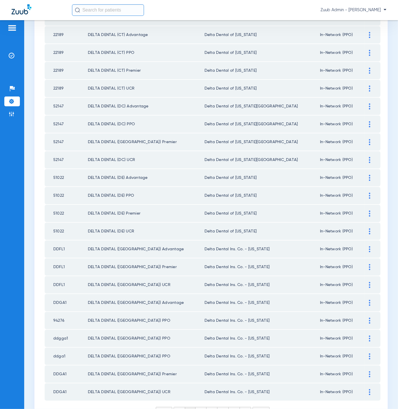
scroll to position [608, 0]
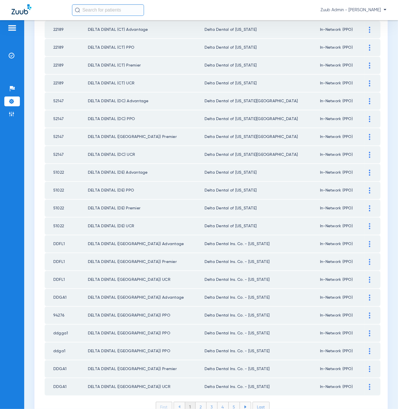
type input "Delta Dental"
drag, startPoint x: 197, startPoint y: 375, endPoint x: 195, endPoint y: 369, distance: 6.3
click at [197, 402] on li "2" at bounding box center [200, 407] width 11 height 10
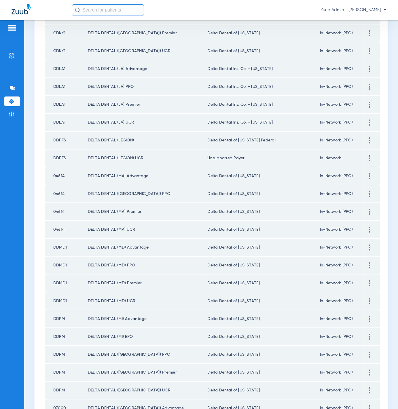
scroll to position [438, 0]
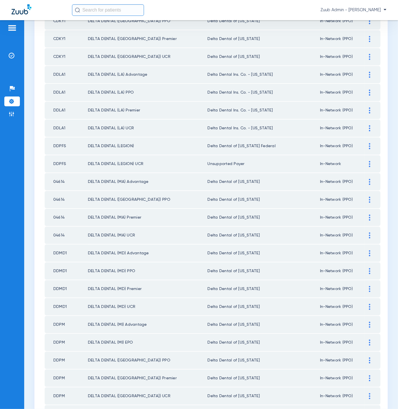
click at [369, 143] on img at bounding box center [369, 146] width 1 height 6
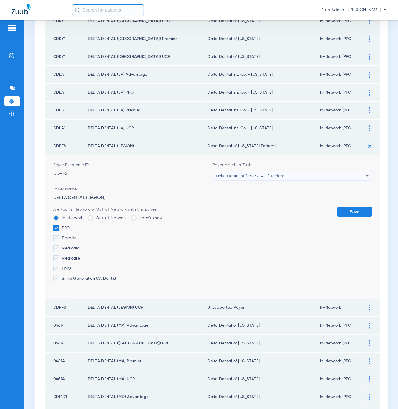
click at [321, 171] on div "Delta Dental of [US_STATE] Federal" at bounding box center [290, 176] width 150 height 10
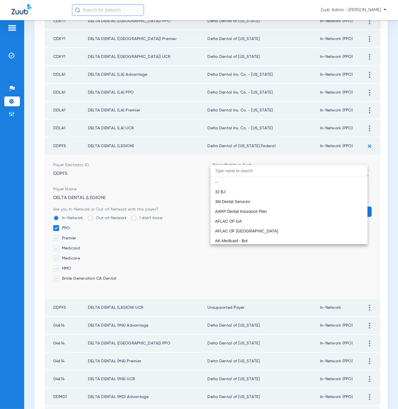
scroll to position [1214, 0]
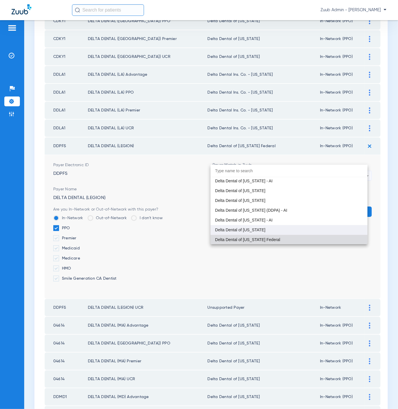
click at [292, 228] on mat-option "Delta Dental of [US_STATE]" at bounding box center [288, 230] width 157 height 10
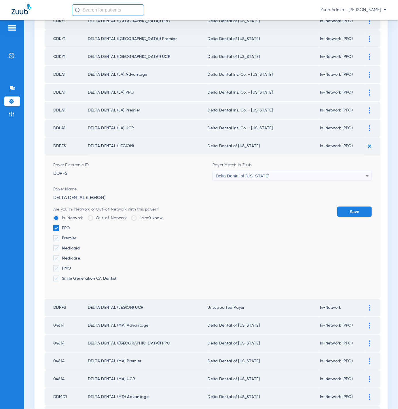
click at [337, 206] on button "Save" at bounding box center [354, 211] width 35 height 10
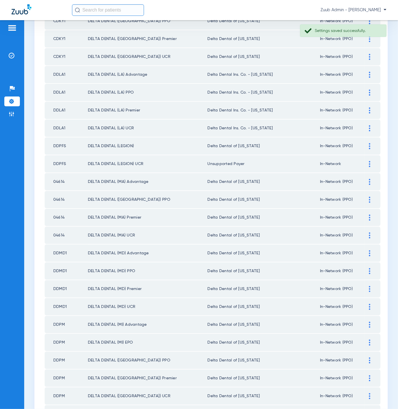
click at [369, 161] on img at bounding box center [369, 164] width 1 height 6
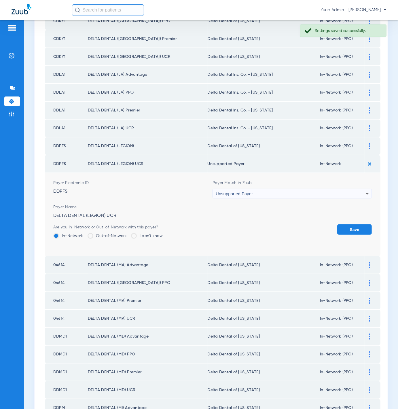
click at [298, 180] on span "Payer Match in Zuub" at bounding box center [291, 183] width 159 height 6
click at [293, 189] on div "Unsupported Payer" at bounding box center [290, 194] width 150 height 10
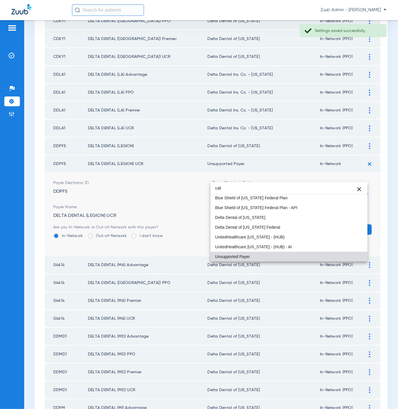
scroll to position [30, 0]
type input "californ"
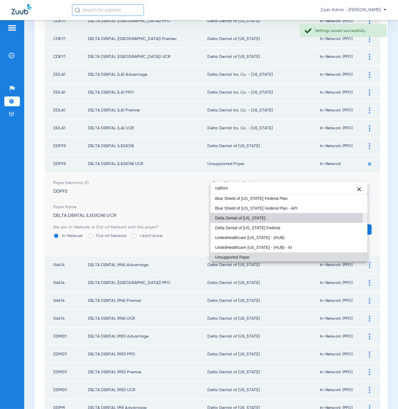
click at [278, 219] on mat-option "Delta Dental of [US_STATE]" at bounding box center [288, 218] width 157 height 10
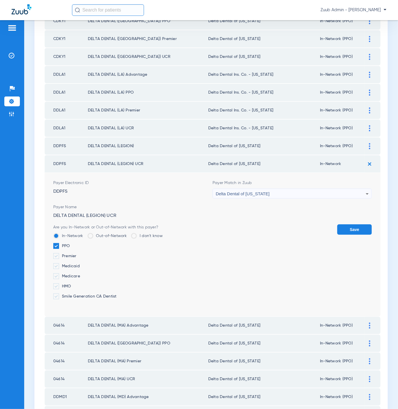
click at [347, 224] on button "Save" at bounding box center [354, 229] width 35 height 10
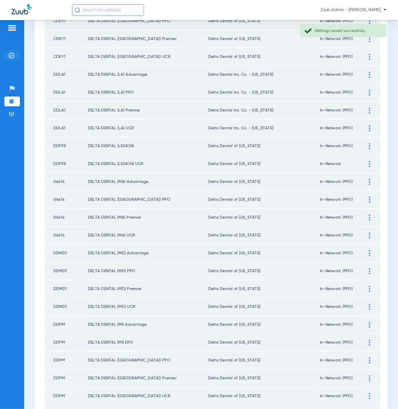
click at [11, 57] on img at bounding box center [12, 56] width 6 height 6
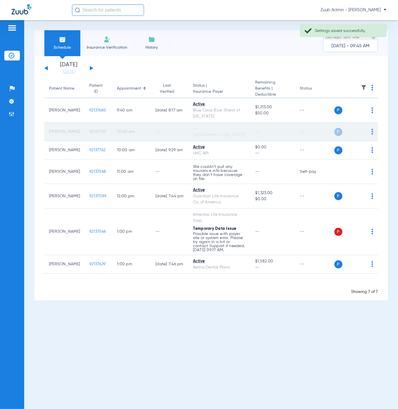
click at [371, 132] on img at bounding box center [372, 132] width 2 height 6
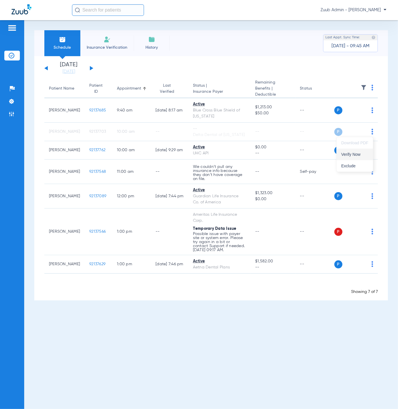
click at [364, 154] on span "Verify Now" at bounding box center [354, 154] width 27 height 4
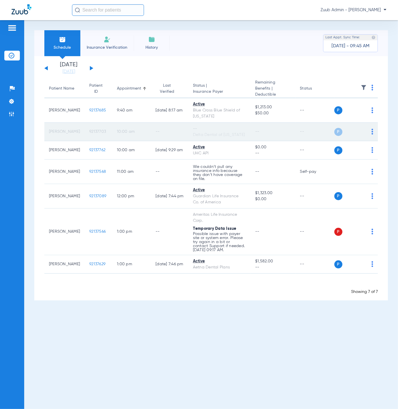
click at [207, 136] on div "Delta Dental of [US_STATE]" at bounding box center [219, 135] width 53 height 6
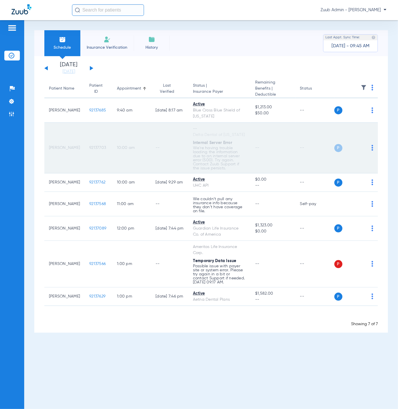
click at [93, 146] on span "92137703" at bounding box center [97, 148] width 17 height 4
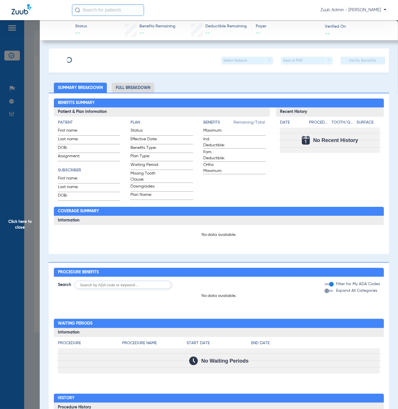
type input "Jay"
type input "Hammond"
type input "03/03/1965"
type input "449496190"
type input "10010002"
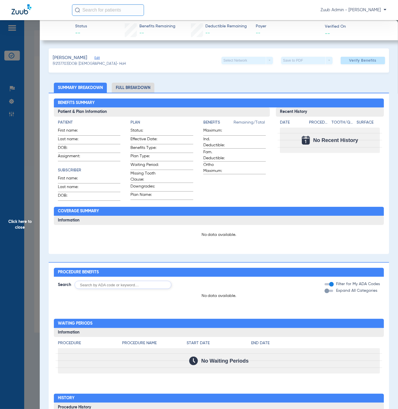
click at [96, 58] on div "Cooper, Emma Edit" at bounding box center [89, 57] width 73 height 7
click at [96, 56] on span "Edit" at bounding box center [96, 58] width 5 height 5
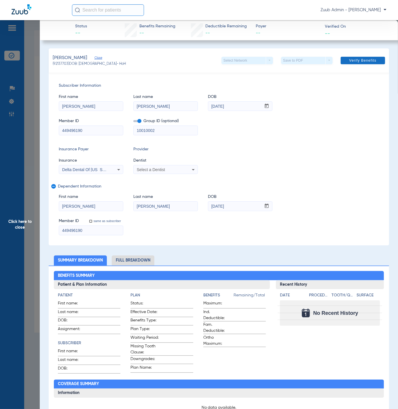
click at [366, 60] on span "Verify Benefits" at bounding box center [362, 60] width 27 height 5
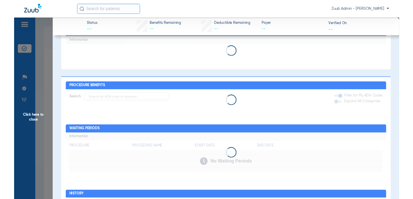
scroll to position [411, 0]
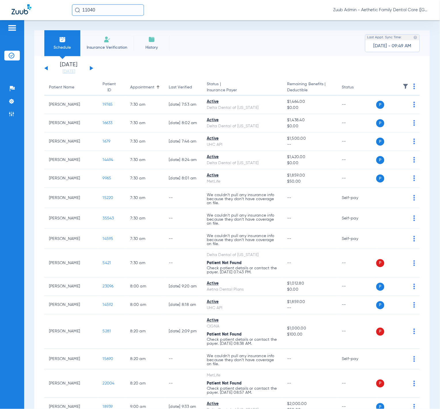
click at [100, 7] on input "11040" at bounding box center [108, 10] width 72 height 12
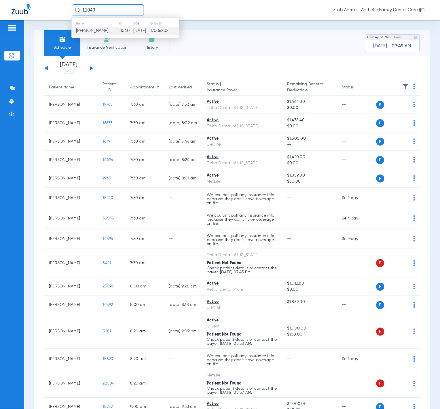
paste input "[PERSON_NAME]"
type input "[PERSON_NAME]"
click at [111, 33] on td "[PERSON_NAME]" at bounding box center [97, 31] width 51 height 8
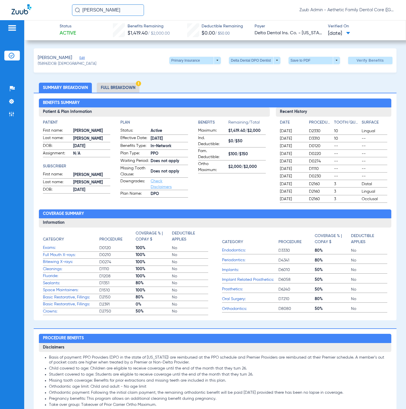
click at [111, 88] on li "Full Breakdown" at bounding box center [118, 88] width 43 height 10
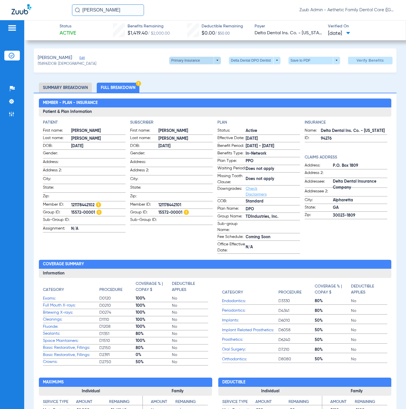
click at [177, 63] on span at bounding box center [194, 60] width 51 height 7
click at [181, 82] on span "Secondary Insurance" at bounding box center [188, 83] width 38 height 4
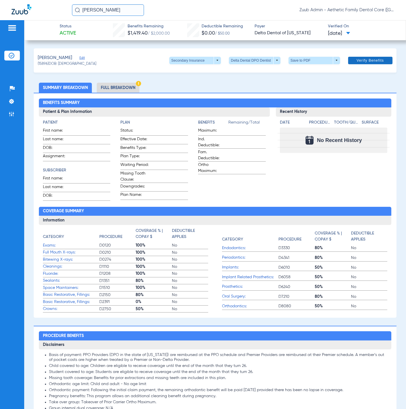
click at [351, 60] on span at bounding box center [370, 61] width 44 height 14
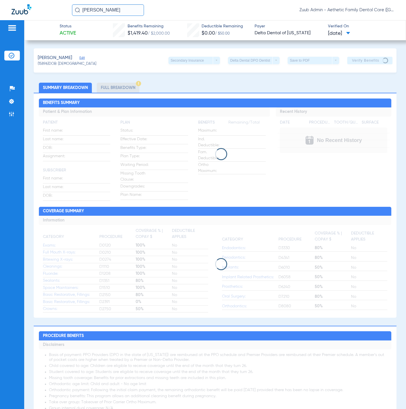
click at [189, 72] on div "[PERSON_NAME] (15896) DOB: [DEMOGRAPHIC_DATA] Secondary Insurance arrow_drop_do…" at bounding box center [215, 60] width 362 height 24
click at [128, 10] on input "[PERSON_NAME]" at bounding box center [108, 10] width 72 height 12
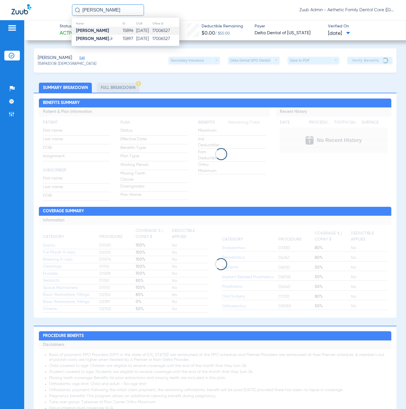
click at [125, 28] on td "15896" at bounding box center [129, 31] width 14 height 8
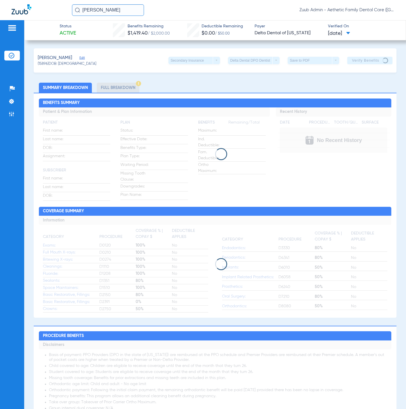
click at [85, 56] on div "[PERSON_NAME]" at bounding box center [67, 57] width 58 height 7
click at [85, 56] on span "Edit" at bounding box center [81, 58] width 5 height 5
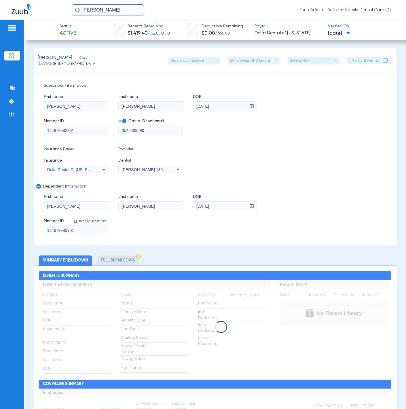
click at [155, 58] on div "[PERSON_NAME] (15896) DOB: [DEMOGRAPHIC_DATA] Secondary Insurance arrow_drop_do…" at bounding box center [215, 60] width 362 height 24
click at [193, 60] on div "Secondary Insurance arrow_drop_down" at bounding box center [193, 60] width 51 height 7
click at [118, 265] on li "Full Breakdown" at bounding box center [118, 260] width 43 height 10
click at [306, 171] on div "Insurance Payer Insurance Delta Dental Of [US_STATE] Provider Dentist [PERSON_N…" at bounding box center [215, 160] width 342 height 28
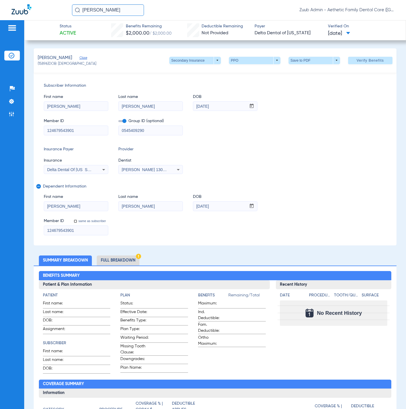
click at [117, 257] on li "Full Breakdown" at bounding box center [118, 260] width 43 height 10
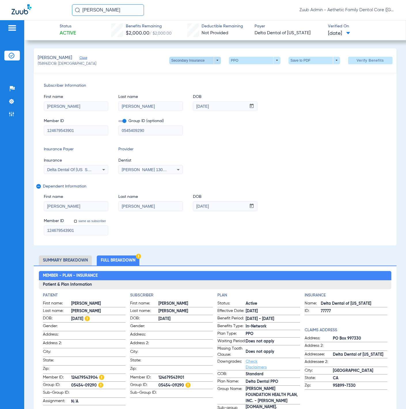
click at [195, 61] on span at bounding box center [195, 61] width 14 height 14
click at [196, 68] on button "Primary Insurance" at bounding box center [188, 72] width 47 height 12
type input "[PERSON_NAME]"
type input "[DATE]"
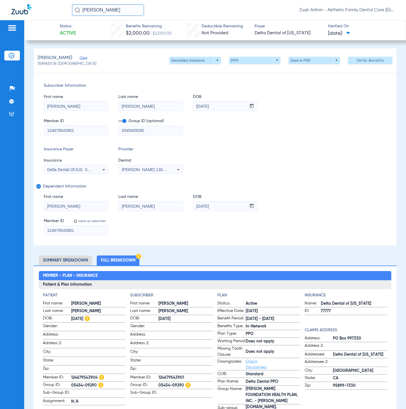
type input "121178442101"
type input "1557200001"
type input "121178442101"
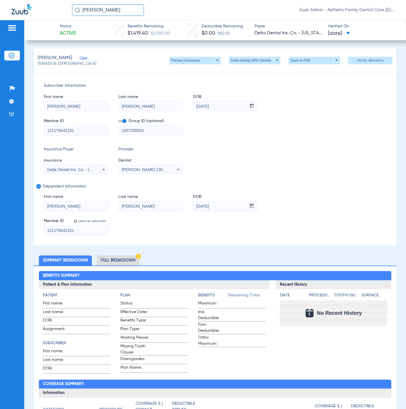
click at [120, 260] on li "Full Breakdown" at bounding box center [118, 260] width 43 height 10
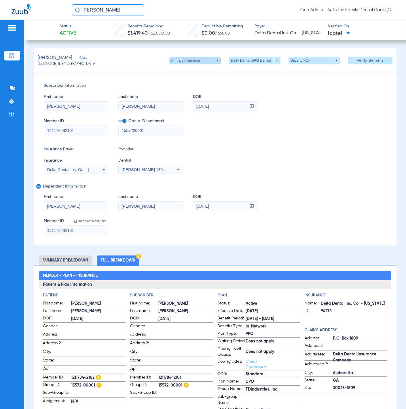
click at [188, 61] on span at bounding box center [195, 61] width 14 height 14
click at [198, 79] on button "Secondary Insurance" at bounding box center [188, 83] width 47 height 12
type input "[PERSON_NAME]"
type input "[DATE]"
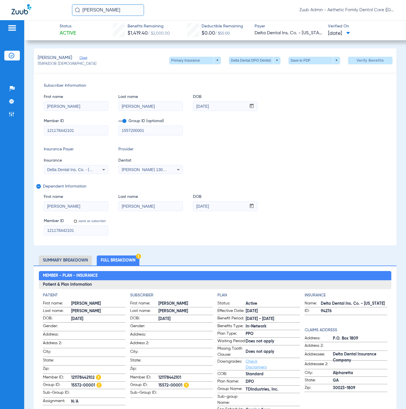
type input "124679543901"
type input "0545409290"
type input "124679543901"
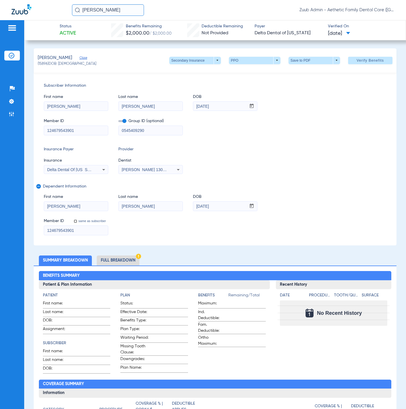
click at [117, 257] on li "Full Breakdown" at bounding box center [118, 260] width 43 height 10
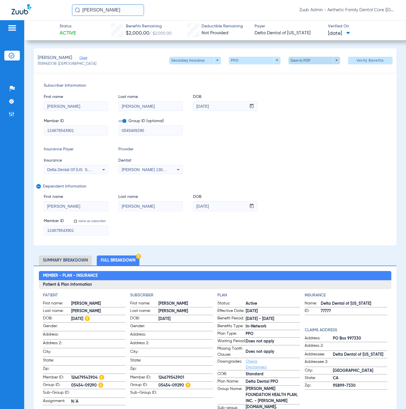
click at [312, 60] on span at bounding box center [314, 61] width 14 height 14
click at [309, 75] on button "insert_drive_file Save to PDF" at bounding box center [305, 72] width 43 height 12
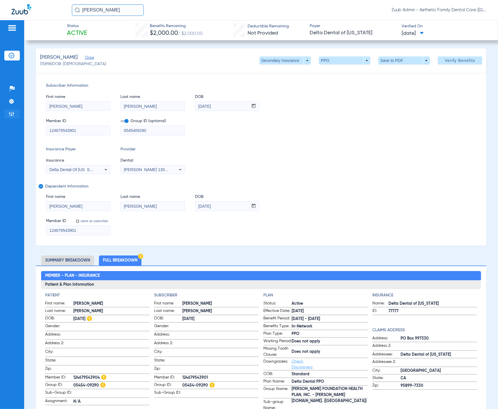
click at [17, 112] on li "Admin" at bounding box center [12, 114] width 16 height 10
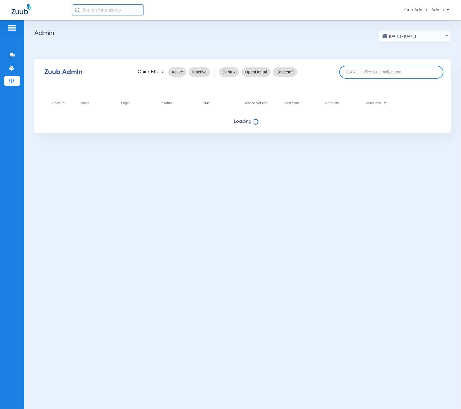
click at [360, 69] on input at bounding box center [391, 72] width 104 height 13
paste input "Nuvo Dental"
type input "Nuvo Dental"
click at [387, 74] on input "Nuvo Dental" at bounding box center [391, 72] width 104 height 13
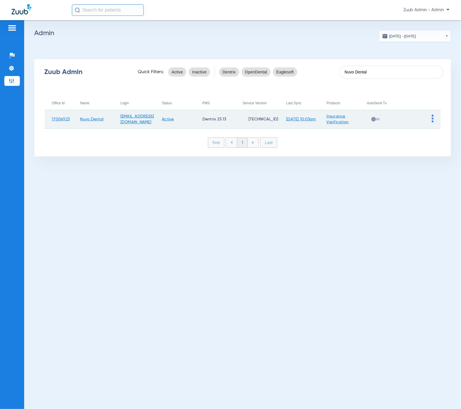
click at [432, 119] on img at bounding box center [433, 118] width 2 height 8
drag, startPoint x: 429, startPoint y: 131, endPoint x: 378, endPoint y: 121, distance: 52.0
click at [429, 131] on button "View Account" at bounding box center [416, 131] width 33 height 12
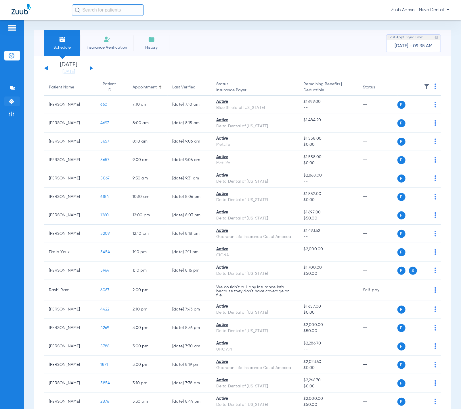
click at [17, 99] on li "Settings" at bounding box center [12, 101] width 16 height 10
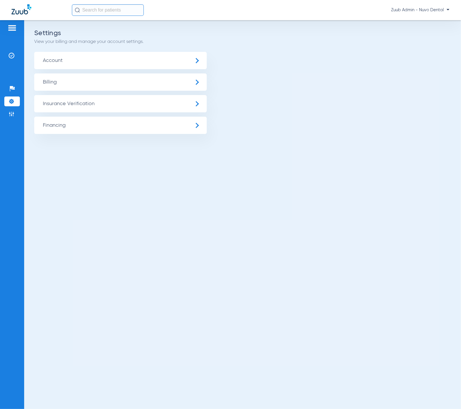
click at [81, 110] on span "Insurance Verification" at bounding box center [120, 103] width 173 height 17
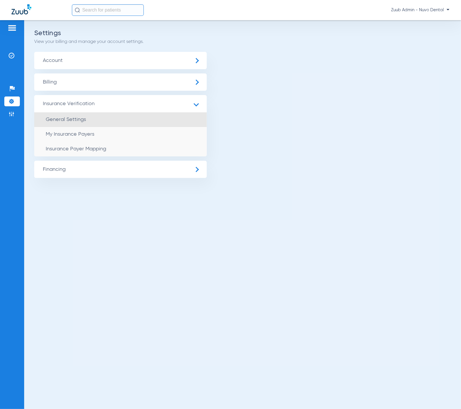
click at [83, 115] on li "General Settings" at bounding box center [120, 119] width 173 height 15
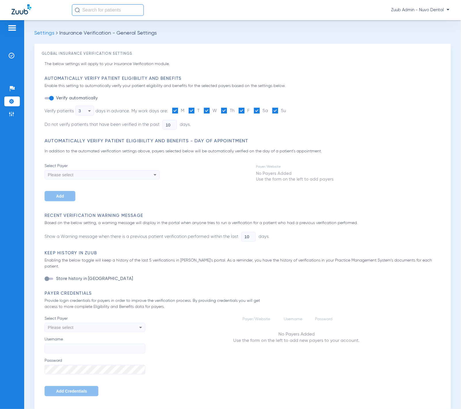
type input "5"
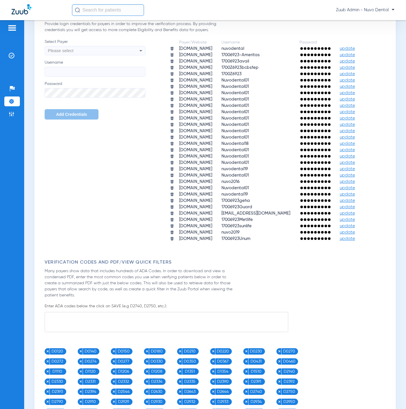
scroll to position [276, 0]
click at [13, 55] on img at bounding box center [12, 56] width 6 height 6
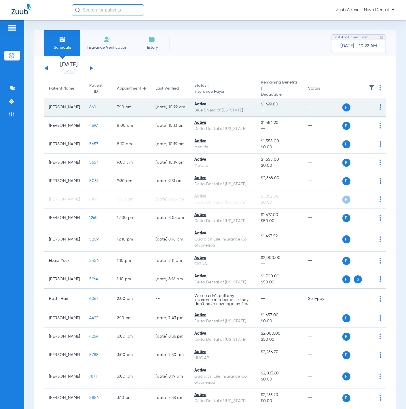
click at [89, 105] on span "660" at bounding box center [92, 107] width 7 height 4
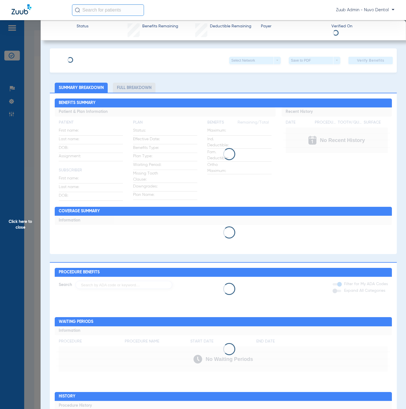
type input "Bi"
type input "Nguyen"
type input "04/15/1989"
type input "912400537"
type input "229162"
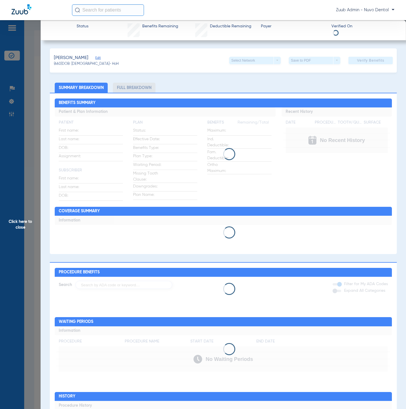
click at [95, 58] on span "Edit" at bounding box center [97, 58] width 5 height 5
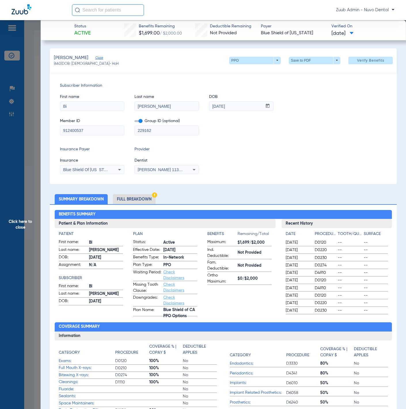
click at [162, 167] on span "Mercedes Leoncio 1134358021" at bounding box center [166, 169] width 57 height 5
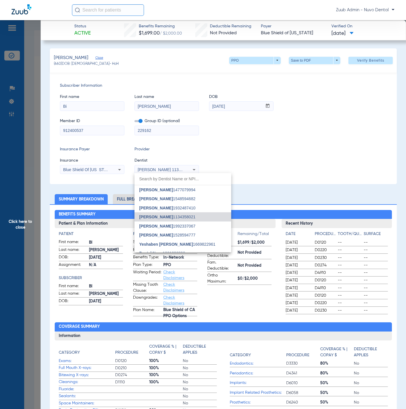
click at [270, 161] on div at bounding box center [203, 204] width 406 height 409
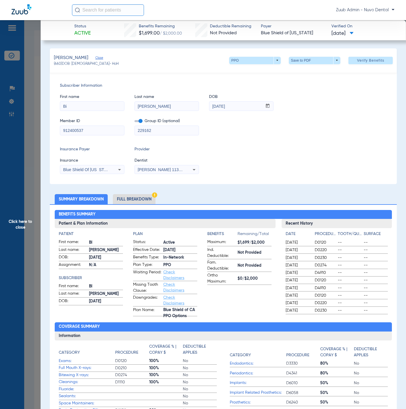
click at [20, 179] on span "Click here to close" at bounding box center [20, 224] width 41 height 409
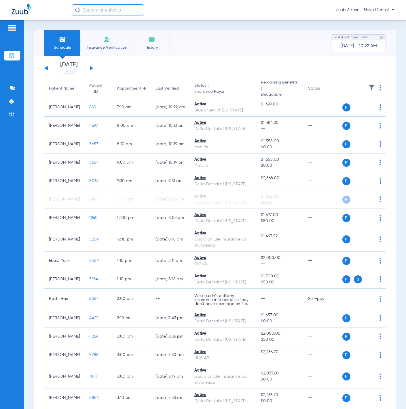
click at [63, 78] on div "Sunday 06-08-2025 Monday 06-09-2025 Tuesday 06-10-2025 Wednesday 06-11-2025 Thu…" at bounding box center [214, 263] width 361 height 414
click at [66, 73] on link "[DATE]" at bounding box center [68, 72] width 35 height 6
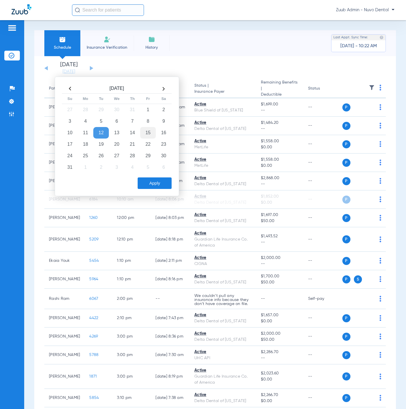
click at [150, 137] on td "15" at bounding box center [148, 133] width 16 height 12
click at [163, 183] on button "Apply" at bounding box center [155, 183] width 34 height 12
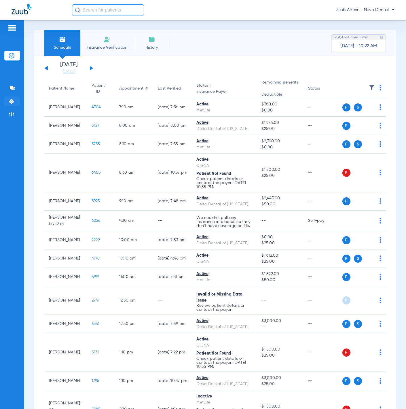
click at [12, 100] on img at bounding box center [12, 101] width 6 height 6
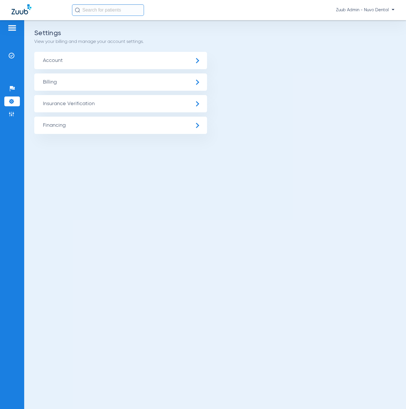
click at [62, 101] on span "Insurance Verification" at bounding box center [120, 103] width 173 height 17
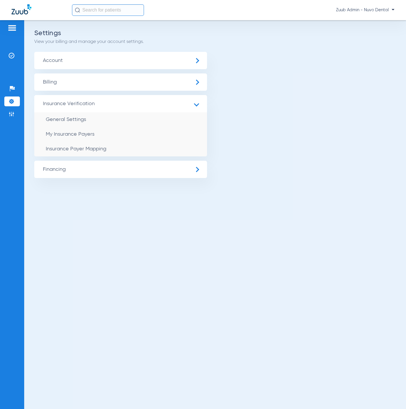
click at [72, 69] on ul "Account Billing Insurance Verification General Settings My Insurance Payers Ins…" at bounding box center [214, 115] width 361 height 126
click at [73, 64] on span "Account" at bounding box center [120, 60] width 173 height 17
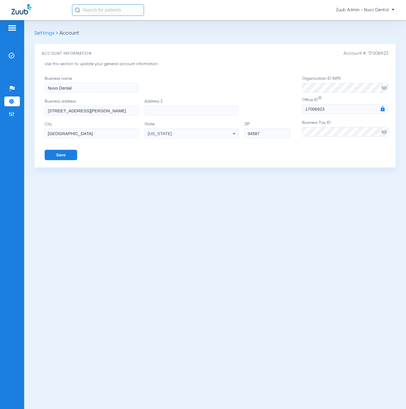
click at [383, 133] on span "visibility_off" at bounding box center [384, 132] width 6 height 6
click at [263, 135] on input "94587" at bounding box center [267, 133] width 46 height 10
click at [15, 57] on li "Insurance Verification" at bounding box center [12, 56] width 16 height 10
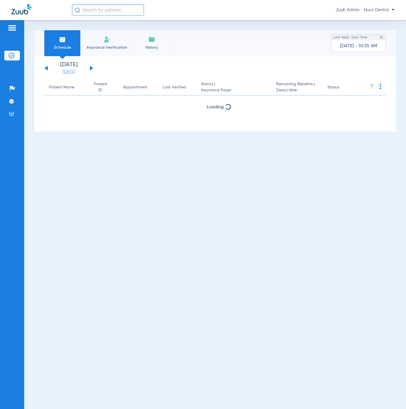
click at [72, 71] on link "[DATE]" at bounding box center [68, 72] width 35 height 6
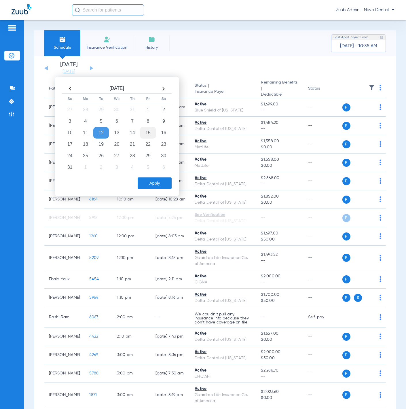
click at [142, 133] on td "15" at bounding box center [148, 133] width 16 height 12
click at [152, 184] on button "Apply" at bounding box center [155, 183] width 34 height 12
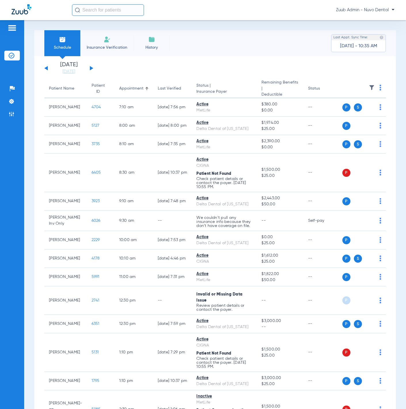
click at [363, 81] on th at bounding box center [364, 88] width 44 height 19
click at [369, 89] on img at bounding box center [372, 88] width 6 height 6
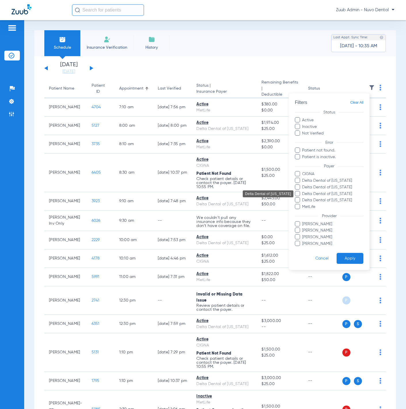
drag, startPoint x: 354, startPoint y: 194, endPoint x: 356, endPoint y: 226, distance: 32.0
click at [355, 194] on span "Delta Dental of Massachusetts" at bounding box center [332, 193] width 62 height 6
click at [303, 197] on input "Delta Dental of Massachusetts" at bounding box center [303, 197] width 0 height 0
click at [353, 262] on button "Apply" at bounding box center [349, 258] width 27 height 11
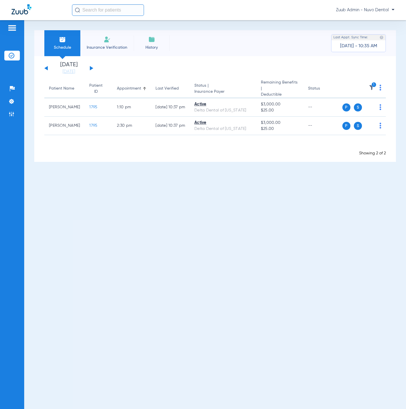
click at [369, 85] on img at bounding box center [372, 88] width 6 height 6
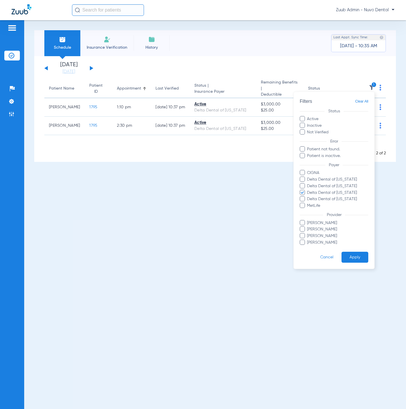
click at [364, 98] on span "Clear All" at bounding box center [361, 101] width 13 height 7
click at [355, 262] on button "Apply" at bounding box center [354, 256] width 27 height 11
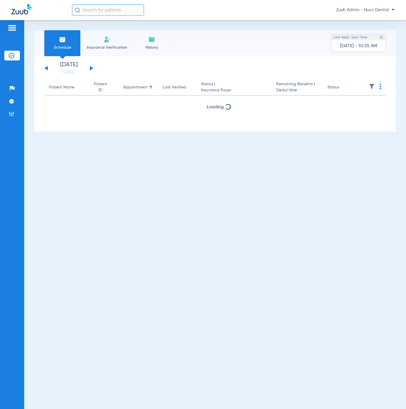
click at [68, 74] on div "Sunday 06-08-2025 Monday 06-09-2025 Tuesday 06-10-2025 Wednesday 06-11-2025 Thu…" at bounding box center [214, 93] width 361 height 75
click at [71, 71] on link "[DATE]" at bounding box center [68, 72] width 35 height 6
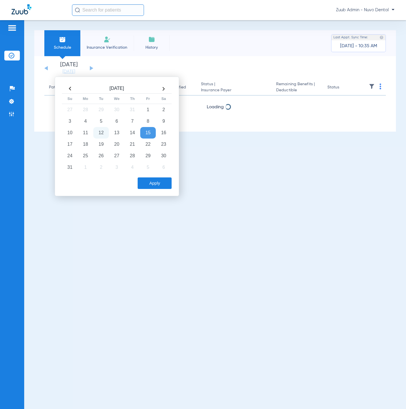
click at [106, 133] on td "12" at bounding box center [101, 133] width 16 height 12
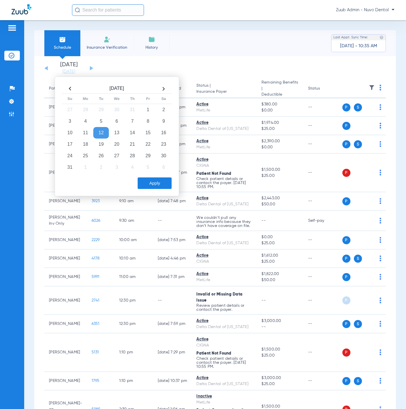
click at [149, 179] on button "Apply" at bounding box center [155, 183] width 34 height 12
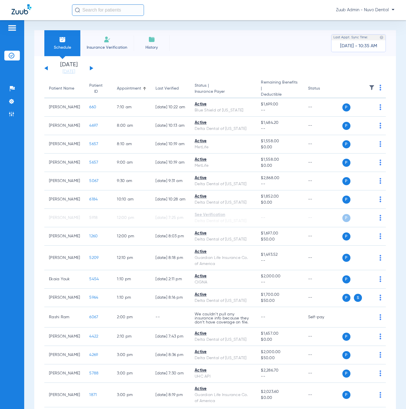
click at [369, 85] on img at bounding box center [372, 88] width 6 height 6
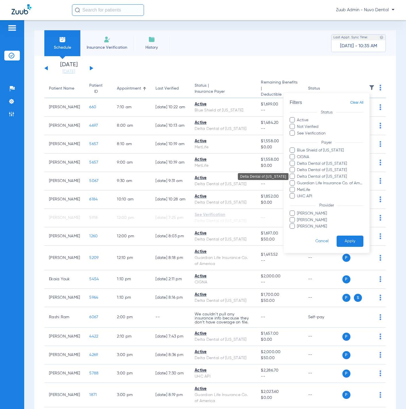
click at [343, 178] on span "Delta Dental of Massachusetts" at bounding box center [329, 176] width 67 height 6
click at [297, 180] on input "Delta Dental of Massachusetts" at bounding box center [297, 180] width 0 height 0
click at [342, 245] on button "Apply" at bounding box center [349, 240] width 27 height 11
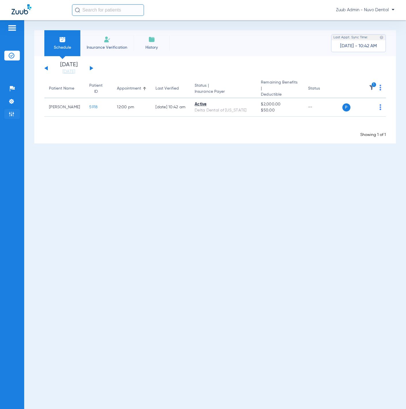
click at [10, 118] on li "Admin" at bounding box center [12, 114] width 16 height 10
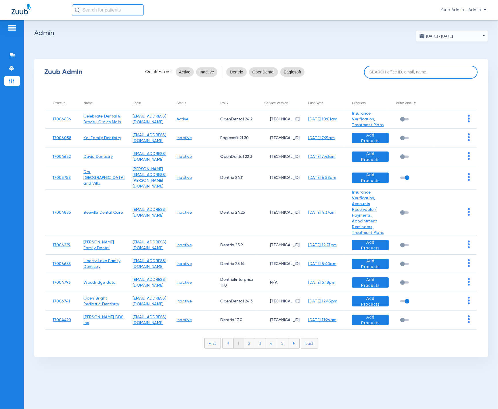
paste input "Ryan Trevino, DDS"
type input "Ryan Trevino, DDS"
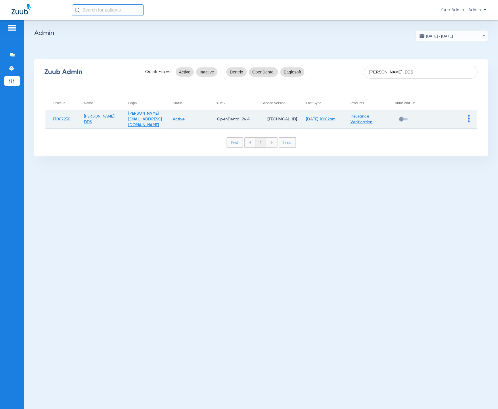
click at [461, 118] on img at bounding box center [469, 118] width 2 height 8
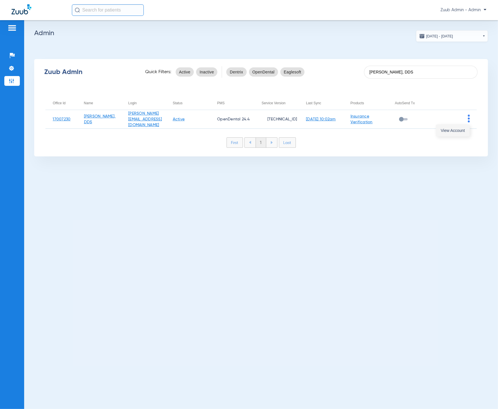
click at [454, 131] on span "View Account" at bounding box center [453, 130] width 24 height 4
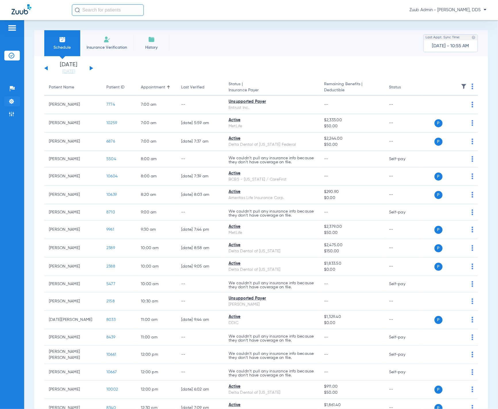
click at [15, 99] on li "Settings" at bounding box center [12, 101] width 16 height 10
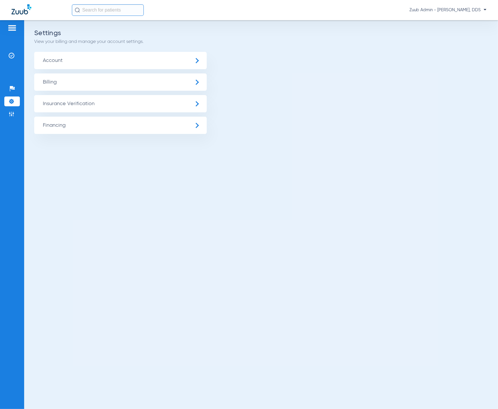
click at [78, 105] on span "Insurance Verification" at bounding box center [120, 103] width 173 height 17
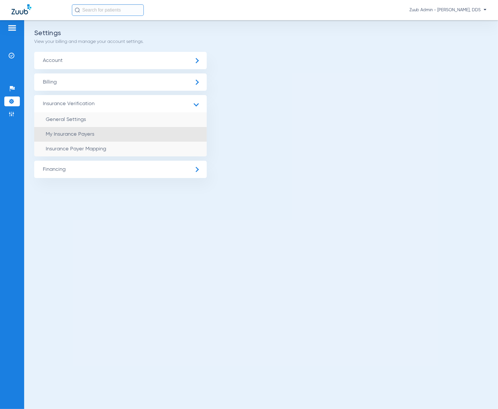
click at [87, 132] on span "My Insurance Payers" at bounding box center [70, 133] width 49 height 5
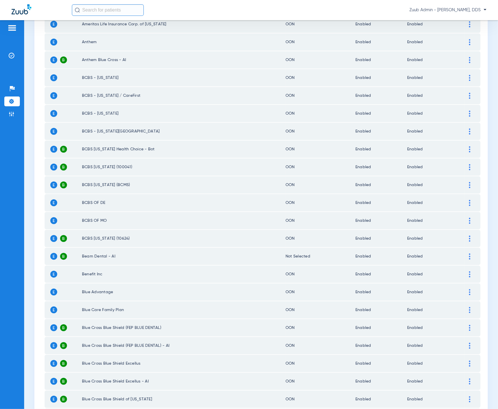
scroll to position [602, 0]
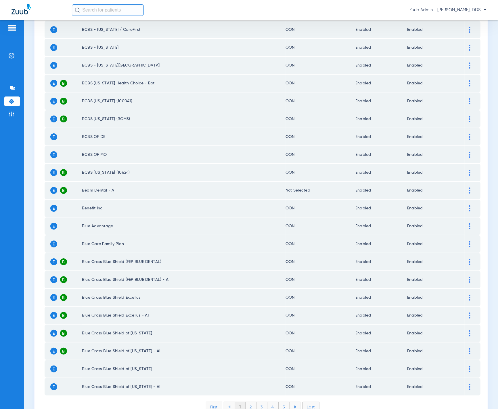
drag, startPoint x: 245, startPoint y: 377, endPoint x: 268, endPoint y: 379, distance: 23.3
click at [246, 402] on li "2" at bounding box center [251, 407] width 11 height 10
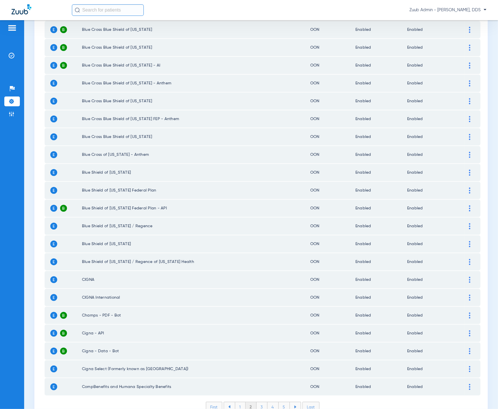
click at [257, 402] on li "3" at bounding box center [262, 407] width 11 height 10
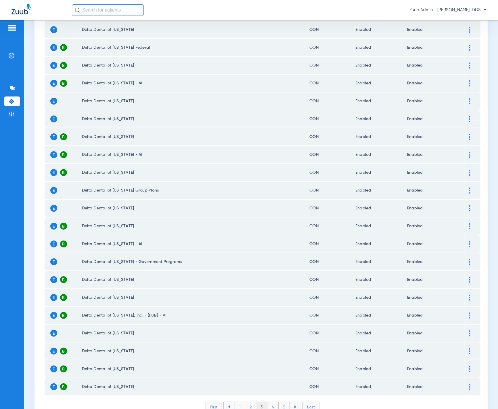
click at [268, 402] on li "4" at bounding box center [273, 407] width 11 height 10
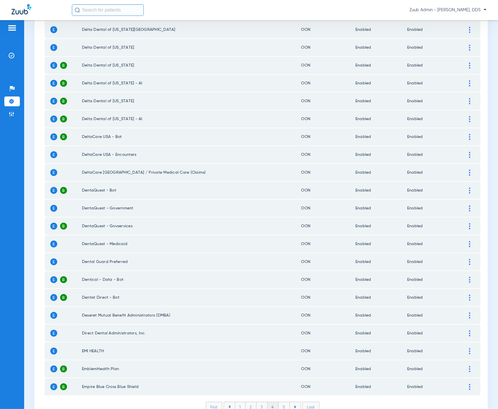
click at [279, 402] on li "5" at bounding box center [284, 407] width 11 height 10
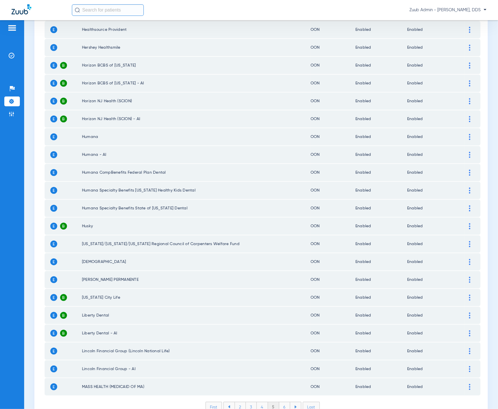
click at [281, 402] on li "6" at bounding box center [284, 407] width 11 height 10
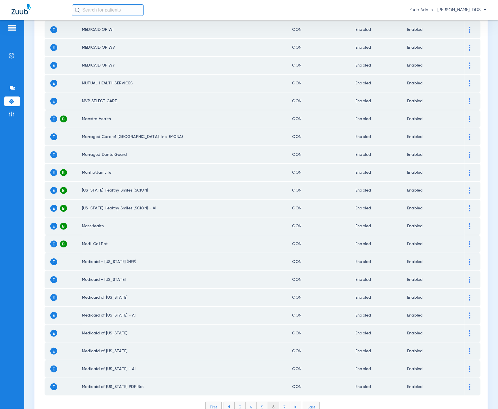
click at [281, 402] on li "7" at bounding box center [284, 407] width 11 height 10
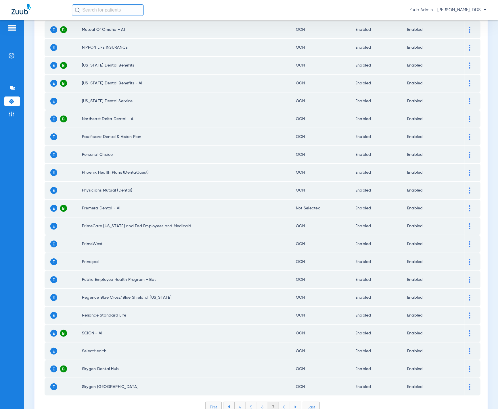
click at [281, 402] on li "8" at bounding box center [284, 407] width 11 height 10
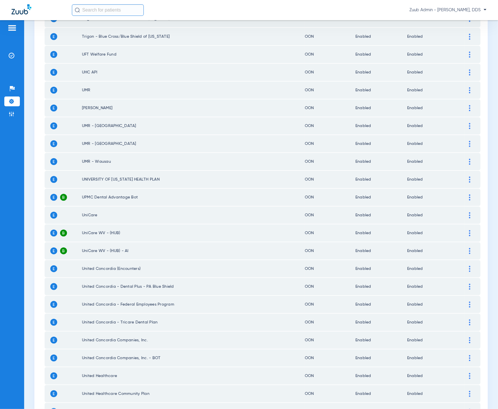
scroll to position [0, 0]
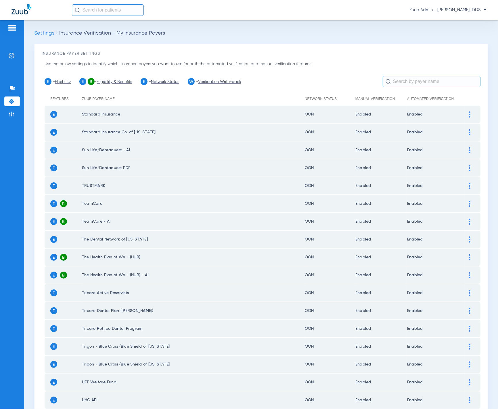
click at [169, 83] on link "Network Status" at bounding box center [165, 82] width 28 height 4
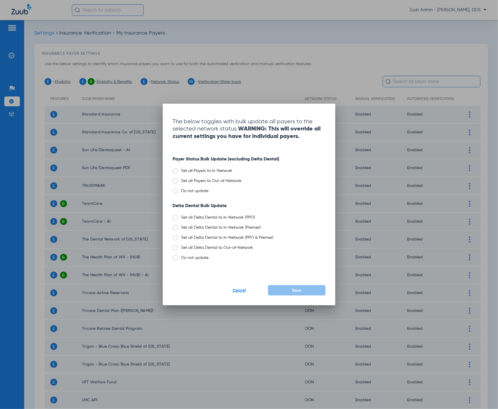
click at [197, 177] on div "Payer Status Bulk Update (excluding Delta Dental) Set all Payers to In-Network …" at bounding box center [249, 175] width 153 height 37
click at [195, 179] on label "Set all Payers to Out-of-Network" at bounding box center [249, 181] width 153 height 6
click at [243, 179] on input "Set all Payers to Out-of-Network" at bounding box center [243, 179] width 0 height 0
click at [291, 290] on button "Save" at bounding box center [297, 290] width 58 height 10
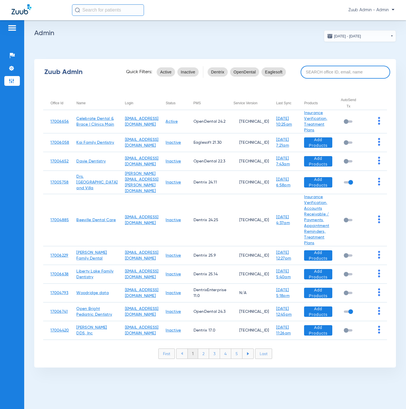
click at [324, 77] on input at bounding box center [344, 72] width 89 height 13
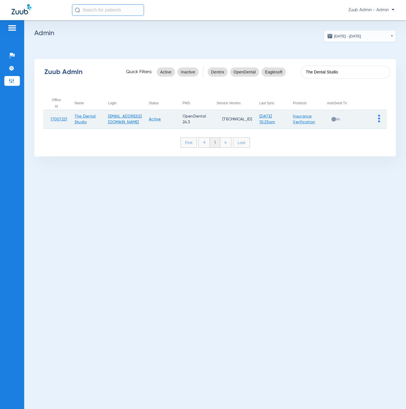
type input "The Dental Studio"
click at [379, 118] on img at bounding box center [379, 118] width 2 height 8
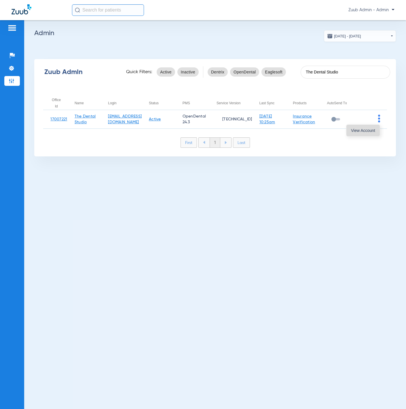
click at [365, 135] on button "View Account" at bounding box center [362, 131] width 33 height 12
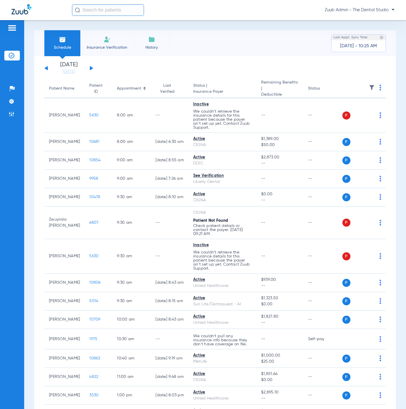
click at [369, 85] on img at bounding box center [372, 88] width 6 height 6
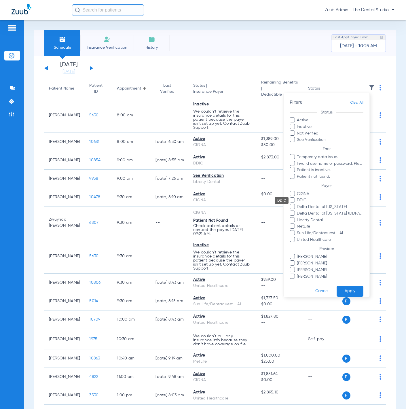
click at [320, 198] on span "DDIC" at bounding box center [329, 200] width 67 height 6
click at [297, 204] on input "DDIC" at bounding box center [297, 204] width 0 height 0
click at [346, 286] on button "Apply" at bounding box center [349, 290] width 27 height 11
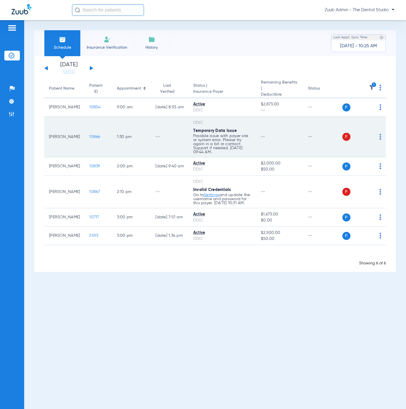
click at [379, 134] on img at bounding box center [380, 137] width 2 height 6
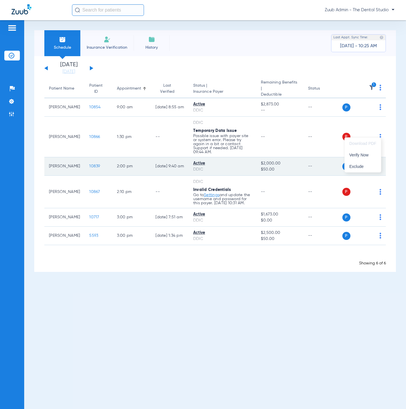
drag, startPoint x: 372, startPoint y: 153, endPoint x: 379, endPoint y: 165, distance: 14.3
click at [372, 154] on span "Verify Now" at bounding box center [362, 155] width 27 height 4
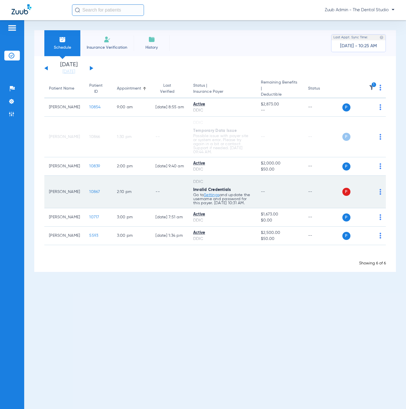
click at [378, 181] on td "P S" at bounding box center [364, 191] width 44 height 33
click at [379, 189] on img at bounding box center [380, 192] width 2 height 6
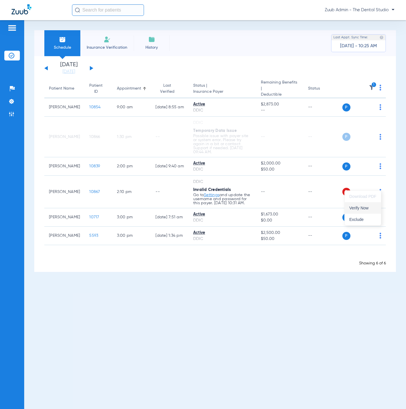
click at [372, 203] on button "Verify Now" at bounding box center [362, 208] width 36 height 12
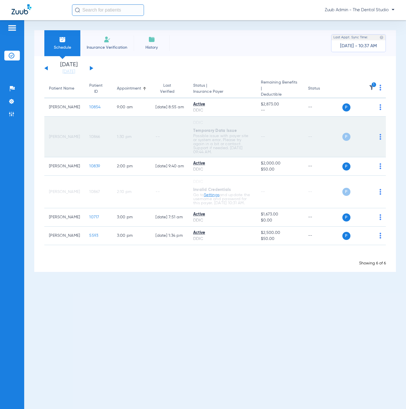
click at [89, 135] on span "10866" at bounding box center [94, 137] width 11 height 4
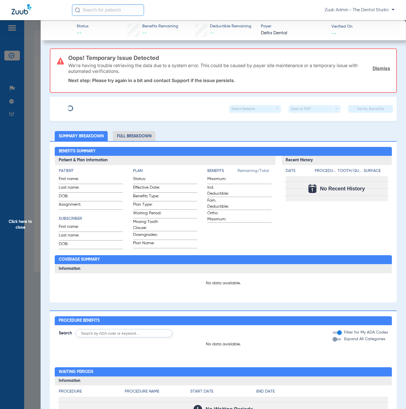
type input "[PERSON_NAME]"
type input "[DATE]"
type input "8113952425"
drag, startPoint x: 103, startPoint y: 106, endPoint x: 96, endPoint y: 132, distance: 27.2
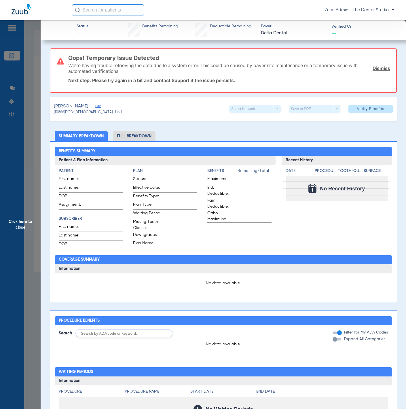
click at [100, 106] on span "Edit" at bounding box center [97, 106] width 5 height 5
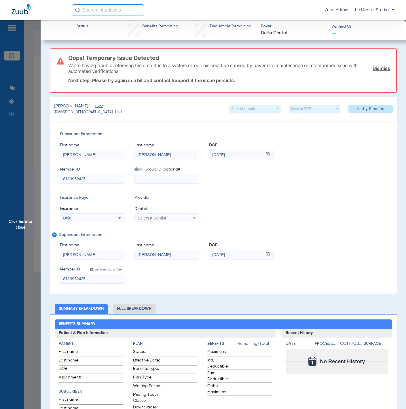
click at [28, 185] on span "Click here to close" at bounding box center [20, 224] width 41 height 409
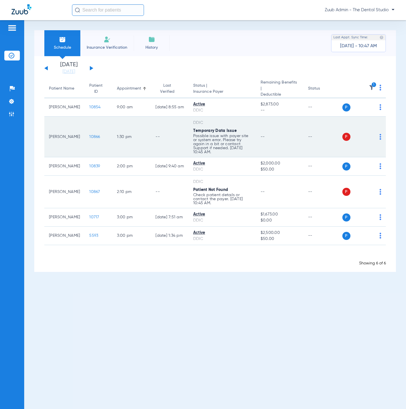
click at [379, 134] on img at bounding box center [380, 137] width 2 height 6
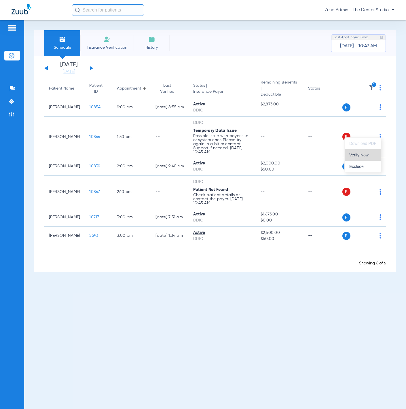
click at [371, 154] on span "Verify Now" at bounding box center [362, 155] width 27 height 4
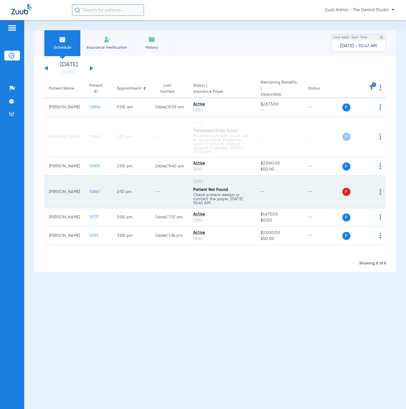
click at [380, 189] on img at bounding box center [380, 192] width 2 height 6
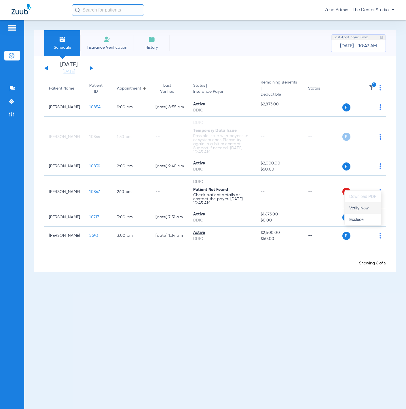
click at [367, 207] on span "Verify Now" at bounding box center [362, 208] width 27 height 4
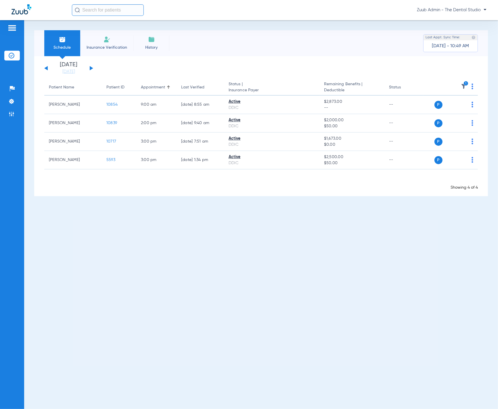
click at [456, 83] on icon "1" at bounding box center [466, 83] width 5 height 5
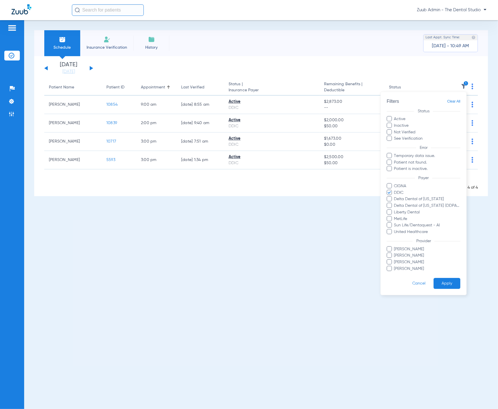
click at [453, 101] on span "Clear All" at bounding box center [453, 101] width 13 height 7
click at [445, 277] on form "Filters Clear All Status Active Inactive Not Verified See Verification Error Te…" at bounding box center [424, 193] width 86 height 203
click at [455, 282] on button "Apply" at bounding box center [447, 283] width 27 height 11
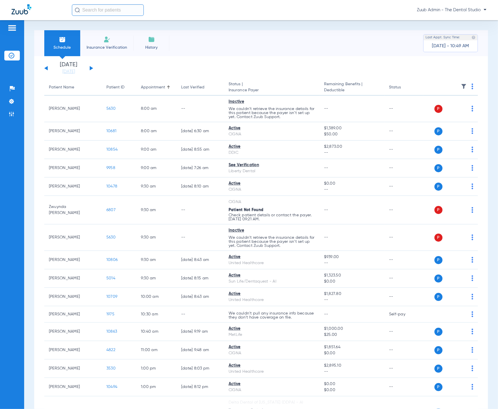
click at [456, 89] on span at bounding box center [464, 88] width 6 height 4
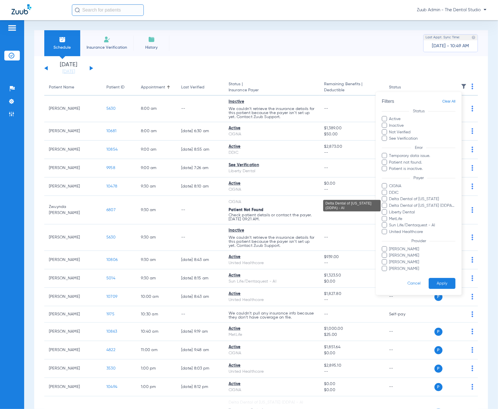
click at [435, 203] on span "Delta Dental of [US_STATE] (DDPA) - AI" at bounding box center [422, 206] width 67 height 6
click at [390, 209] on input "Delta Dental of [US_STATE] (DDPA) - AI" at bounding box center [390, 209] width 0 height 0
click at [444, 286] on button "Apply" at bounding box center [442, 283] width 27 height 11
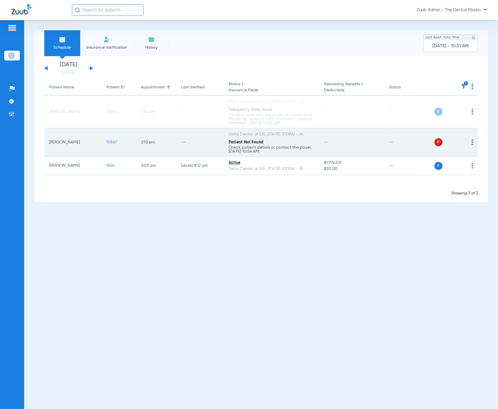
click at [111, 142] on span "10867" at bounding box center [111, 142] width 11 height 4
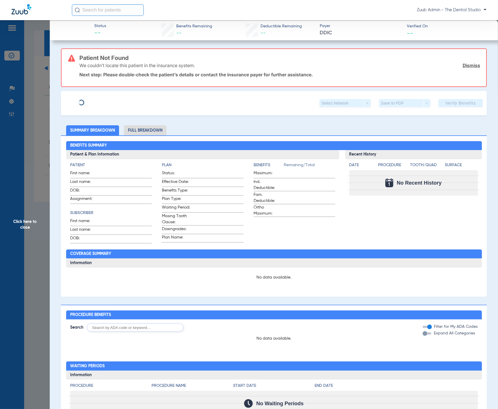
type input "[PERSON_NAME]"
type input "[DATE]"
type input "8113952425"
type input "0978100005"
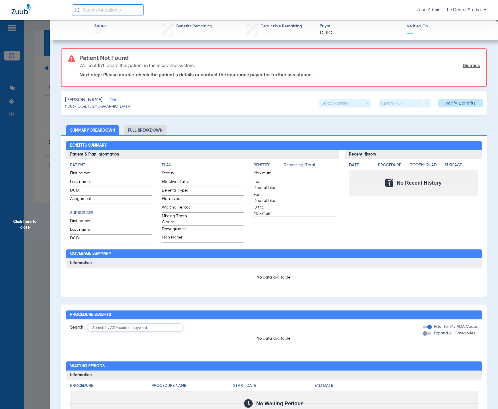
click at [115, 100] on span "Edit" at bounding box center [112, 100] width 5 height 5
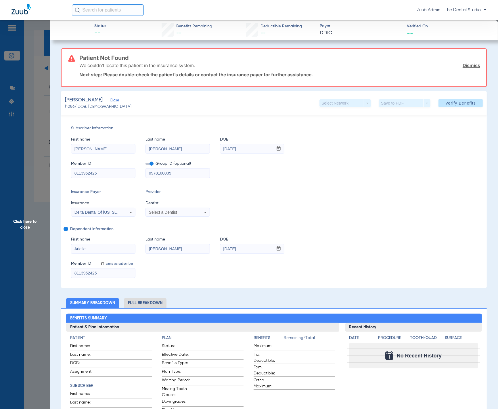
click at [45, 94] on span "Click here to close" at bounding box center [25, 224] width 50 height 409
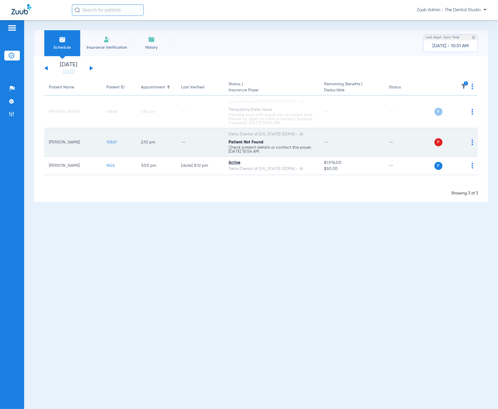
drag, startPoint x: 44, startPoint y: 142, endPoint x: 83, endPoint y: 143, distance: 38.6
click at [83, 143] on td "Arielle Goodman" at bounding box center [73, 142] width 58 height 28
copy td "Arielle Goodman"
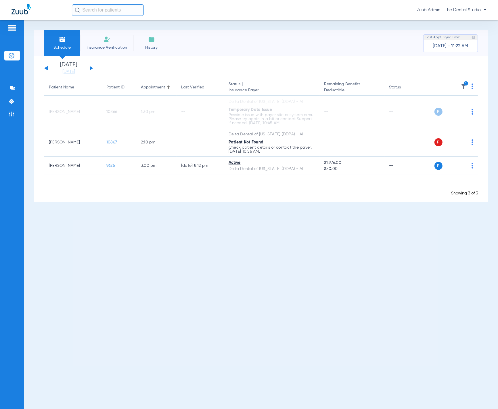
click at [91, 69] on button at bounding box center [91, 68] width 3 height 4
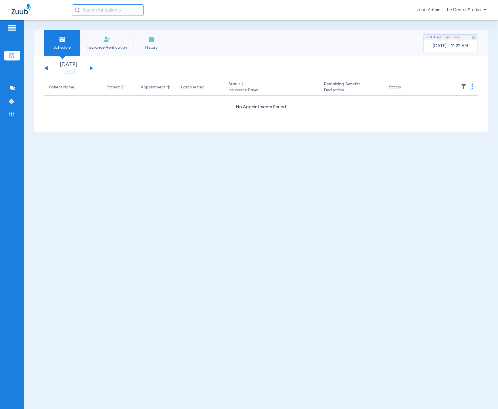
click at [45, 68] on button at bounding box center [45, 68] width 3 height 4
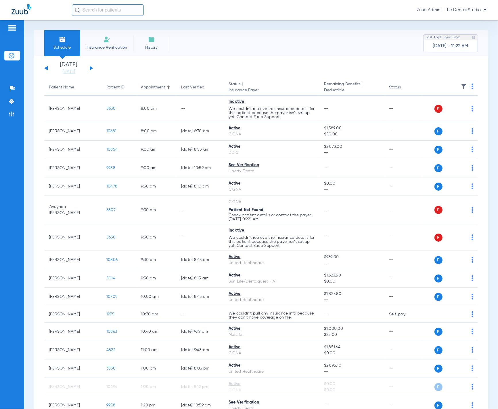
click at [456, 81] on th at bounding box center [450, 87] width 55 height 16
click at [456, 84] on img at bounding box center [464, 86] width 6 height 6
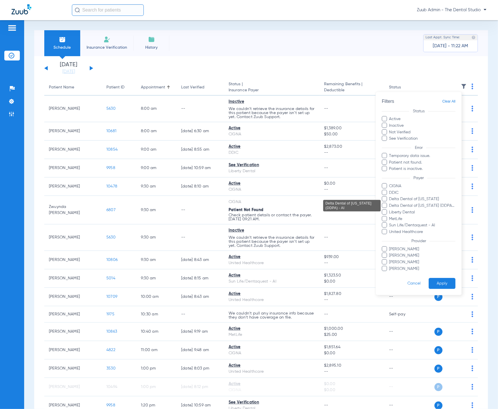
click at [439, 205] on span "Delta Dental of New Jersey (DDPA) - AI" at bounding box center [422, 206] width 67 height 6
click at [390, 209] on input "Delta Dental of New Jersey (DDPA) - AI" at bounding box center [390, 209] width 0 height 0
click at [439, 284] on button "Apply" at bounding box center [442, 283] width 27 height 11
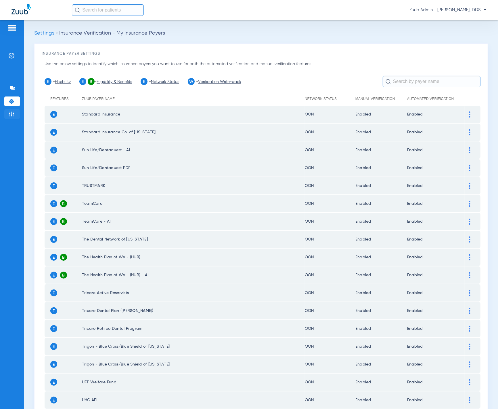
click at [10, 112] on img at bounding box center [12, 114] width 6 height 6
